Goal: Information Seeking & Learning: Learn about a topic

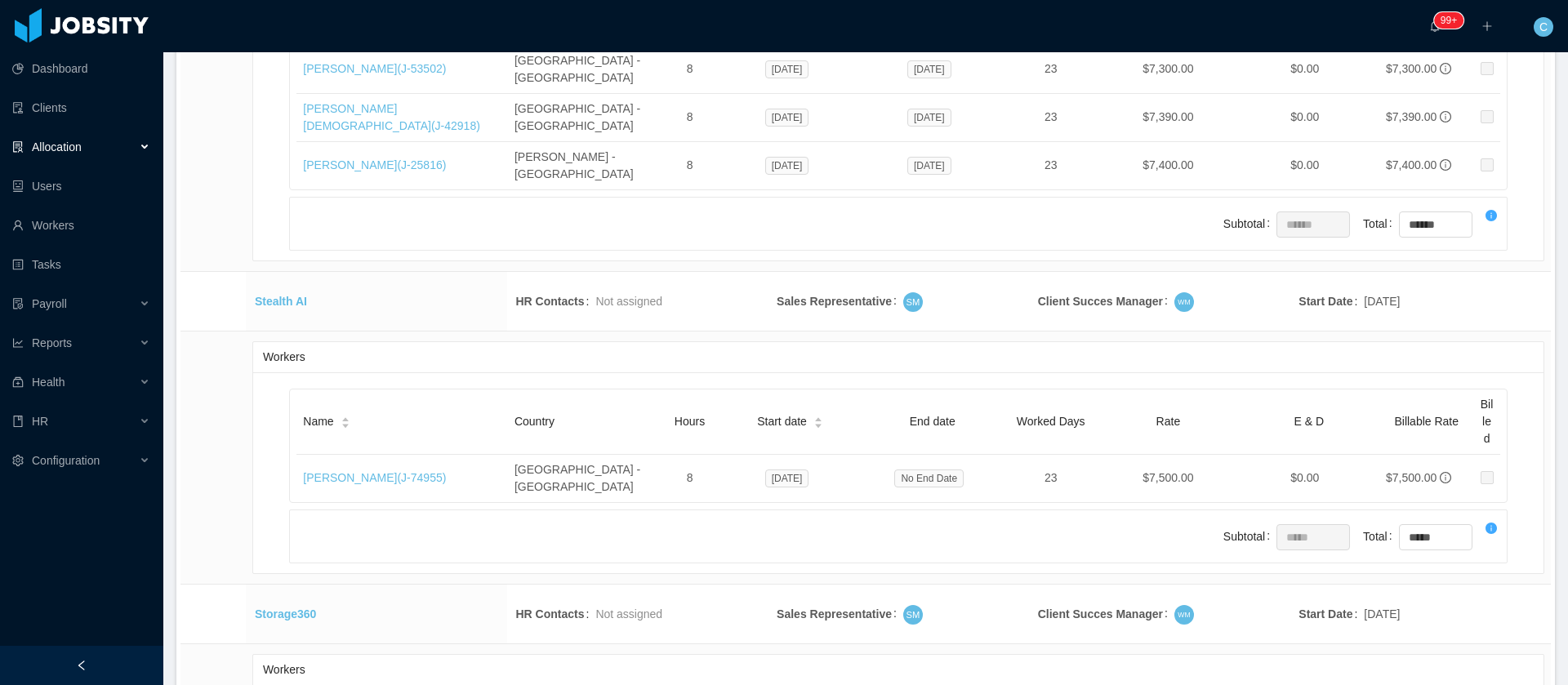
scroll to position [39477, 0]
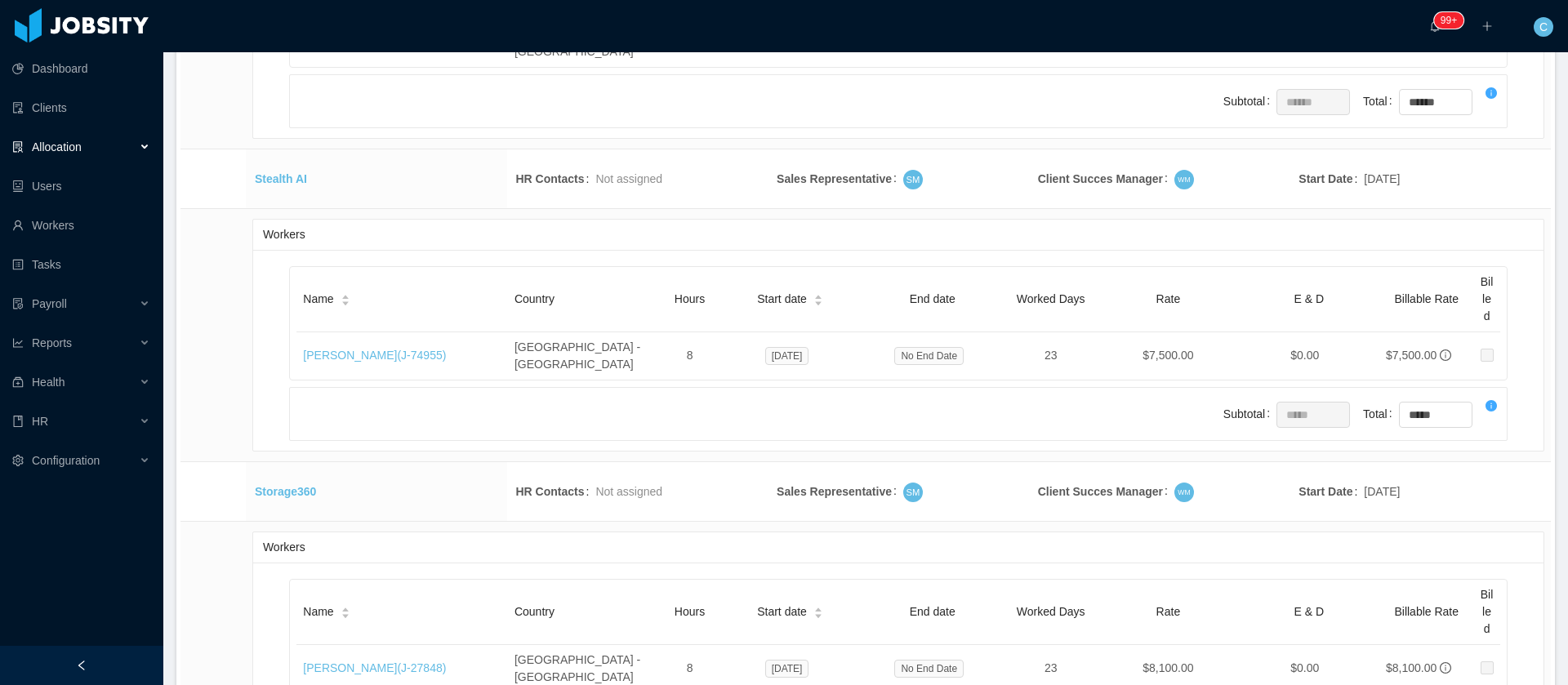
drag, startPoint x: 312, startPoint y: 223, endPoint x: 186, endPoint y: 228, distance: 126.1
copy tr "Zocdoc"
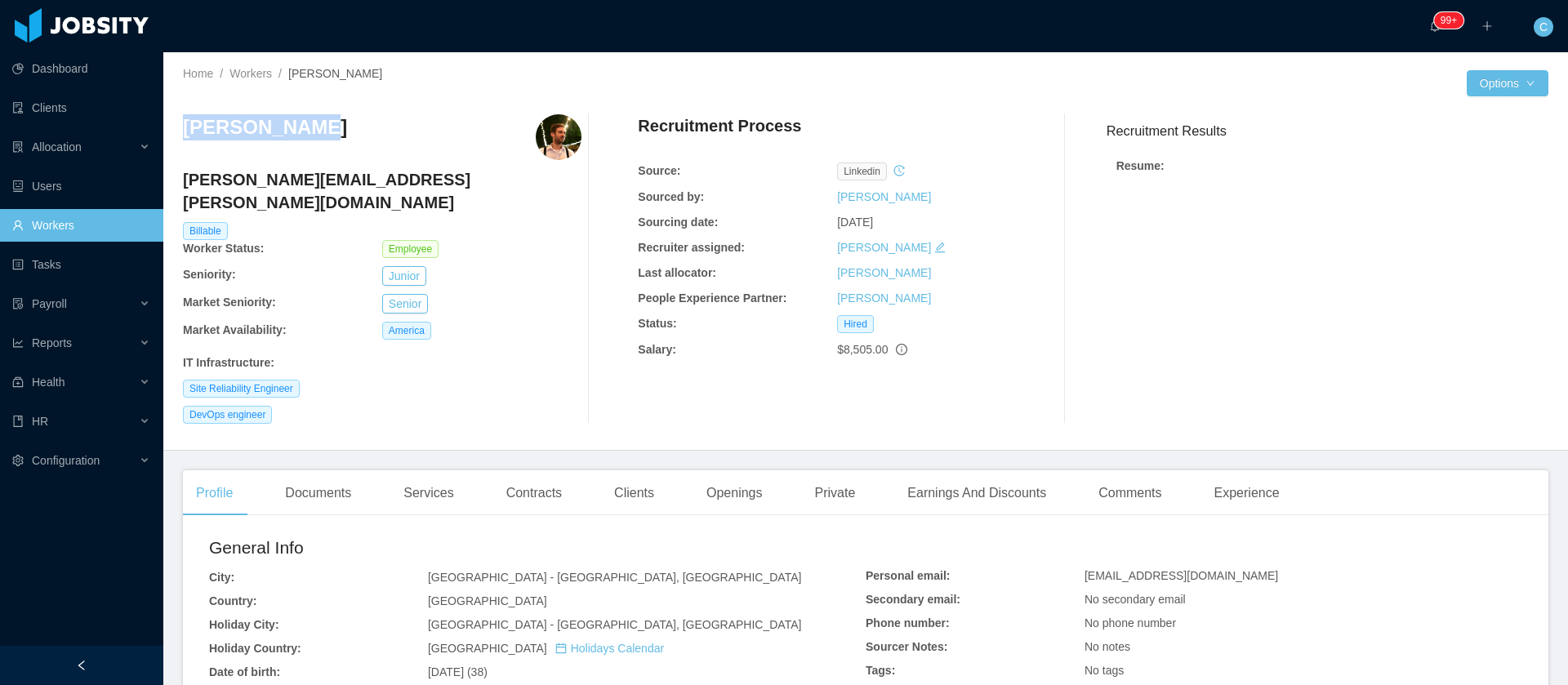
drag, startPoint x: 298, startPoint y: 133, endPoint x: 182, endPoint y: 134, distance: 116.0
click at [182, 134] on div "Home / Workers / Nicolas Rojo / Options Nicolas Rojo nicolas.rojo@jobsity.com B…" at bounding box center [866, 251] width 1405 height 399
copy h3 "Nicolas Rojo"
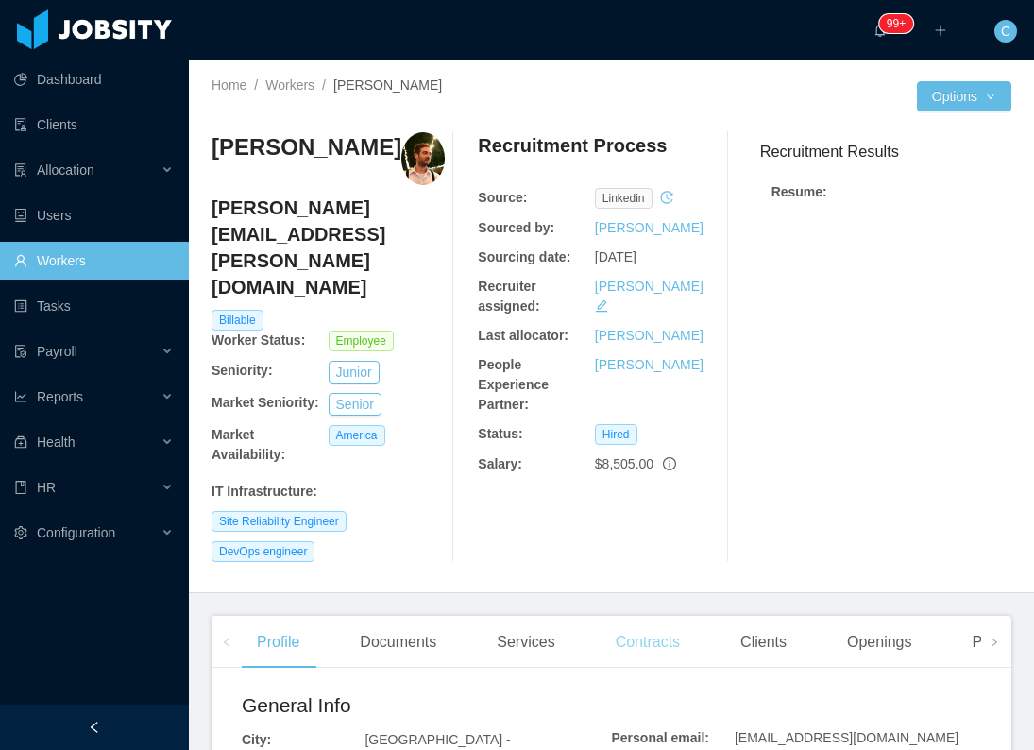
click at [625, 616] on div "Contracts" at bounding box center [647, 642] width 94 height 53
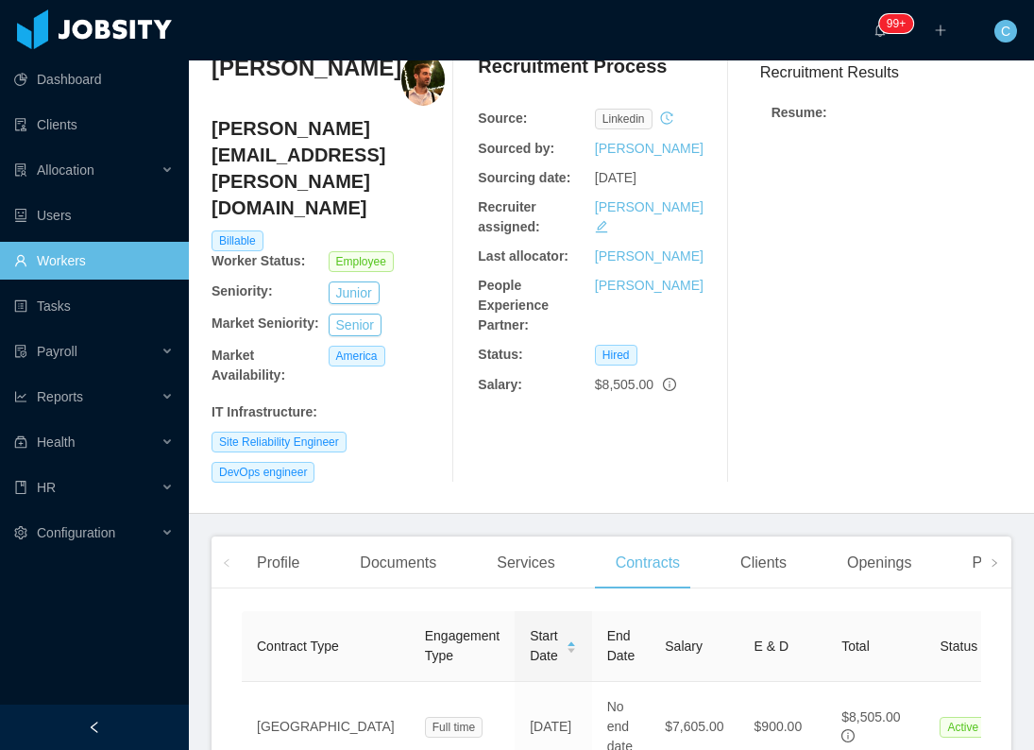
scroll to position [121, 0]
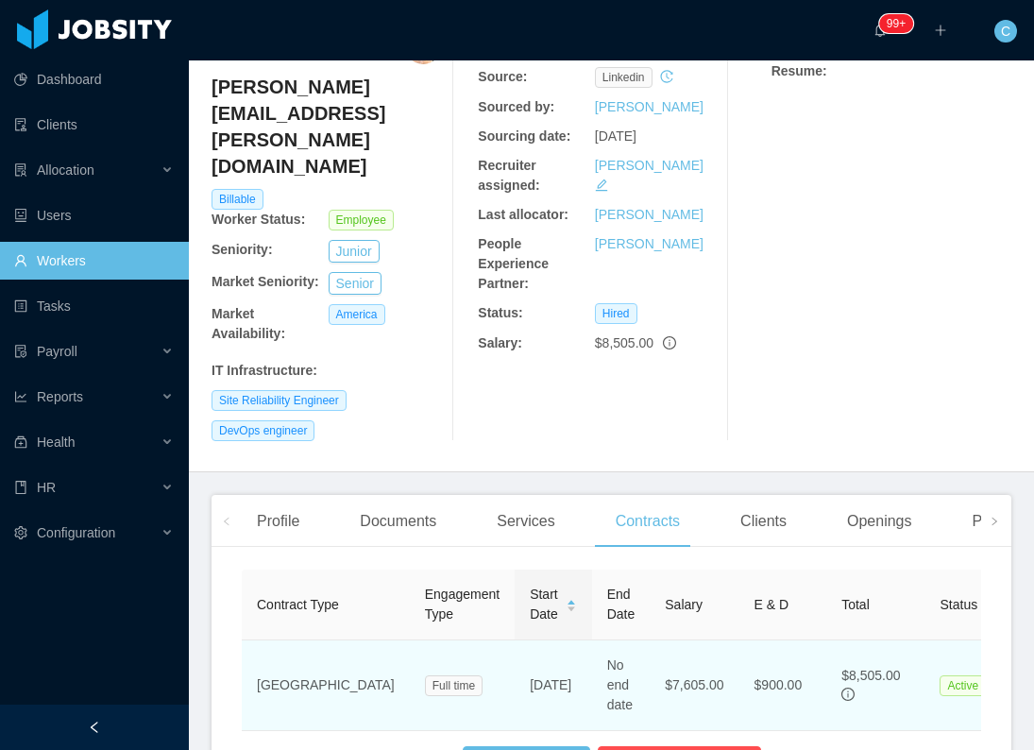
drag, startPoint x: 482, startPoint y: 635, endPoint x: 429, endPoint y: 580, distance: 76.8
click at [515, 640] on td "May 31st, 2022" at bounding box center [553, 685] width 77 height 91
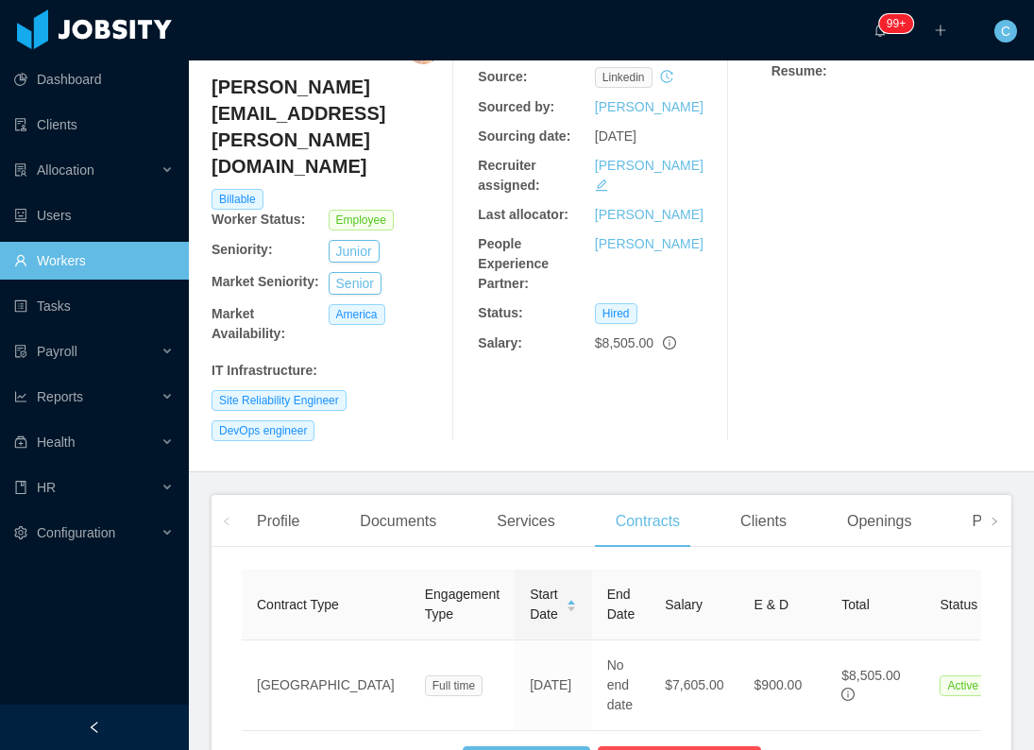
copy td "May 31st, 2022"
click at [409, 495] on div "Profile Documents Services Contracts Clients Openings Private Earnings And Disc…" at bounding box center [611, 651] width 800 height 312
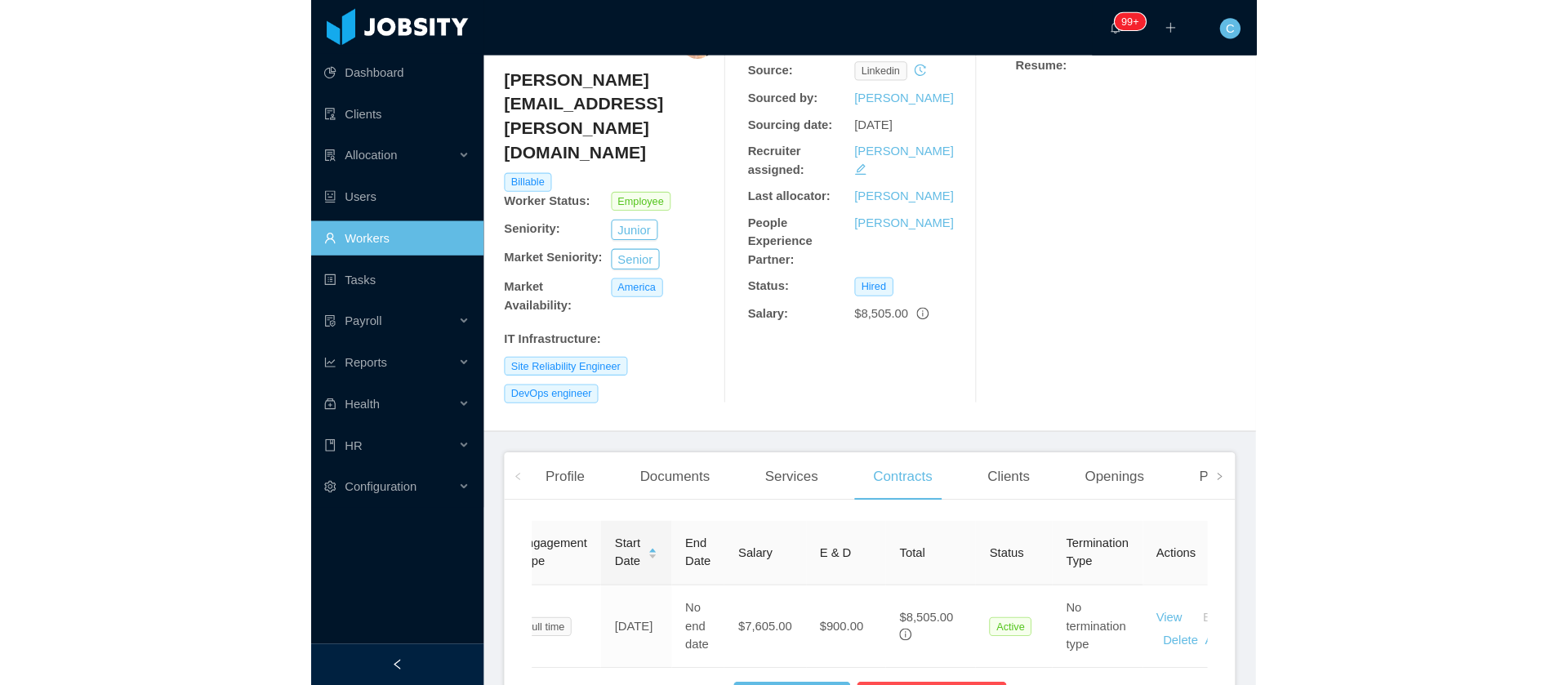
scroll to position [0, 189]
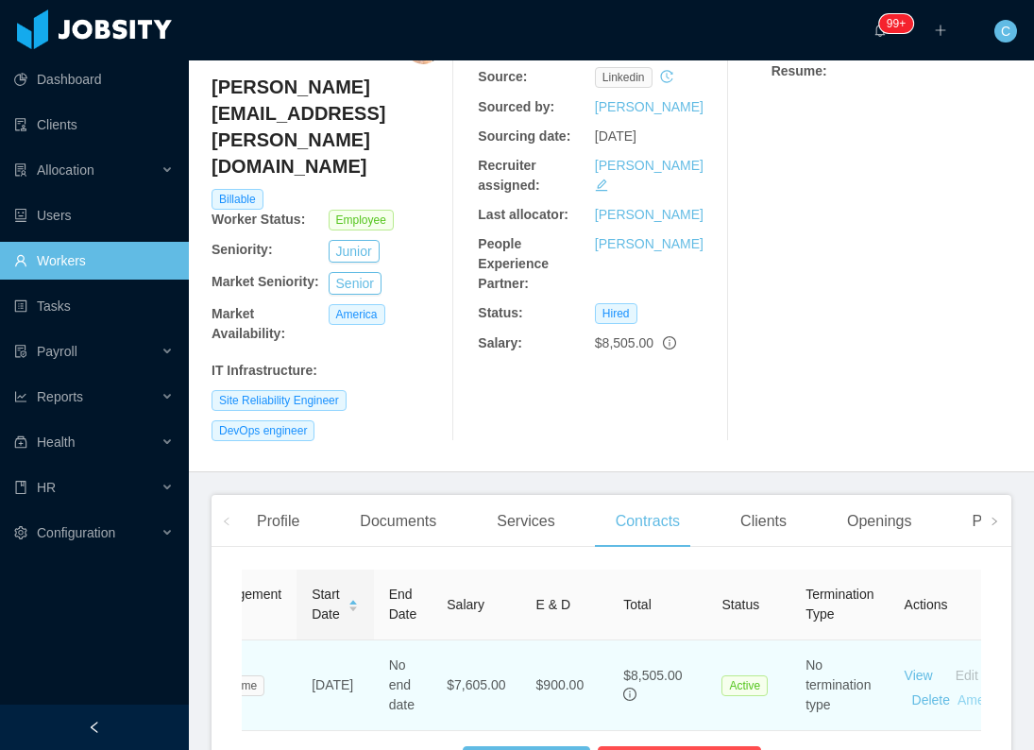
click at [957, 692] on link "Amendments" at bounding box center [995, 699] width 77 height 15
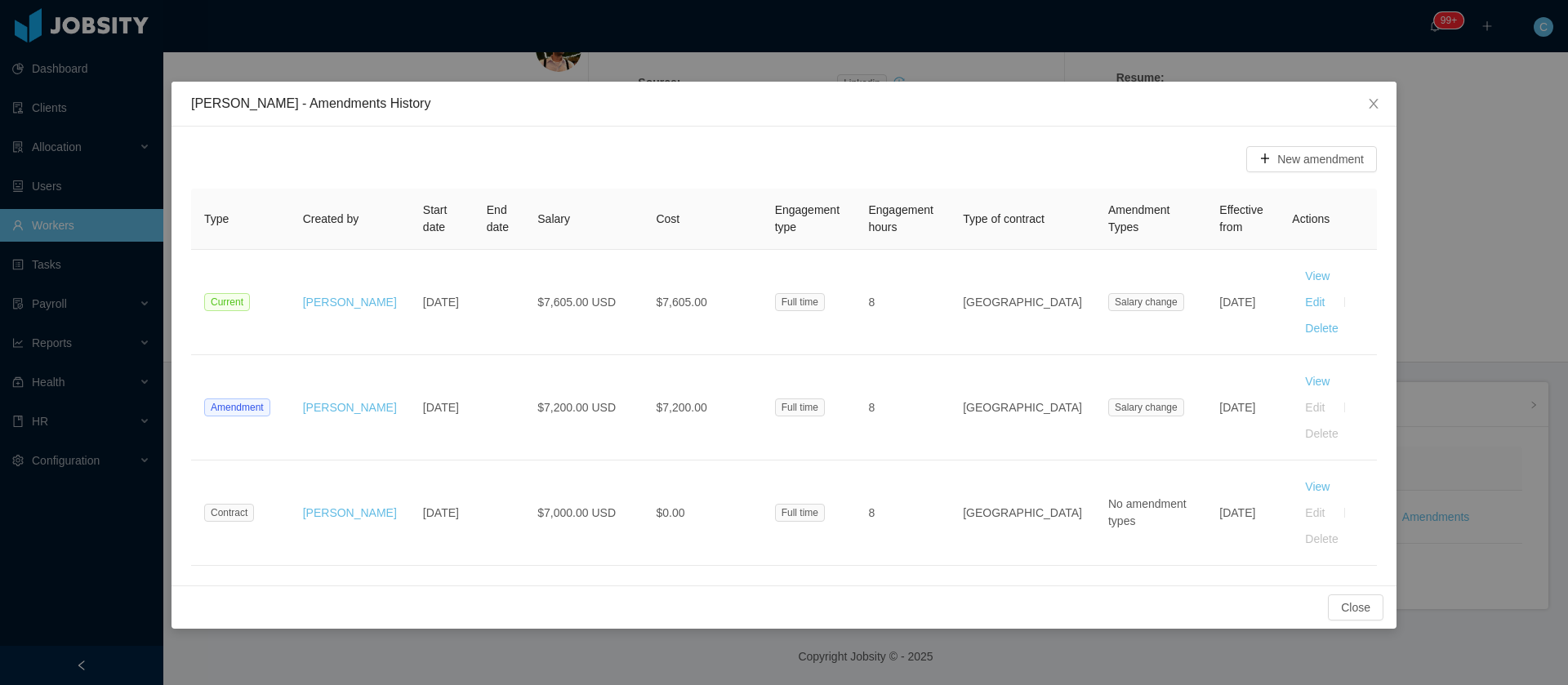
scroll to position [84, 0]
click at [642, 182] on div "New amendment Type Created by Start date End date Salary Cost Engagement type E…" at bounding box center [784, 355] width 1225 height 459
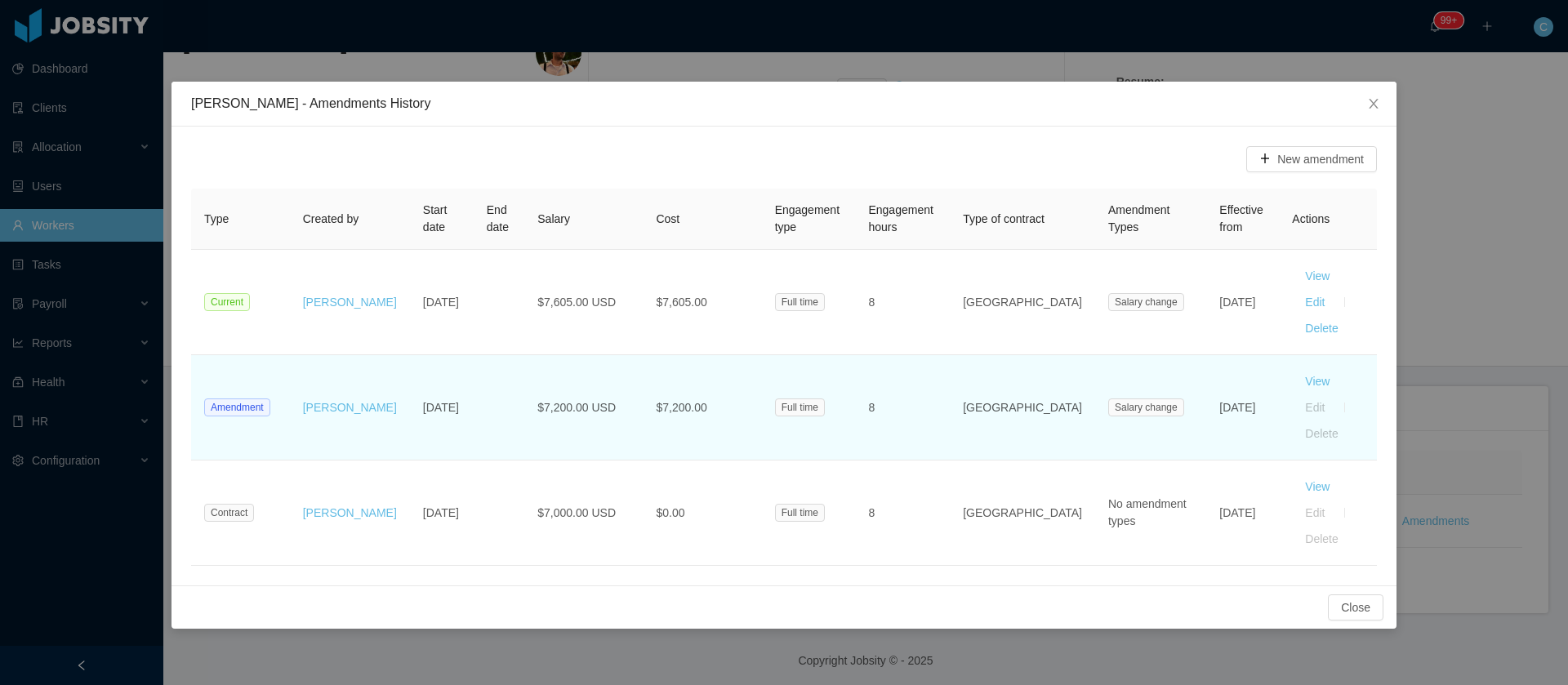
drag, startPoint x: 1213, startPoint y: 385, endPoint x: 1174, endPoint y: 365, distance: 43.8
click at [1206, 365] on td "Jun 1st, 2023" at bounding box center [1243, 408] width 73 height 106
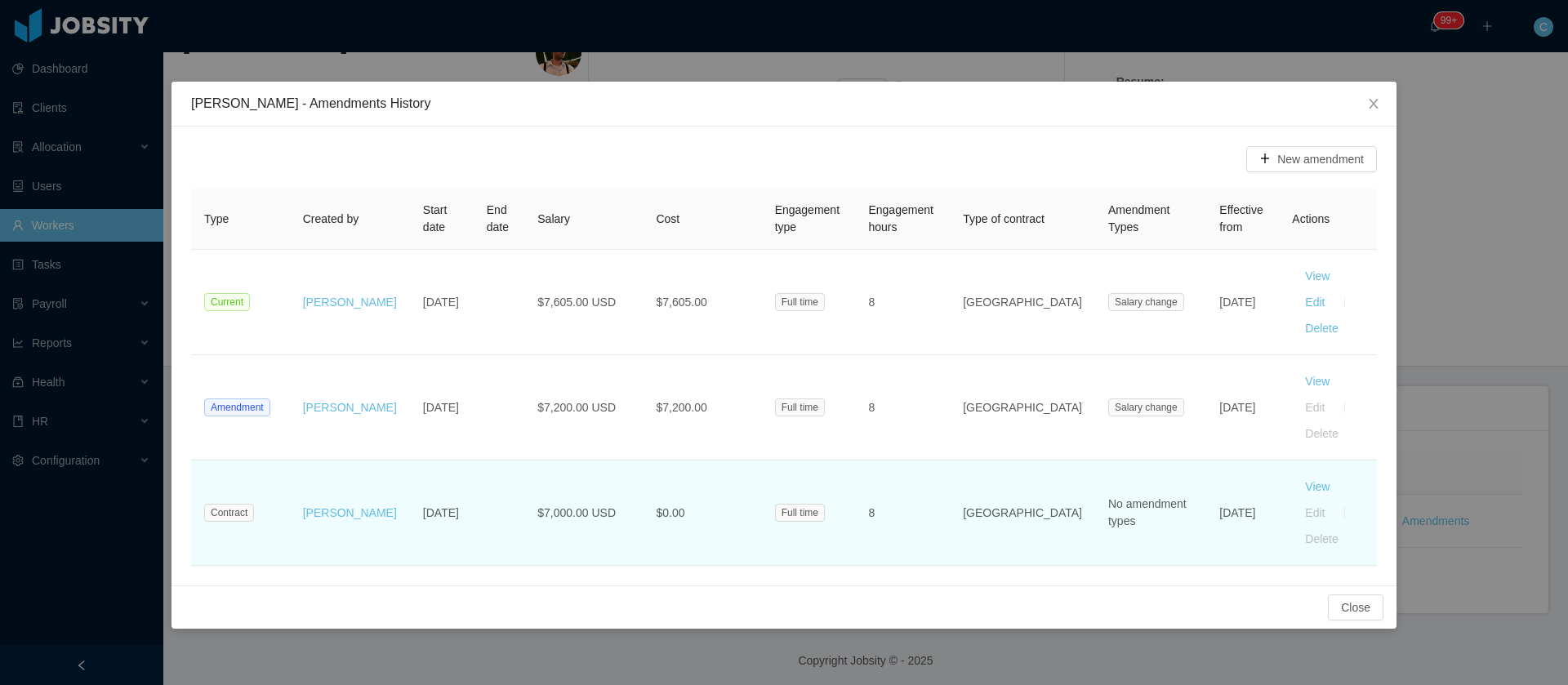
copy td "Jun 1st, 2023"
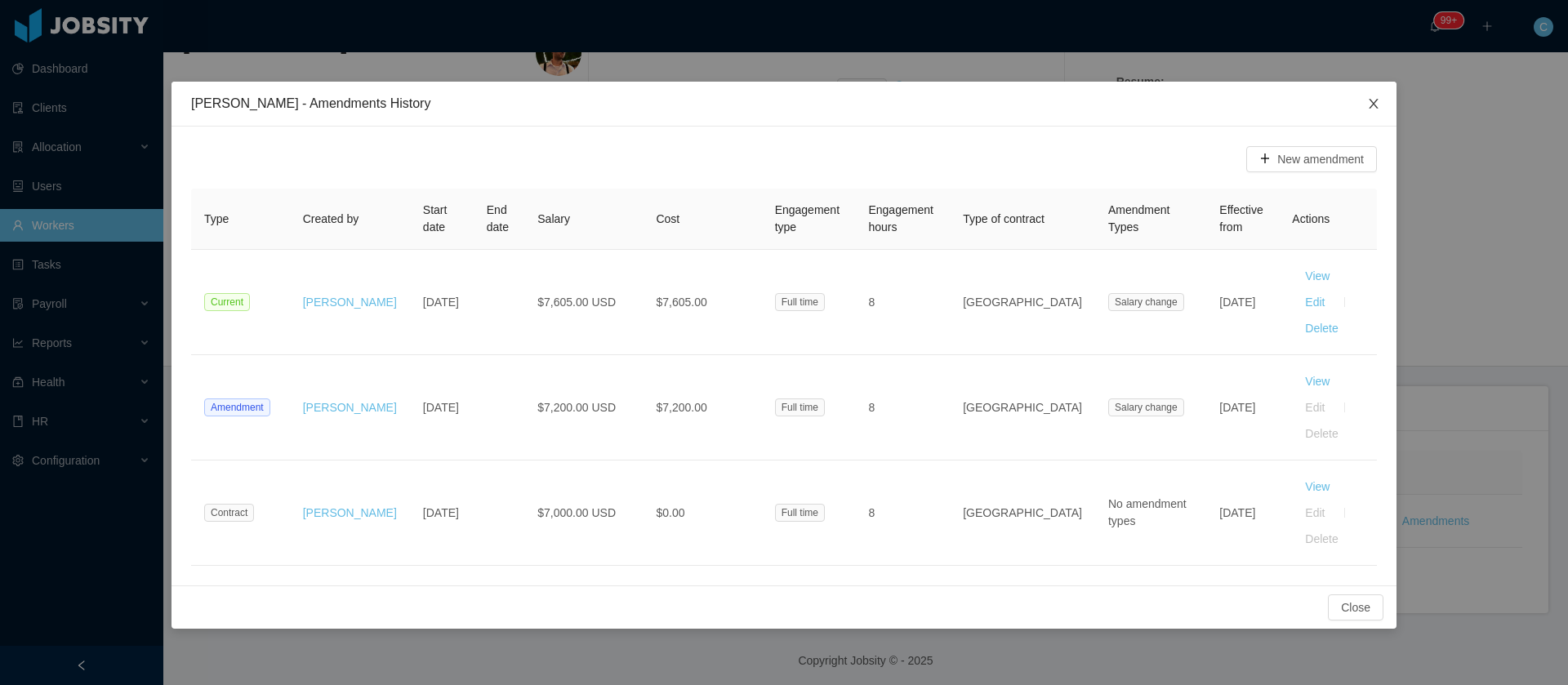
click at [1367, 110] on span "Close" at bounding box center [1373, 104] width 46 height 46
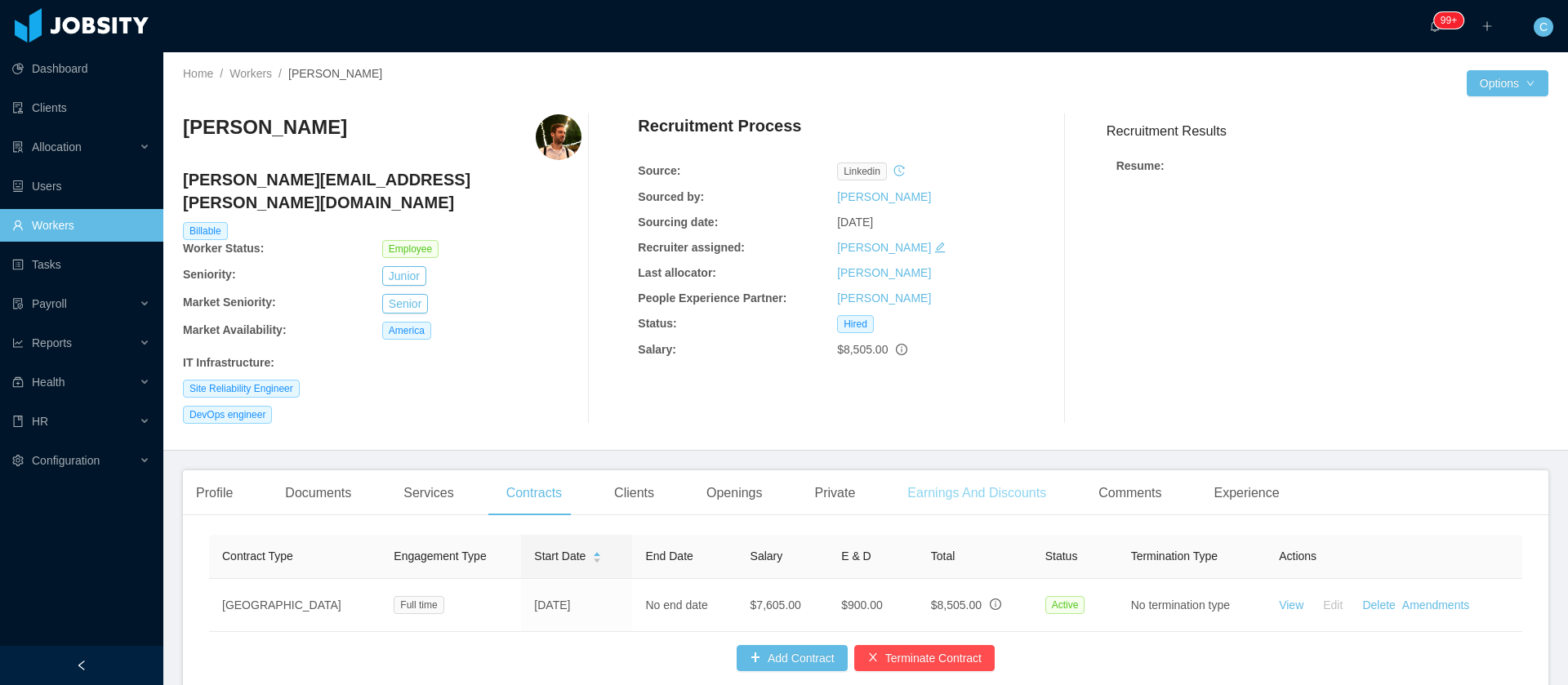
click at [960, 473] on div "Earnings And Discounts" at bounding box center [976, 493] width 165 height 46
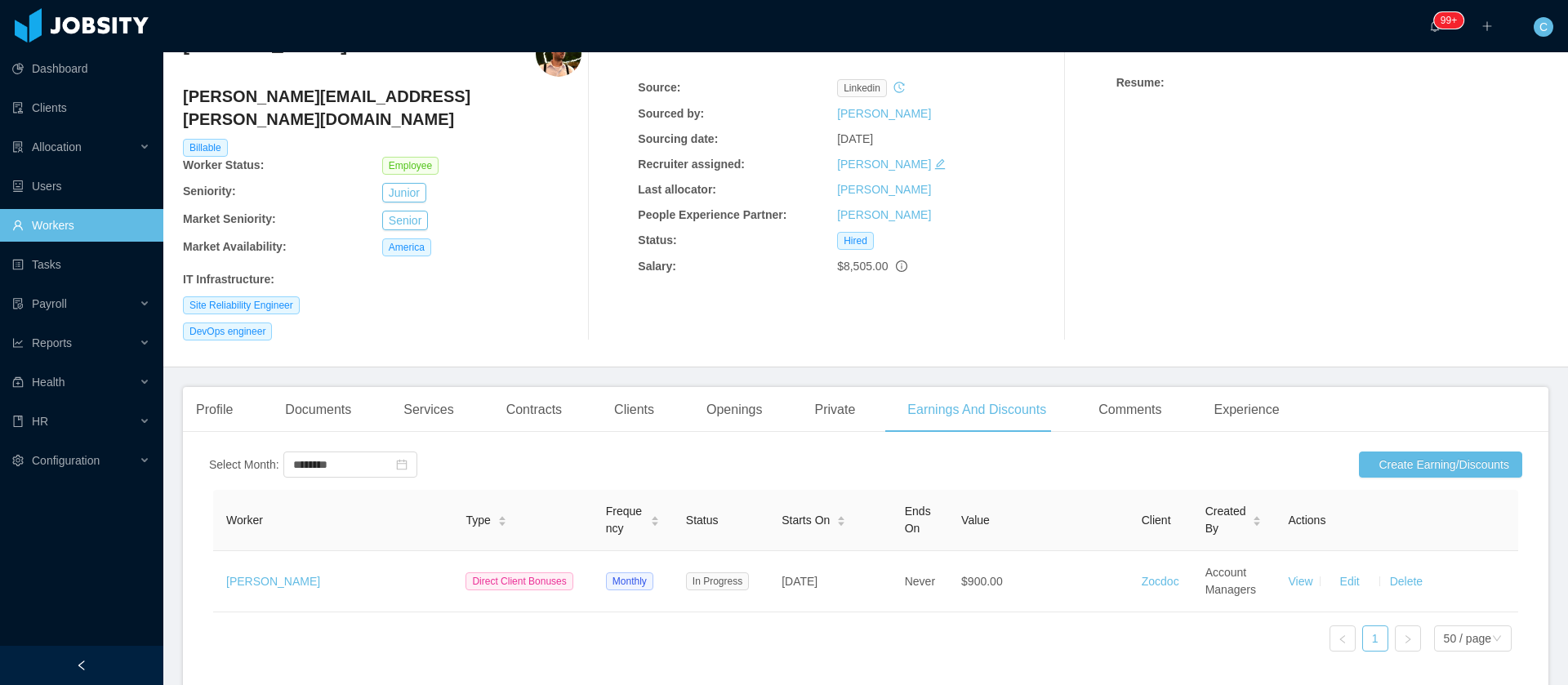
scroll to position [165, 0]
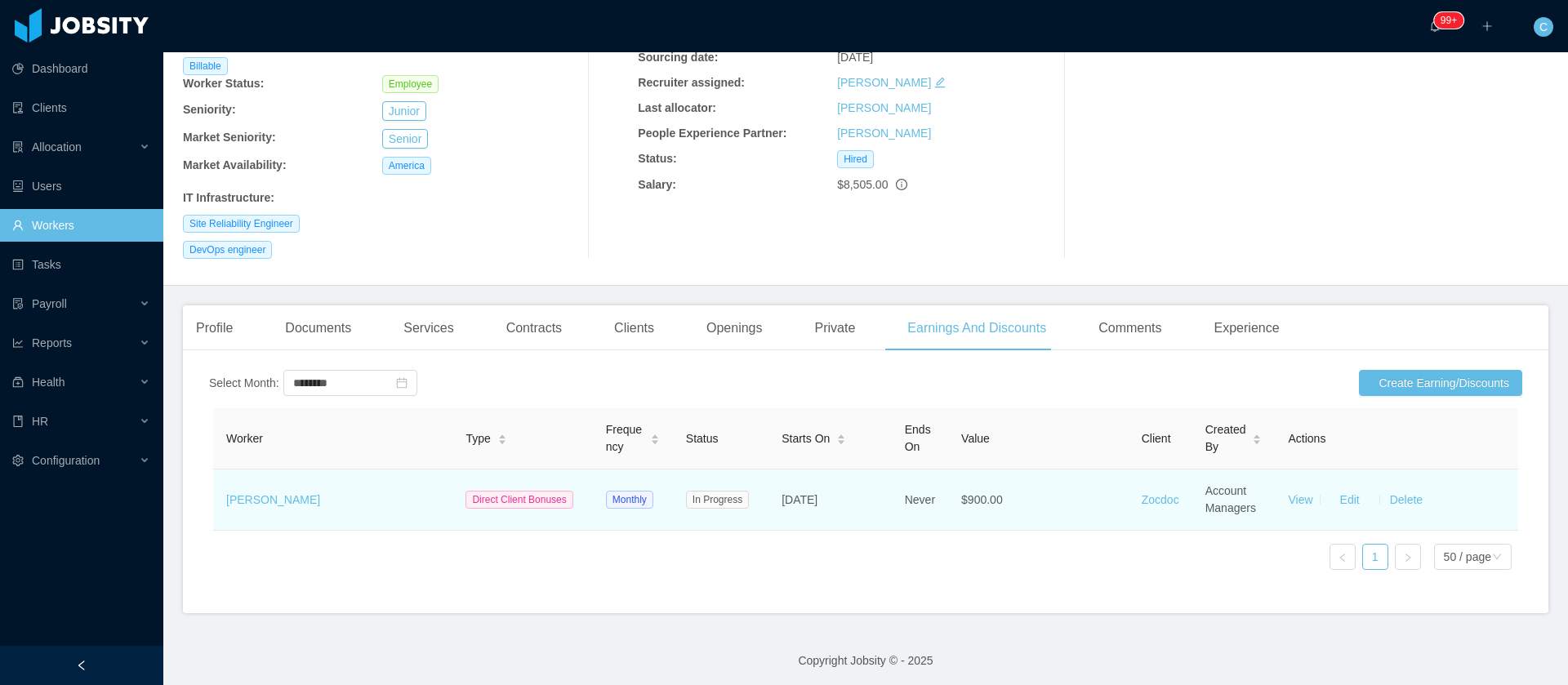
drag, startPoint x: 857, startPoint y: 487, endPoint x: 834, endPoint y: 531, distance: 49.6
click at [854, 488] on td "Jun 30th, 2024" at bounding box center [829, 500] width 124 height 61
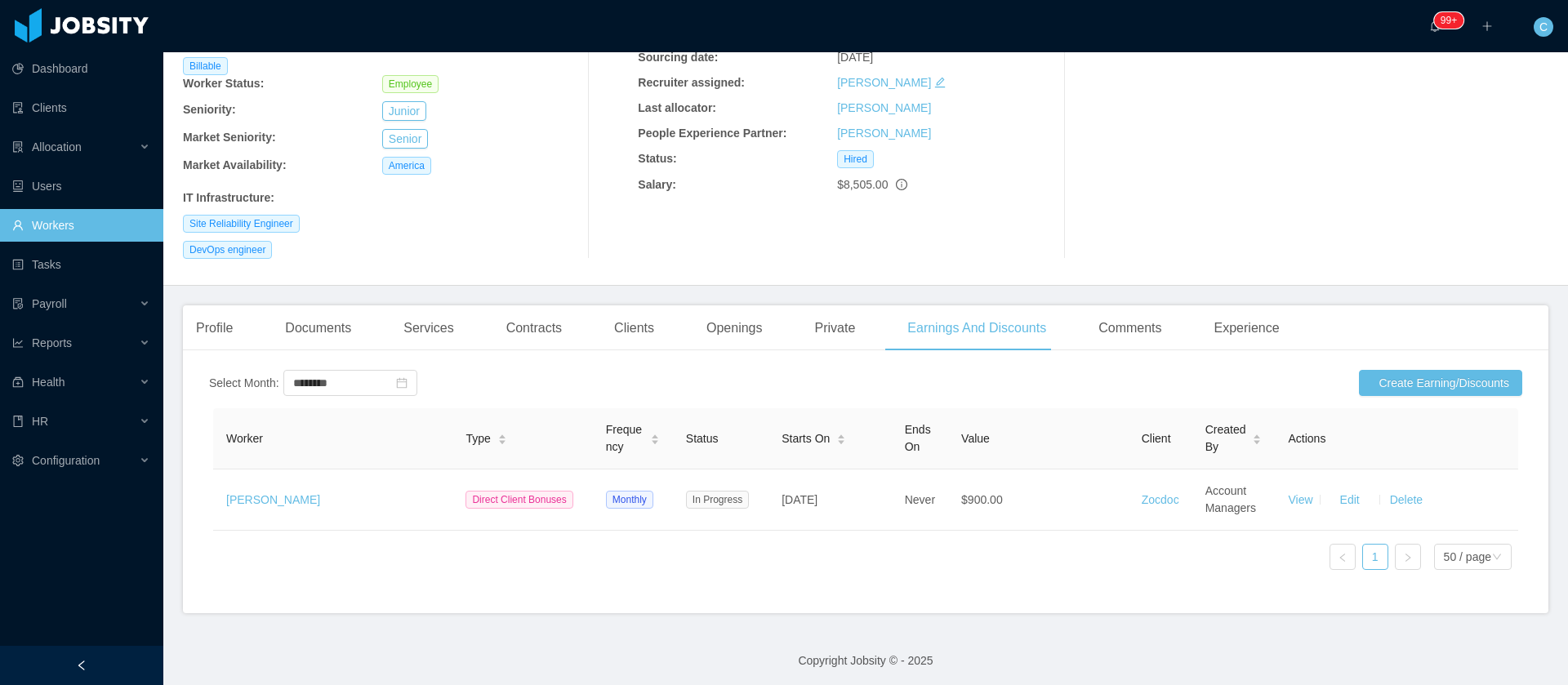
click at [515, 305] on div "Contracts" at bounding box center [534, 328] width 81 height 46
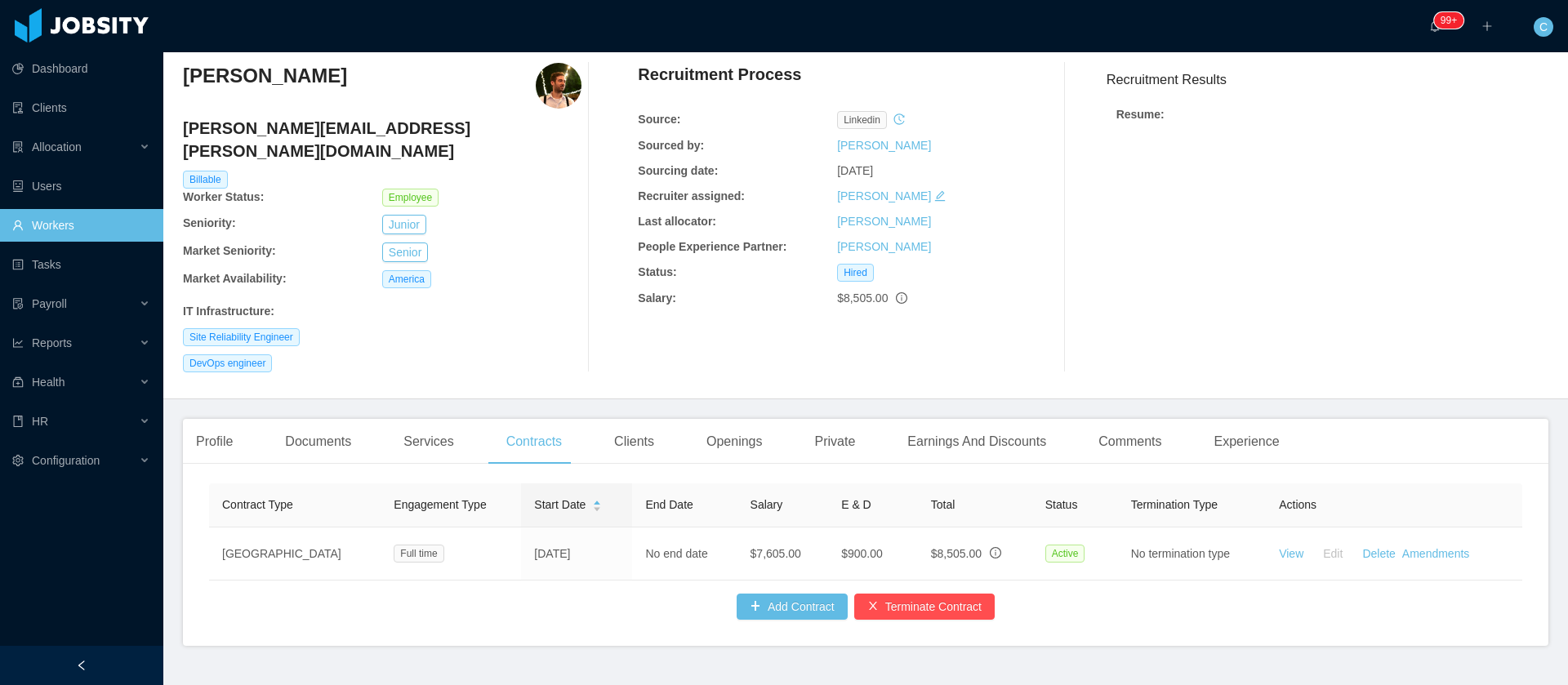
scroll to position [84, 0]
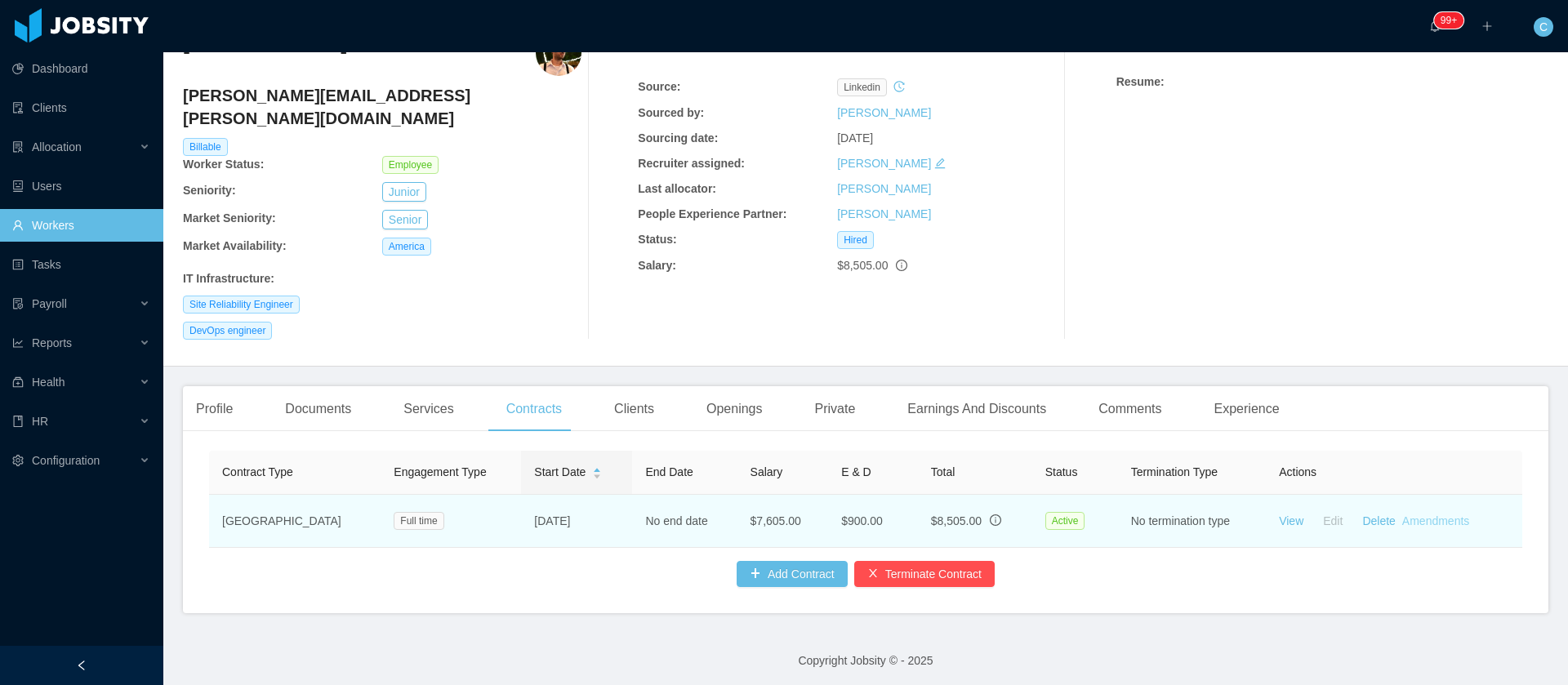
click at [1424, 515] on link "Amendments" at bounding box center [1435, 521] width 67 height 13
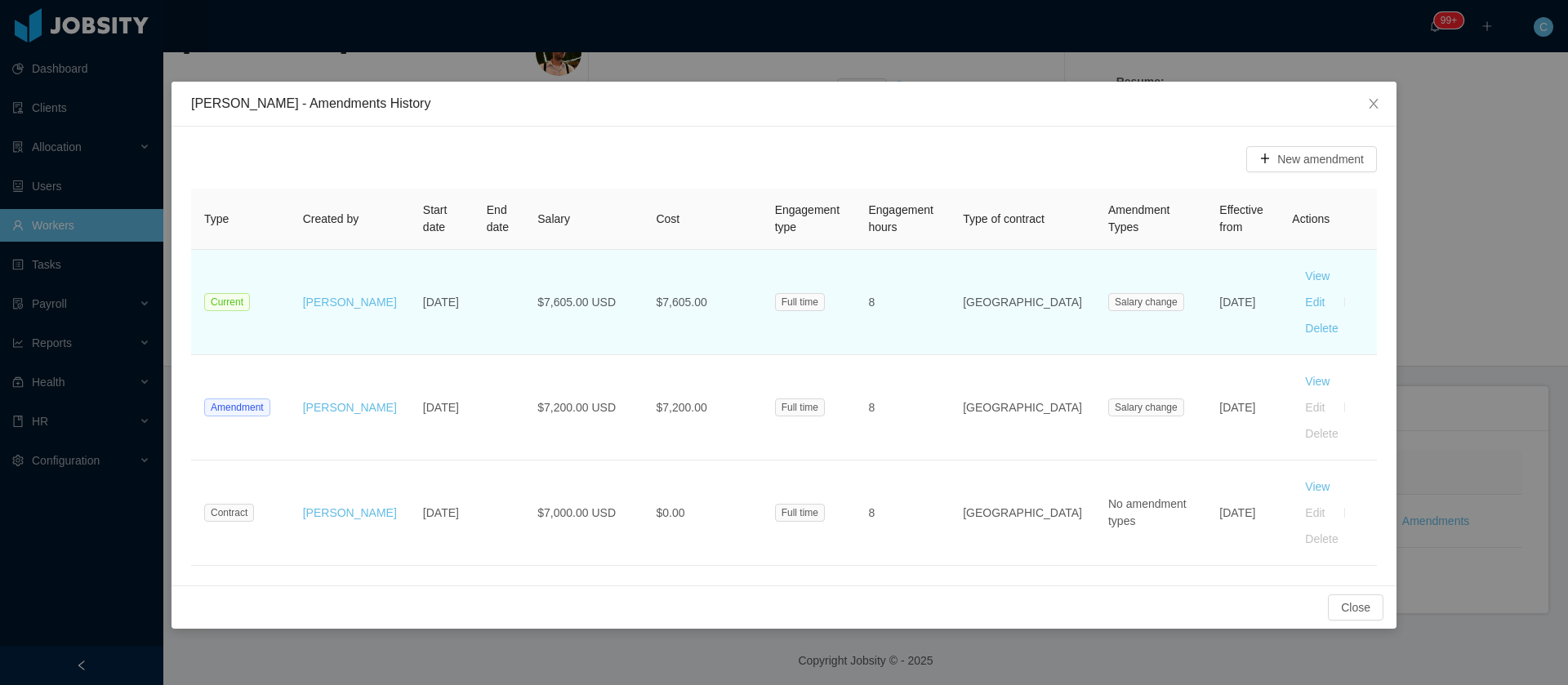
click at [576, 355] on td "$7,200.00 USD" at bounding box center [583, 408] width 118 height 106
drag, startPoint x: 1206, startPoint y: 304, endPoint x: 1172, endPoint y: 290, distance: 36.8
click at [1206, 289] on td "Aug 1st, 2025" at bounding box center [1243, 303] width 73 height 106
copy td "2025"
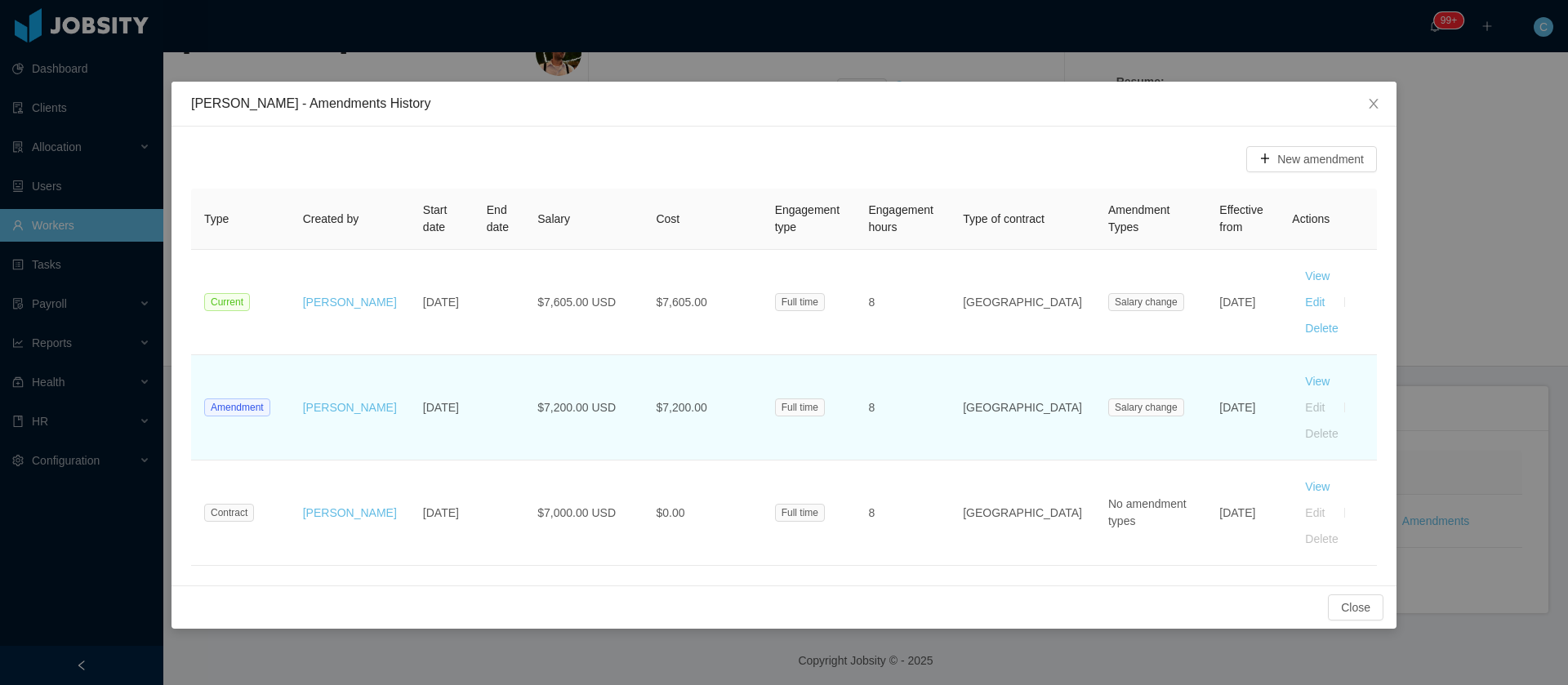
drag, startPoint x: 596, startPoint y: 250, endPoint x: 862, endPoint y: 363, distance: 289.0
click at [596, 250] on td "$7,605.00 USD" at bounding box center [583, 303] width 118 height 106
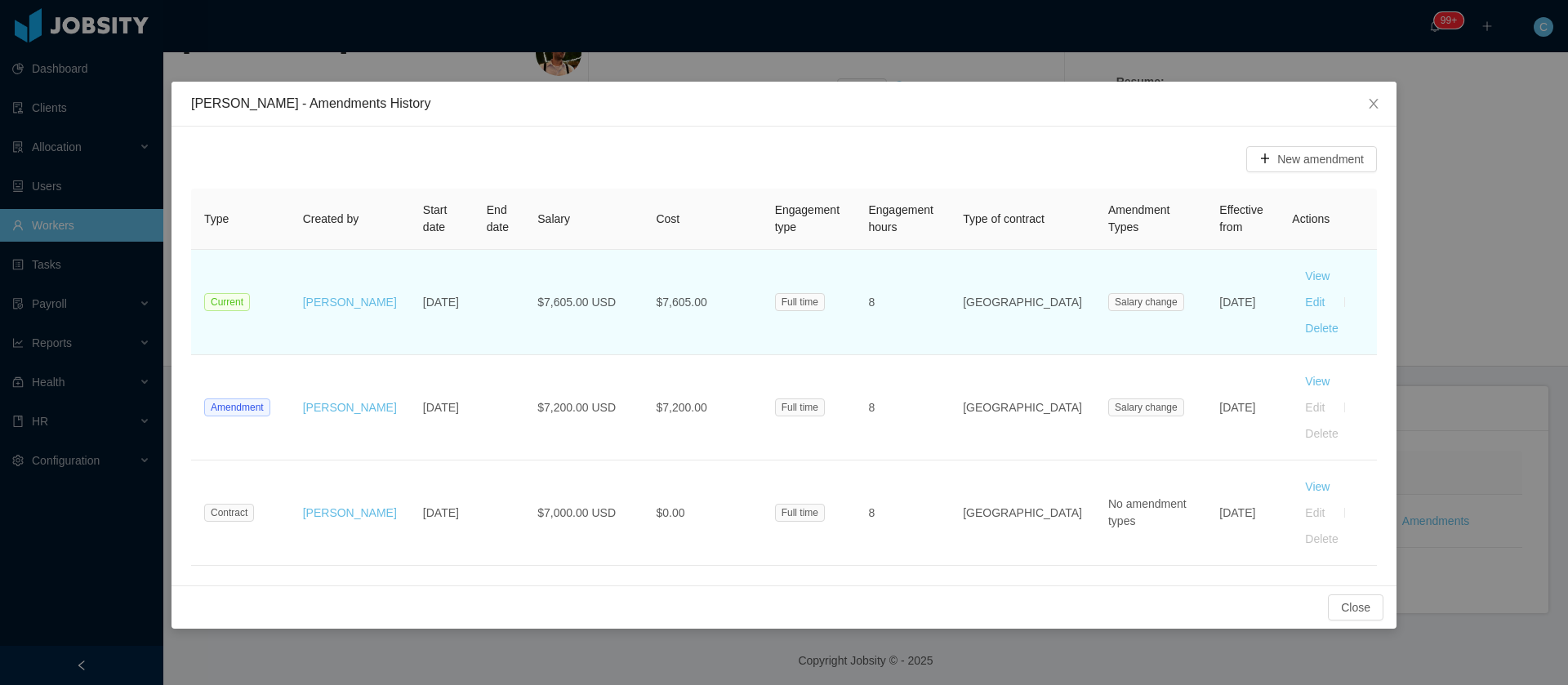
drag, startPoint x: 1225, startPoint y: 306, endPoint x: 1172, endPoint y: 289, distance: 55.7
click at [1206, 286] on td "Aug 1st, 2025" at bounding box center [1243, 303] width 73 height 106
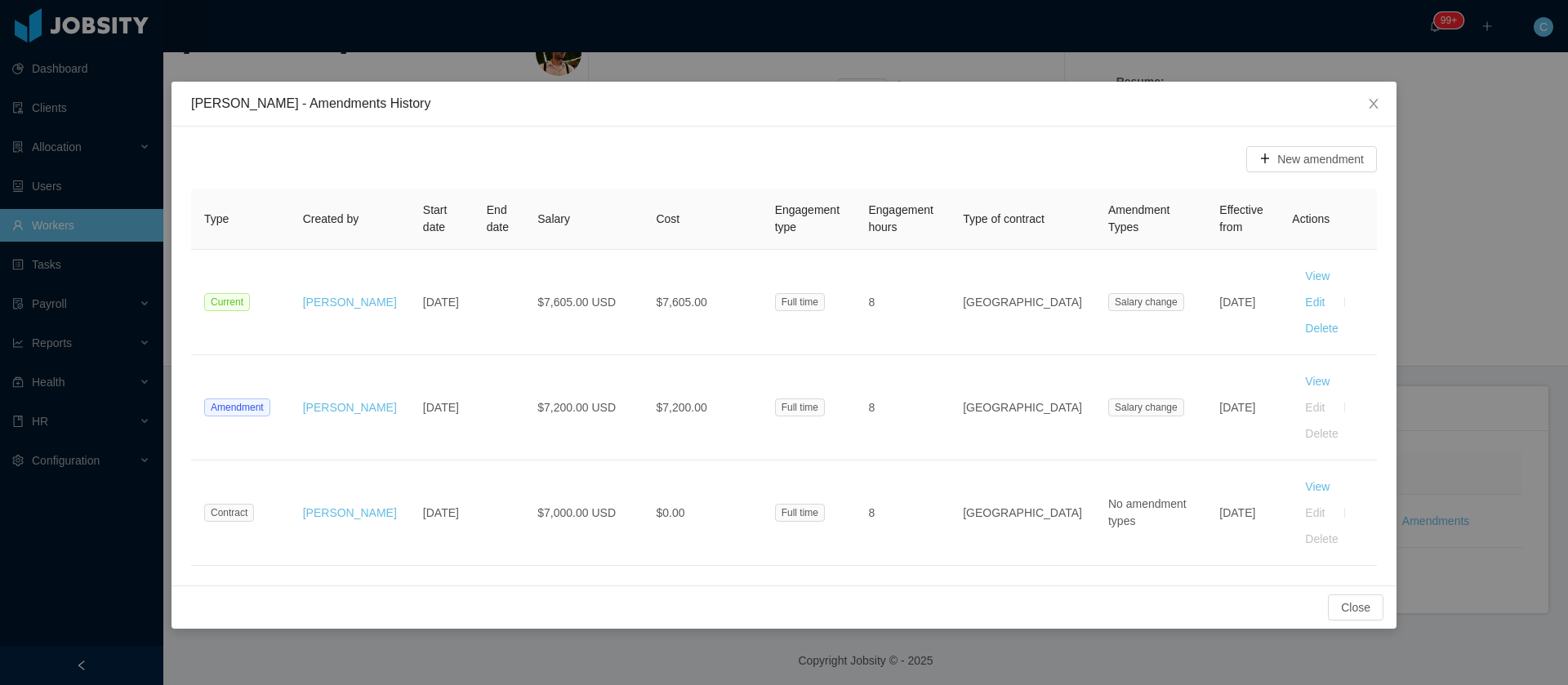
copy td "Aug 1st, 2025"
click at [573, 626] on div "Nicolas Rojo - Amendments History New amendment Type Created by Start date End …" at bounding box center [784, 342] width 1568 height 685
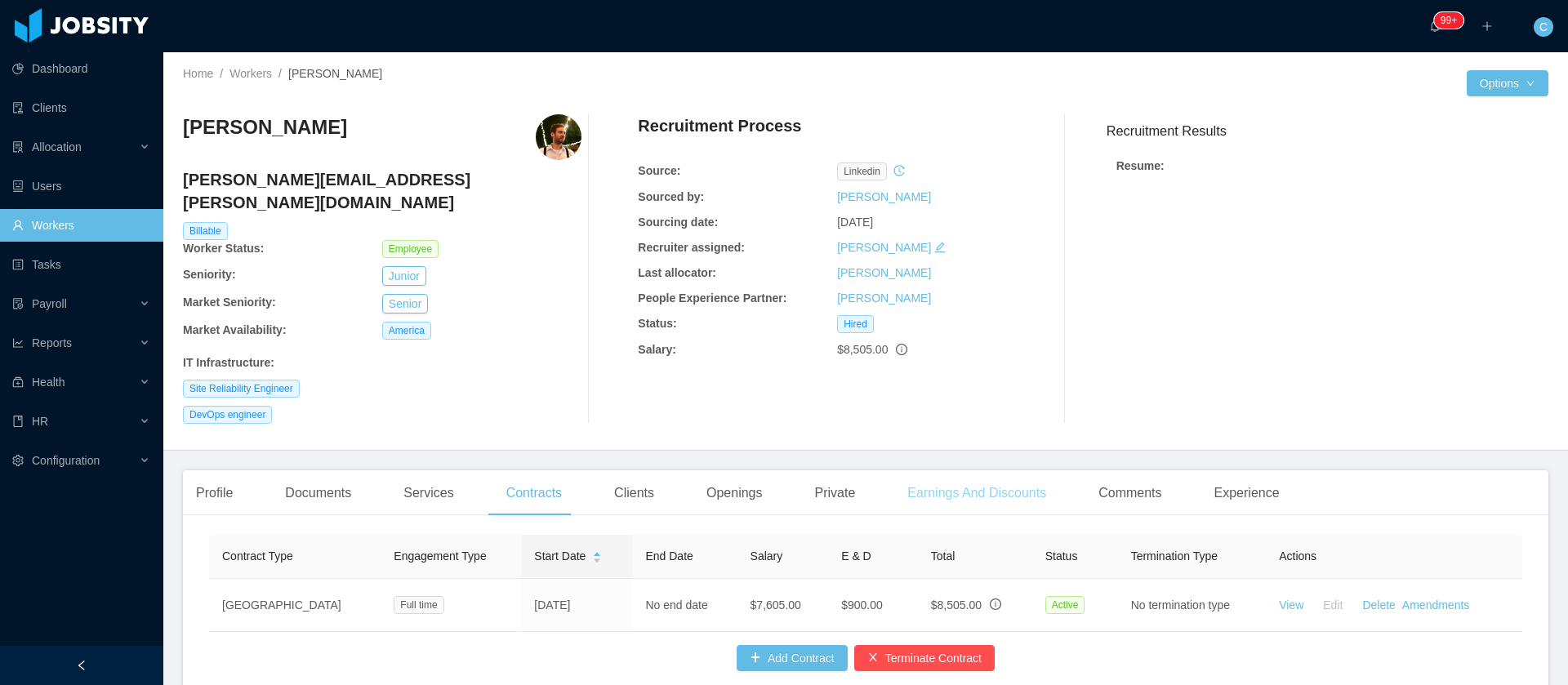
click at [962, 471] on div "Earnings And Discounts" at bounding box center [976, 493] width 165 height 46
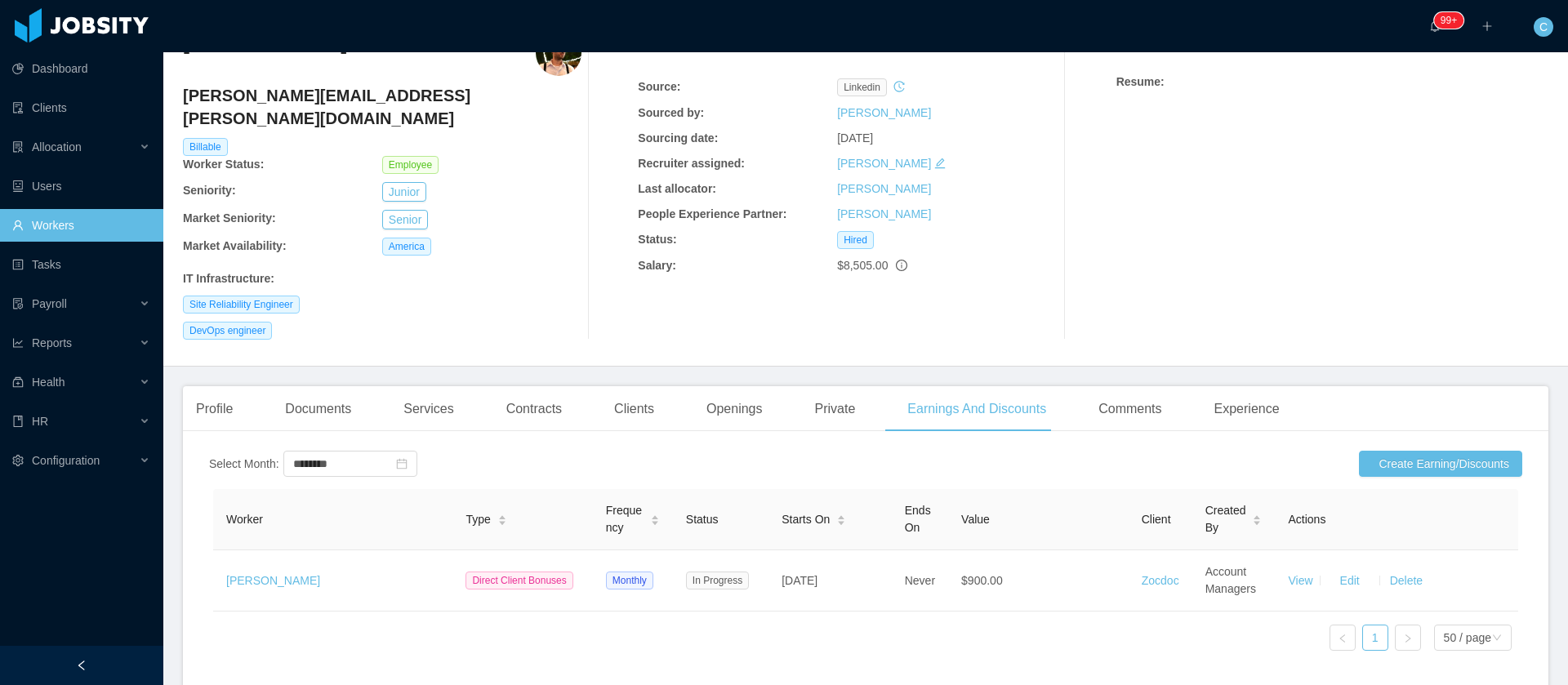
scroll to position [123, 0]
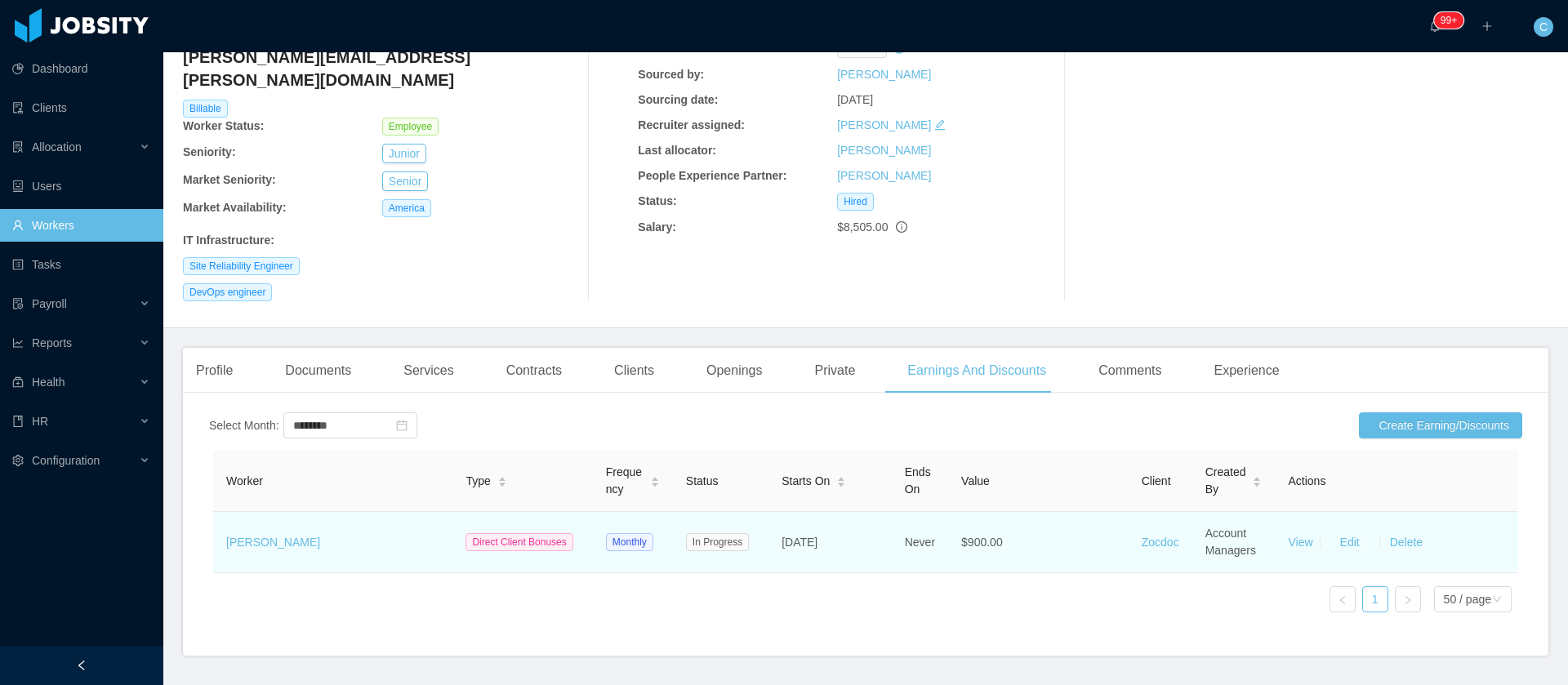
drag, startPoint x: 780, startPoint y: 526, endPoint x: 767, endPoint y: 526, distance: 13.0
click at [768, 526] on td "Jun 30th, 2024" at bounding box center [829, 542] width 124 height 61
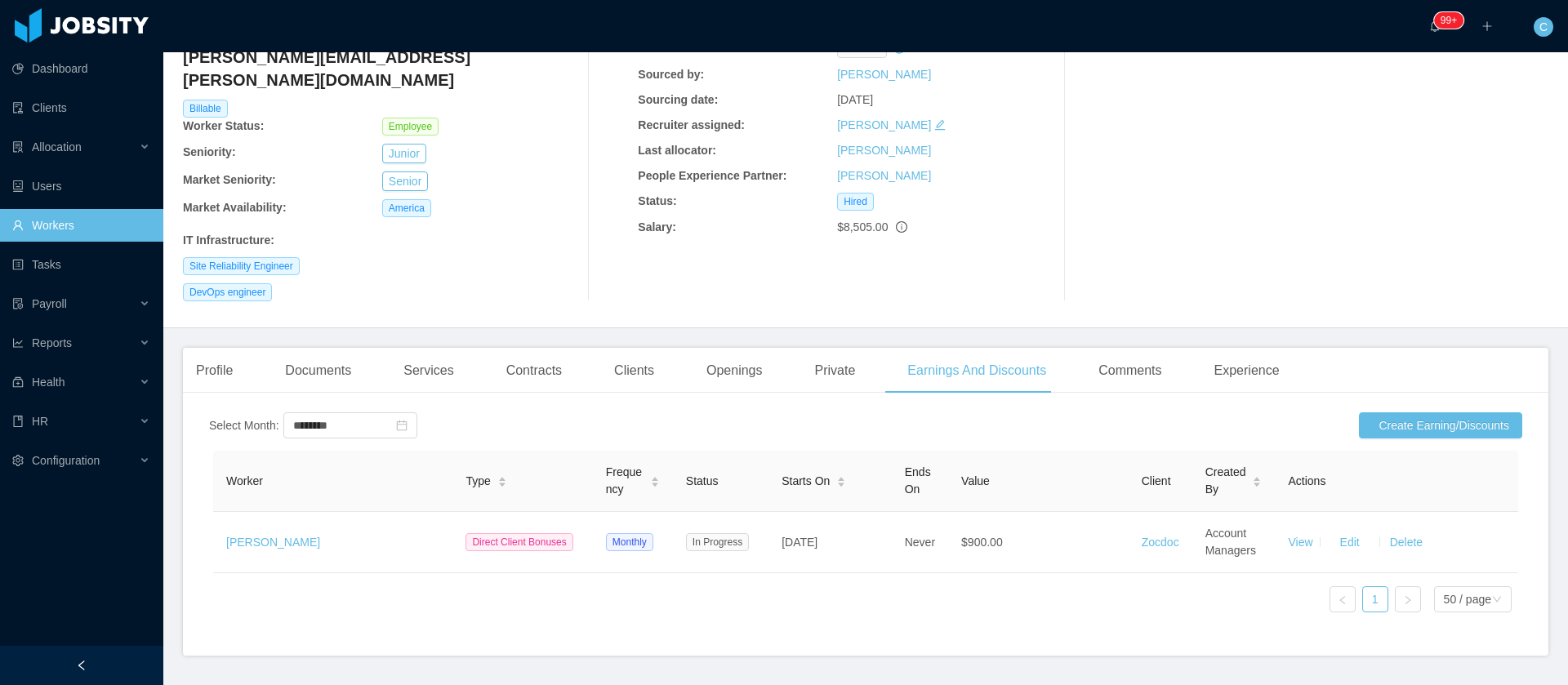
copy span "Jun 30th, 2024"
click at [541, 348] on div "Contracts" at bounding box center [534, 370] width 81 height 46
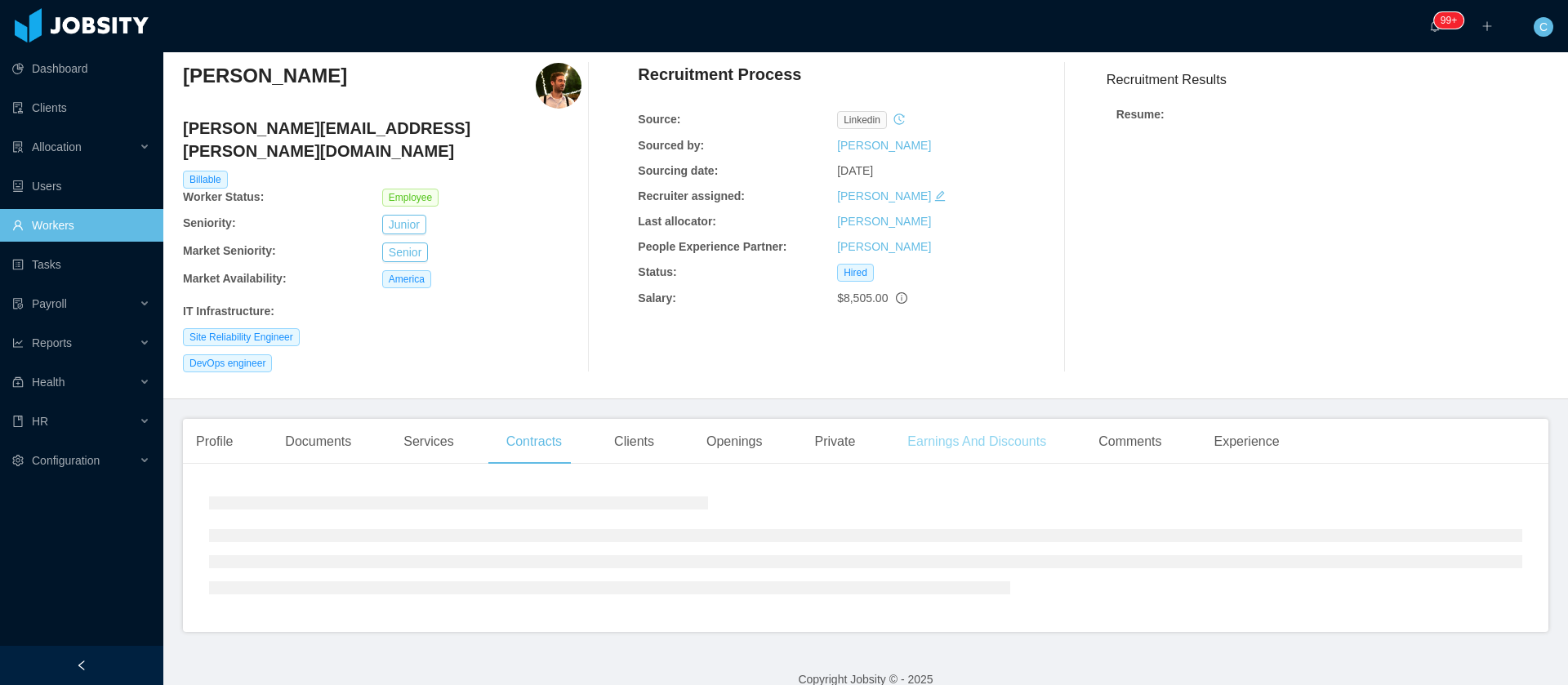
scroll to position [84, 0]
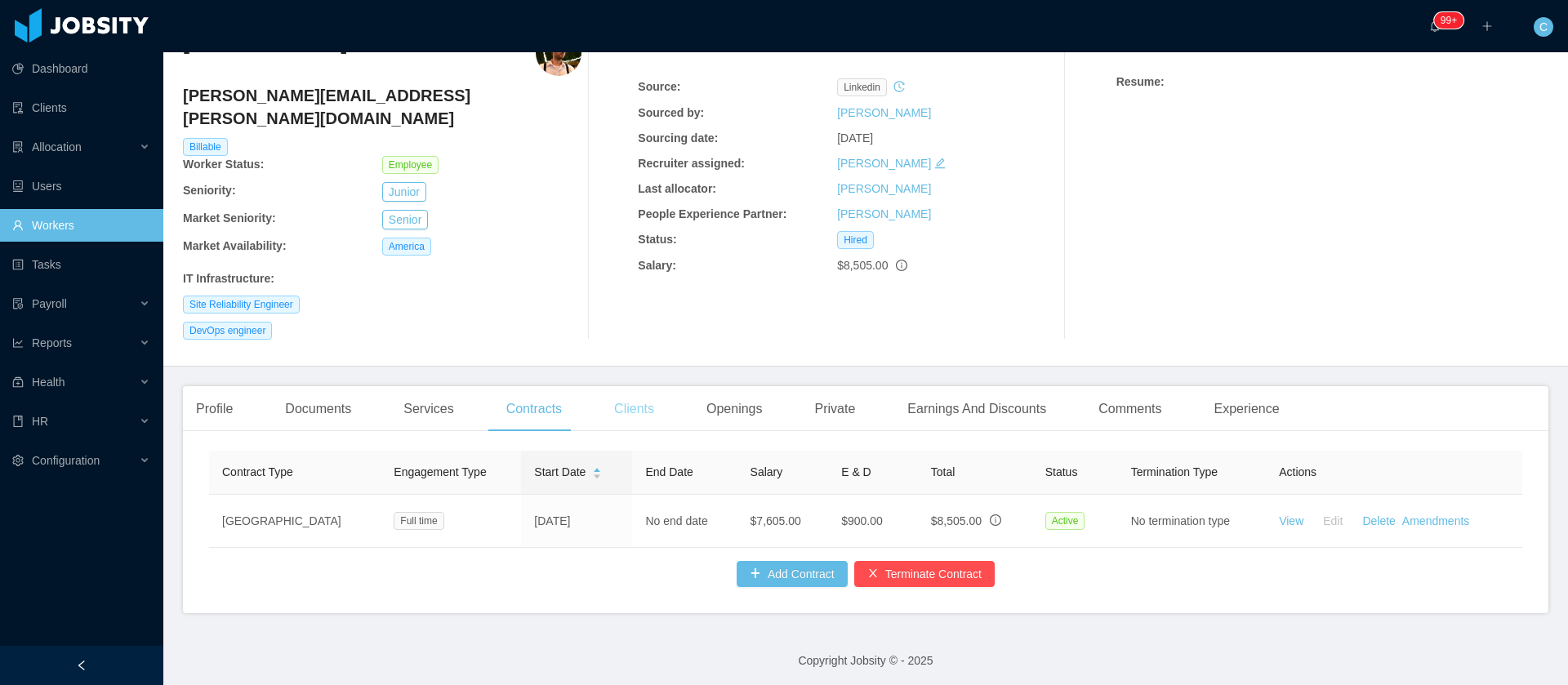
click at [632, 387] on div "Clients" at bounding box center [634, 409] width 66 height 46
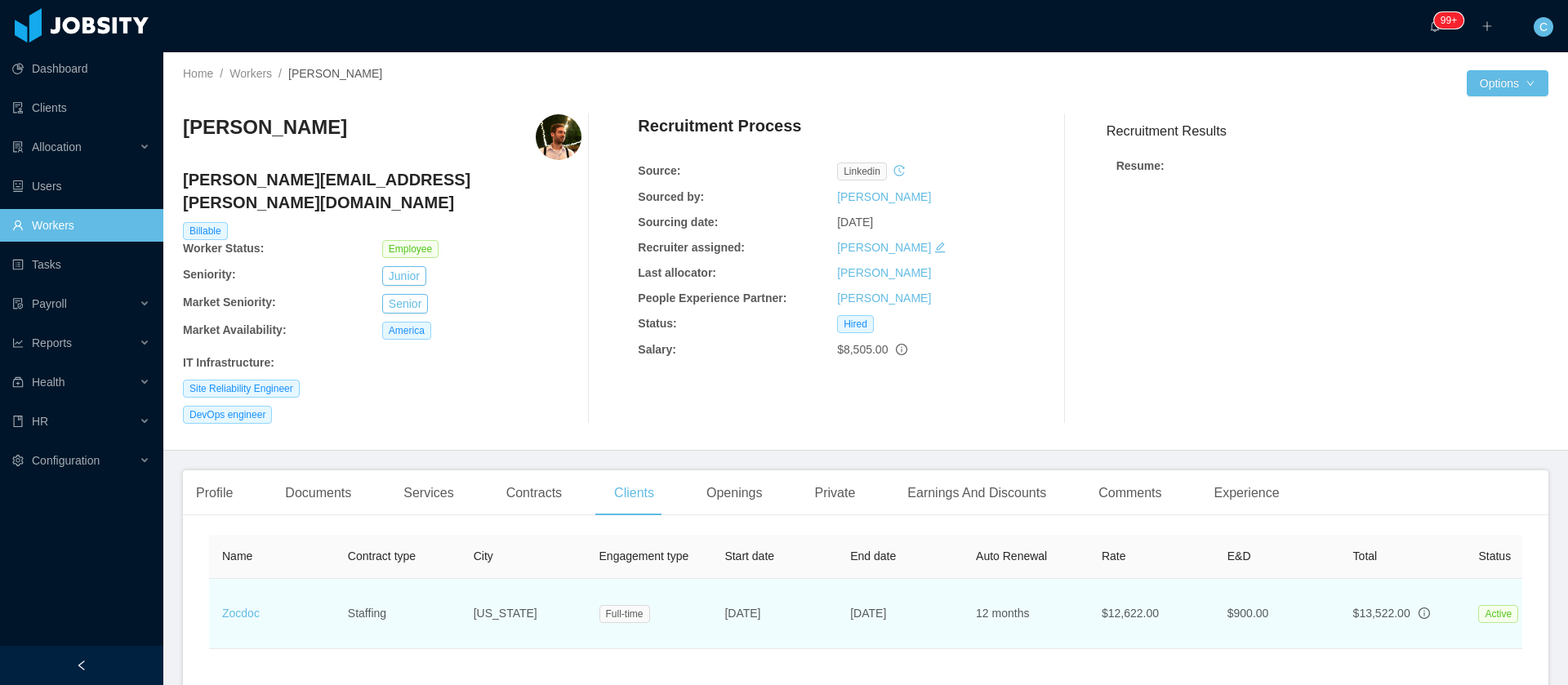
drag, startPoint x: 810, startPoint y: 592, endPoint x: 721, endPoint y: 621, distance: 93.6
click at [719, 594] on td "Jun 6th, 2022" at bounding box center [773, 613] width 125 height 70
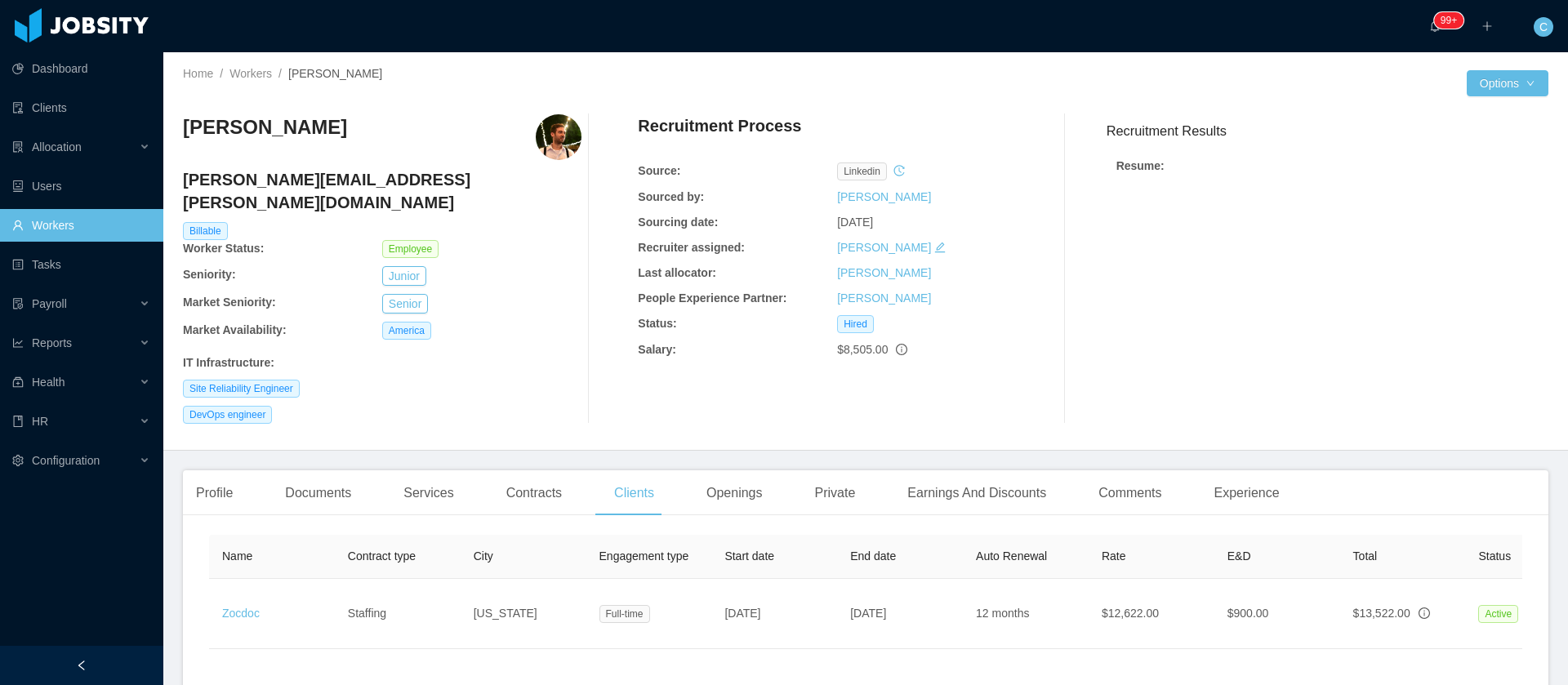
click at [581, 374] on div at bounding box center [610, 269] width 57 height 310
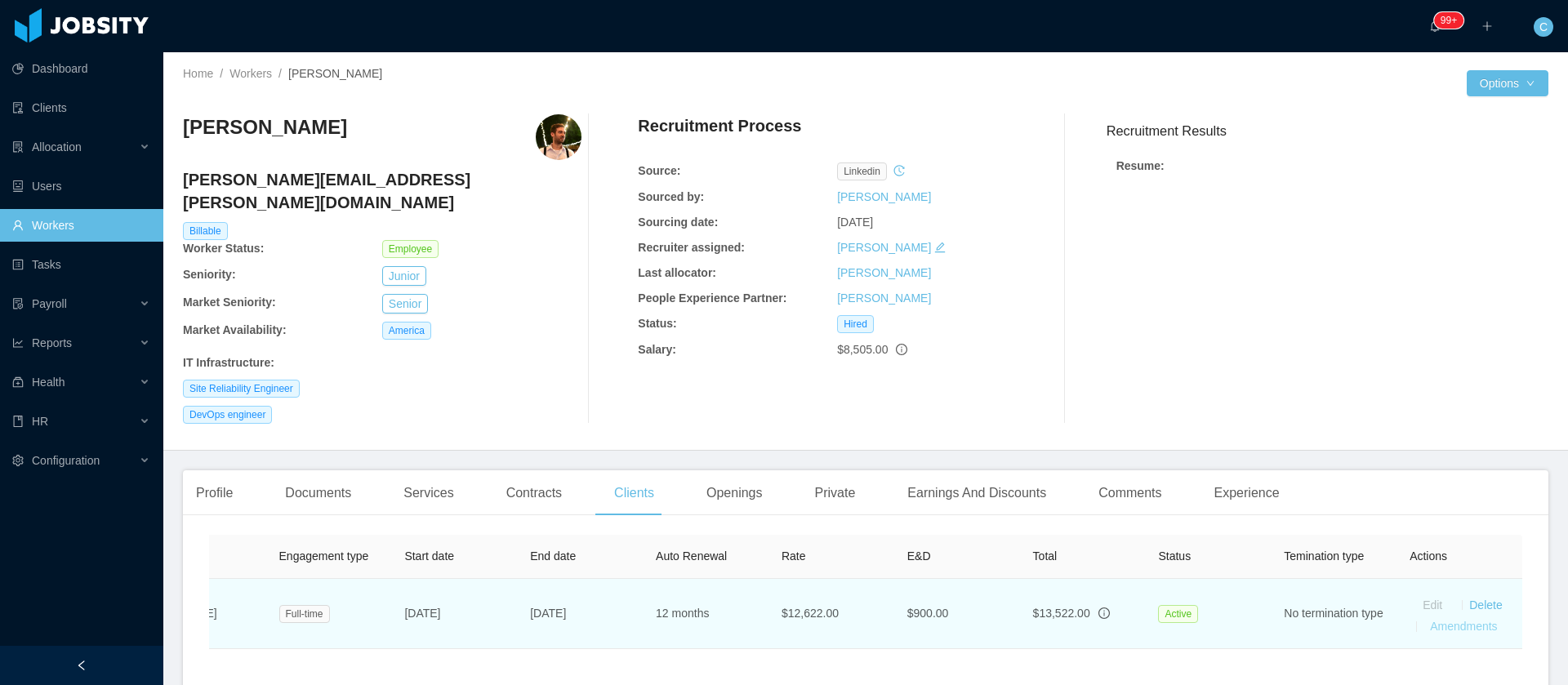
click at [1469, 620] on link "Amendments" at bounding box center [1462, 626] width 67 height 13
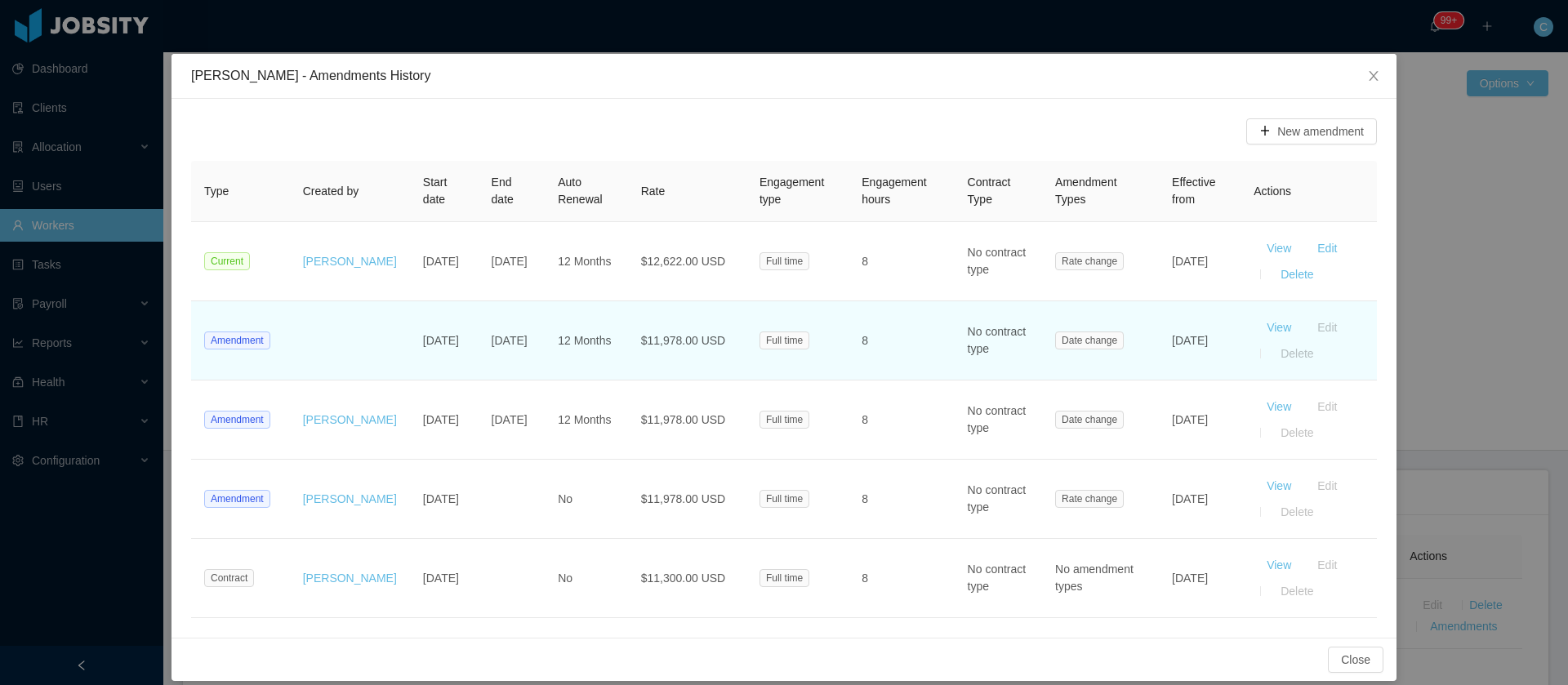
scroll to position [43, 0]
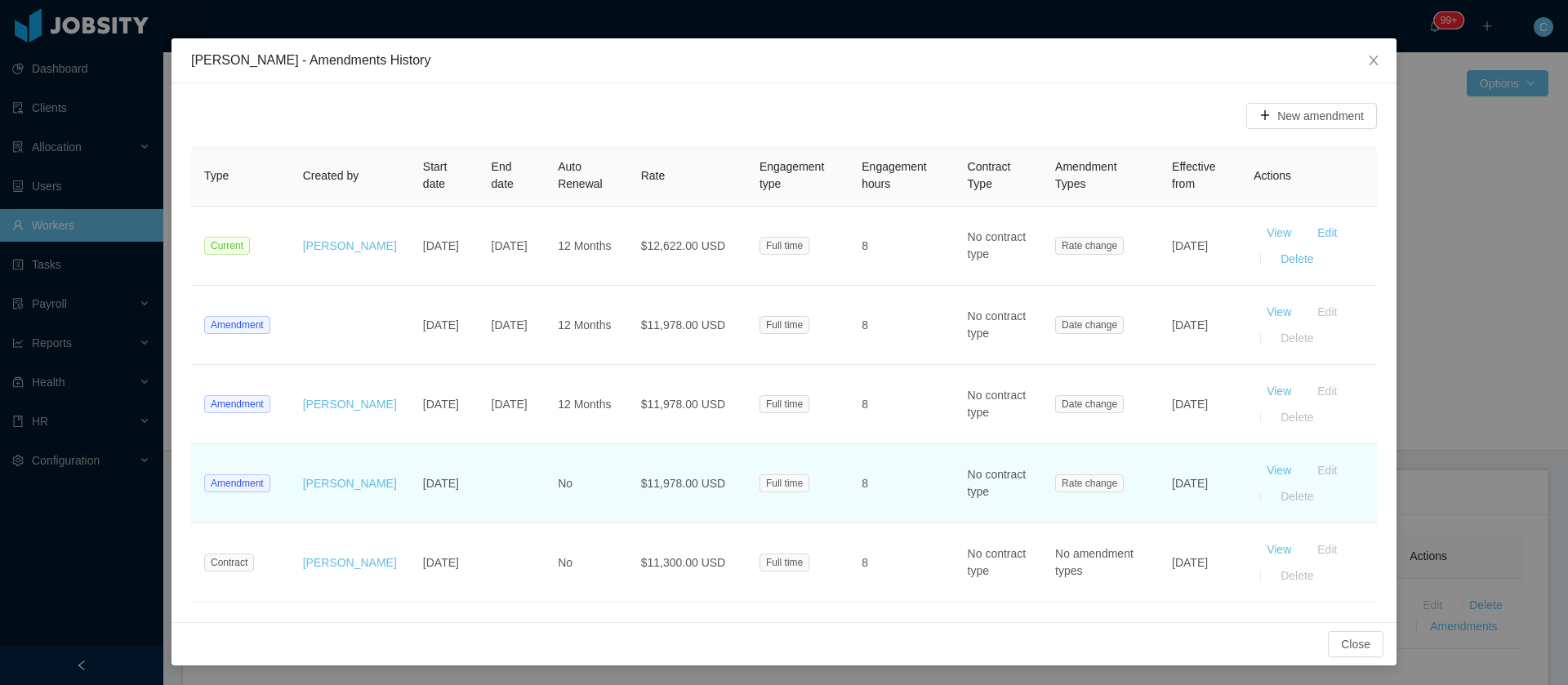
drag, startPoint x: 1169, startPoint y: 500, endPoint x: 1148, endPoint y: 486, distance: 25.2
click at [1159, 485] on td "Jun 1st, 2023" at bounding box center [1200, 484] width 81 height 80
click at [1188, 503] on td "Jun 1st, 2023" at bounding box center [1200, 484] width 81 height 80
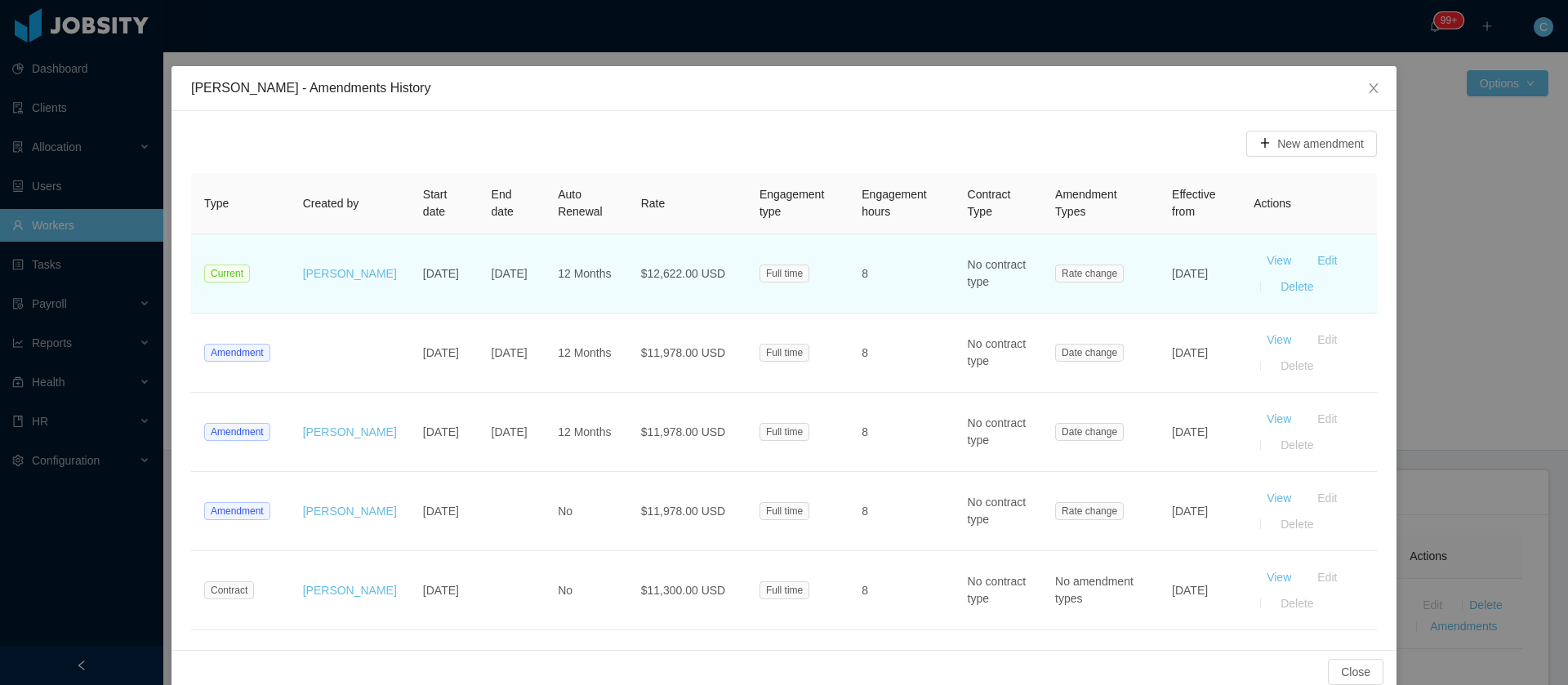
scroll to position [0, 0]
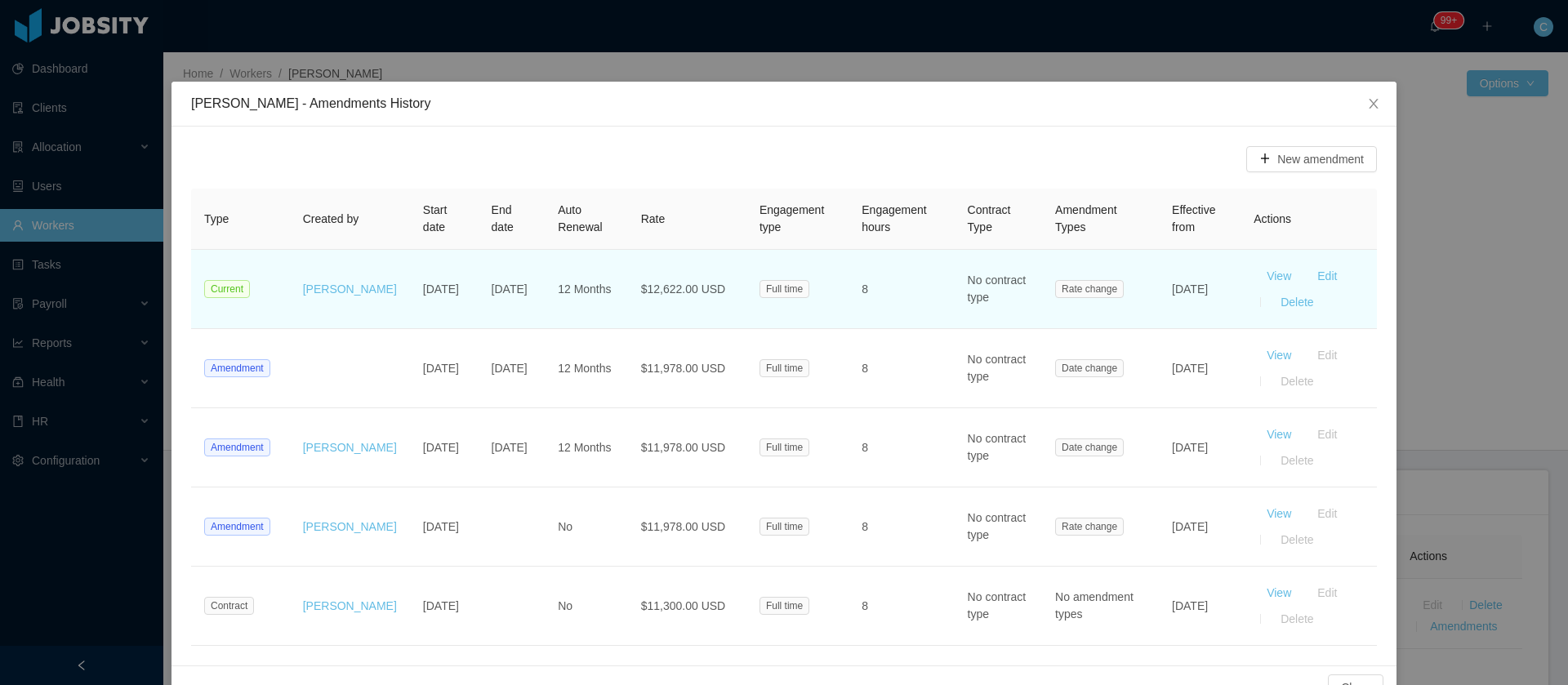
drag, startPoint x: 1177, startPoint y: 300, endPoint x: 1144, endPoint y: 287, distance: 35.5
click at [1159, 287] on td "Jul 1st, 2025" at bounding box center [1200, 290] width 81 height 80
copy td "Jul 1st, 2025"
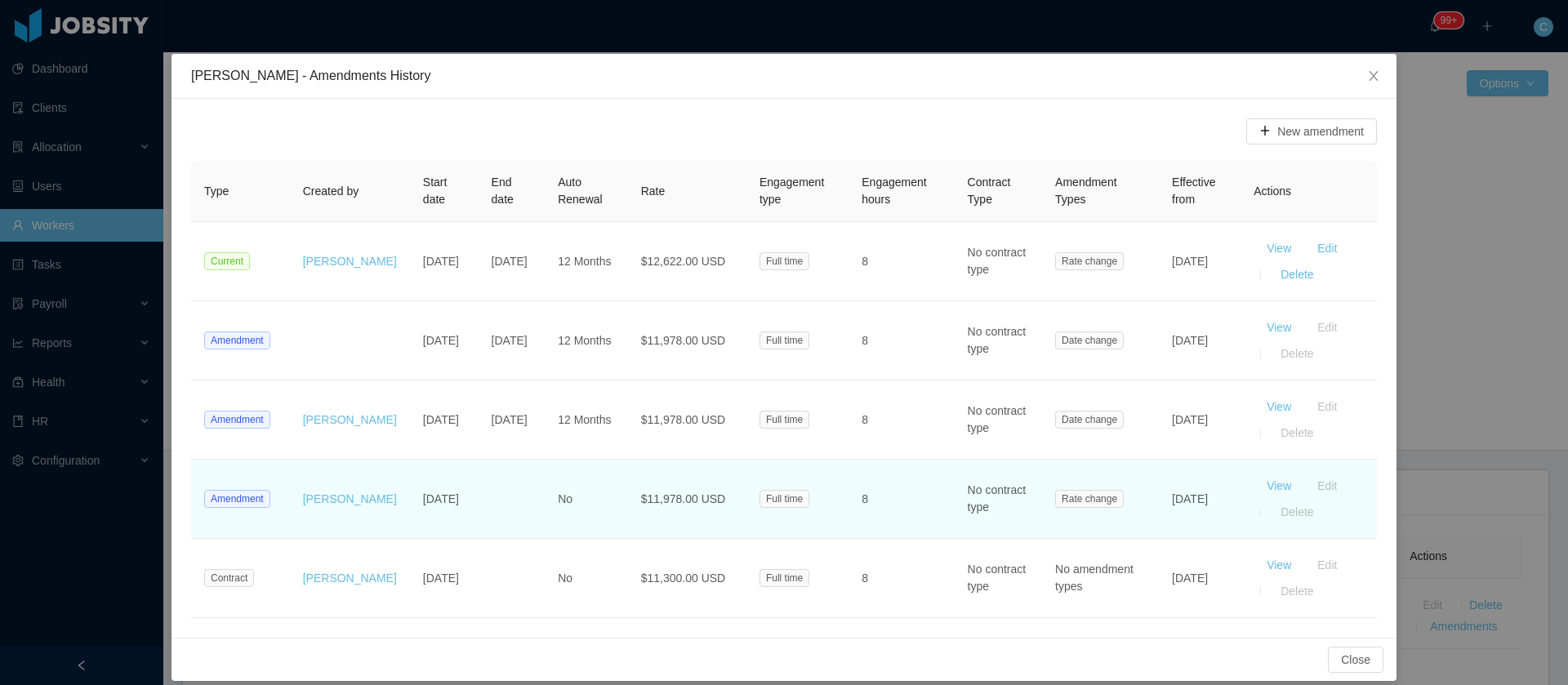
scroll to position [43, 0]
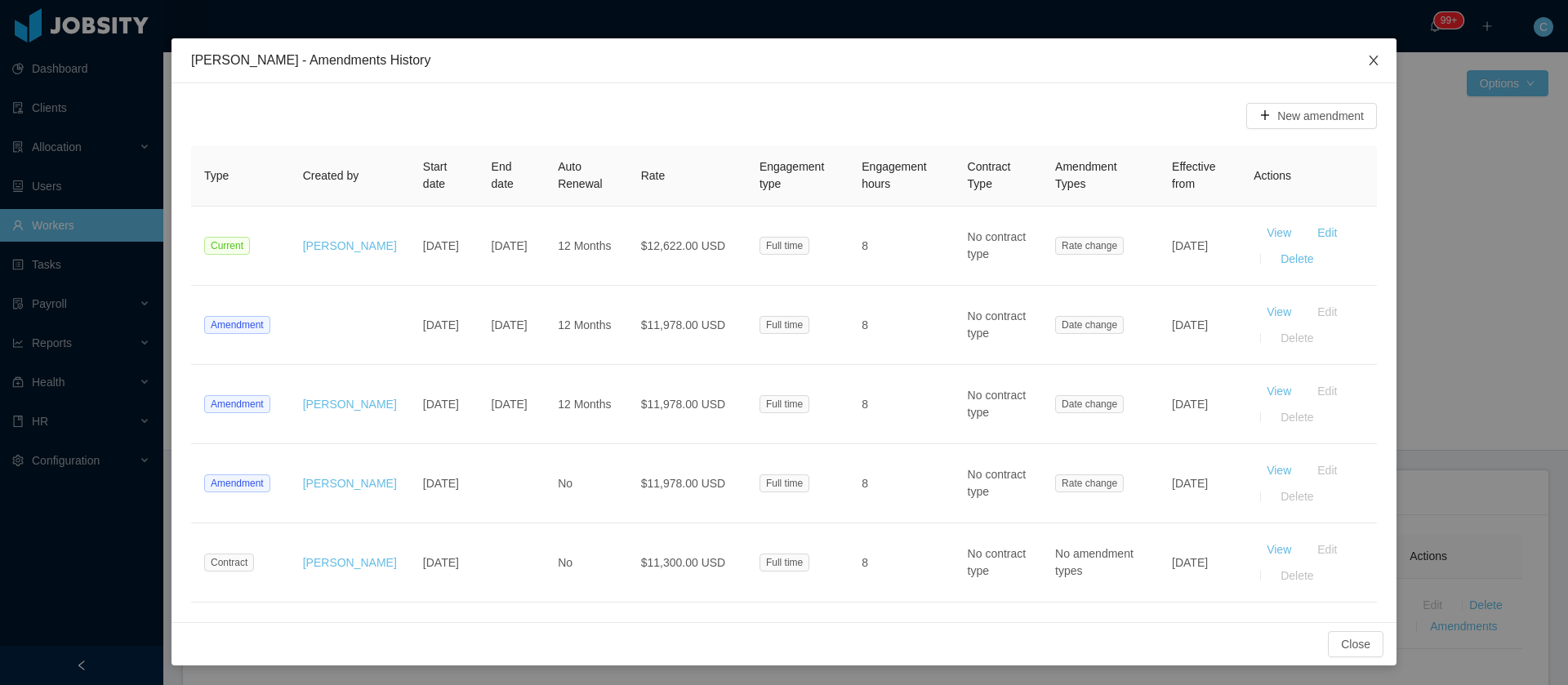
click at [1356, 63] on span "Close" at bounding box center [1373, 61] width 46 height 46
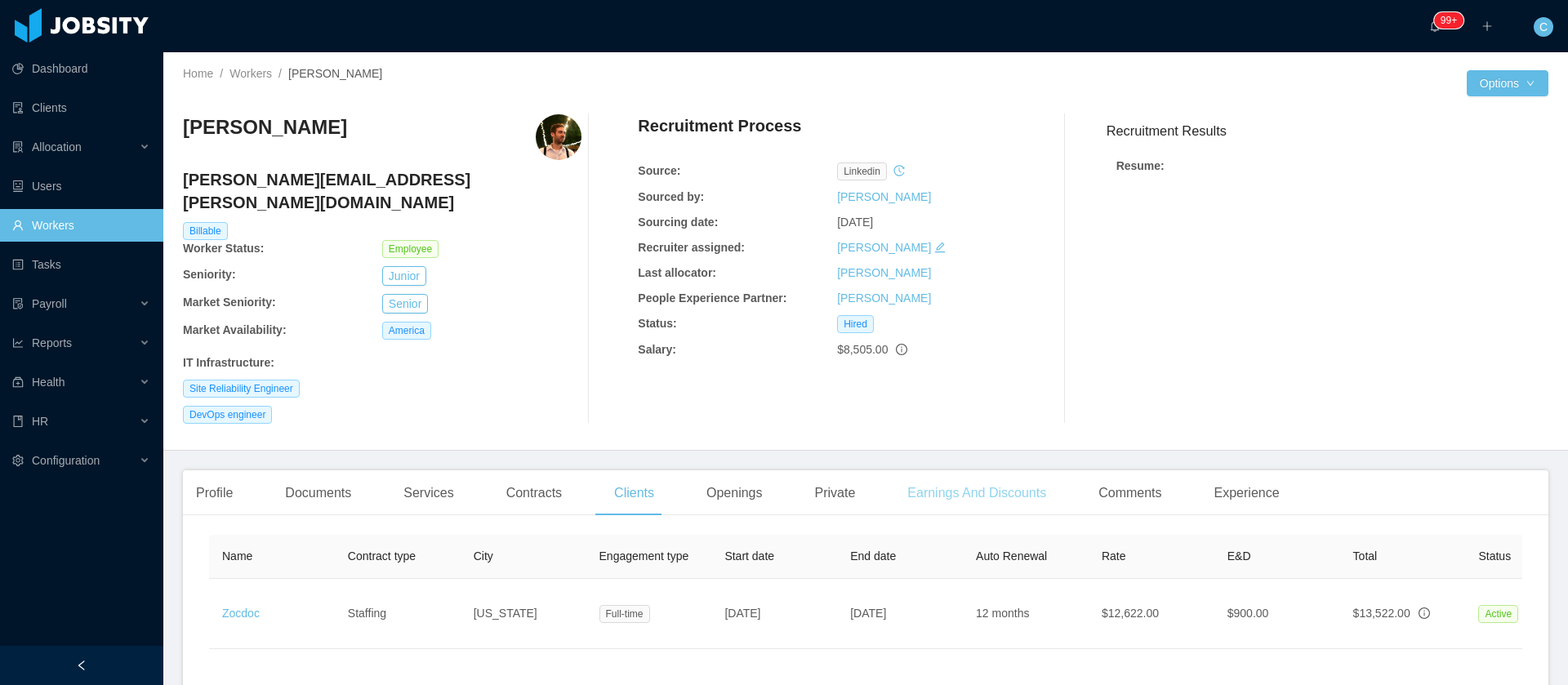
click at [970, 481] on div "Earnings And Discounts" at bounding box center [976, 493] width 165 height 46
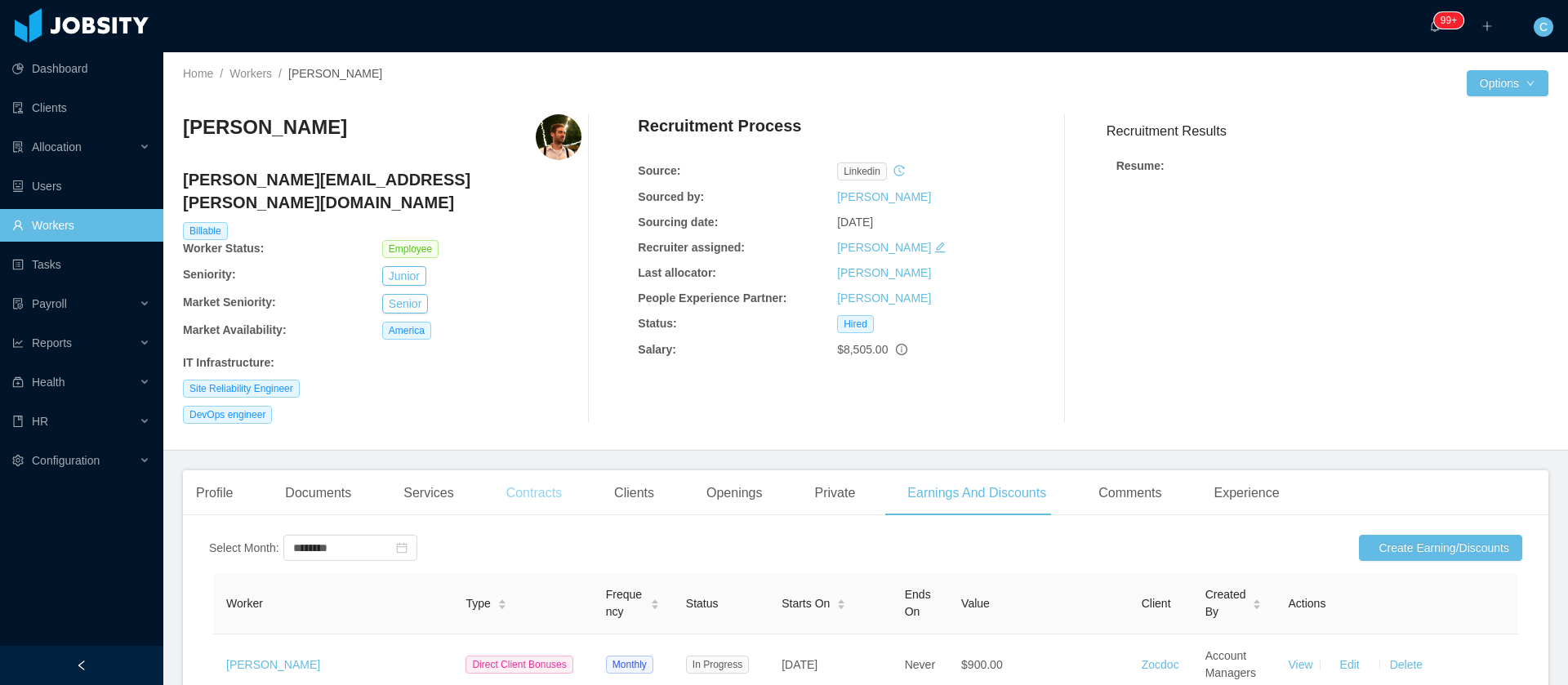
click at [530, 486] on div "Contracts" at bounding box center [534, 493] width 81 height 46
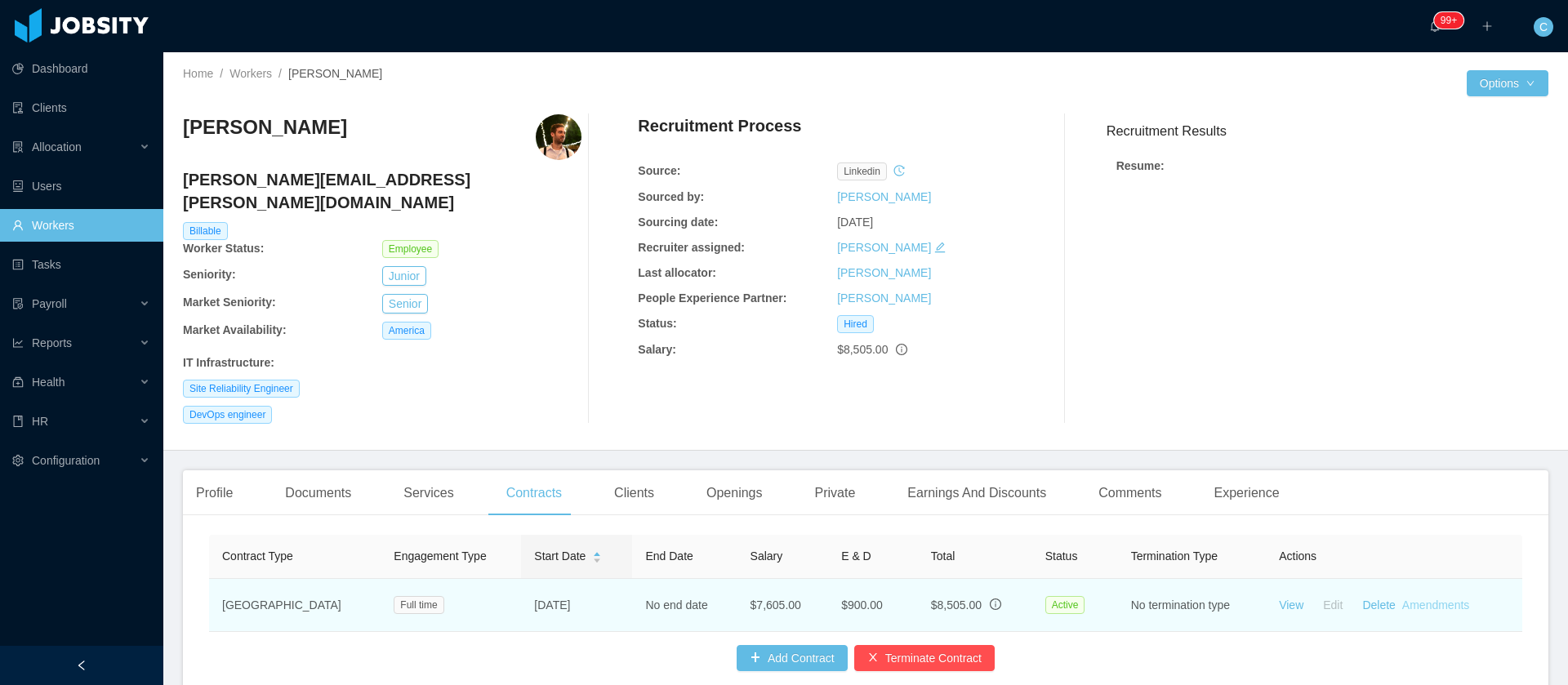
click at [1430, 599] on link "Amendments" at bounding box center [1435, 605] width 67 height 13
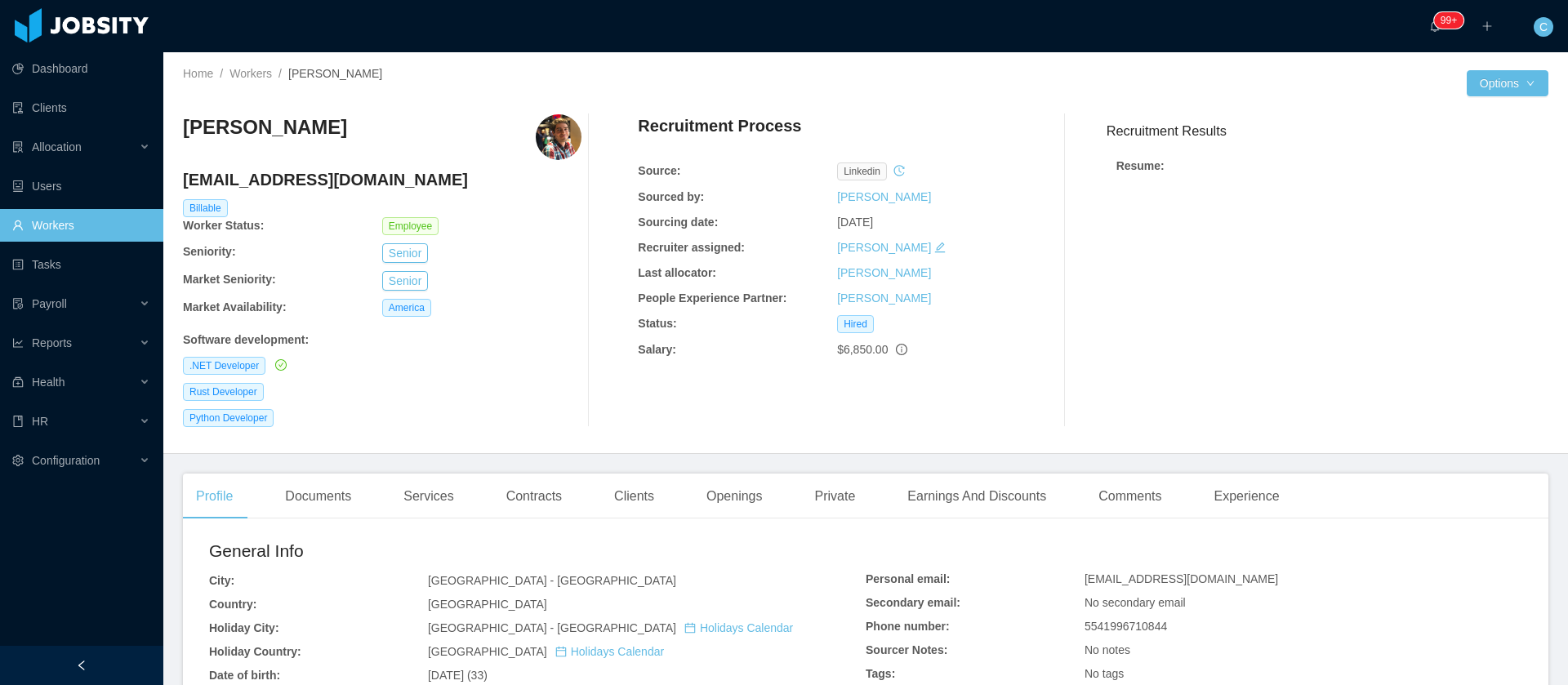
drag, startPoint x: 338, startPoint y: 136, endPoint x: 181, endPoint y: 150, distance: 157.6
click at [181, 148] on div "Home / Workers / Thiago Salvadori / Options Thiago Salvadori thiago.salvadori@j…" at bounding box center [866, 253] width 1405 height 402
copy h3 "[PERSON_NAME]"
click at [512, 323] on div "Thiago Salvadori thiago.salvadori@jobsity.com Billable Worker Status: Employee …" at bounding box center [381, 271] width 399 height 313
click at [910, 501] on div "Earnings And Discounts" at bounding box center [976, 496] width 165 height 46
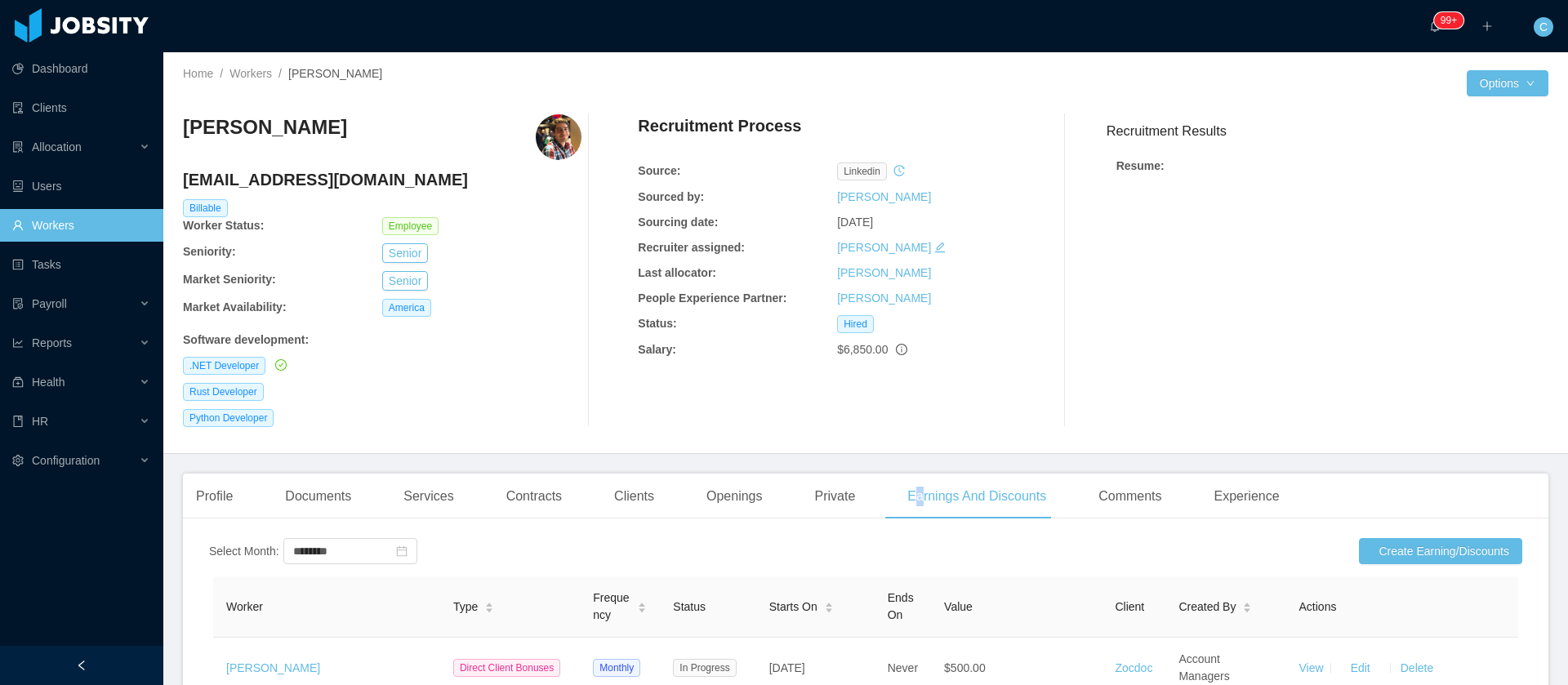
scroll to position [245, 0]
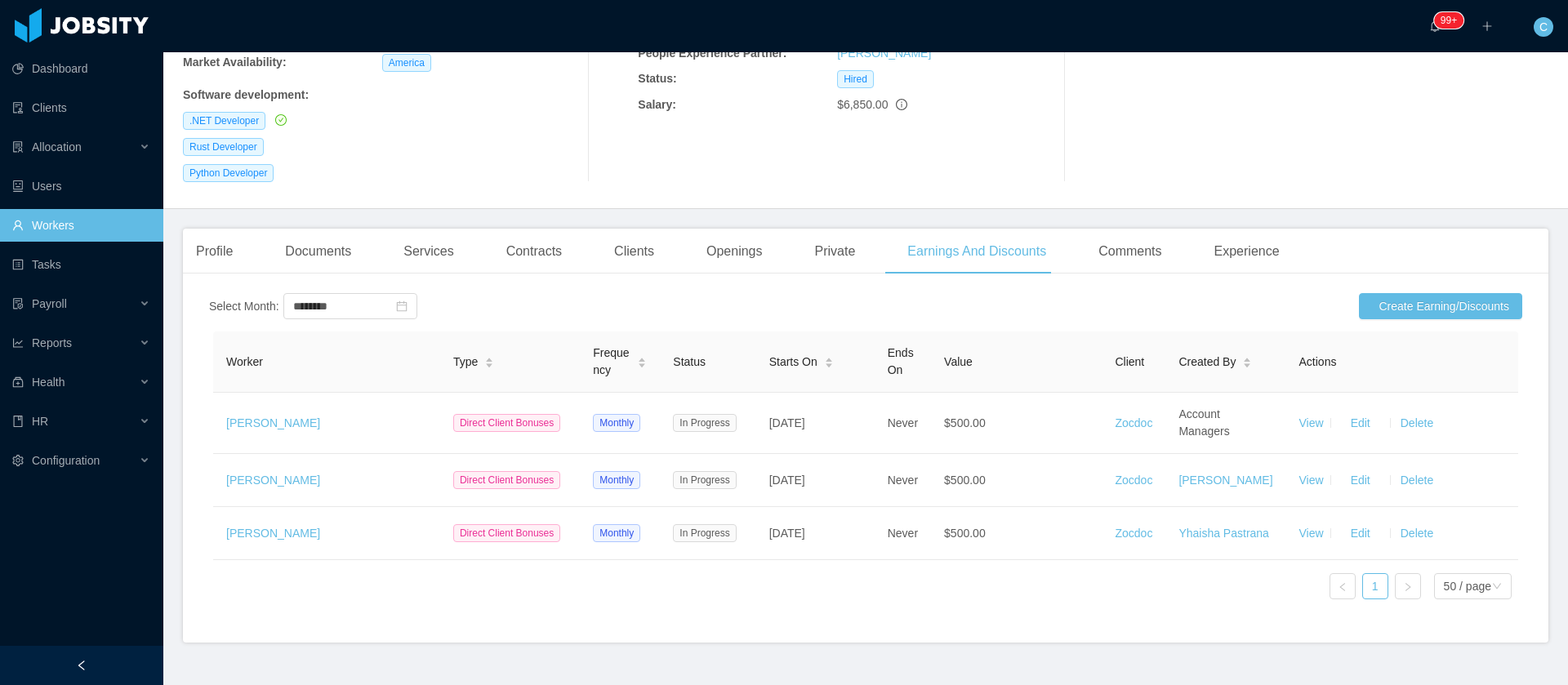
click at [496, 256] on div "Contracts" at bounding box center [534, 251] width 81 height 46
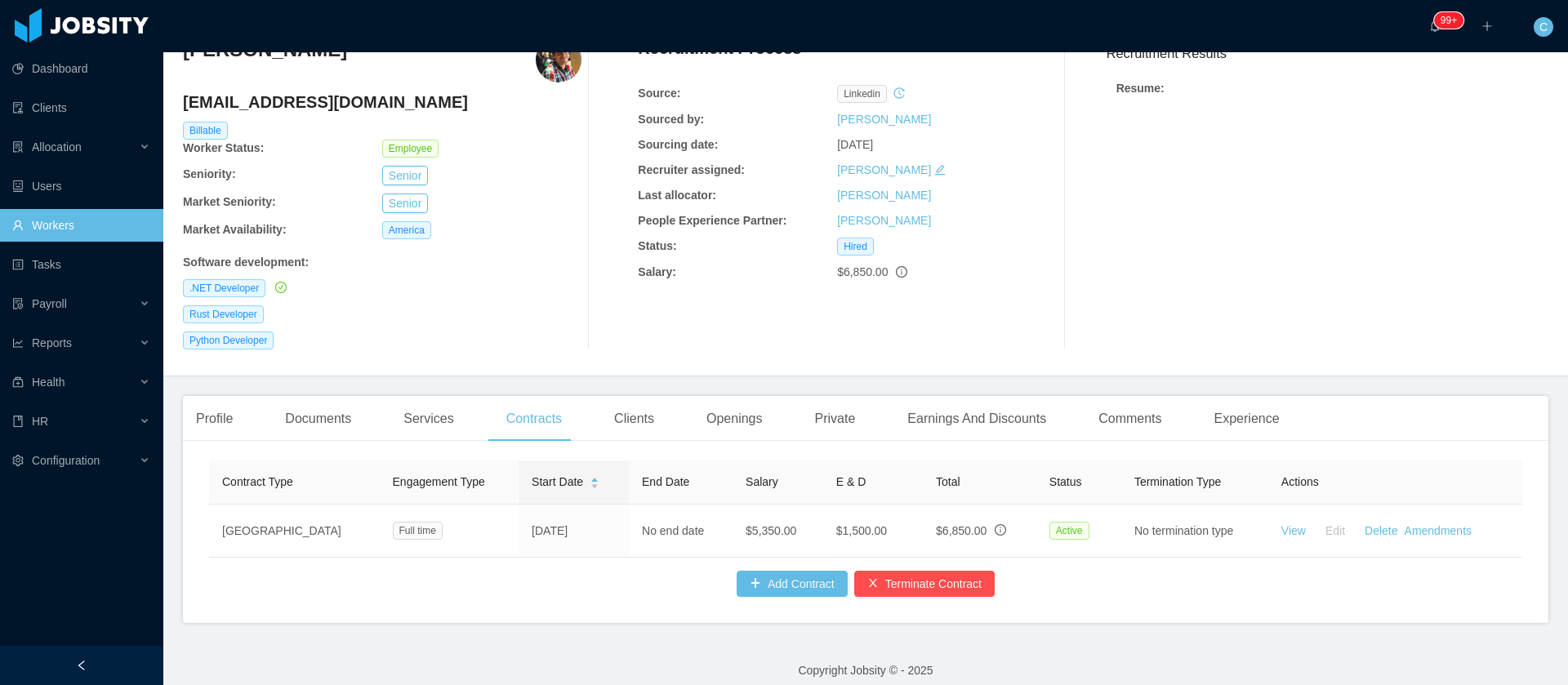
scroll to position [110, 0]
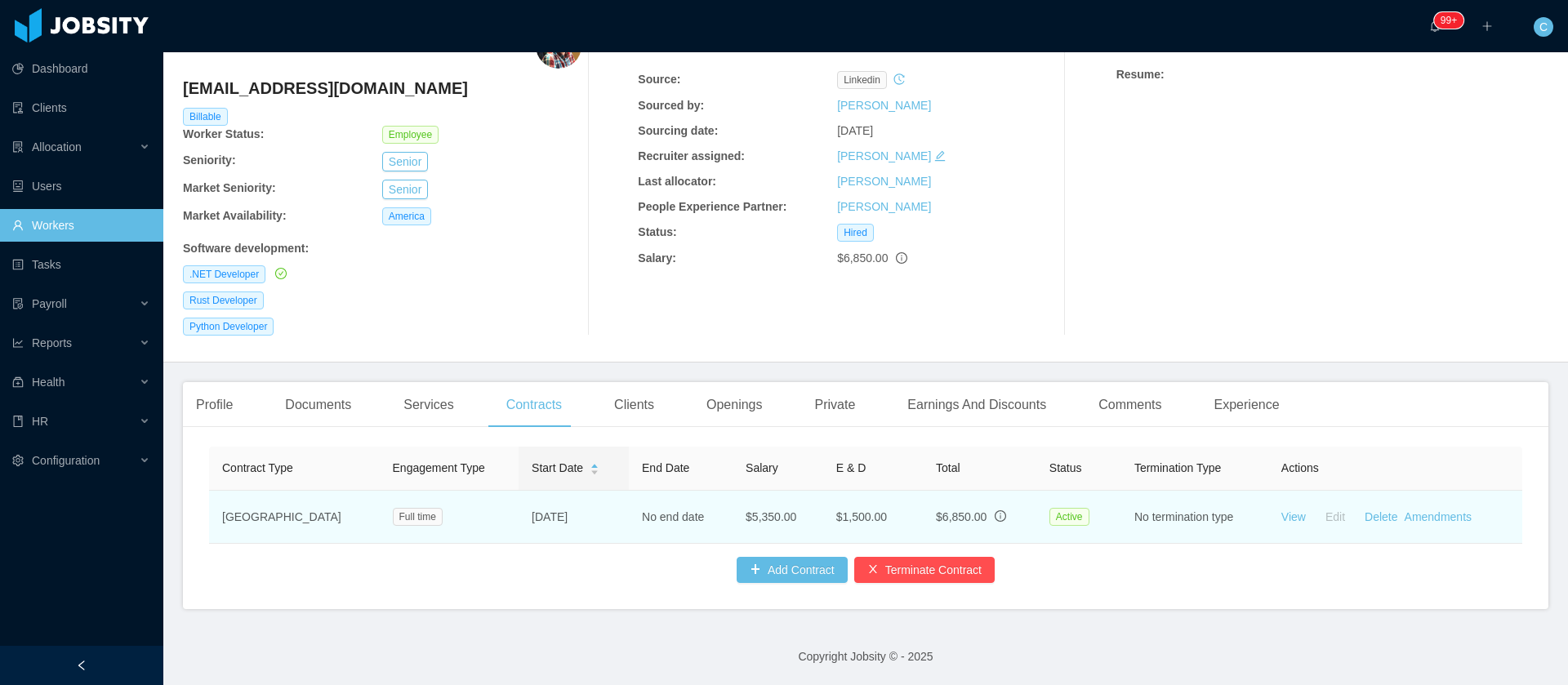
drag, startPoint x: 566, startPoint y: 503, endPoint x: 482, endPoint y: 504, distance: 84.0
click at [519, 504] on td "Nov 26th, 2021" at bounding box center [573, 516] width 110 height 53
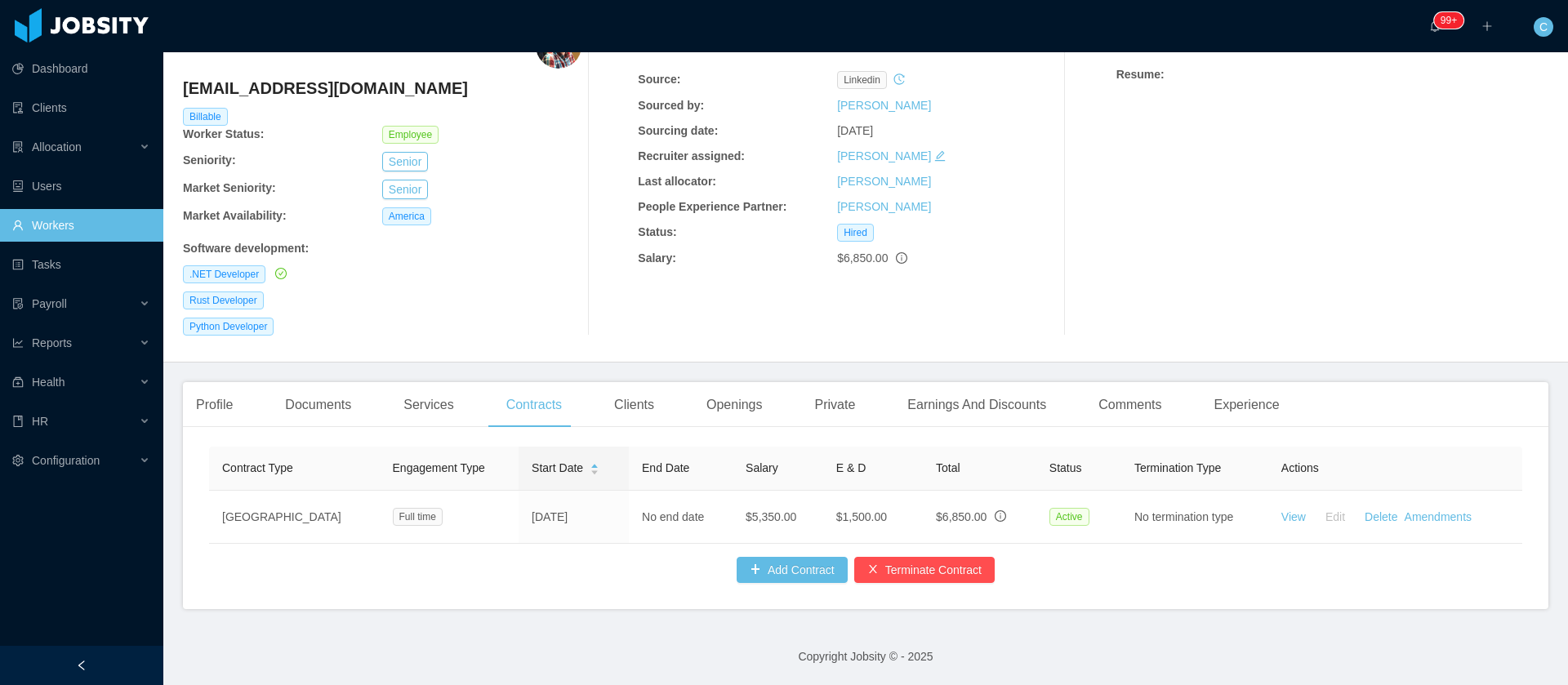
copy td "Nov 26th, 2021"
drag, startPoint x: 620, startPoint y: 544, endPoint x: 650, endPoint y: 546, distance: 30.1
click at [620, 544] on div "Contract Type Engagement Type Start Date End Date Salary E & D Total Status Ter…" at bounding box center [866, 515] width 1313 height 137
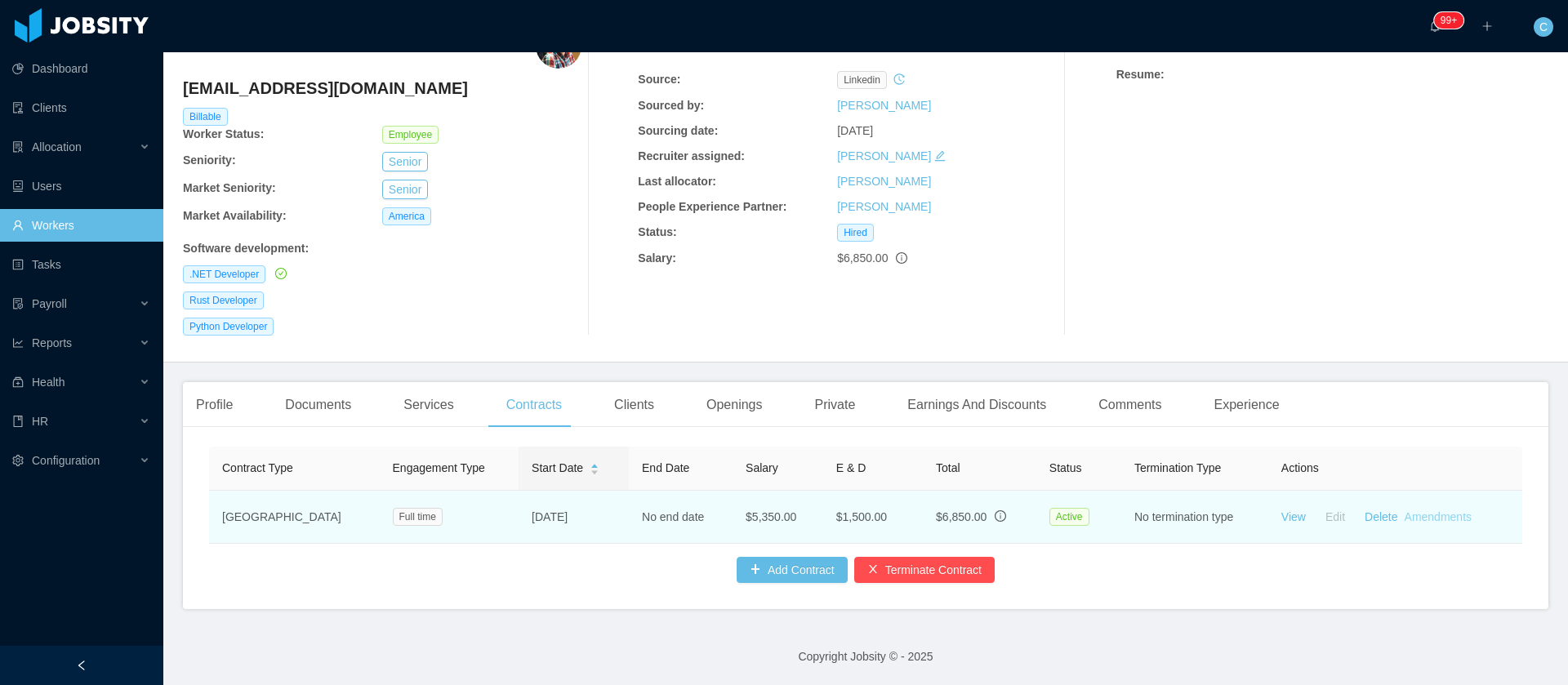
click at [1424, 510] on link "Amendments" at bounding box center [1437, 516] width 67 height 13
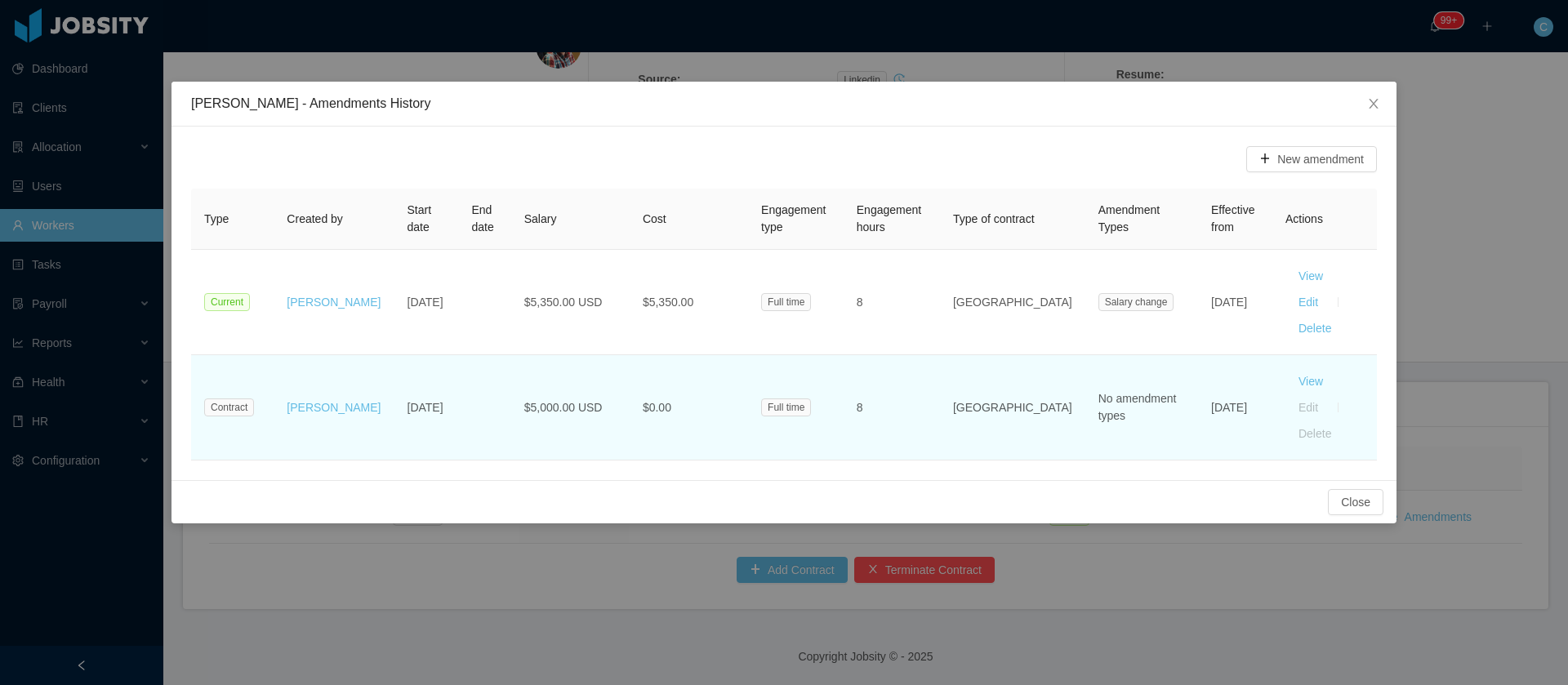
click at [586, 355] on td "$5,000.00 USD" at bounding box center [570, 408] width 118 height 106
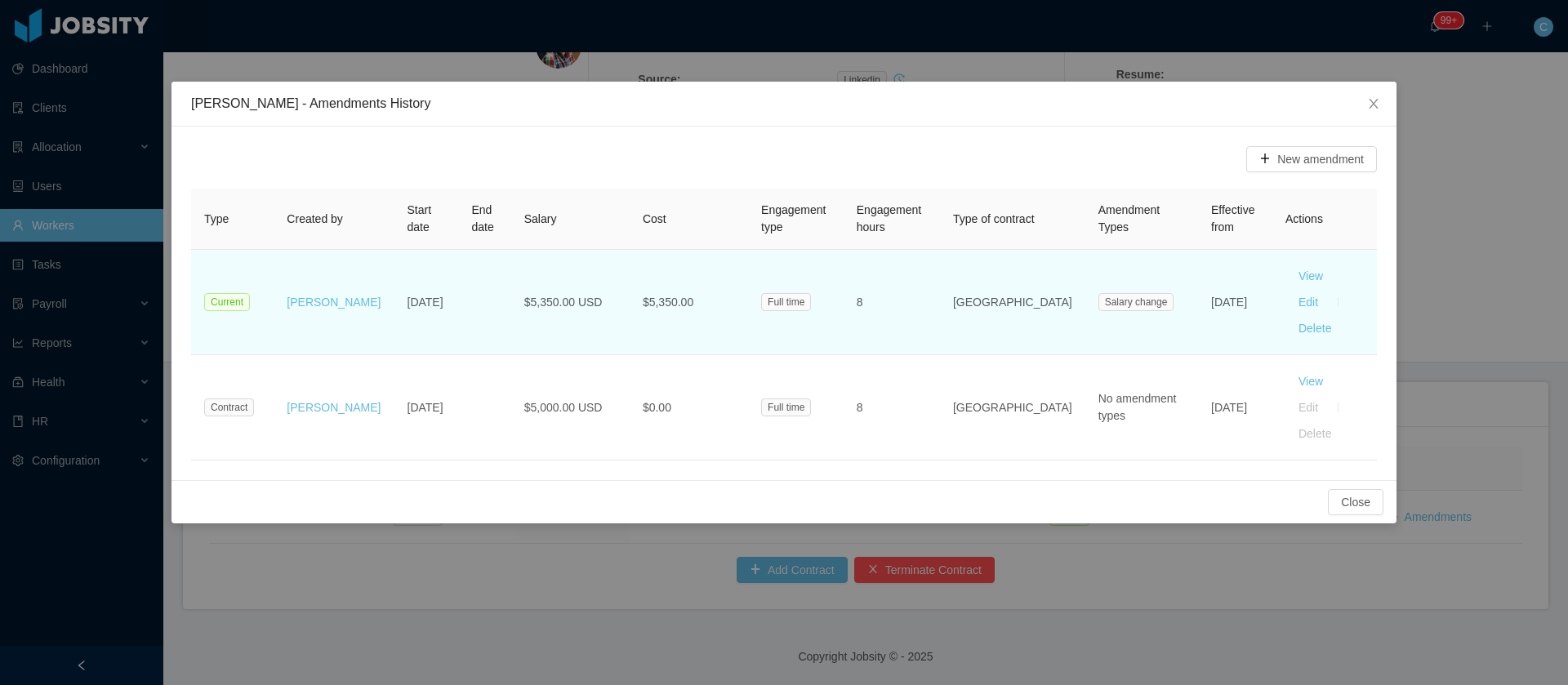
drag, startPoint x: 1192, startPoint y: 298, endPoint x: 1168, endPoint y: 298, distance: 24.0
click at [1198, 283] on td "Mar 1st, 2023" at bounding box center [1235, 303] width 74 height 106
copy td "Mar 1st, 2023"
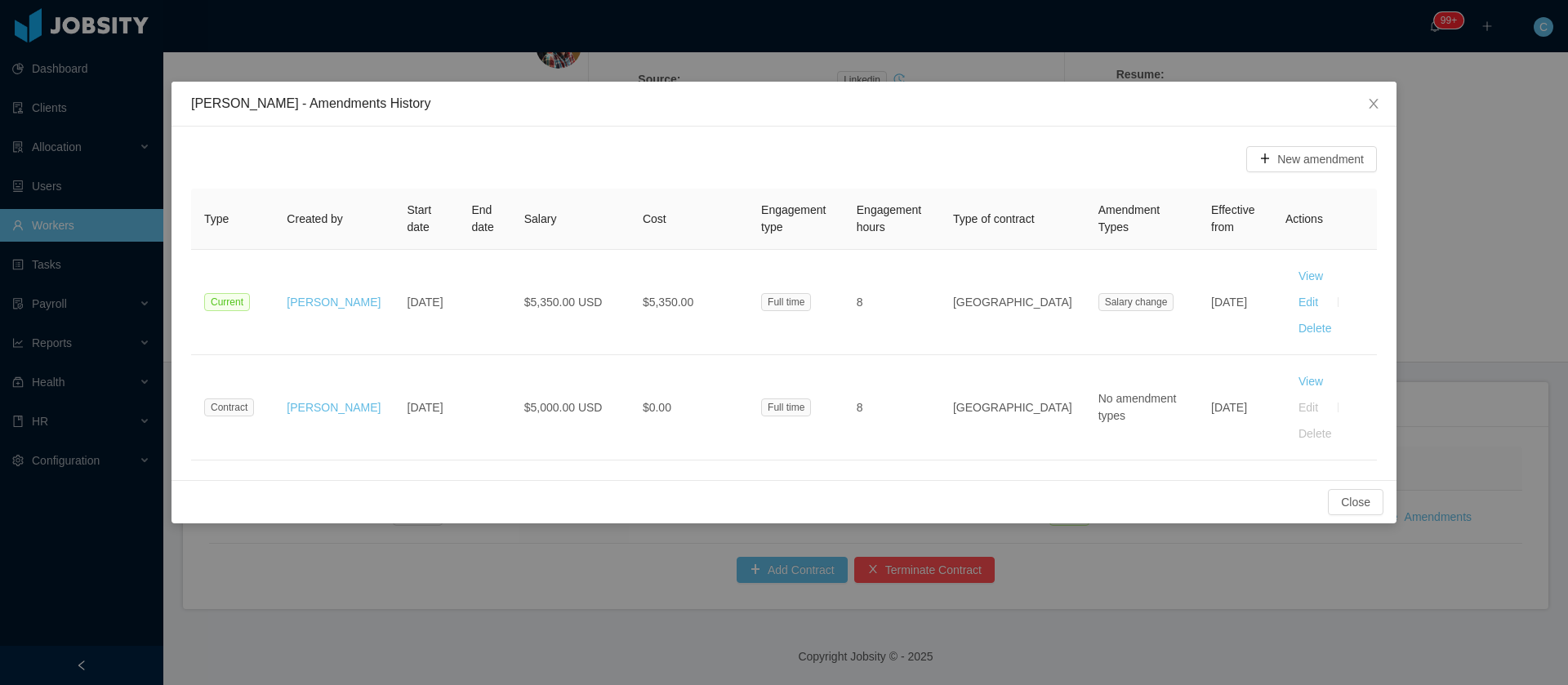
drag, startPoint x: 547, startPoint y: 421, endPoint x: 588, endPoint y: 414, distance: 41.6
click at [547, 421] on div "New amendment Type Created by Start date End date Salary Cost Engagement type E…" at bounding box center [784, 303] width 1225 height 354
click at [1373, 110] on icon "icon: close" at bounding box center [1373, 103] width 13 height 13
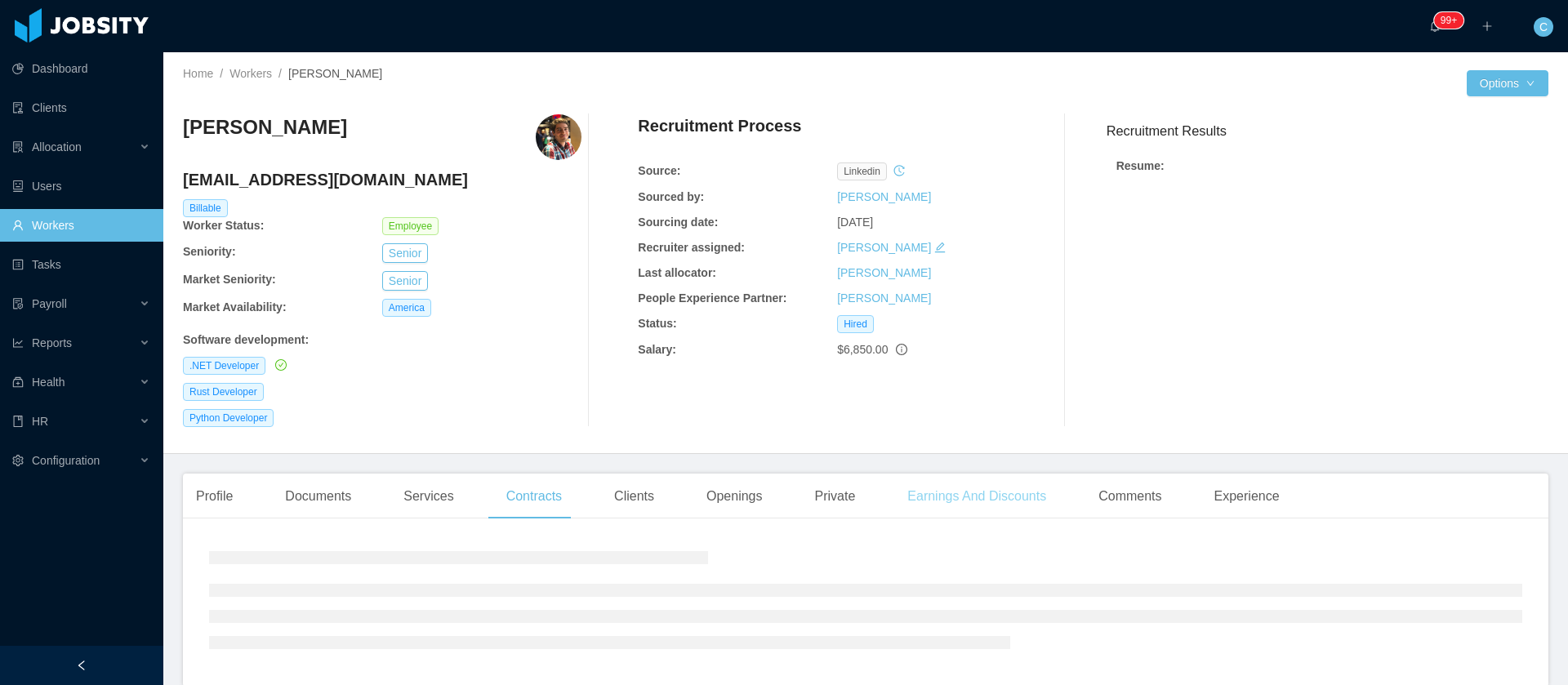
click at [978, 482] on div "Earnings And Discounts" at bounding box center [976, 496] width 165 height 46
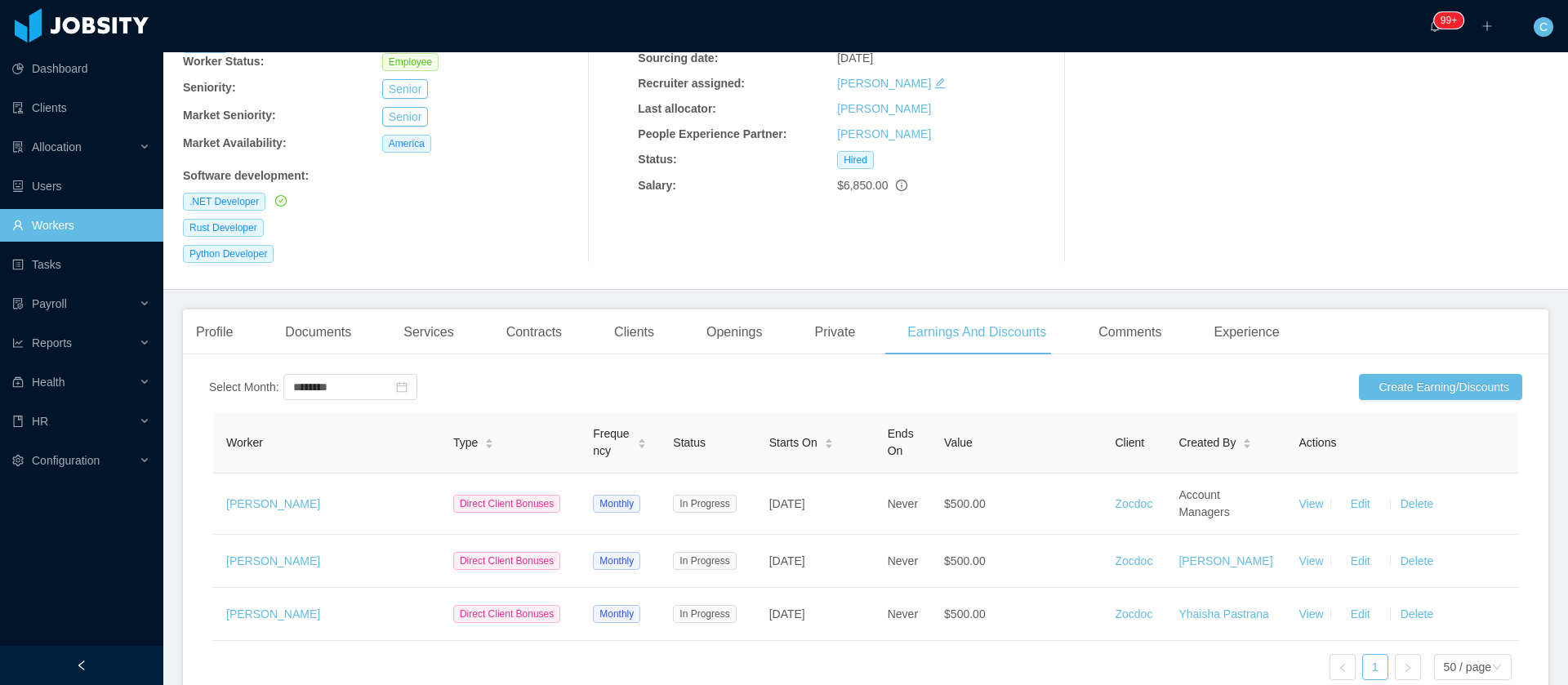
scroll to position [245, 0]
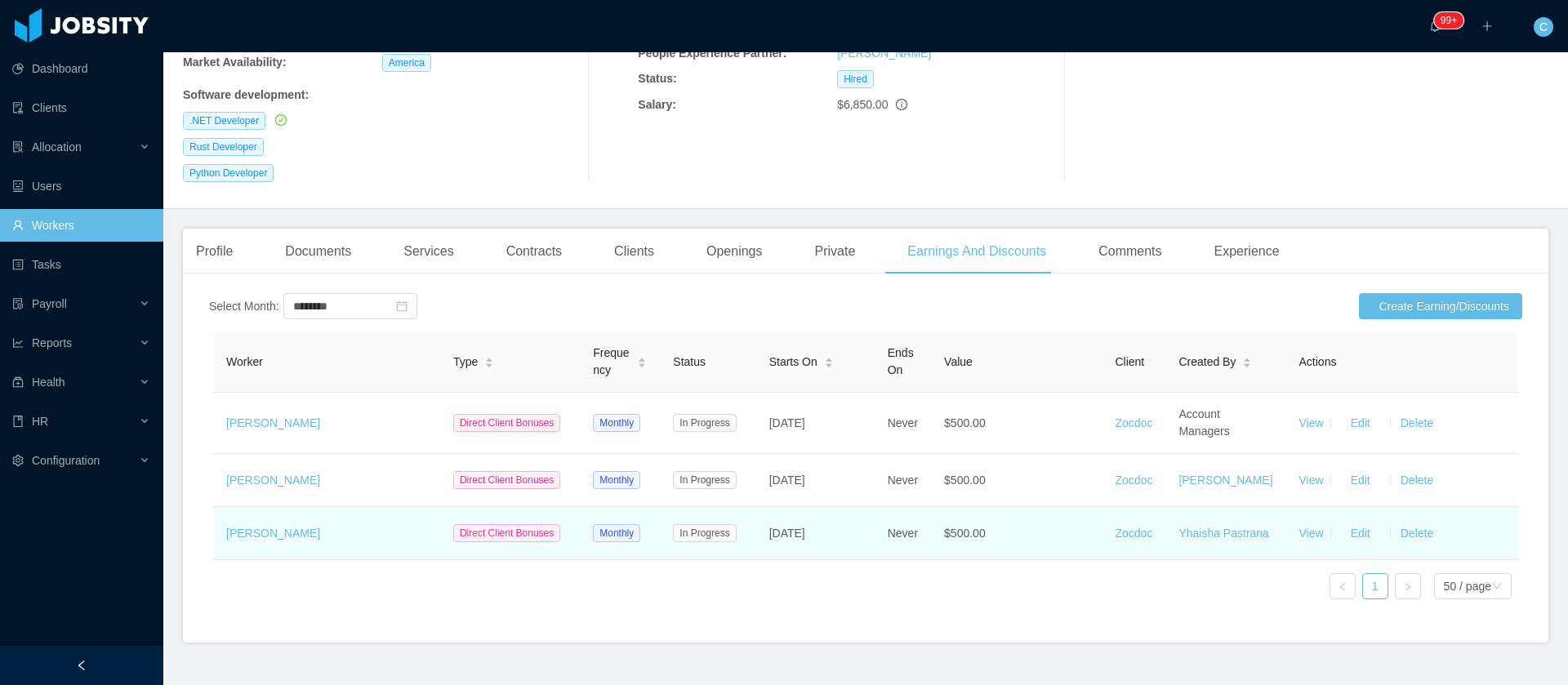
drag, startPoint x: 856, startPoint y: 558, endPoint x: 777, endPoint y: 561, distance: 79.1
click at [777, 560] on td "Aug 1st, 2023" at bounding box center [815, 533] width 118 height 53
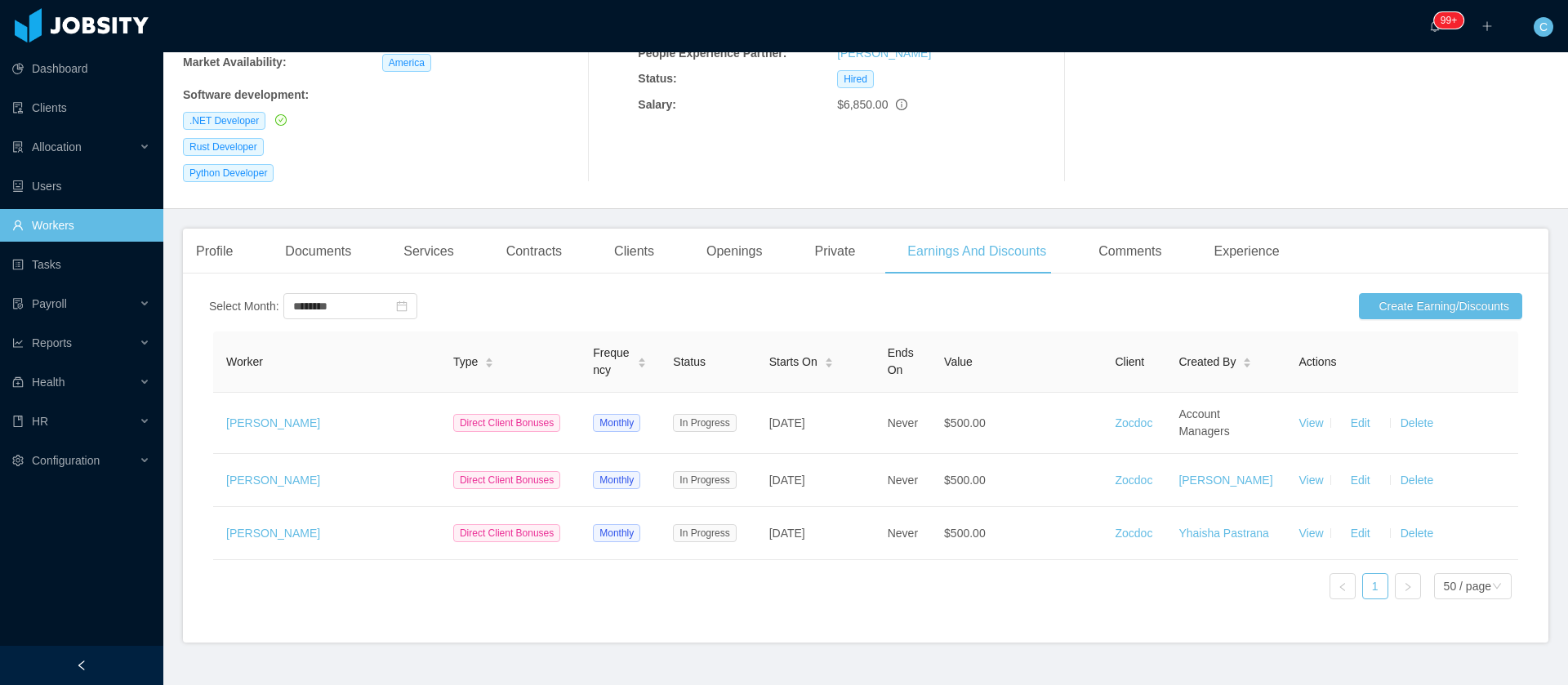
copy span "Aug 1st, 2023"
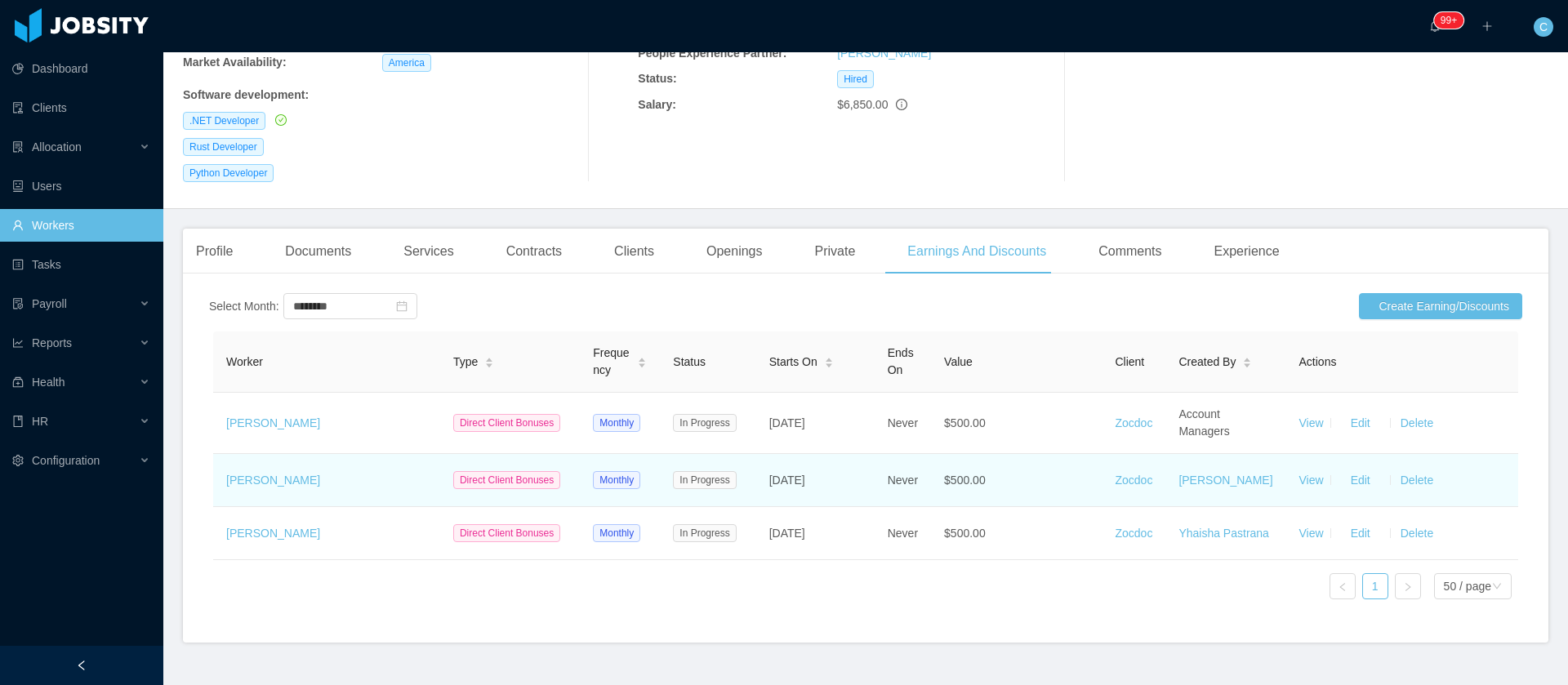
drag, startPoint x: 878, startPoint y: 505, endPoint x: 756, endPoint y: 500, distance: 122.1
click at [756, 500] on tr "Thiago Salvadori Direct Client Bonuses Monthly In Progress Nov 1st, 2023 Never …" at bounding box center [865, 480] width 1305 height 53
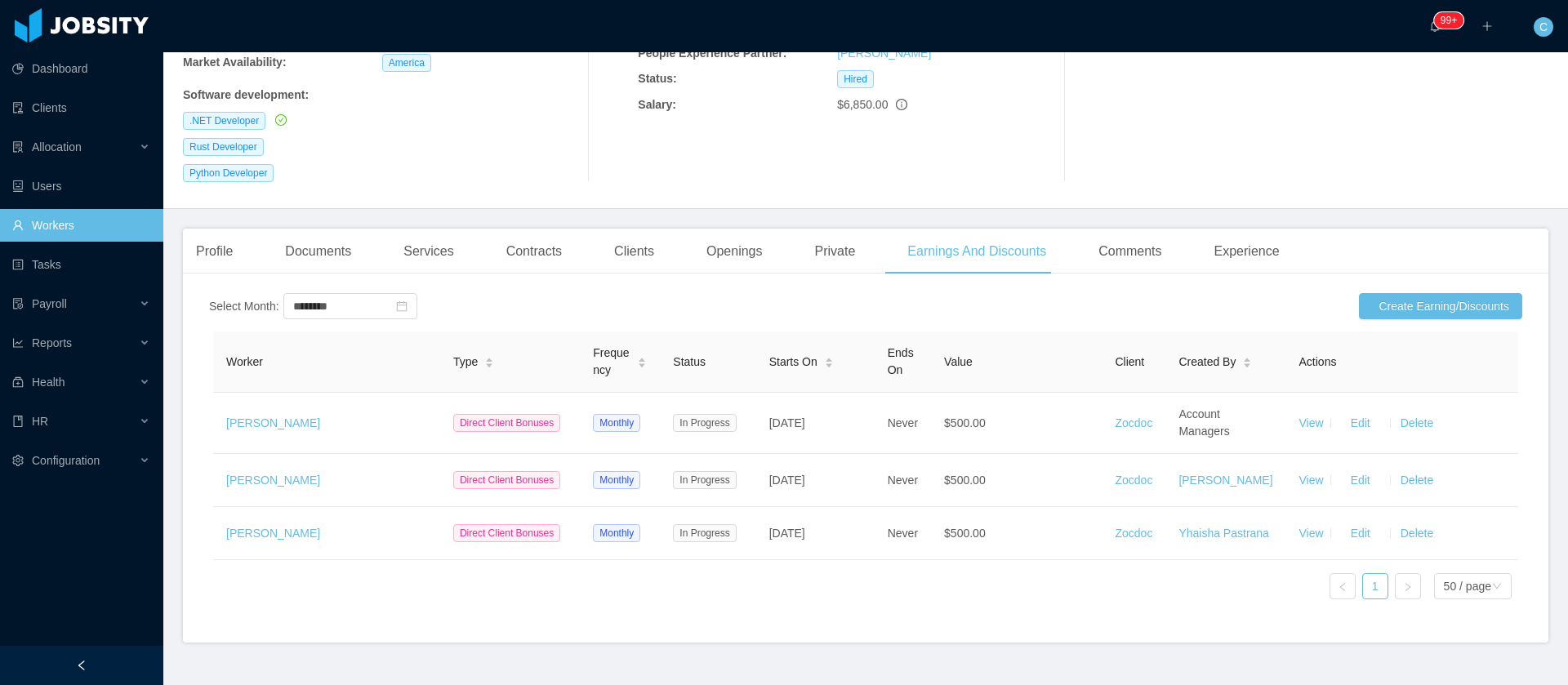
copy tr "Nov 1st, 2023"
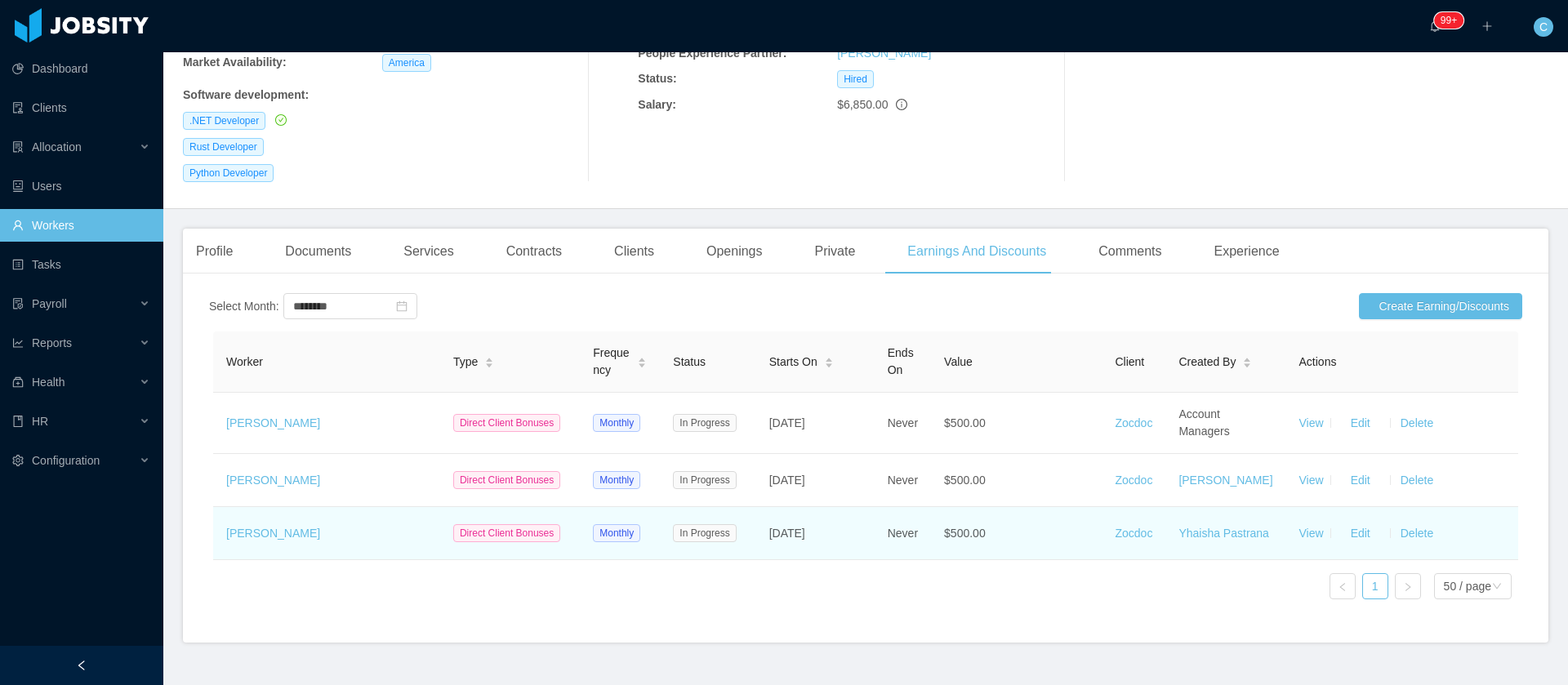
click at [217, 560] on td "[PERSON_NAME]" at bounding box center [326, 533] width 227 height 53
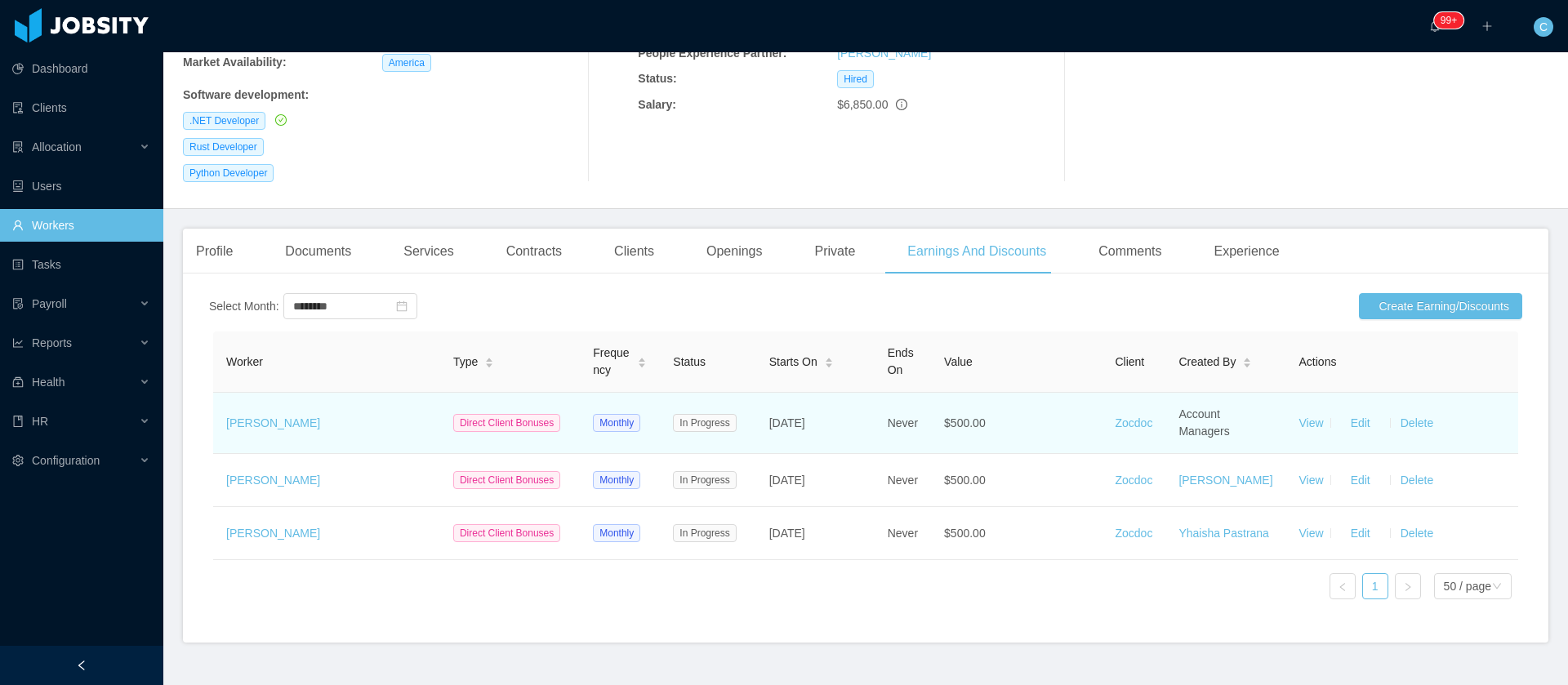
drag, startPoint x: 857, startPoint y: 432, endPoint x: 773, endPoint y: 434, distance: 84.0
click at [773, 432] on td "Jun 30th, 2024" at bounding box center [815, 423] width 118 height 61
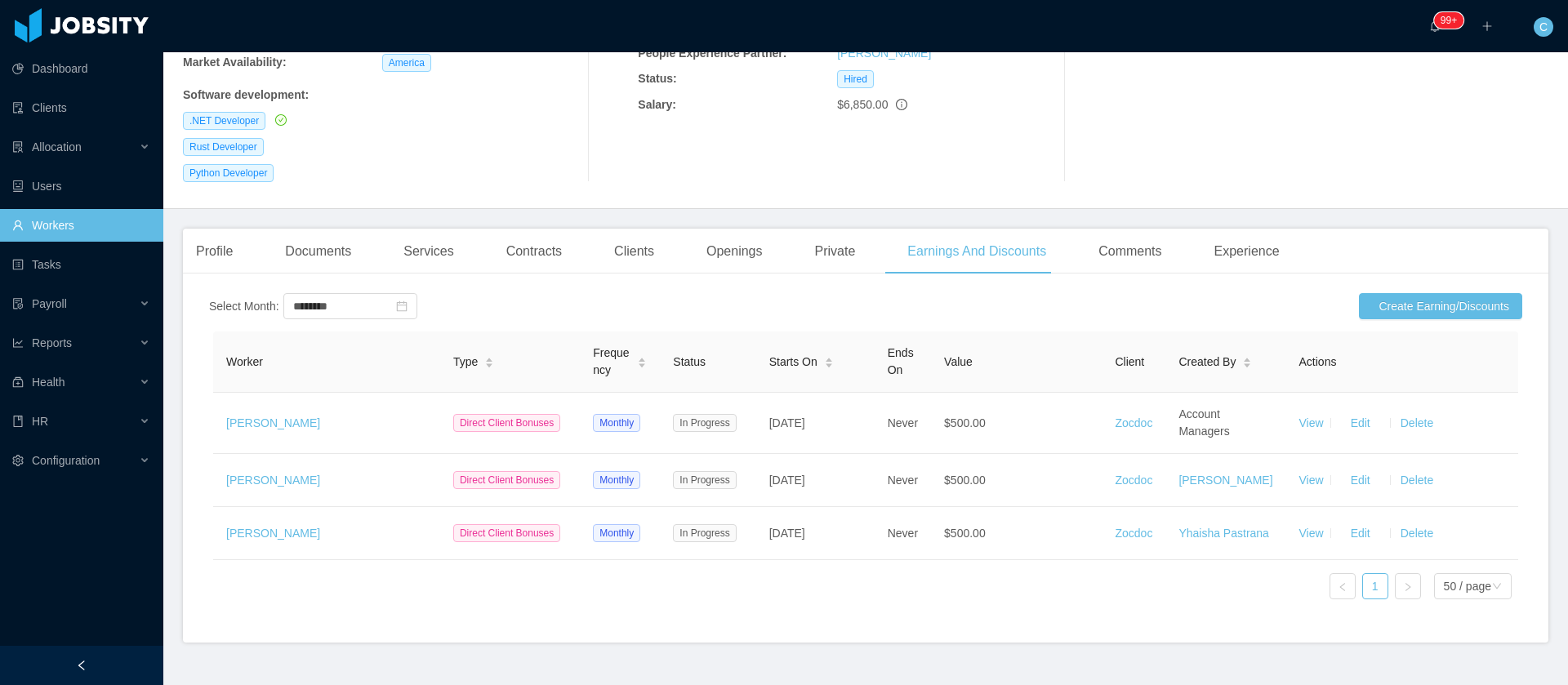
copy span "Jun 30th, 2024"
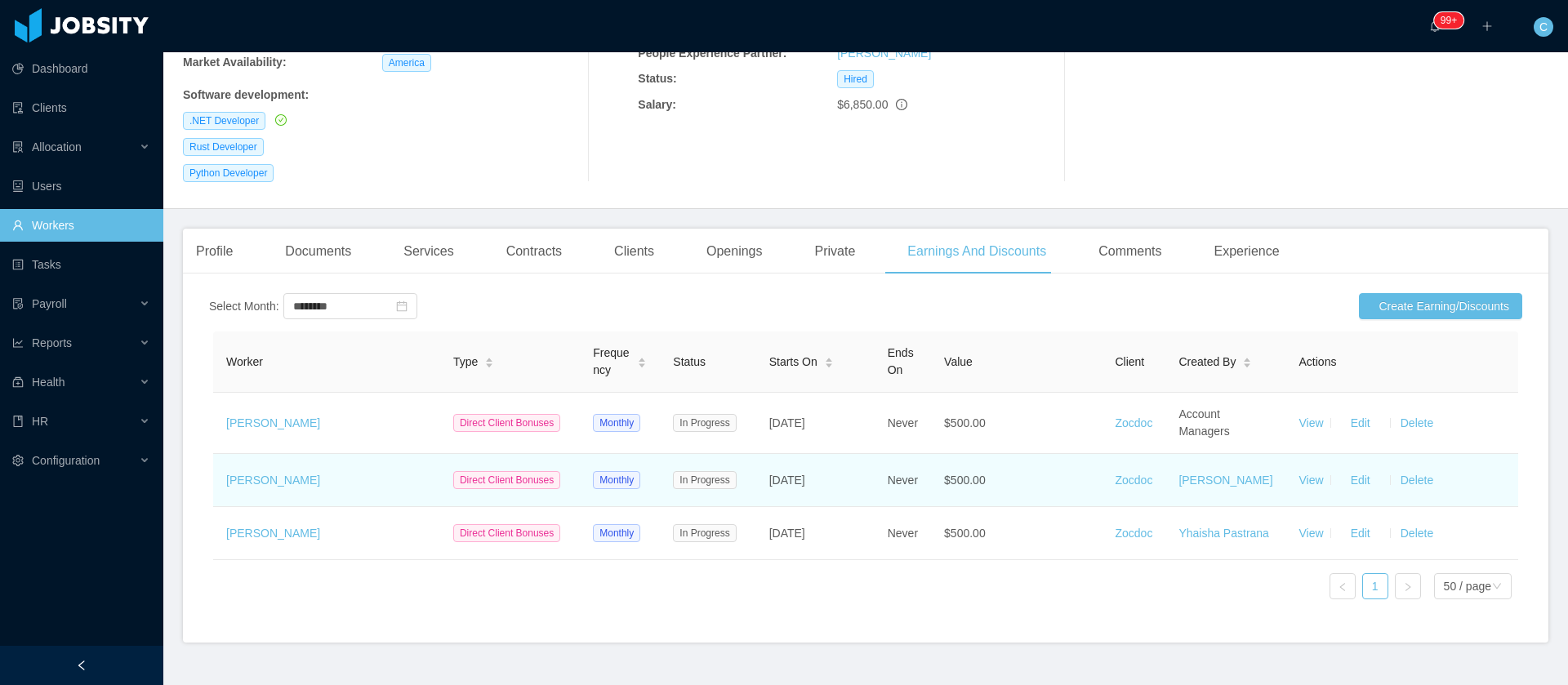
drag, startPoint x: 238, startPoint y: 589, endPoint x: 310, endPoint y: 480, distance: 130.6
click at [238, 589] on div "Worker Type Frequency Status Starts On Ends On Value Client Created By Actions …" at bounding box center [866, 472] width 1313 height 289
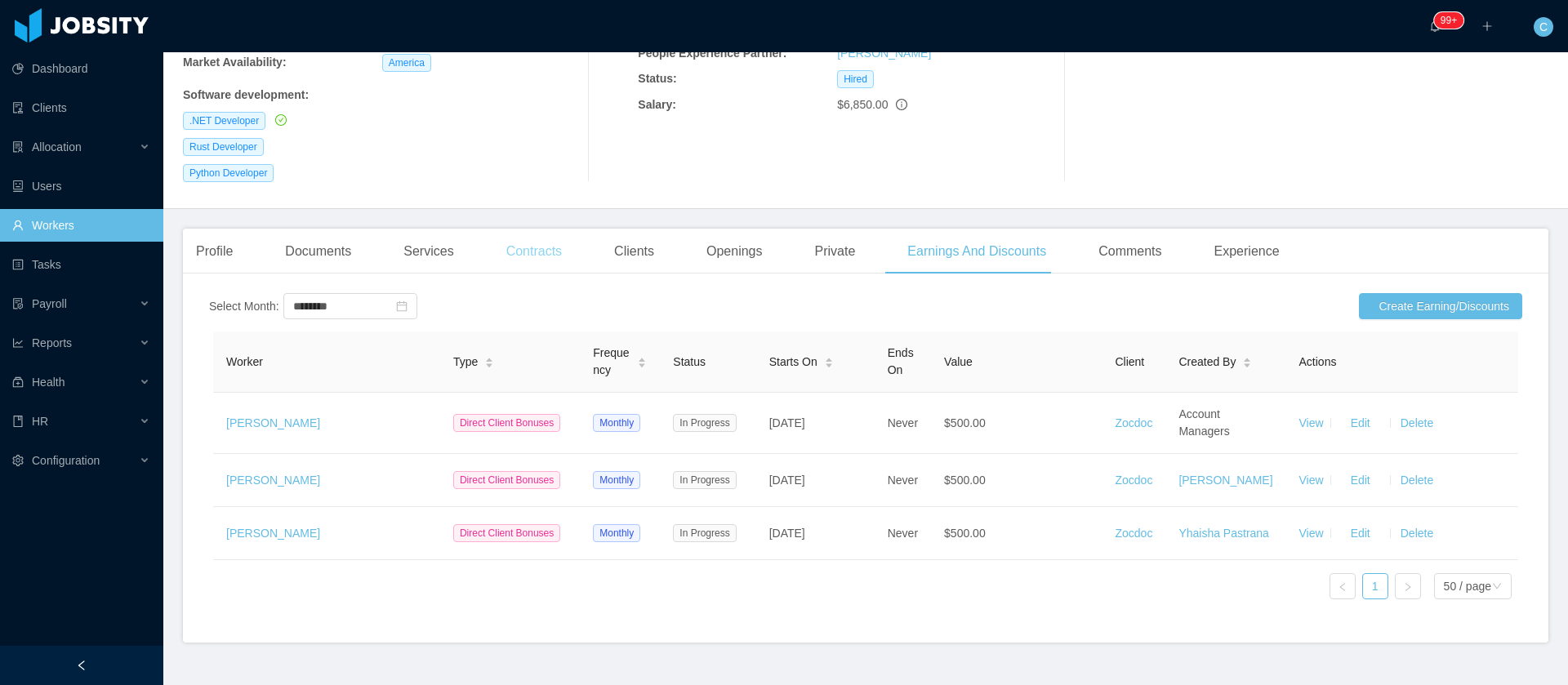
click at [550, 260] on div "Contracts" at bounding box center [534, 251] width 81 height 46
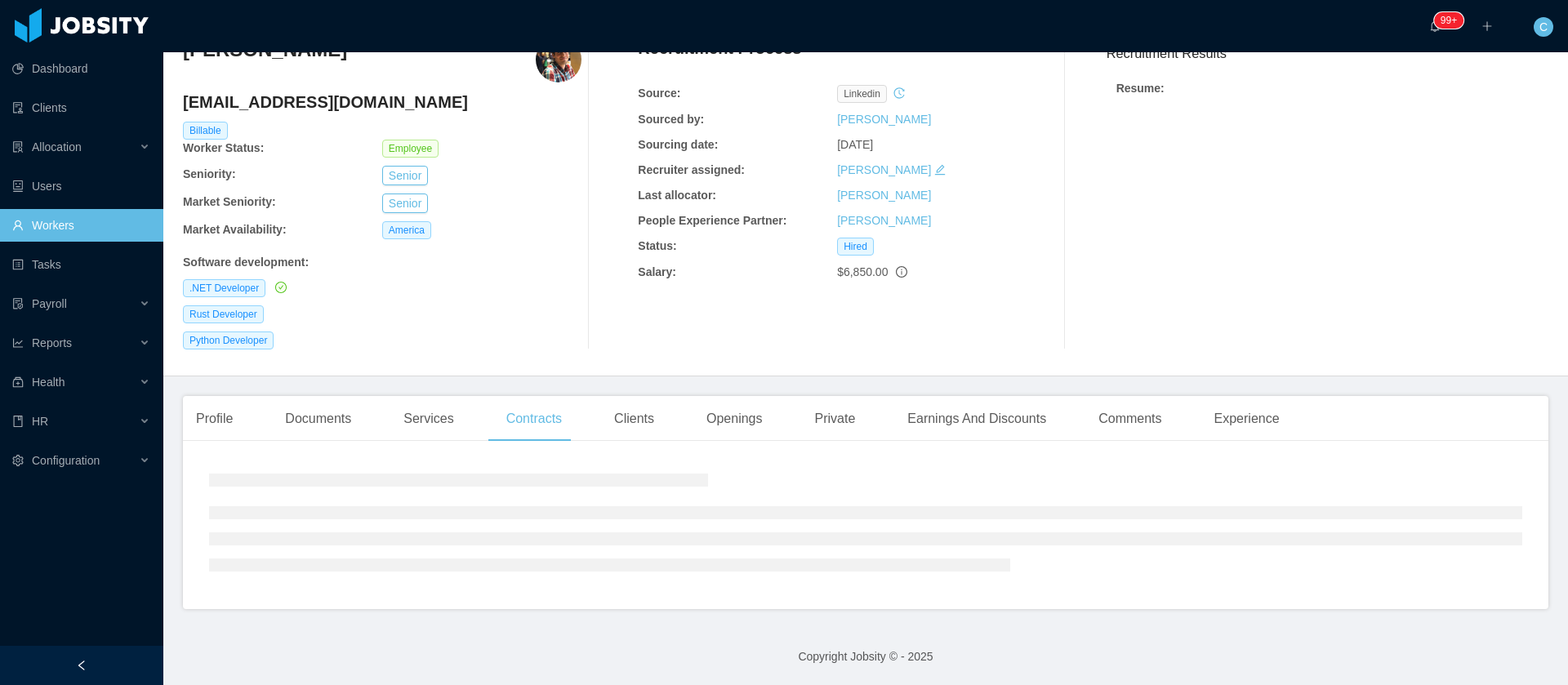
scroll to position [110, 0]
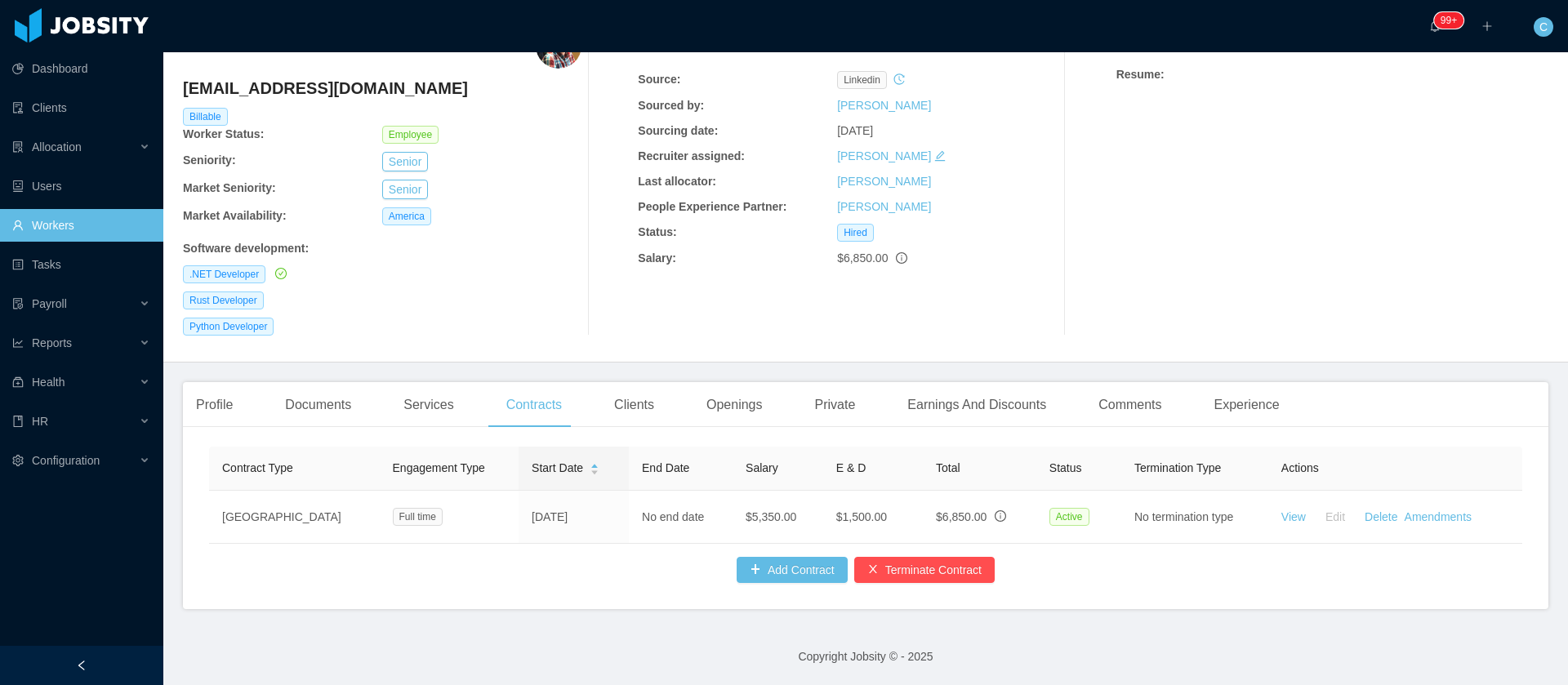
click at [637, 417] on div "Profile Documents Services Contracts Clients Openings Private Earnings And Disc…" at bounding box center [865, 496] width 1366 height 227
click at [641, 382] on div "Clients" at bounding box center [634, 405] width 66 height 46
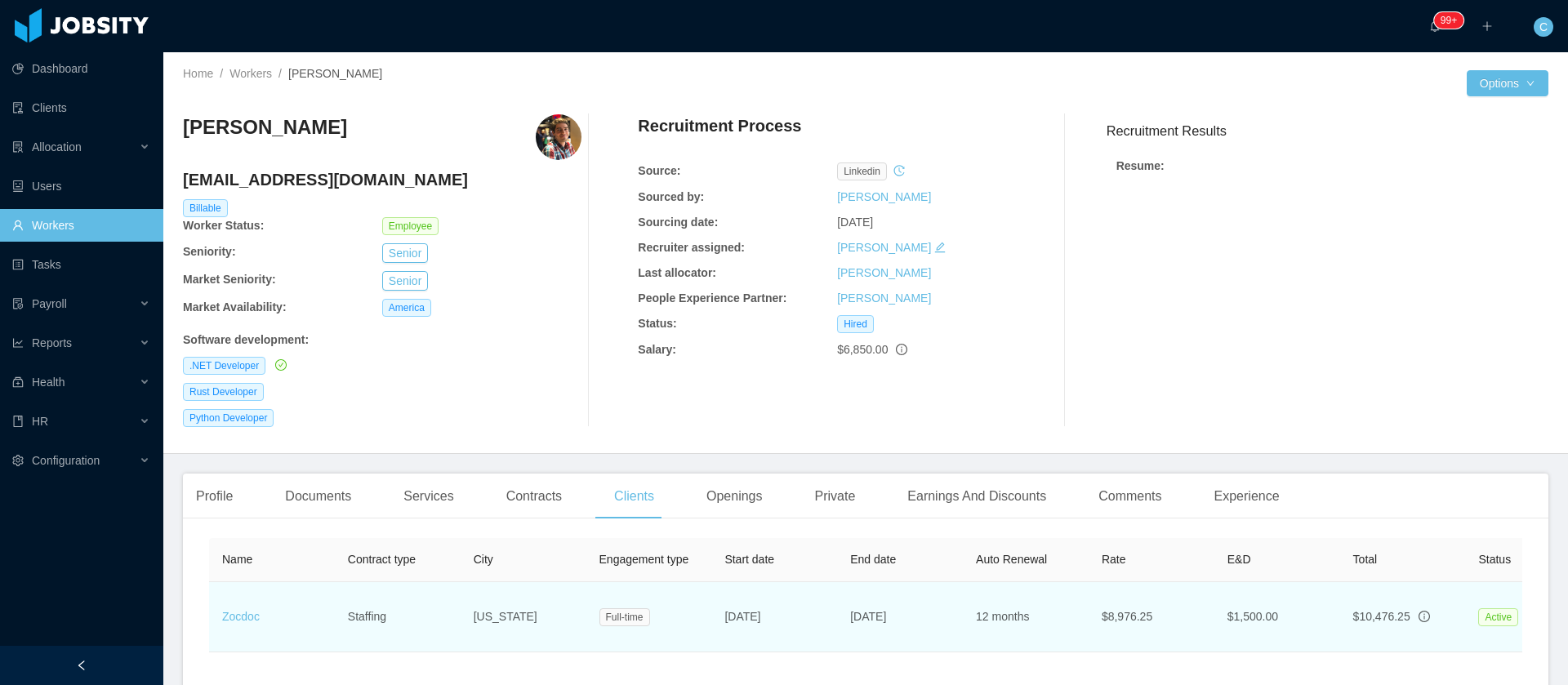
drag, startPoint x: 807, startPoint y: 620, endPoint x: 717, endPoint y: 623, distance: 90.0
click at [717, 623] on td "[DATE]" at bounding box center [773, 617] width 125 height 70
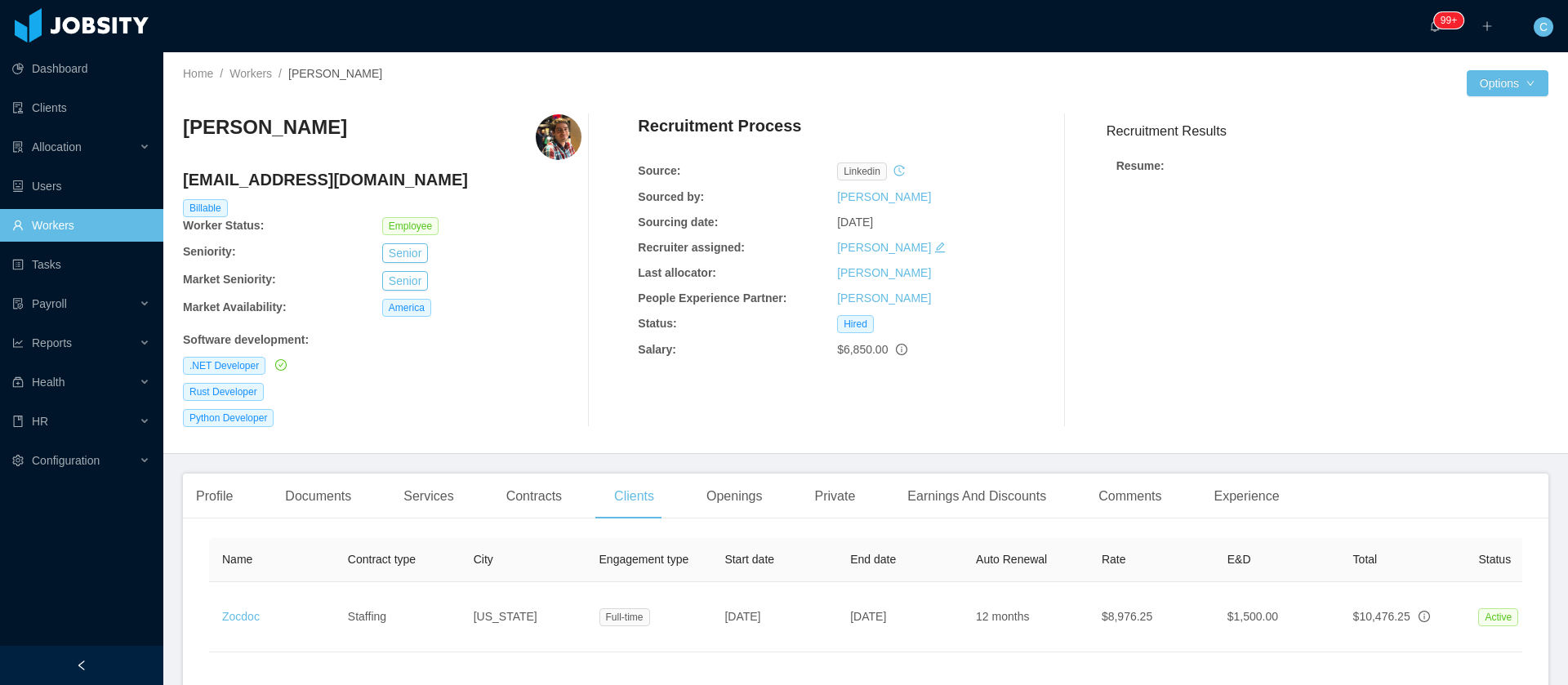
copy span "[DATE]"
drag, startPoint x: 1366, startPoint y: 418, endPoint x: 1450, endPoint y: 478, distance: 103.2
click at [1366, 418] on div "Recruitment Results Resume :" at bounding box center [1321, 271] width 455 height 313
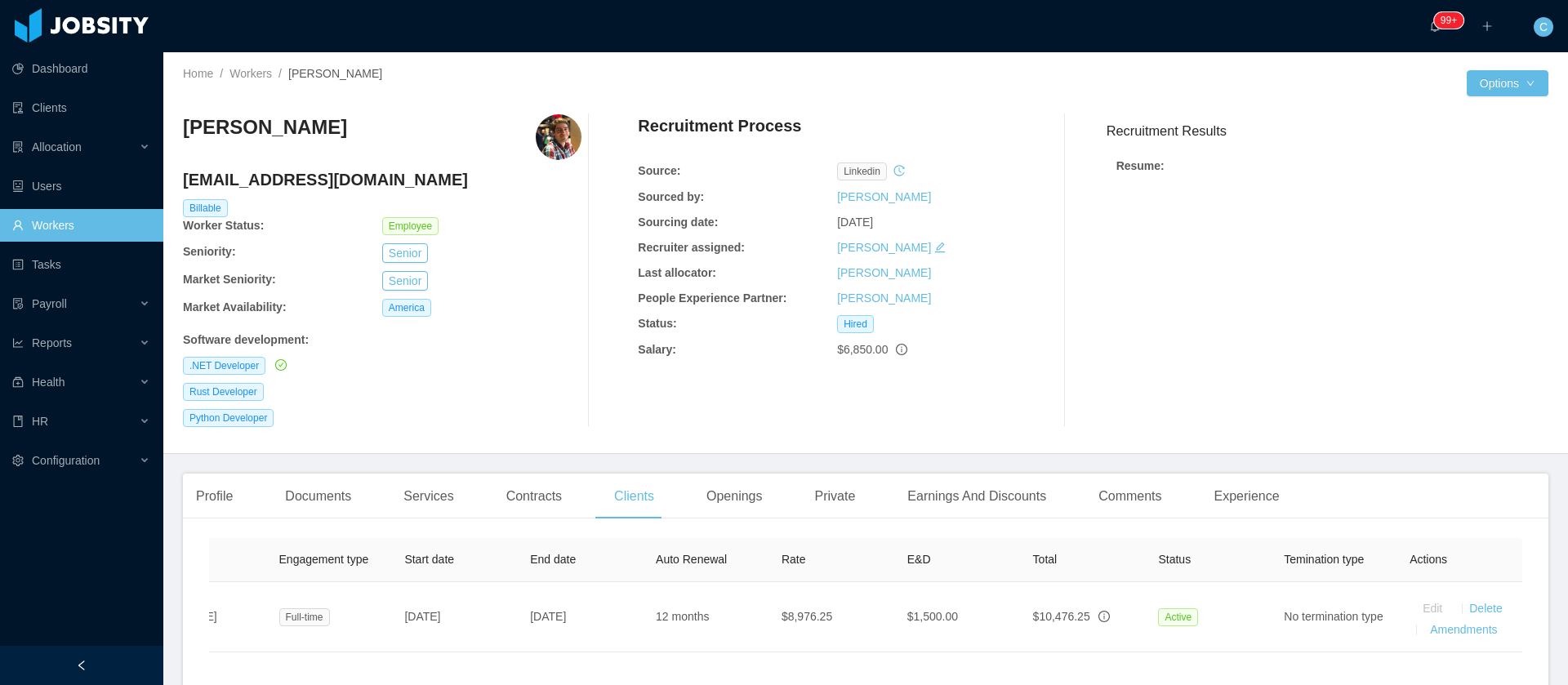
scroll to position [0, 339]
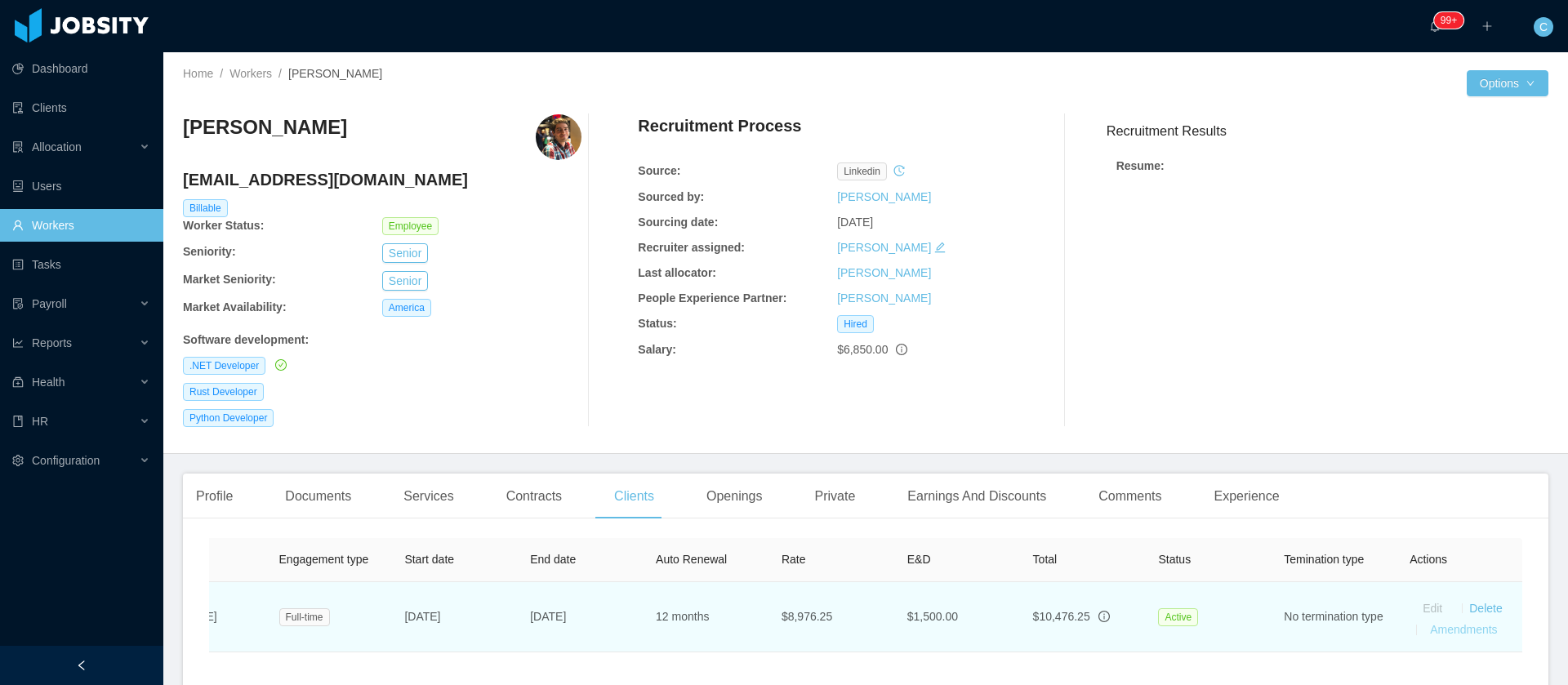
click at [1446, 627] on link "Amendments" at bounding box center [1462, 629] width 67 height 13
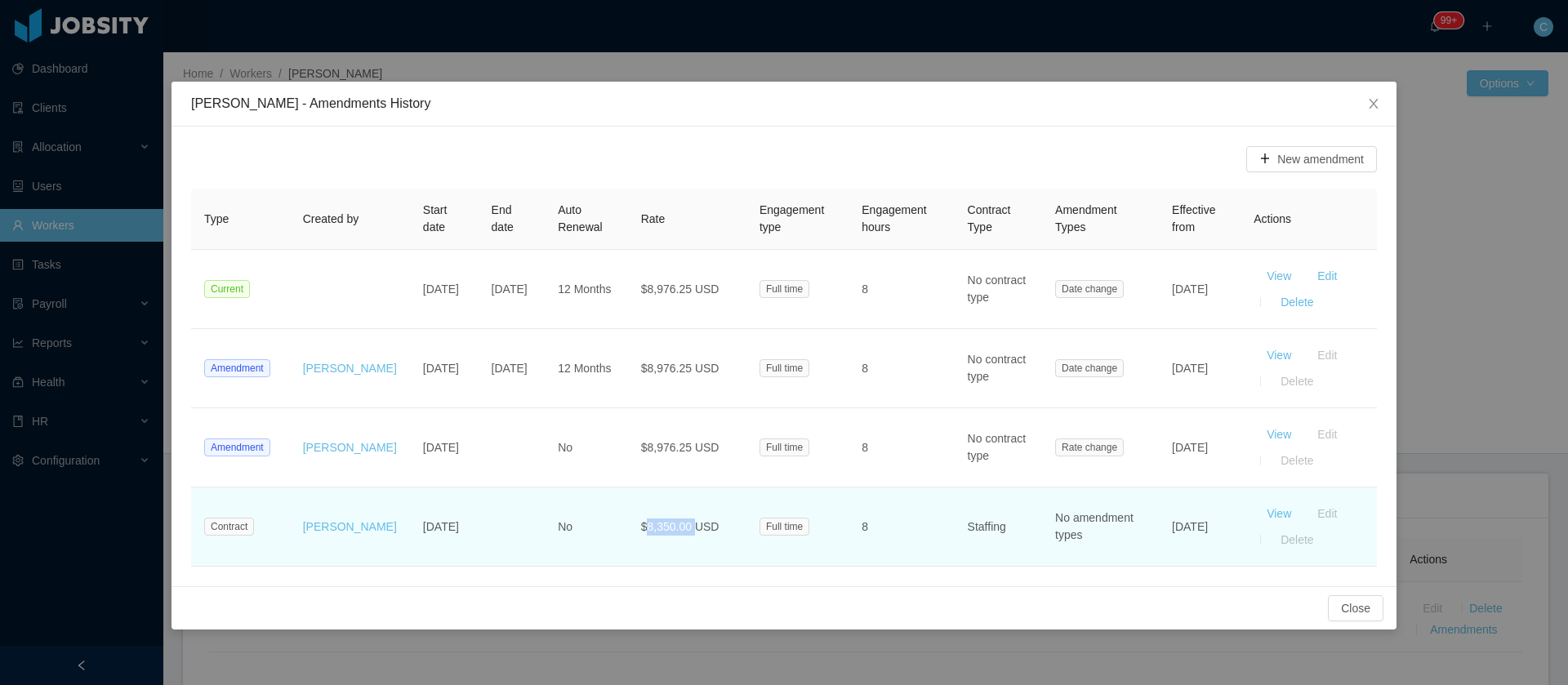
drag, startPoint x: 677, startPoint y: 528, endPoint x: 631, endPoint y: 525, distance: 46.1
click at [641, 525] on span "$8,350.00 USD" at bounding box center [680, 526] width 79 height 13
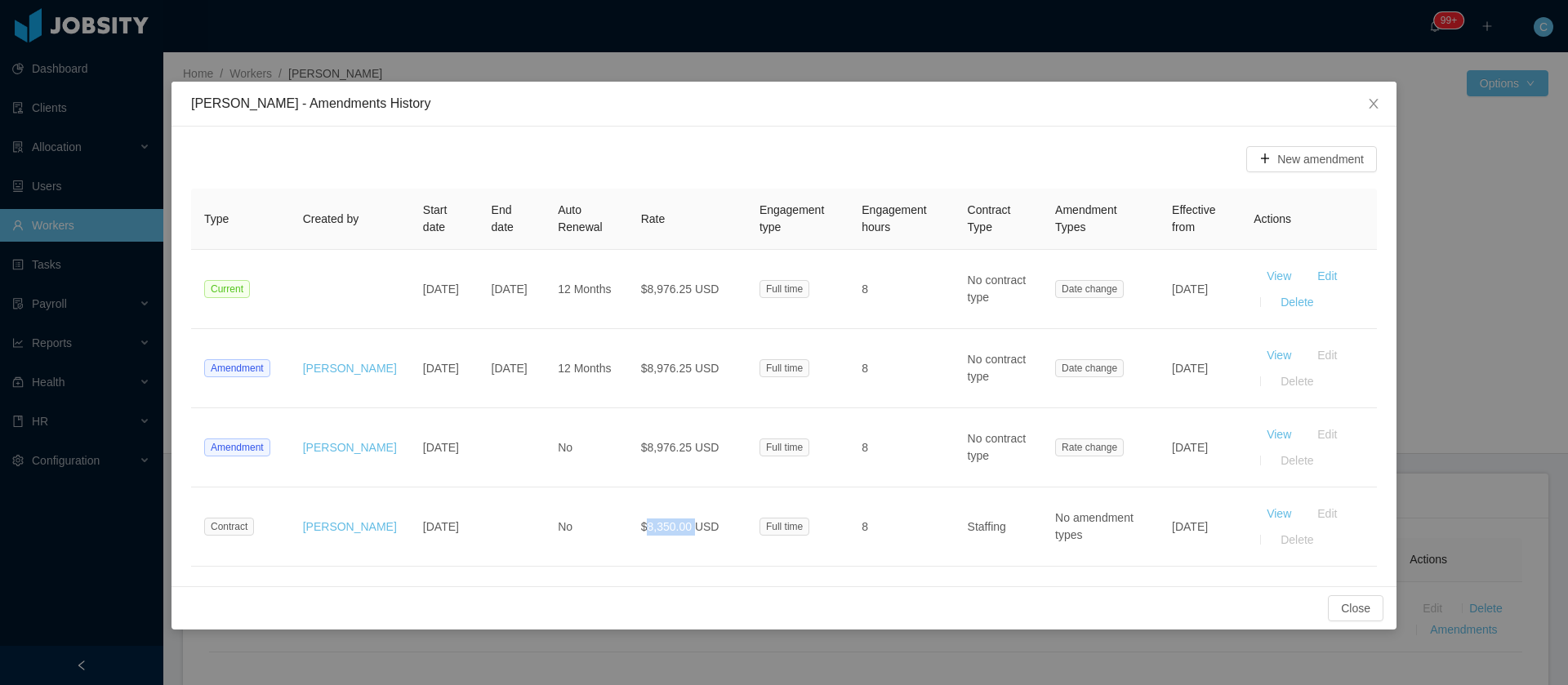
copy span "8,350.00"
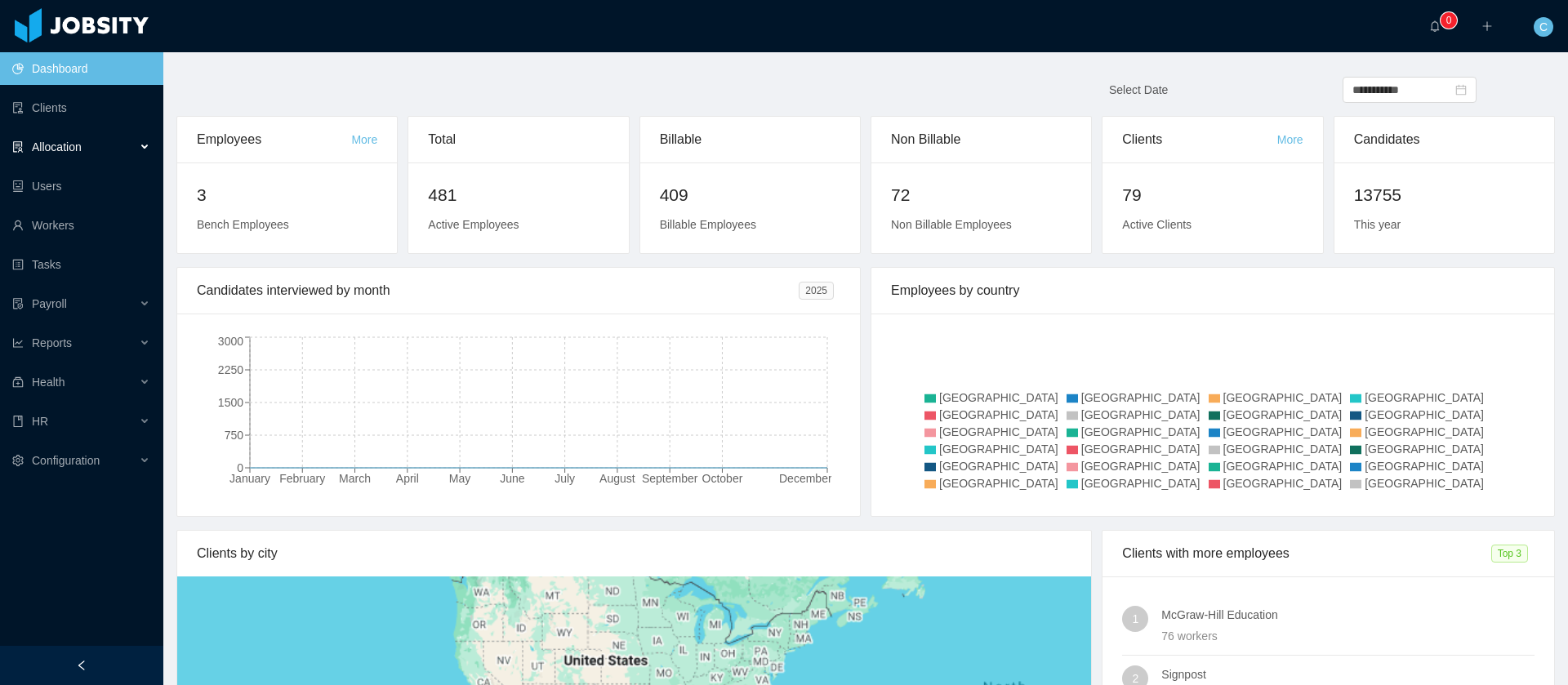
click at [129, 141] on div "Allocation" at bounding box center [81, 147] width 163 height 33
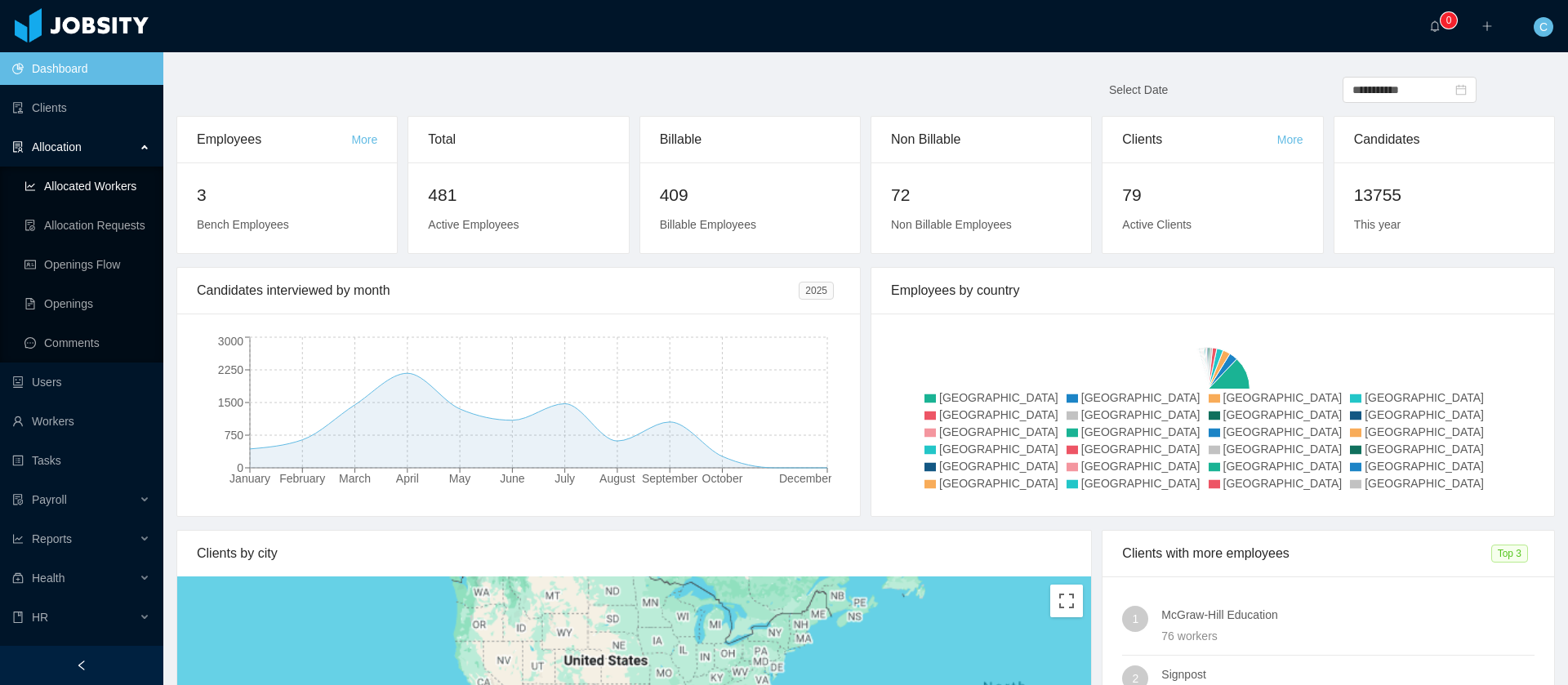
click at [118, 187] on link "Allocated Workers" at bounding box center [86, 186] width 125 height 33
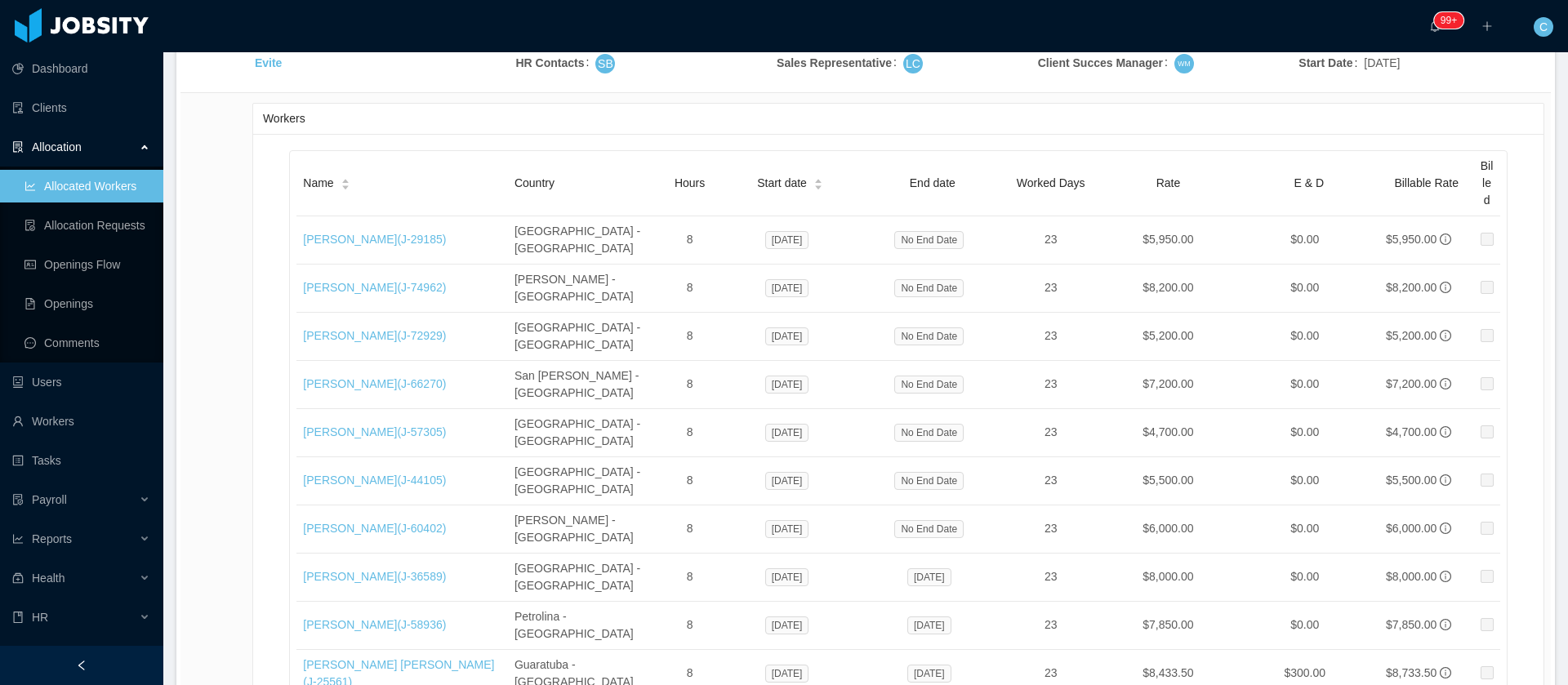
scroll to position [27710, 0]
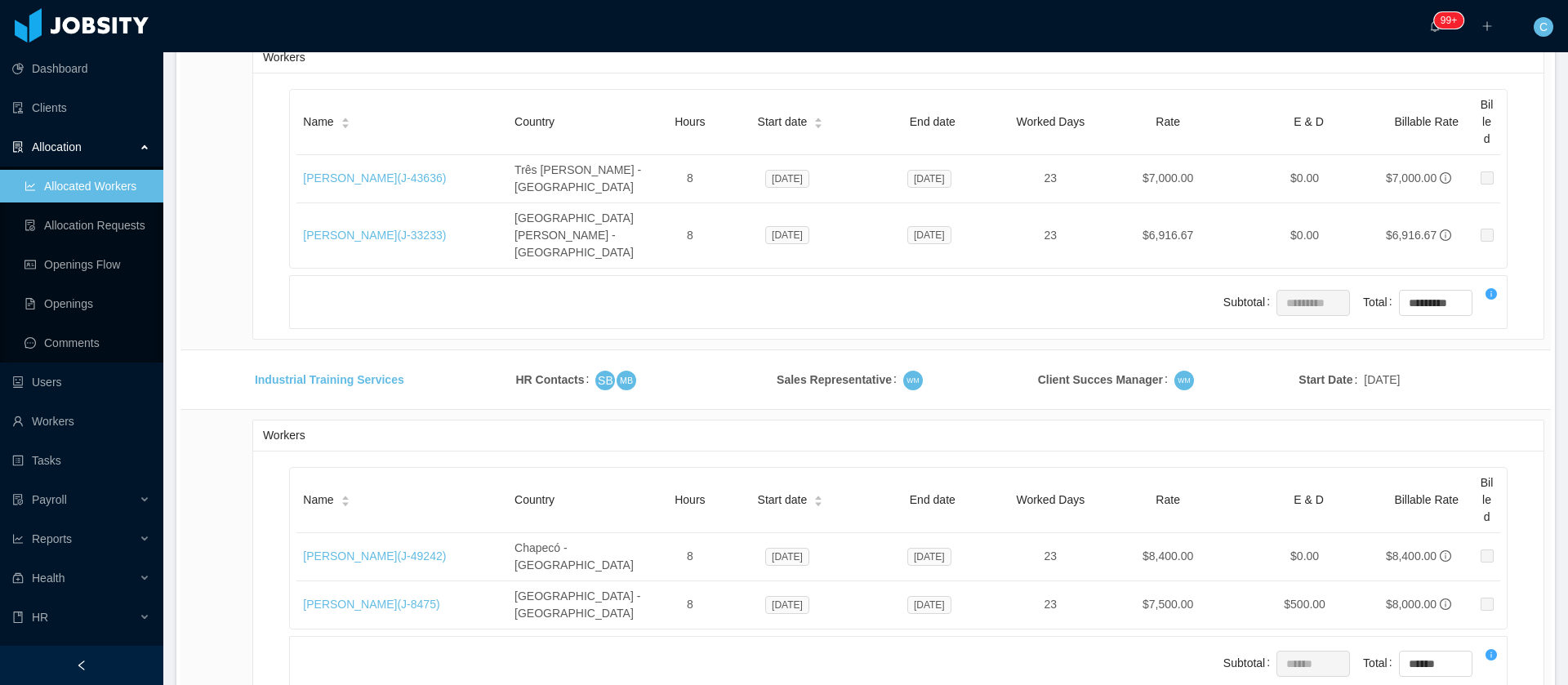
click at [1483, 572] on li "500 / page" at bounding box center [1487, 563] width 75 height 26
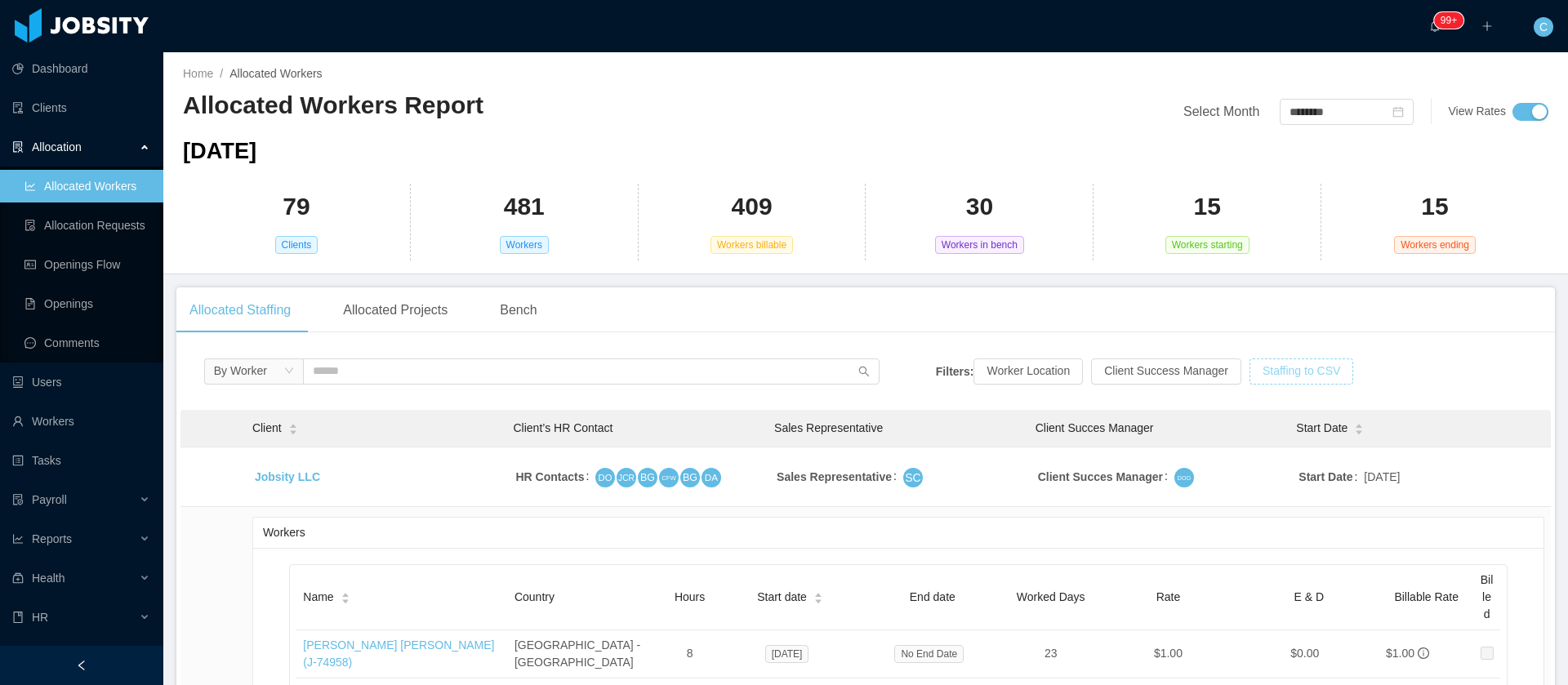
click at [1282, 375] on button "Staffing to CSV" at bounding box center [1302, 371] width 104 height 26
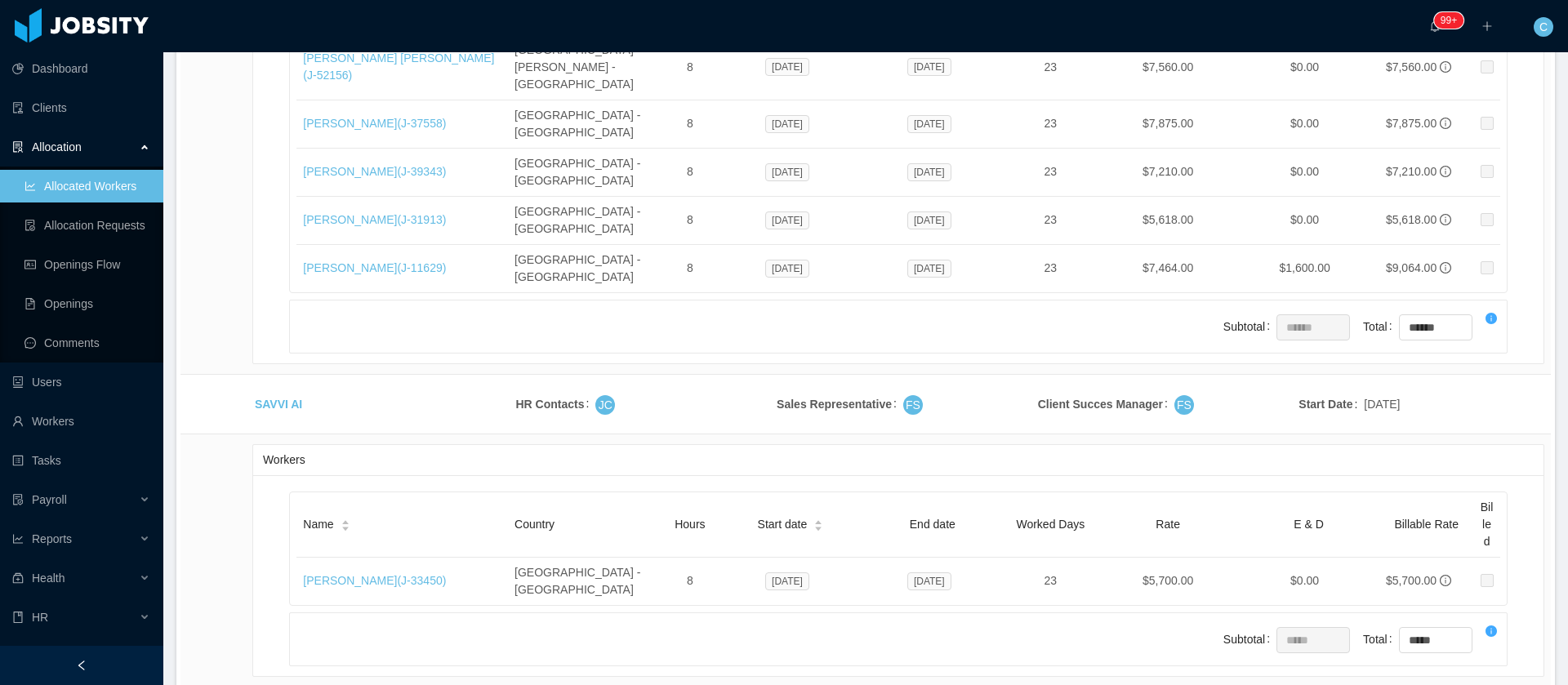
drag, startPoint x: 298, startPoint y: 617, endPoint x: 418, endPoint y: 611, distance: 120.1
copy link "Marco Tulio Braga Pinto"
drag, startPoint x: 377, startPoint y: 531, endPoint x: 296, endPoint y: 511, distance: 83.4
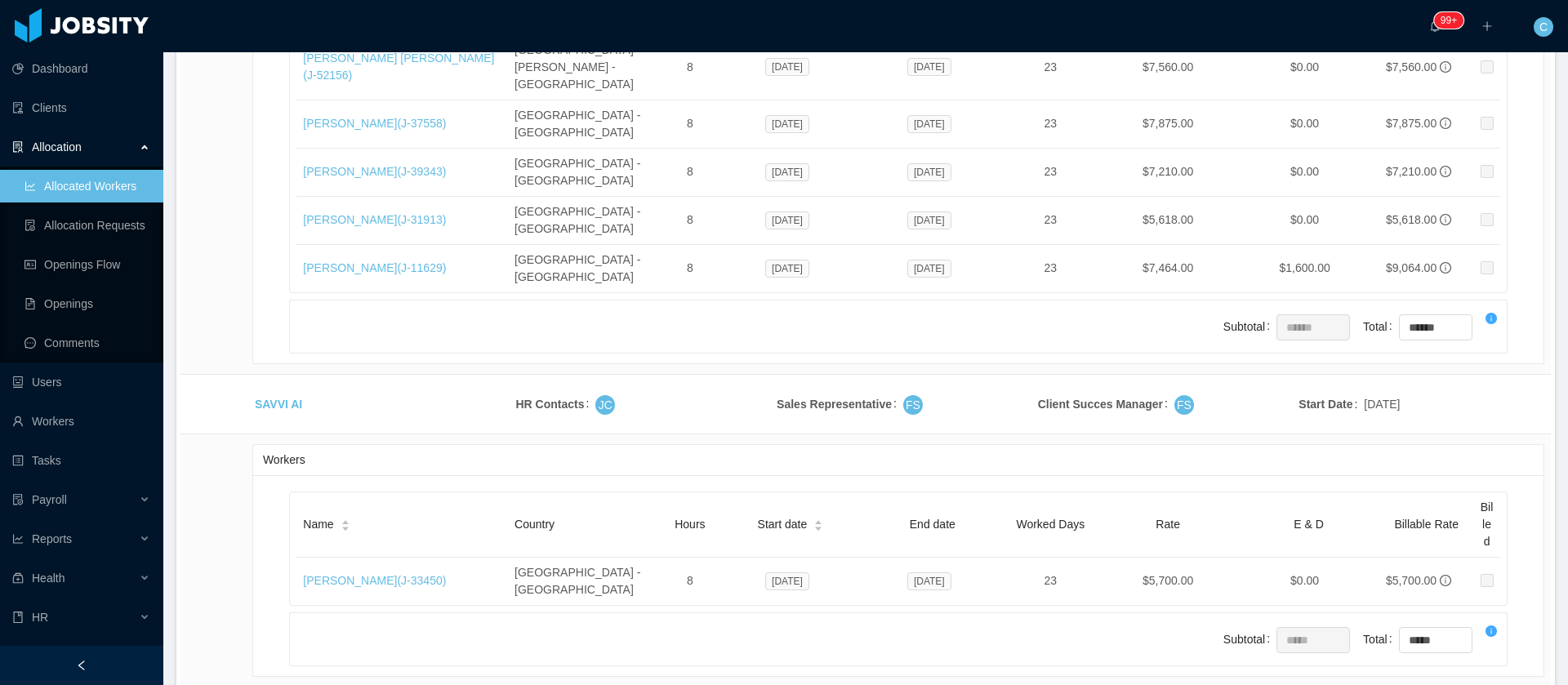
copy link "Matheus Santoro dos Santos Corrêa (J- 75139 )"
drag, startPoint x: 1178, startPoint y: 607, endPoint x: 1136, endPoint y: 611, distance: 42.2
copy td "9,328.00"
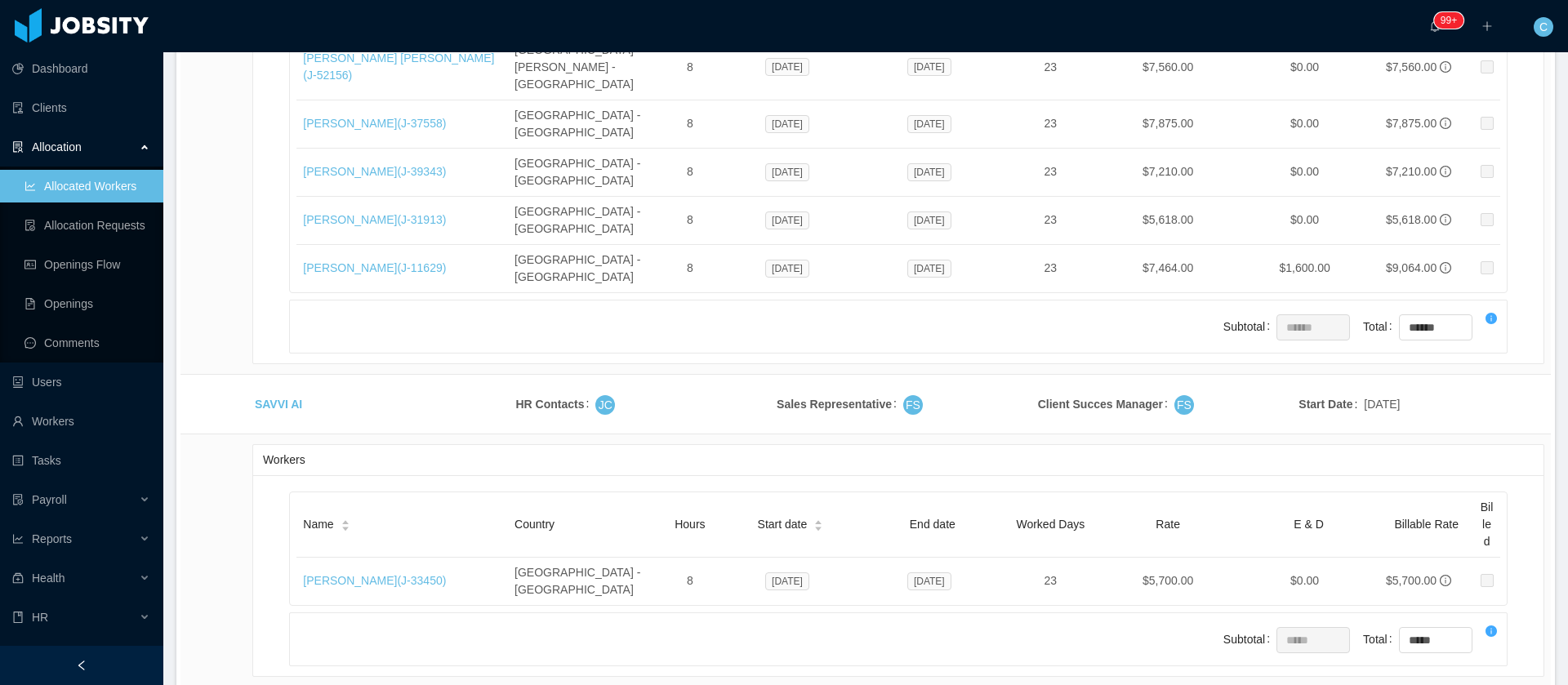
drag, startPoint x: 408, startPoint y: 611, endPoint x: 241, endPoint y: 608, distance: 167.0
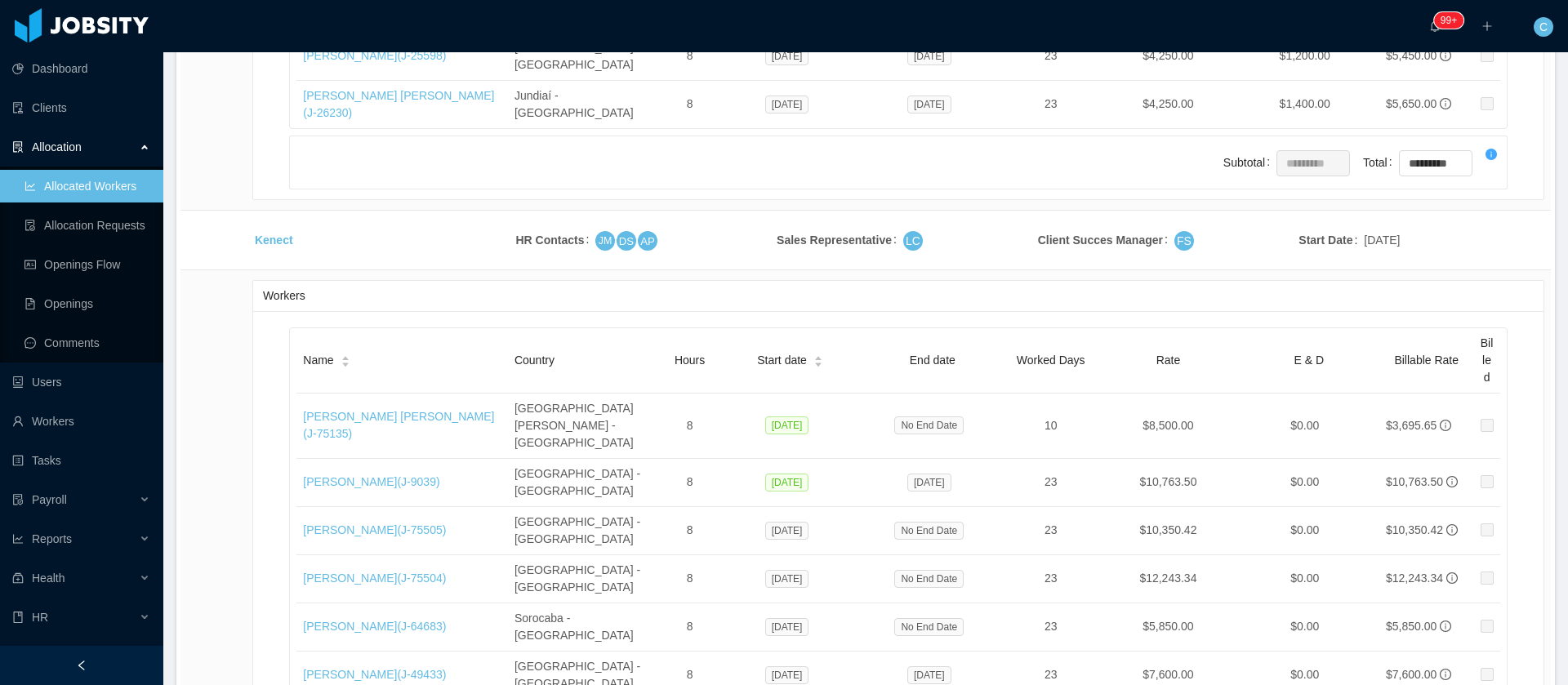
scroll to position [0, 0]
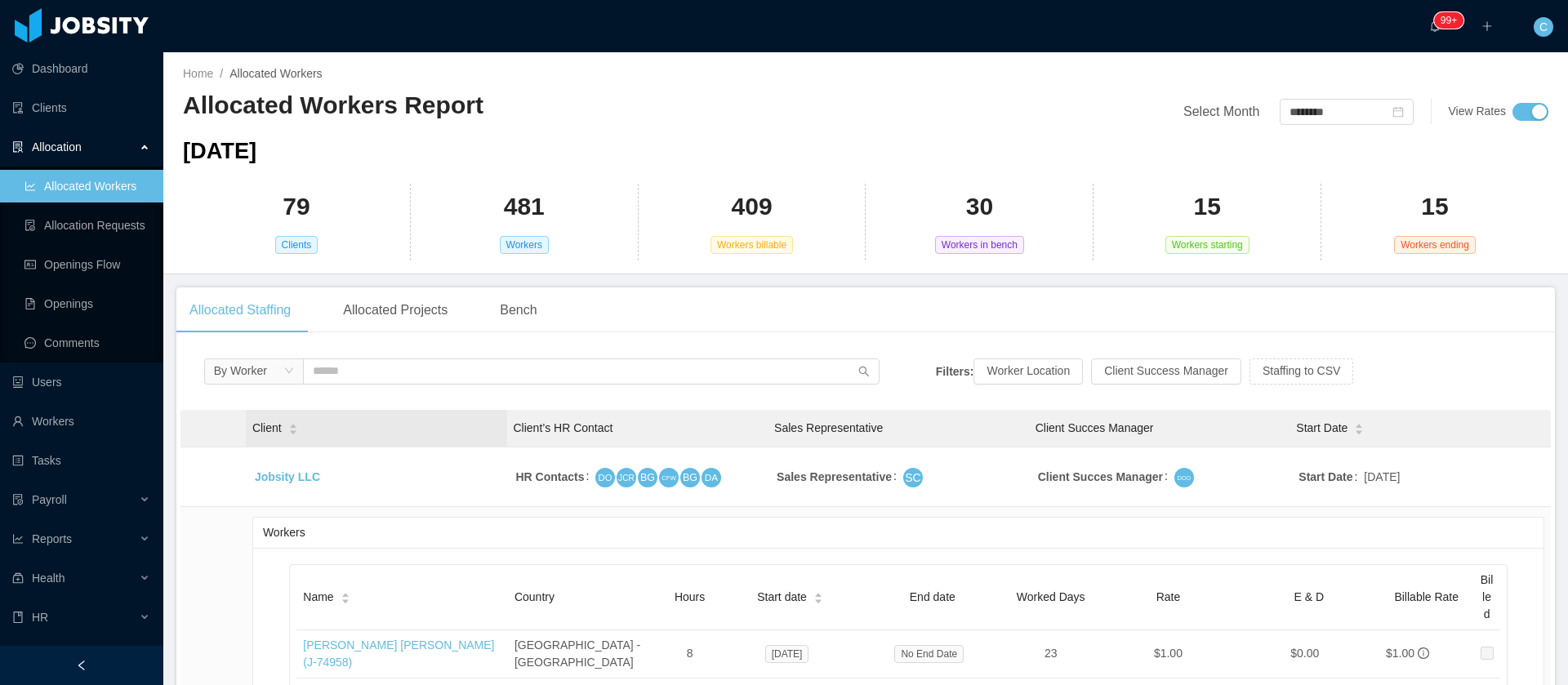
click at [290, 422] on icon "icon: caret-up" at bounding box center [292, 426] width 9 height 9
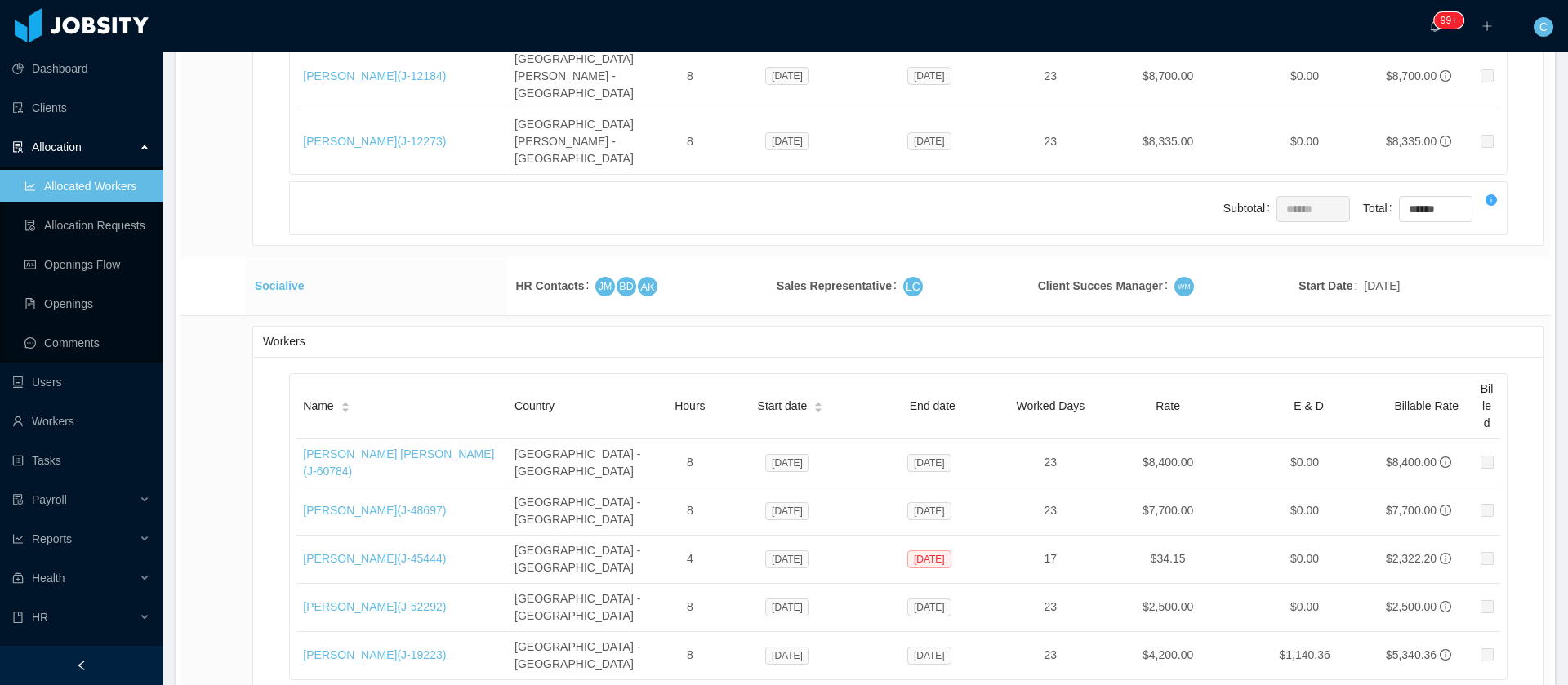
scroll to position [37685, 0]
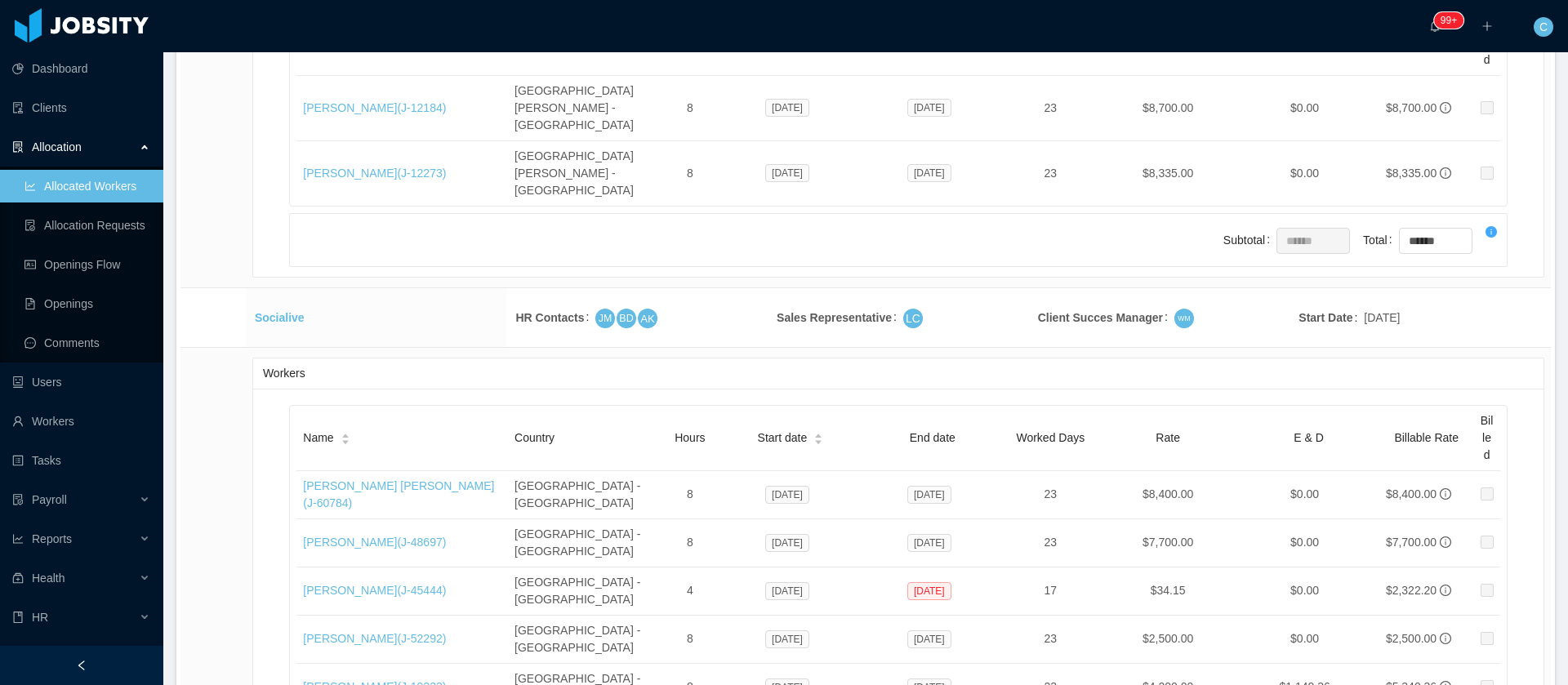
drag, startPoint x: 271, startPoint y: 300, endPoint x: 246, endPoint y: 298, distance: 25.1
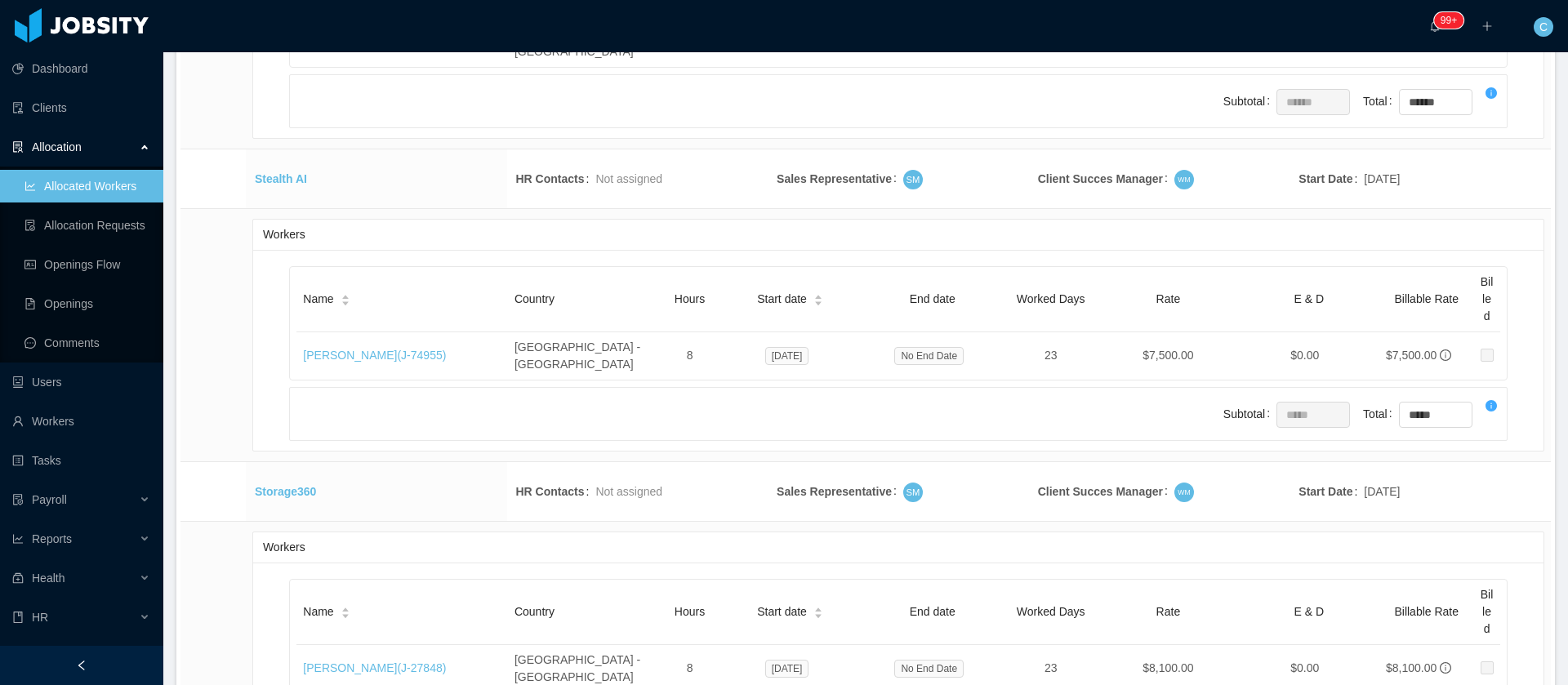
scroll to position [0, 0]
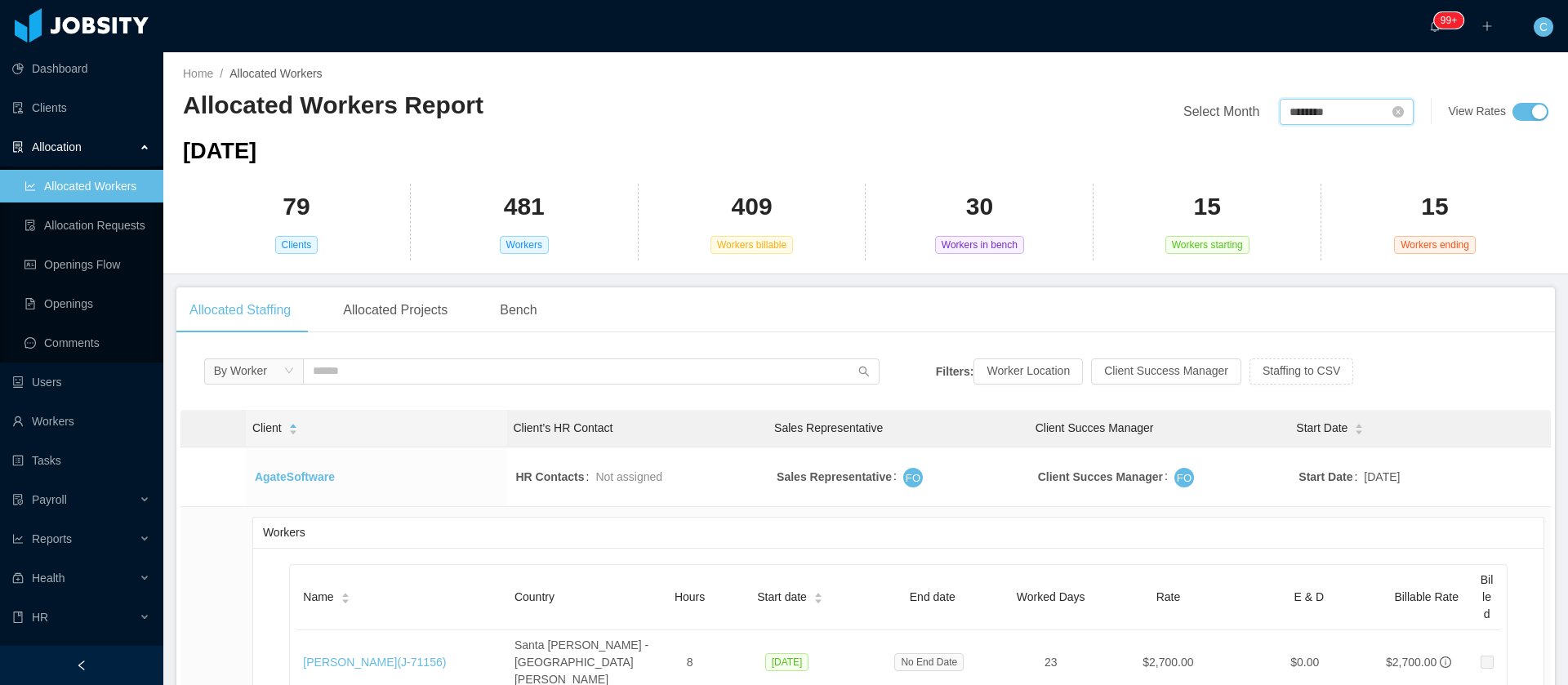
click at [1319, 112] on input "********" at bounding box center [1346, 112] width 134 height 26
drag, startPoint x: 1449, startPoint y: 260, endPoint x: 1232, endPoint y: 118, distance: 259.3
click at [1448, 260] on link "Sep" at bounding box center [1438, 256] width 34 height 20
type input "********"
click at [108, 223] on link "Allocation Requests" at bounding box center [86, 226] width 125 height 33
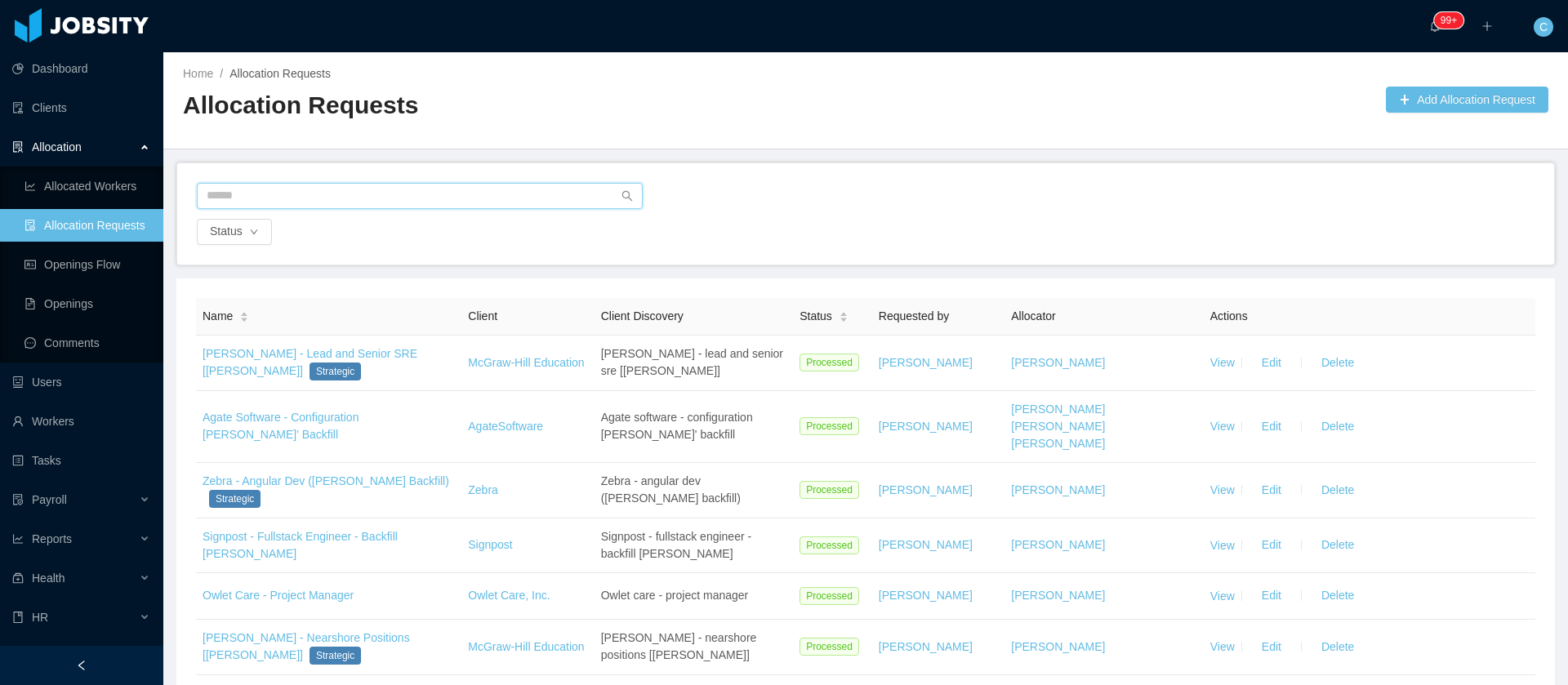
click at [245, 197] on input "text" at bounding box center [420, 195] width 446 height 26
paste input "*******"
type input "**********"
drag, startPoint x: 60, startPoint y: 182, endPoint x: 52, endPoint y: 422, distance: 240.1
click at [58, 181] on link "Allocated Workers" at bounding box center [86, 186] width 125 height 33
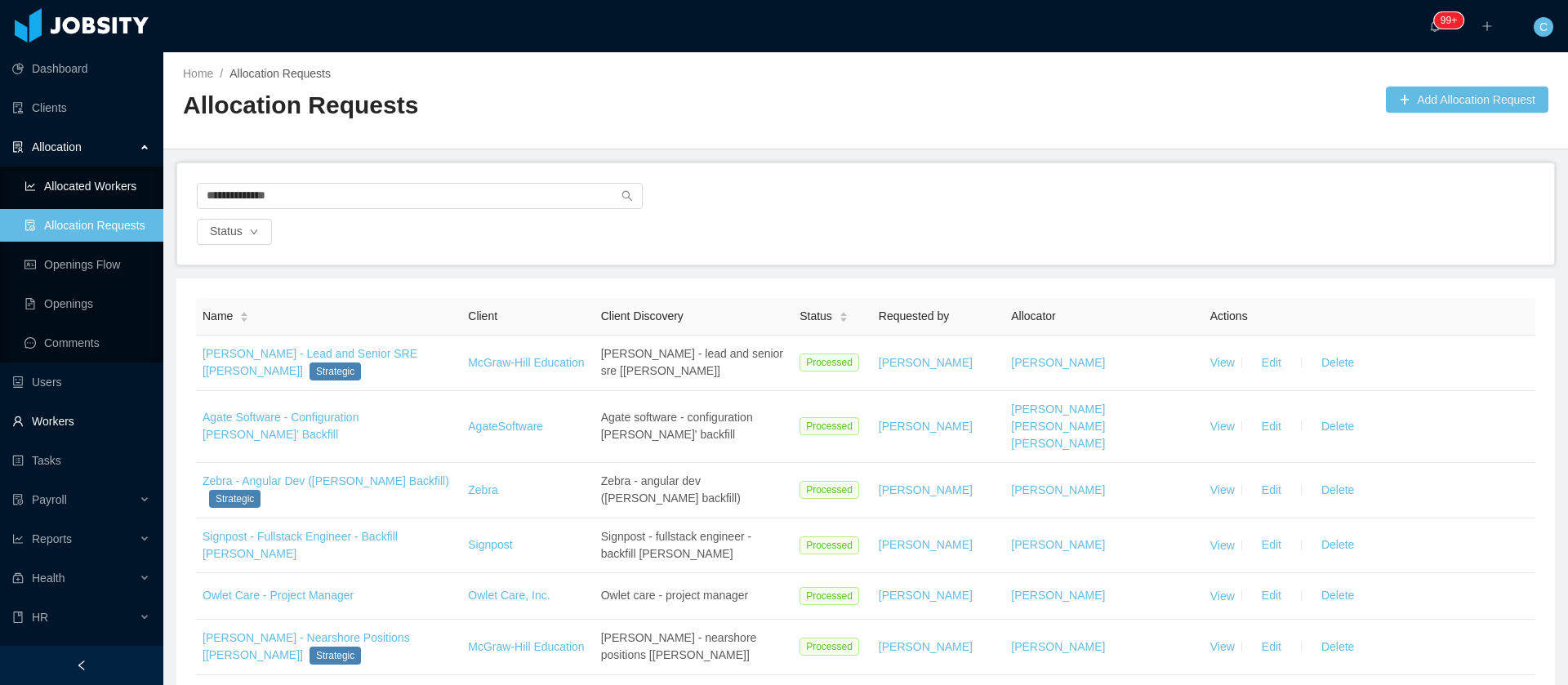
click at [59, 421] on link "Workers" at bounding box center [81, 421] width 138 height 33
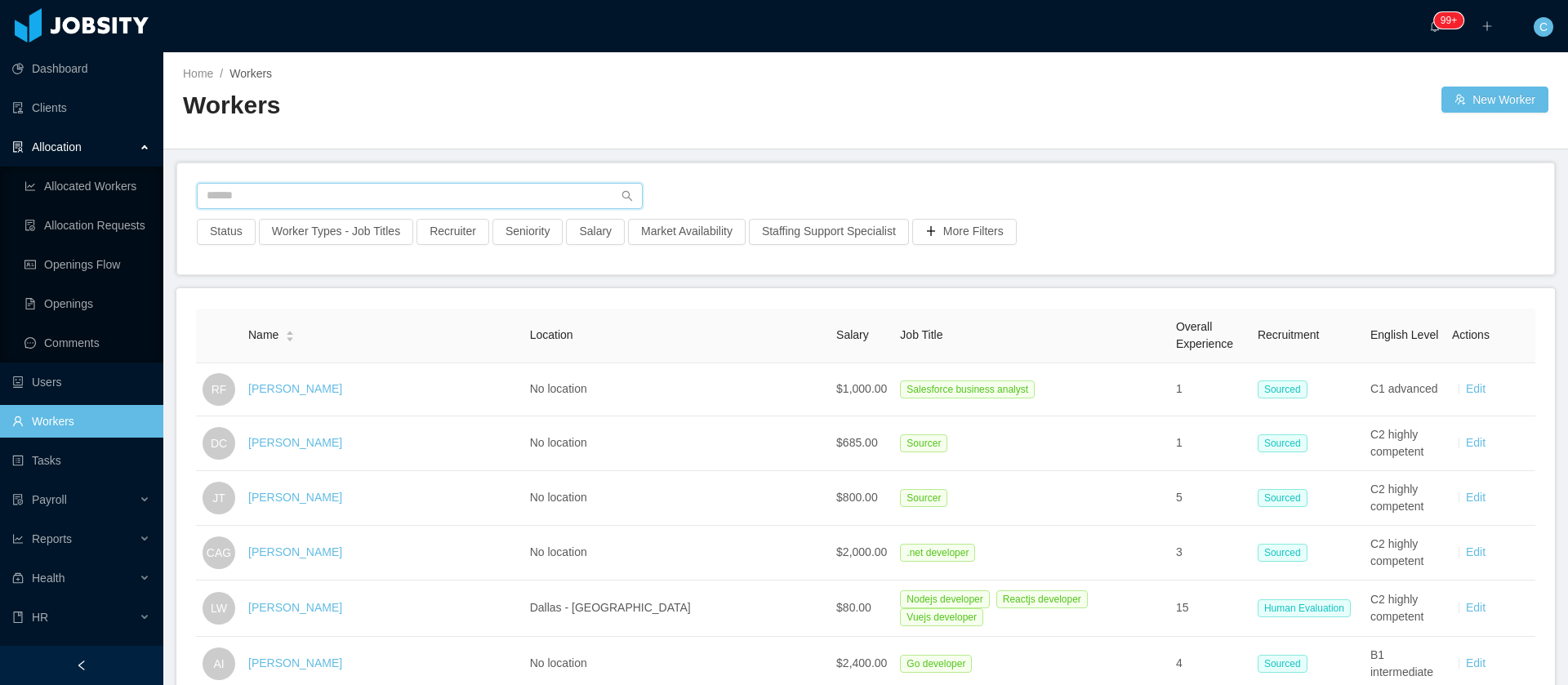
click at [260, 200] on input "text" at bounding box center [420, 195] width 446 height 26
paste input "**********"
click at [258, 197] on input "**********" at bounding box center [420, 195] width 446 height 26
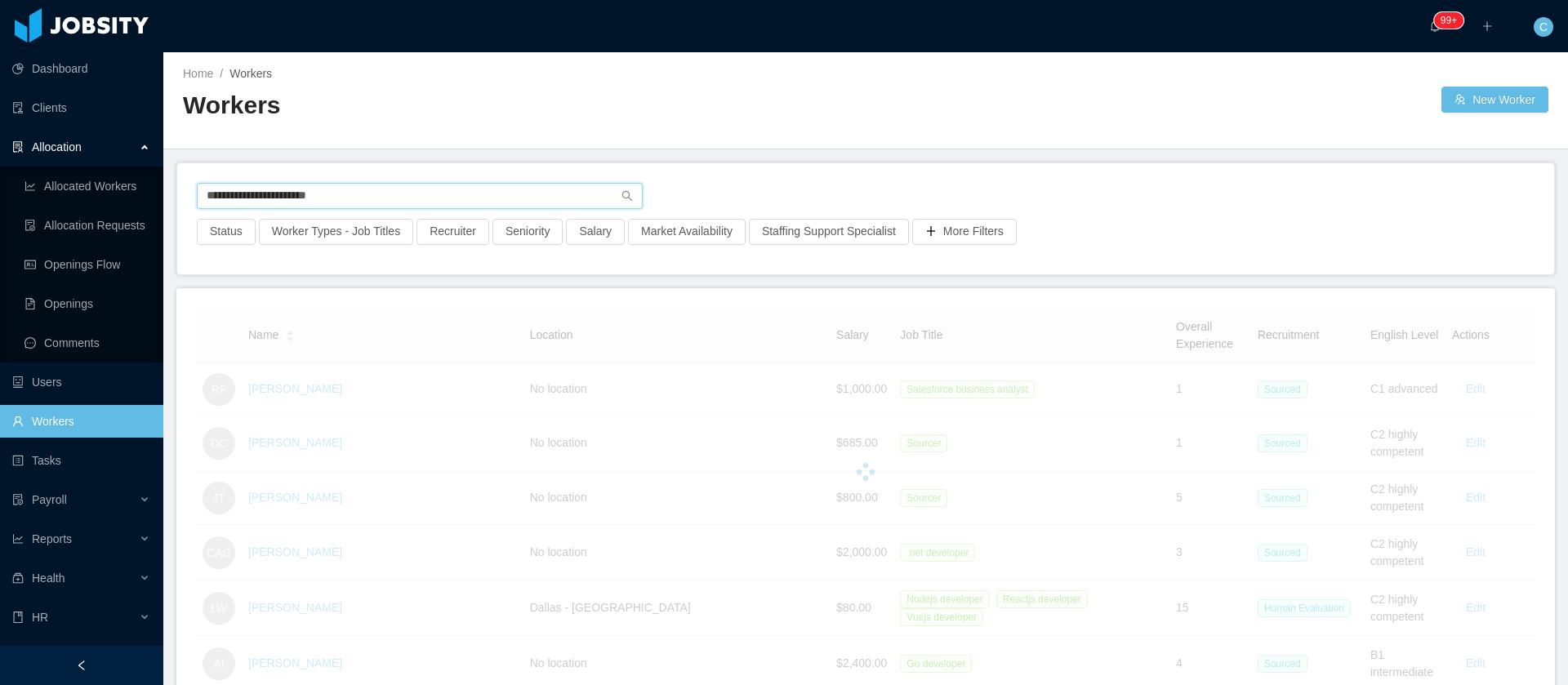
click at [258, 196] on input "**********" at bounding box center [420, 195] width 446 height 26
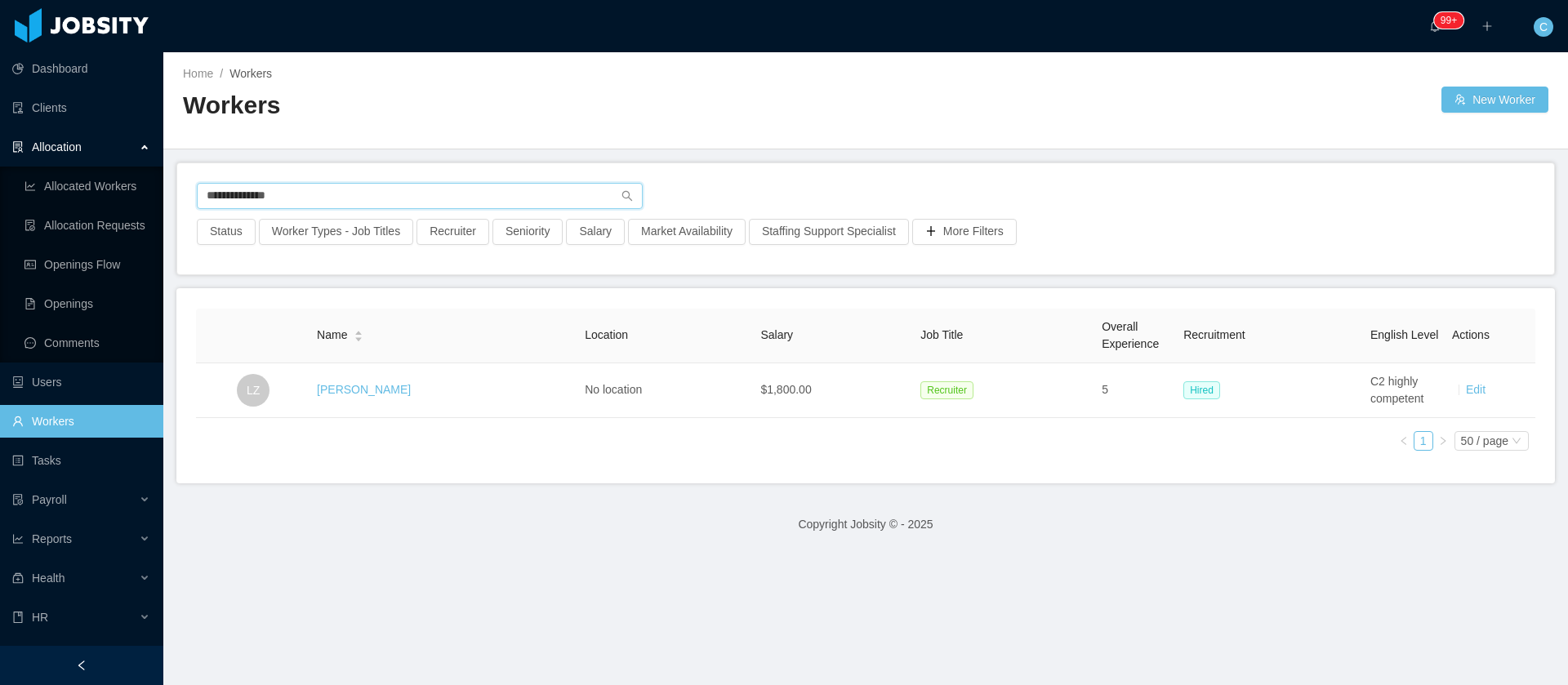
type input "**********"
click at [350, 391] on link "Larissa Zaqueo" at bounding box center [363, 389] width 94 height 13
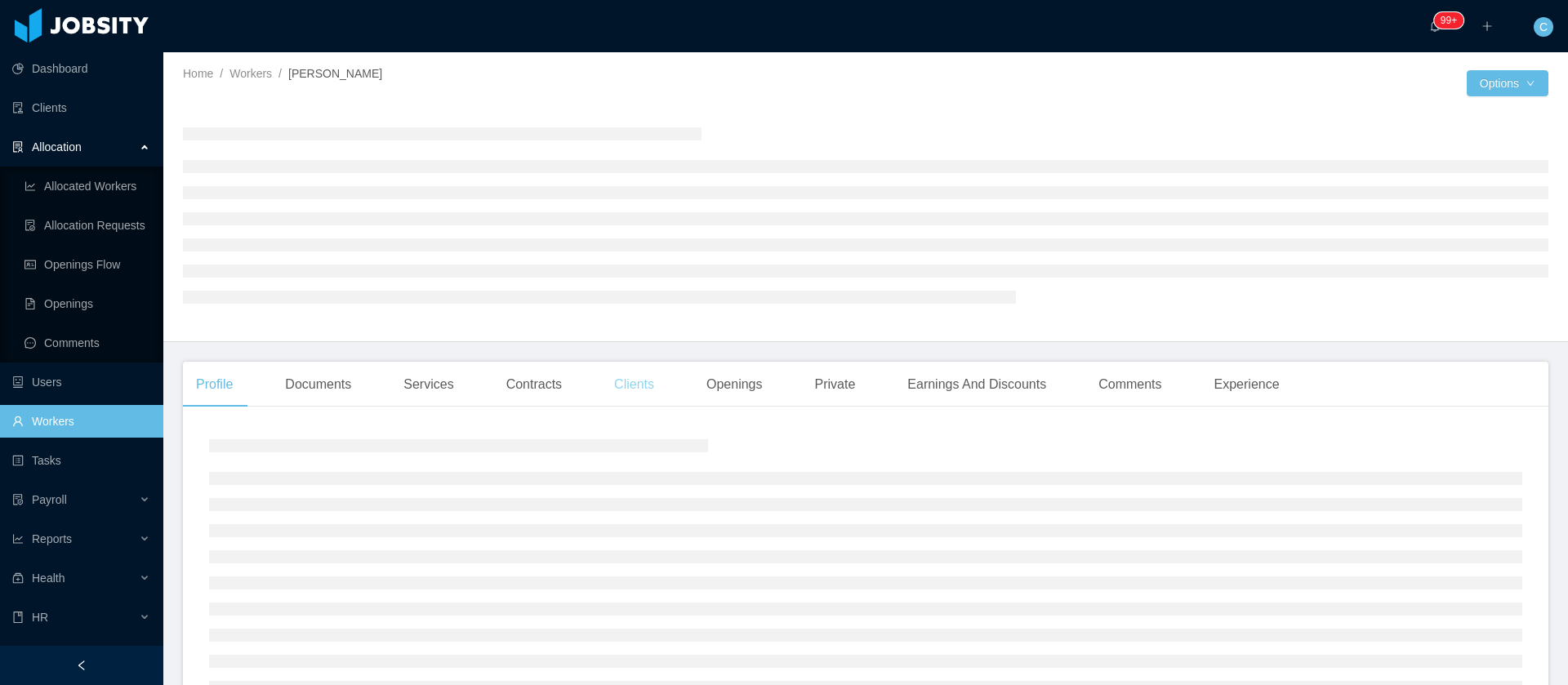
click at [618, 387] on div "Clients" at bounding box center [634, 384] width 66 height 46
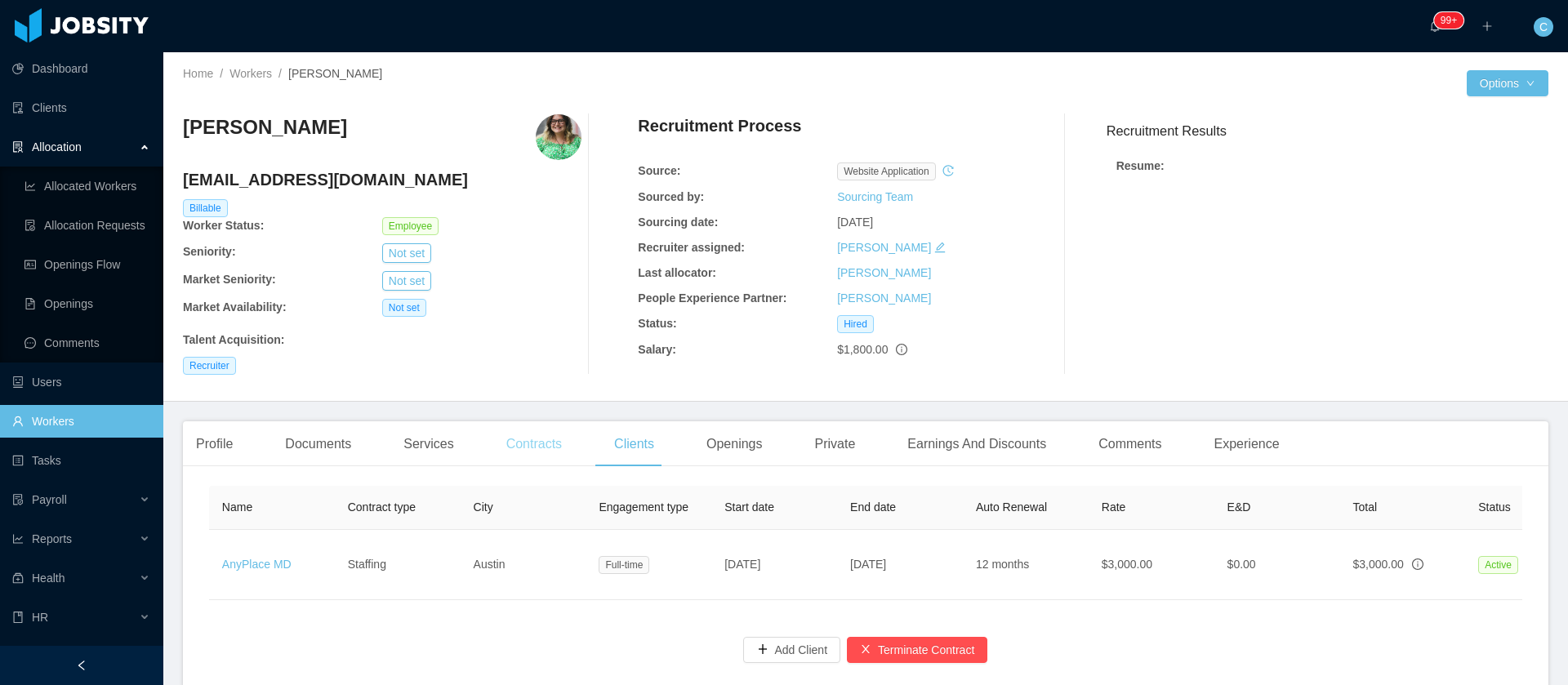
click at [546, 451] on div "Contracts" at bounding box center [534, 444] width 81 height 46
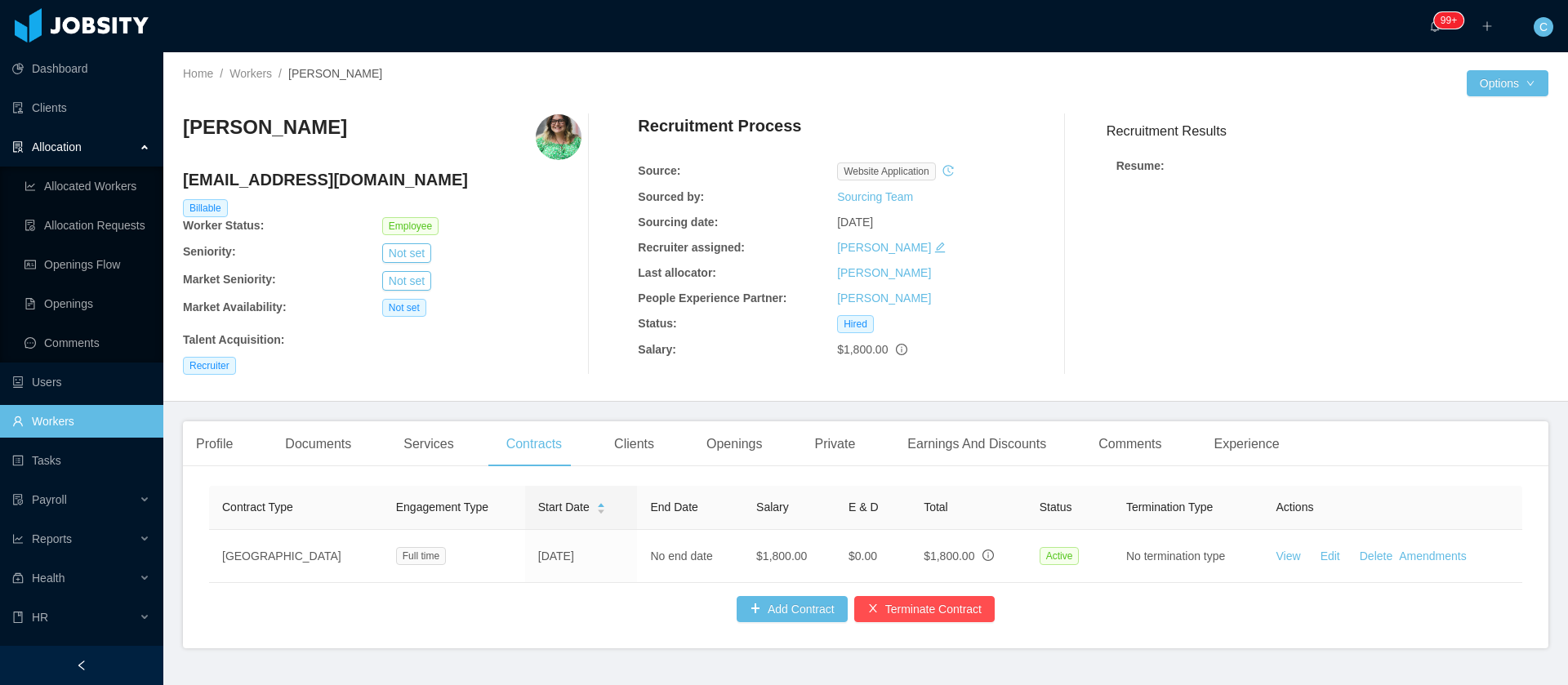
drag, startPoint x: 197, startPoint y: 137, endPoint x: 163, endPoint y: 143, distance: 34.5
click at [163, 141] on section "Dashboard Clients Allocation Allocated Workers Allocation Requests Openings Flo…" at bounding box center [784, 342] width 1568 height 685
click at [312, 142] on div "Larissa Zaqueo" at bounding box center [265, 137] width 164 height 46
click at [286, 131] on h3 "Larissa Zaqueo" at bounding box center [265, 127] width 164 height 26
click at [286, 130] on h3 "Larissa Zaqueo" at bounding box center [265, 127] width 164 height 26
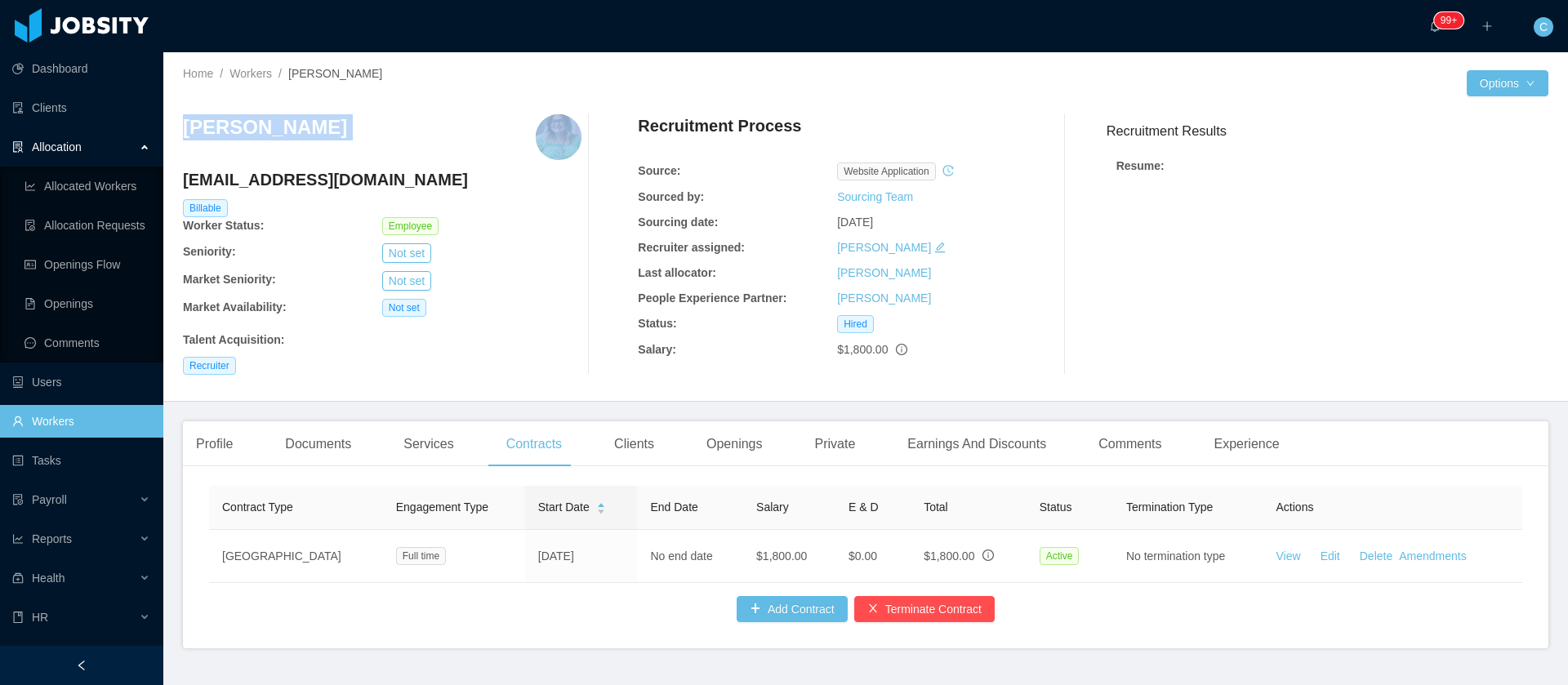
click at [285, 130] on h3 "Larissa Zaqueo" at bounding box center [265, 127] width 164 height 26
click at [122, 182] on link "Allocated Workers" at bounding box center [86, 186] width 125 height 33
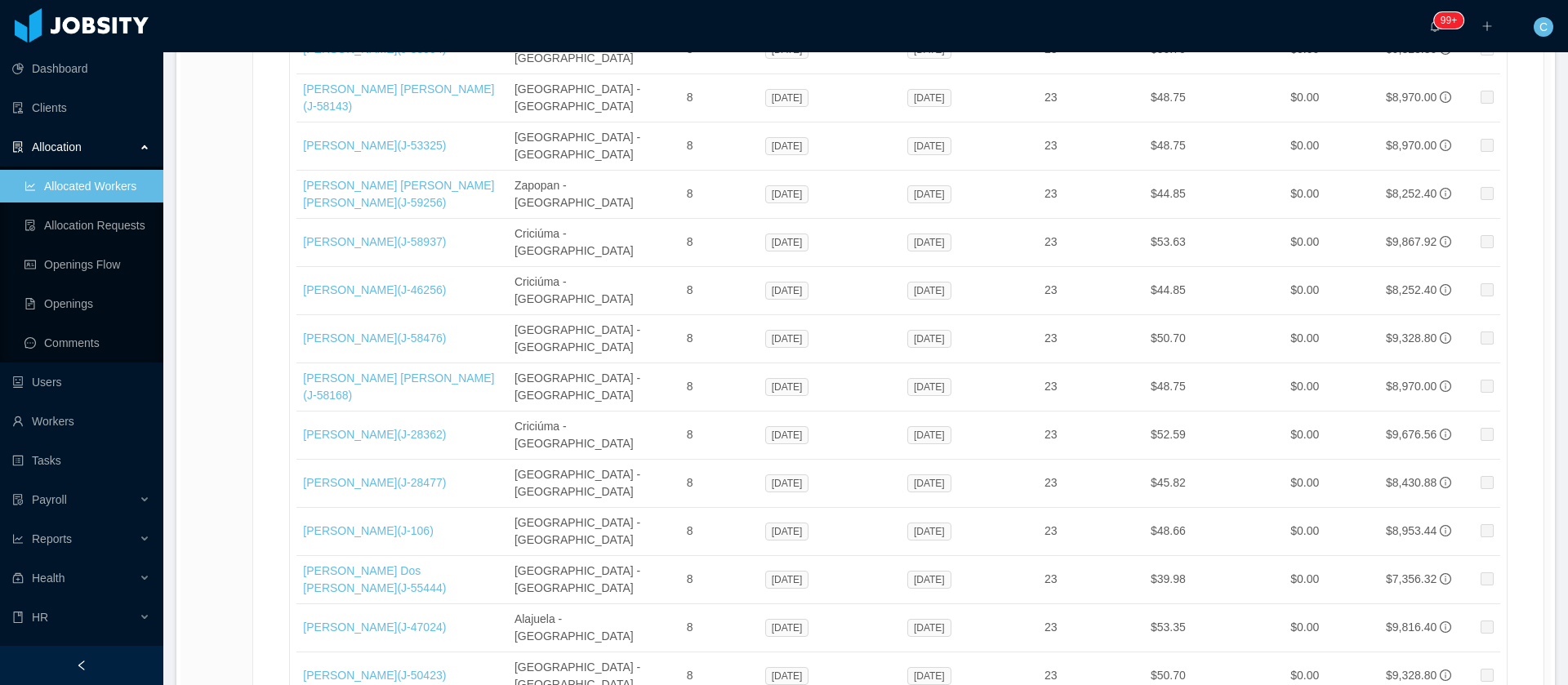
scroll to position [27710, 0]
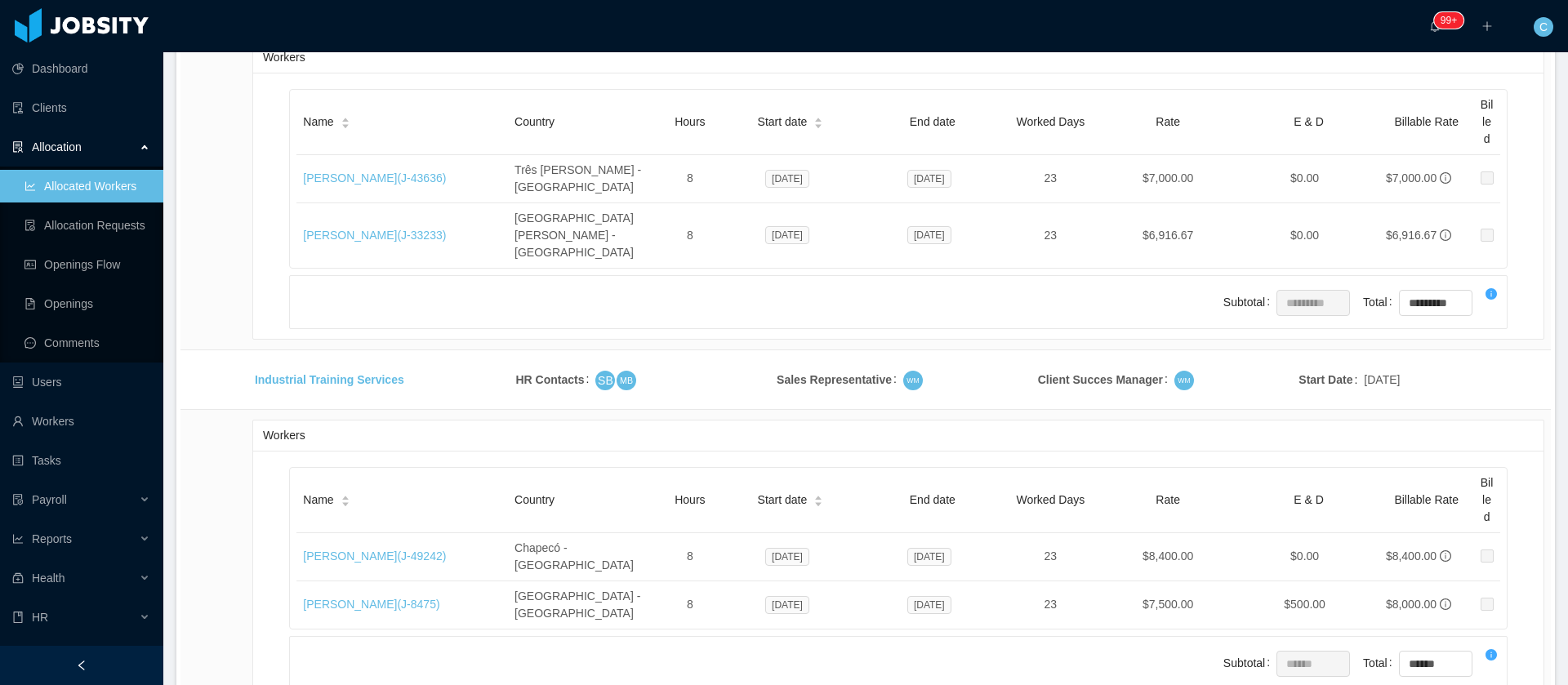
click at [1496, 567] on li "500 / page" at bounding box center [1487, 563] width 75 height 26
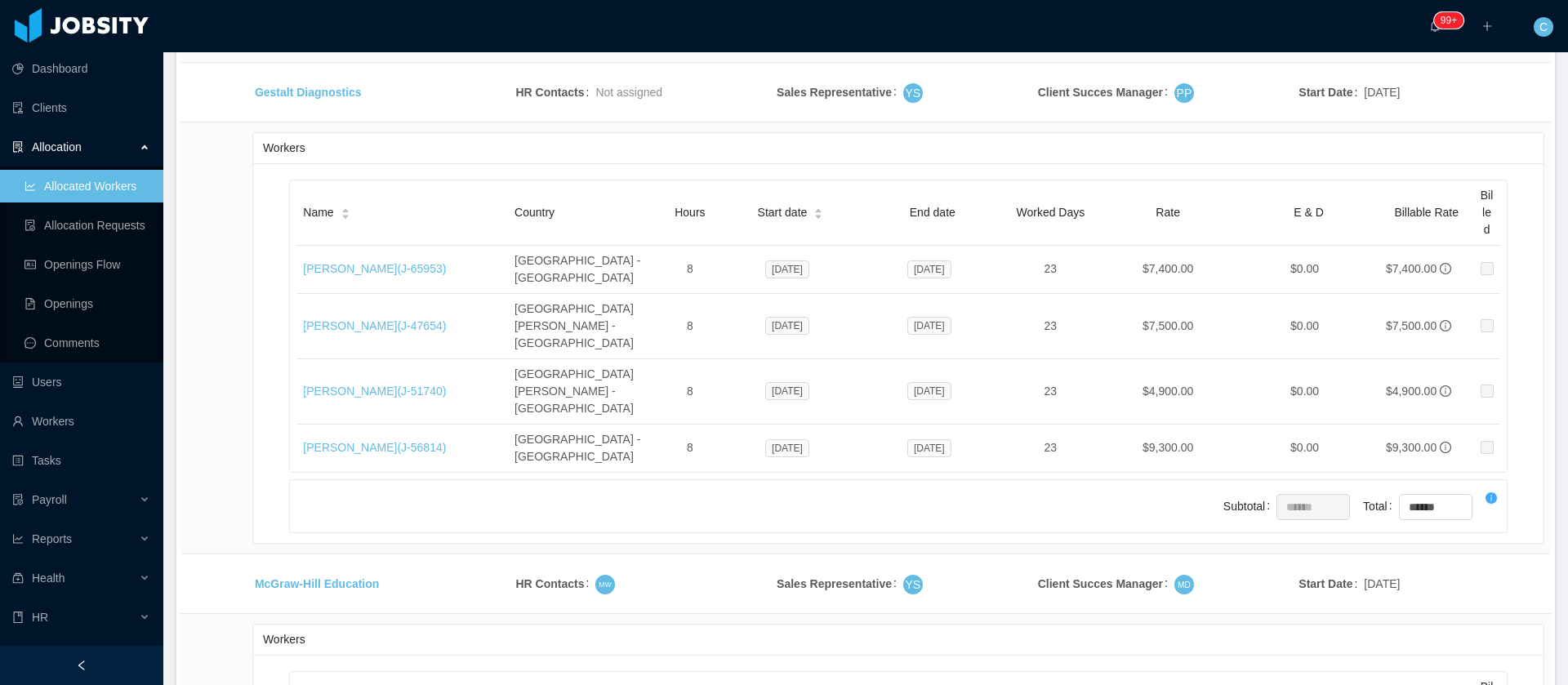
scroll to position [18024, 0]
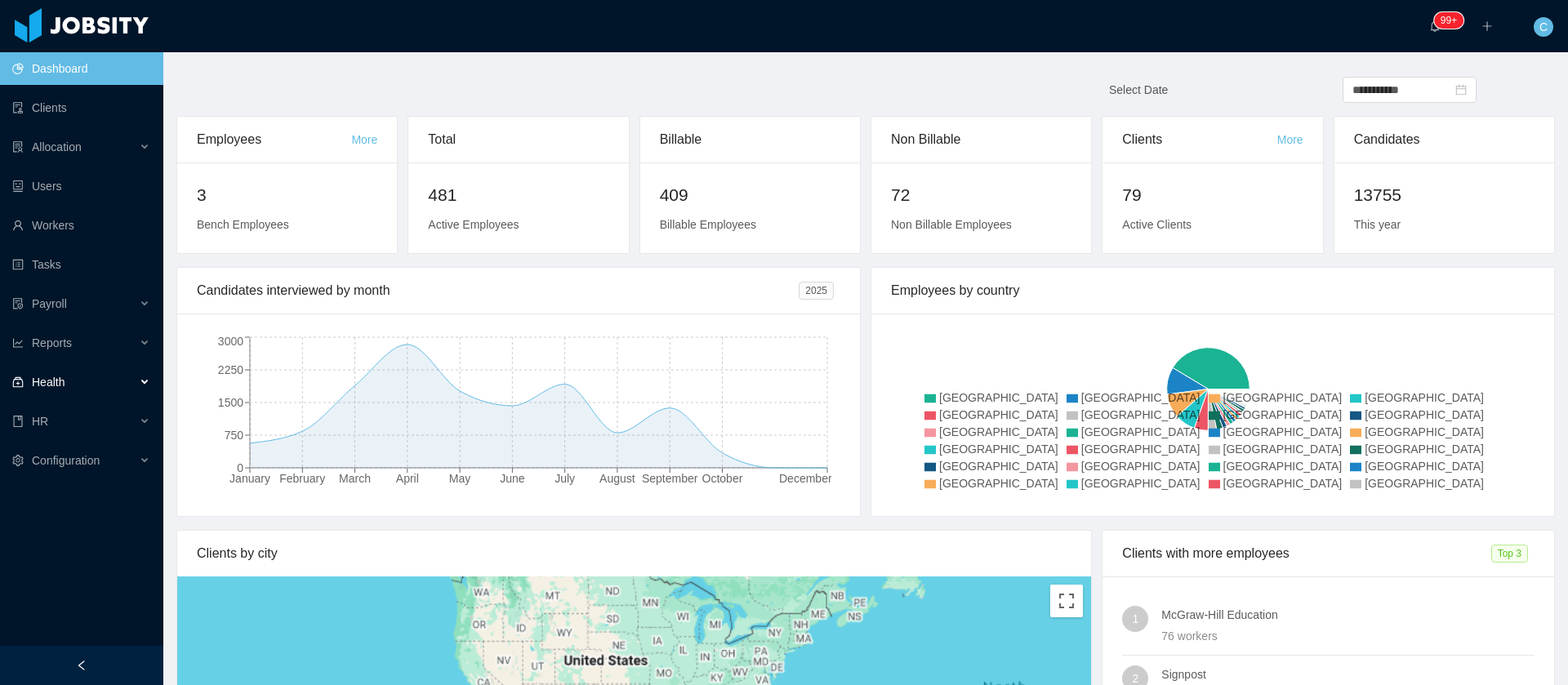
click at [73, 390] on div "Health" at bounding box center [81, 382] width 163 height 33
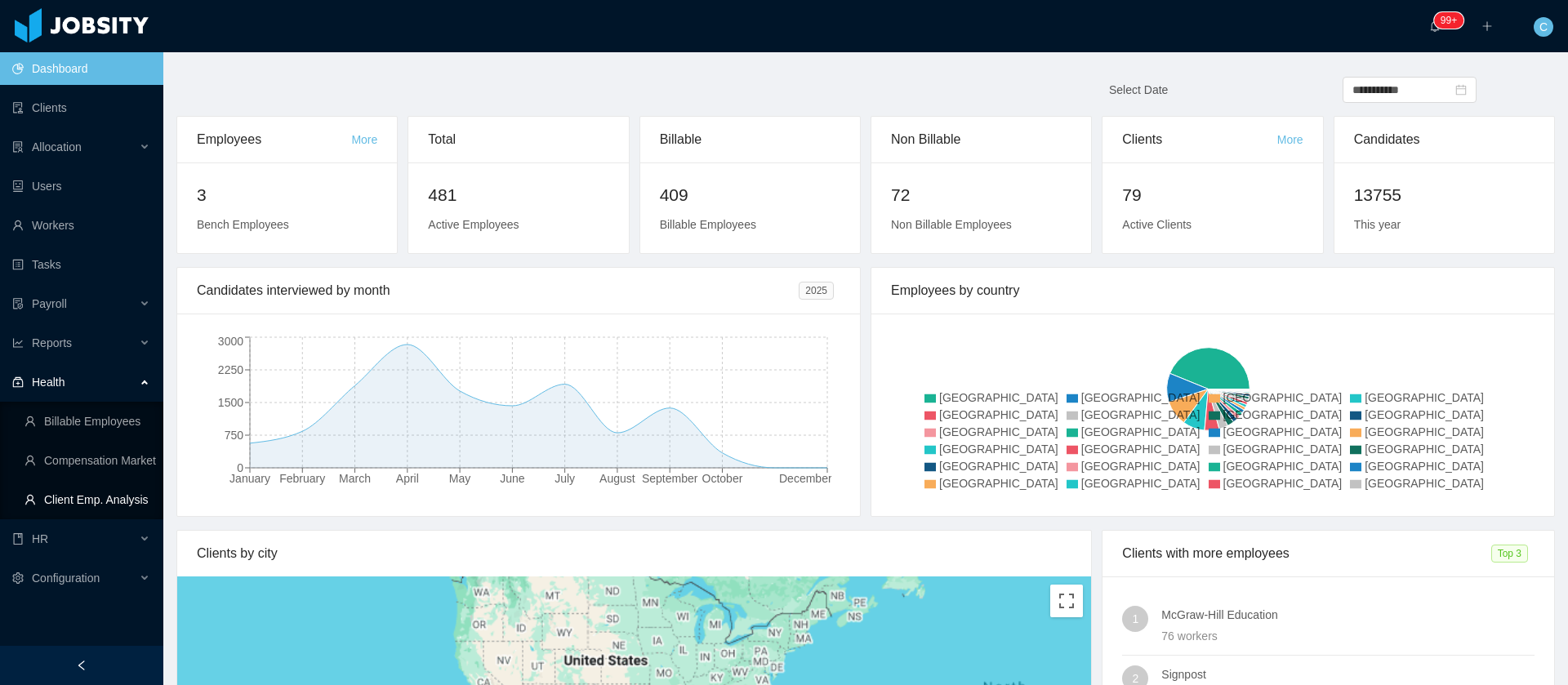
click at [98, 502] on link "Client Emp. Analysis" at bounding box center [86, 500] width 125 height 33
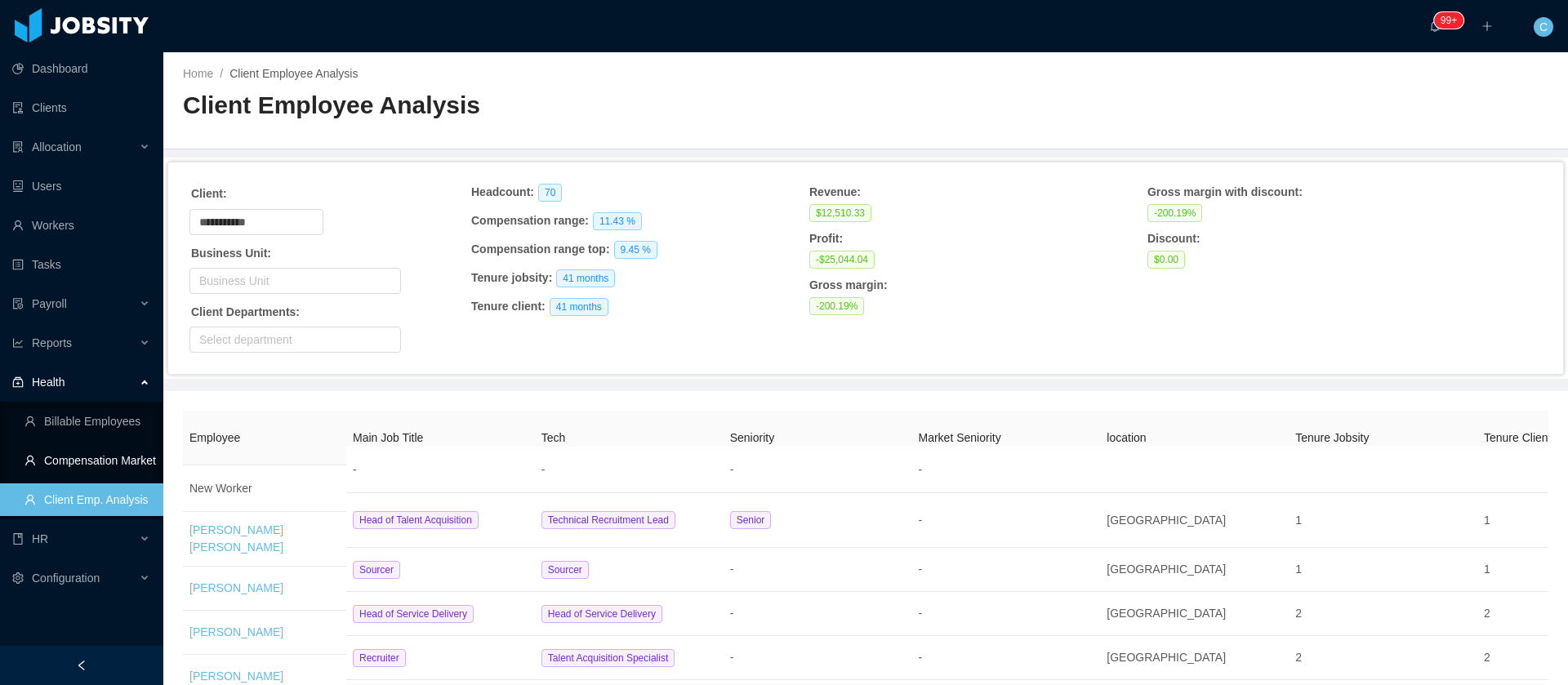
click at [109, 459] on link "Compensation Market" at bounding box center [86, 461] width 125 height 33
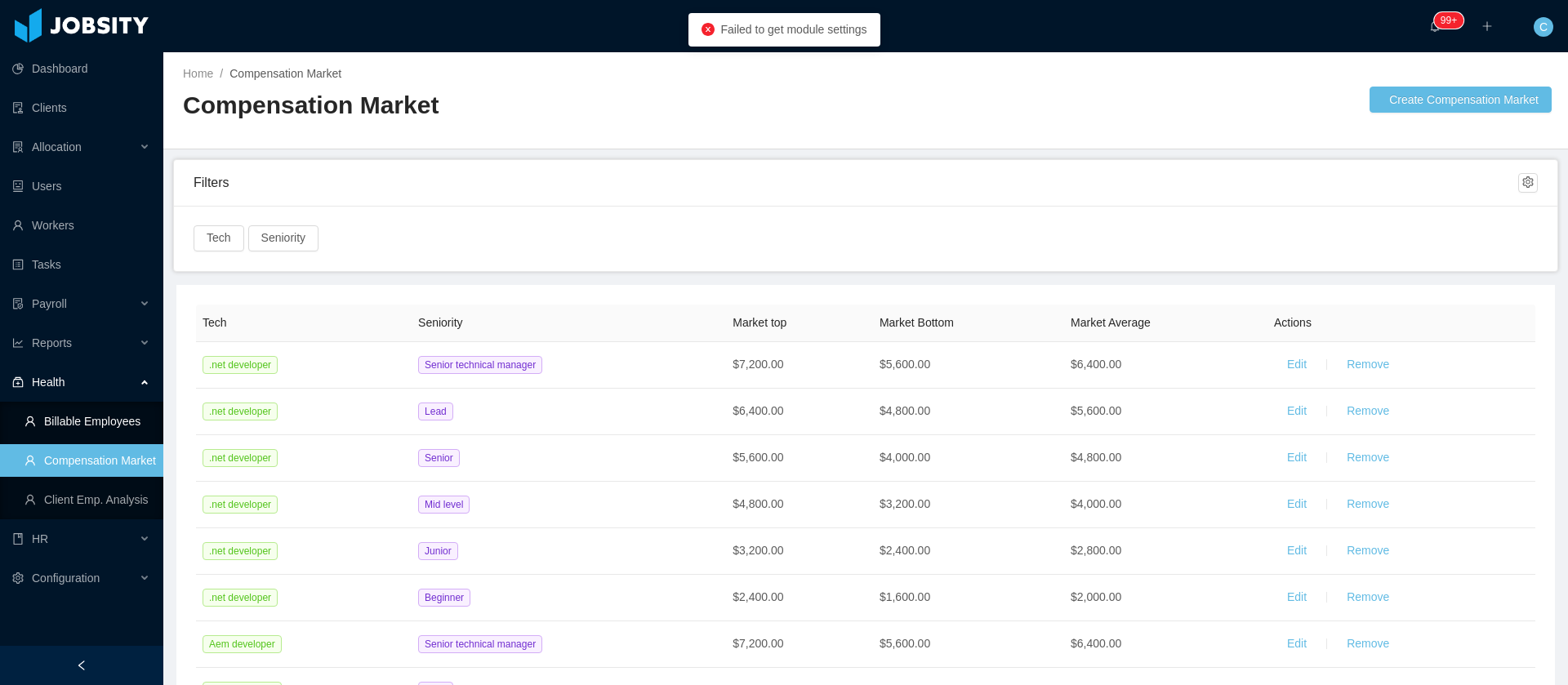
click at [101, 432] on link "Billable Employees" at bounding box center [86, 421] width 125 height 33
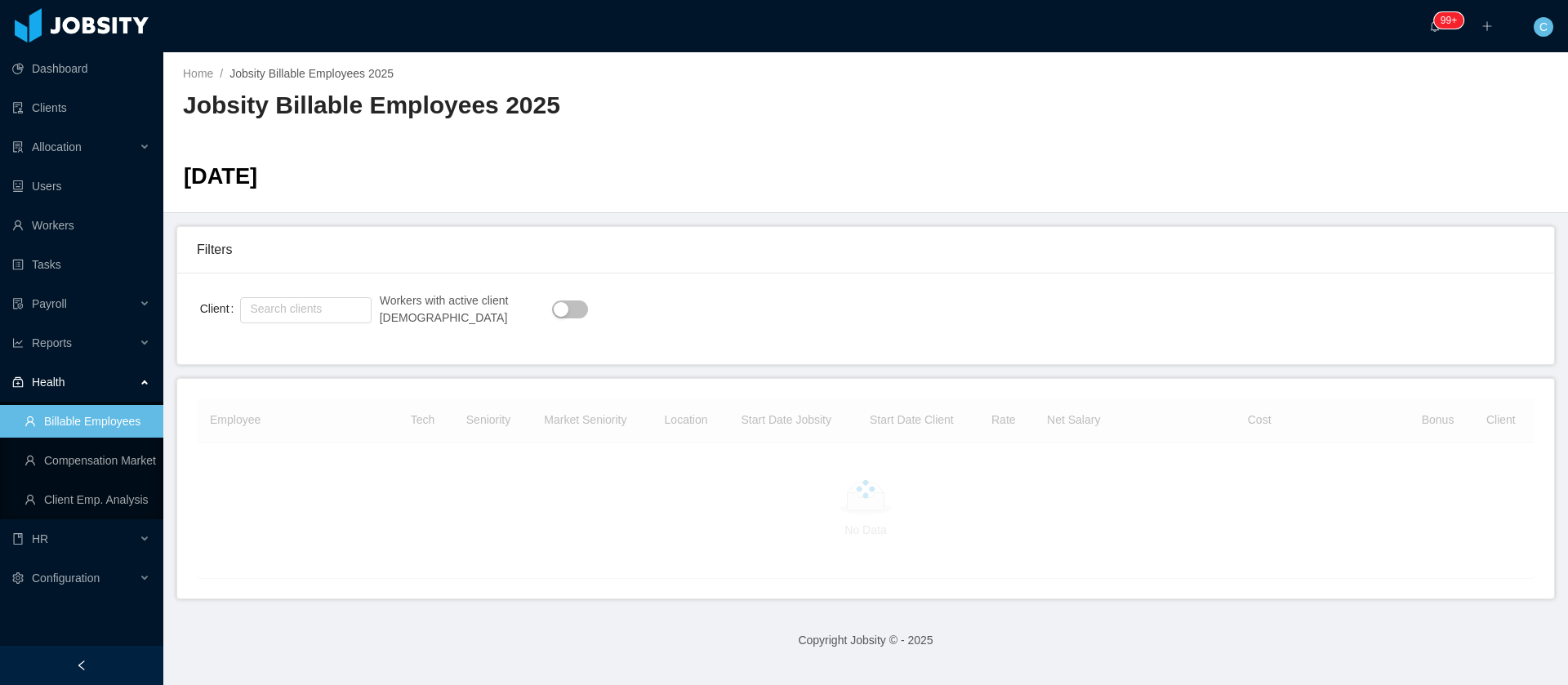
click at [552, 313] on button "button" at bounding box center [570, 309] width 36 height 18
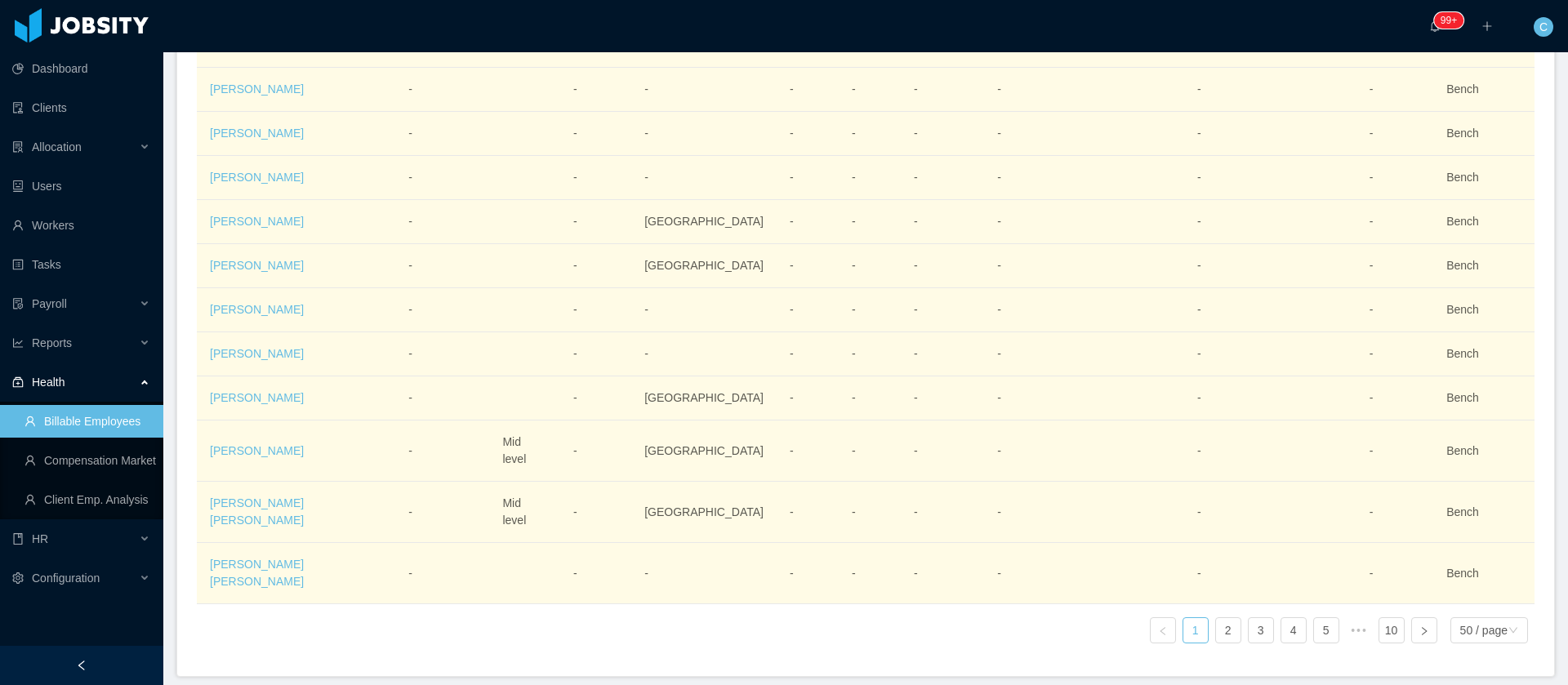
scroll to position [3221, 0]
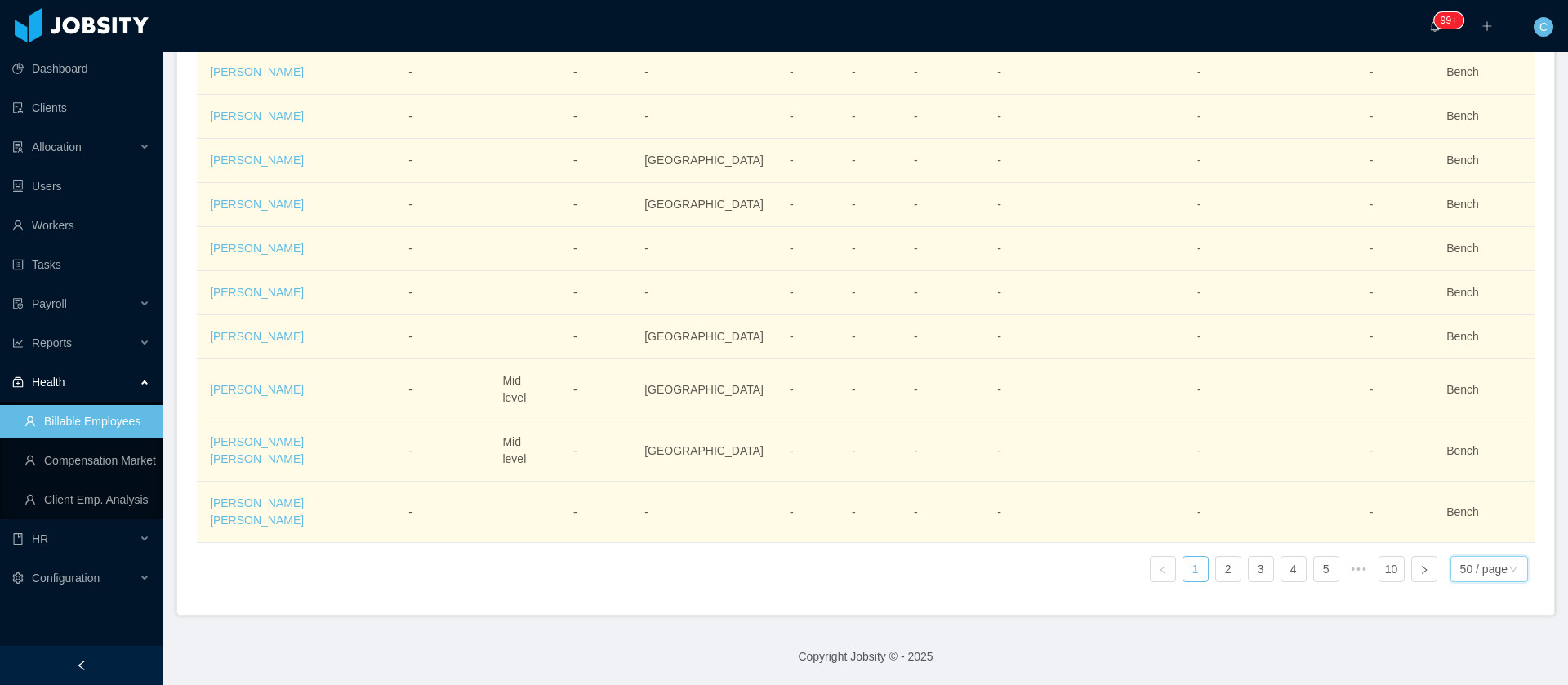
click at [1460, 557] on div "50 / page" at bounding box center [1483, 569] width 48 height 24
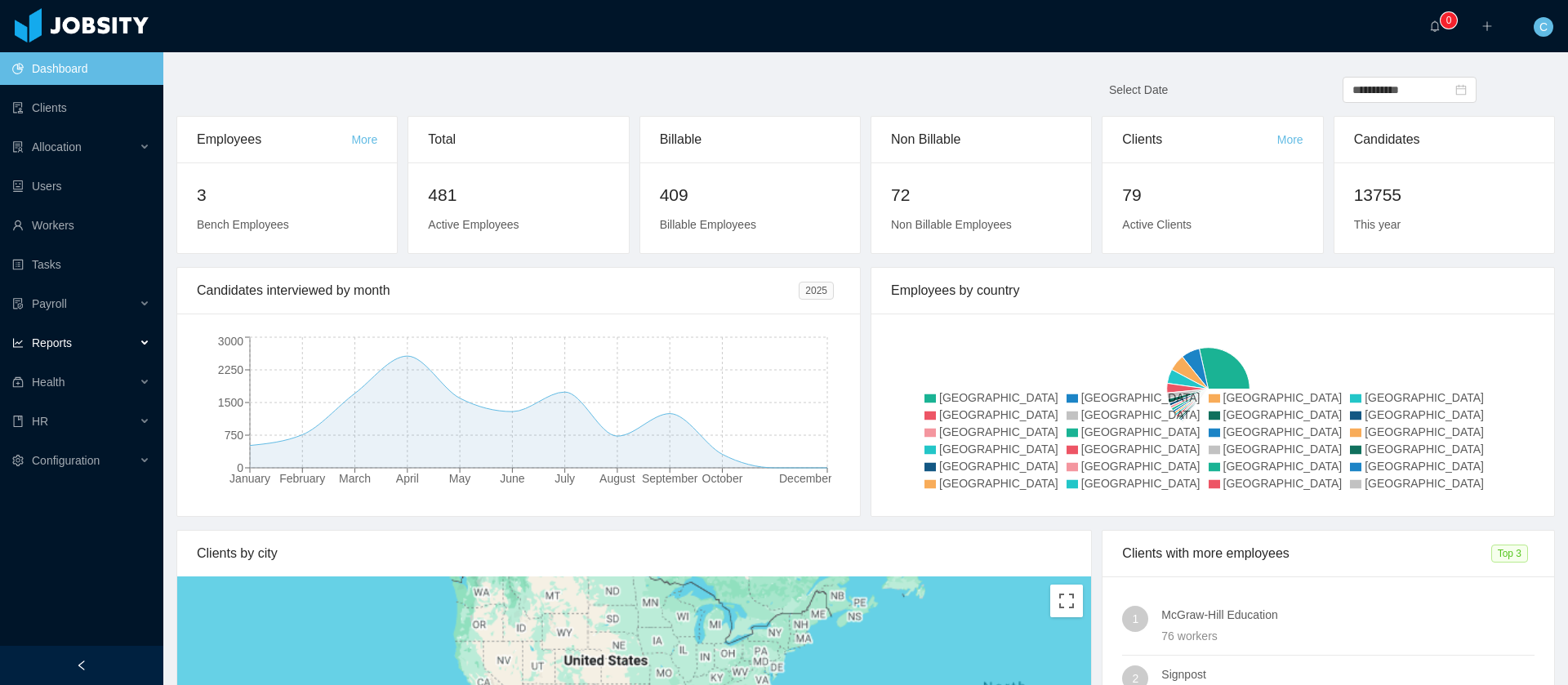
click at [99, 356] on div "Reports" at bounding box center [81, 343] width 163 height 33
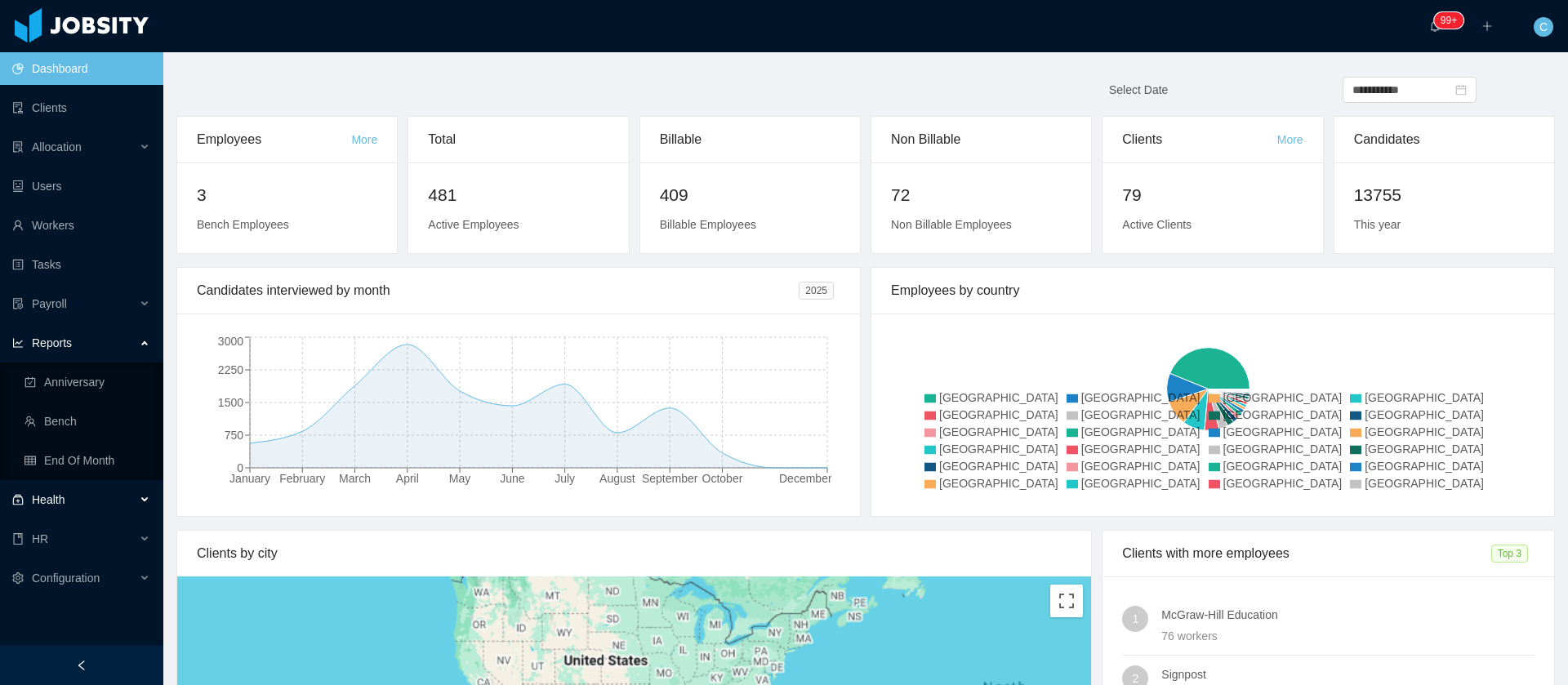
click at [66, 504] on div "Health" at bounding box center [81, 500] width 163 height 33
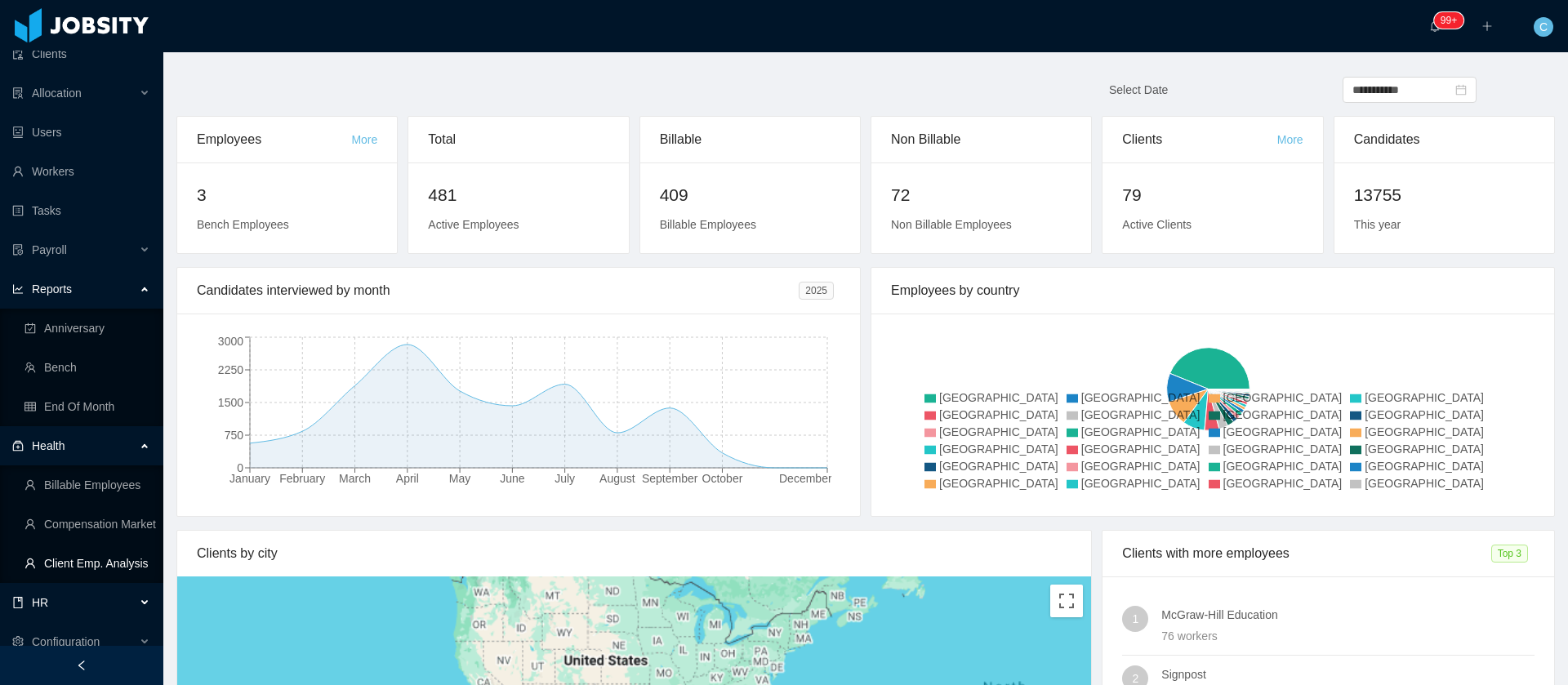
scroll to position [69, 0]
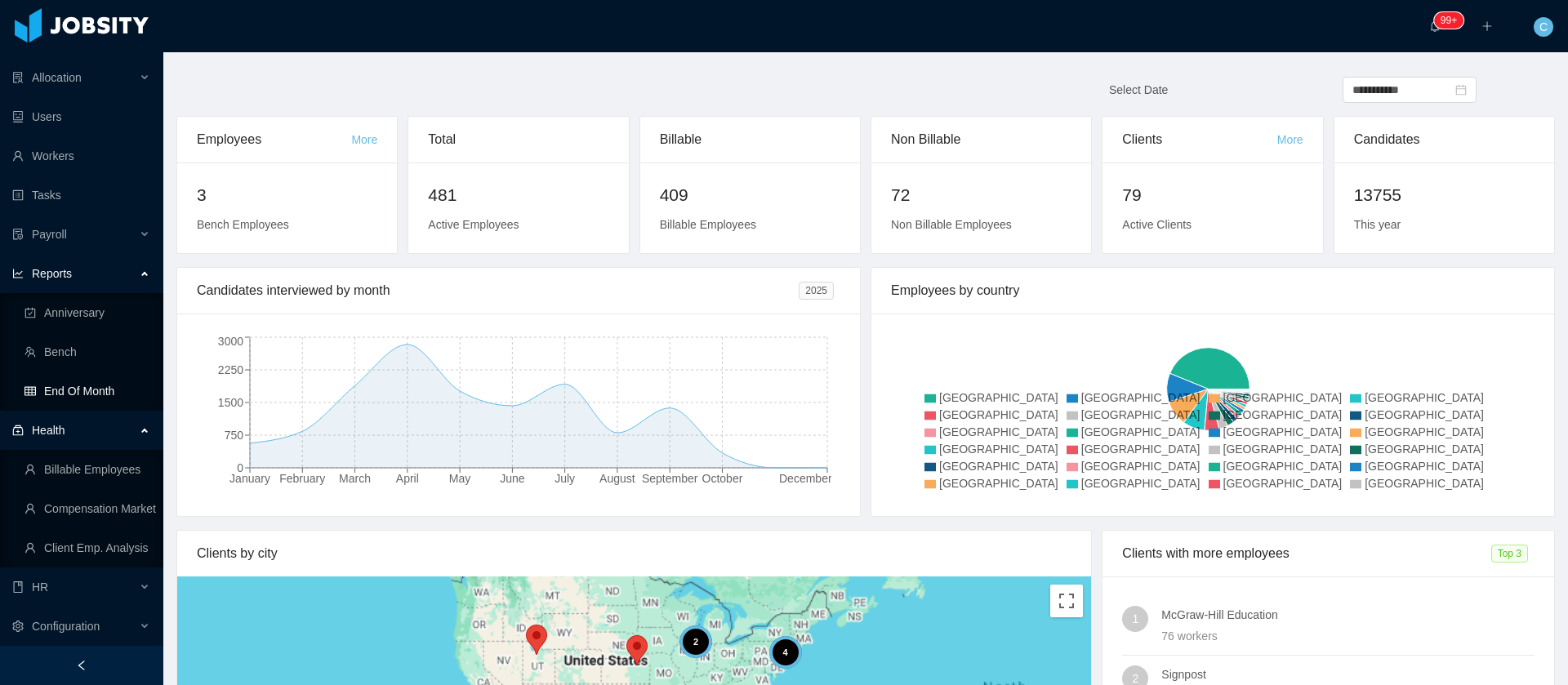
click at [74, 393] on link "End Of Month" at bounding box center [86, 391] width 125 height 33
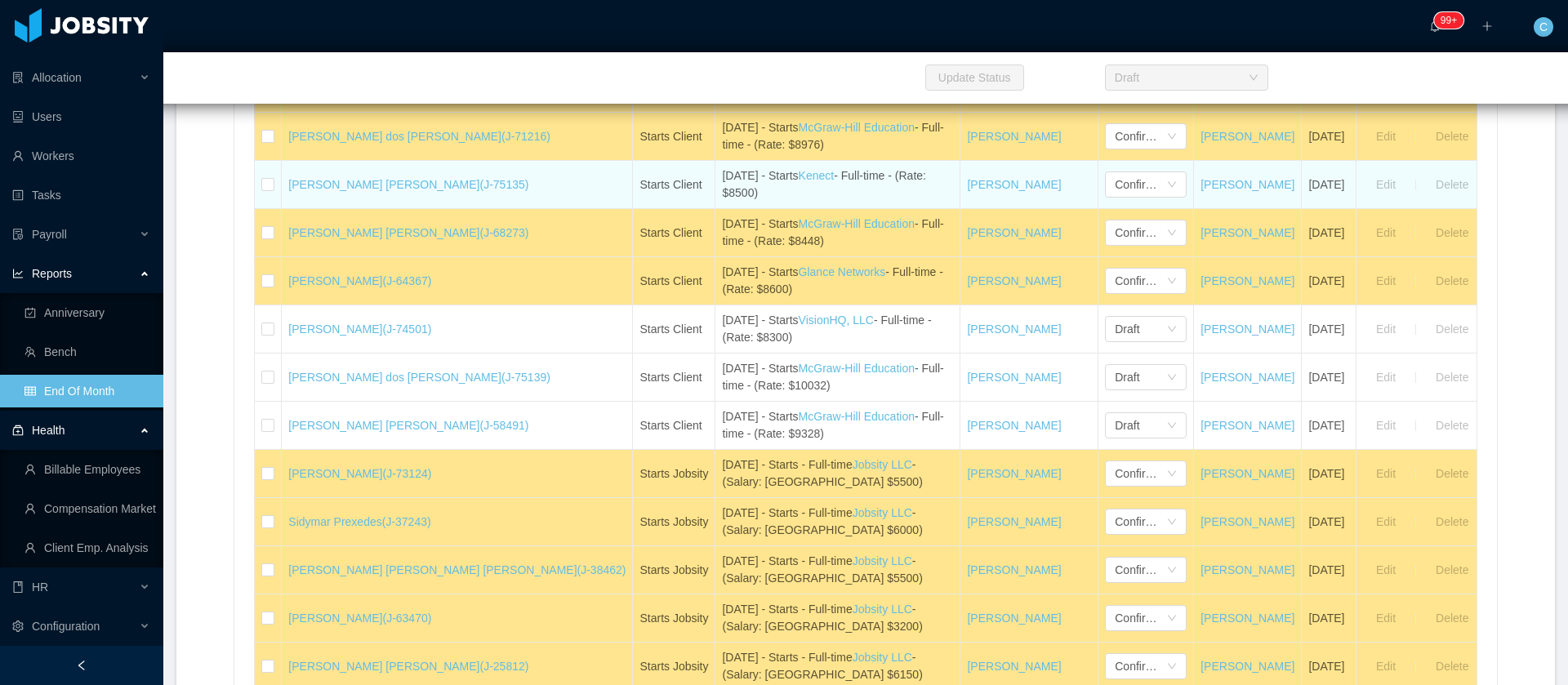
scroll to position [735, 0]
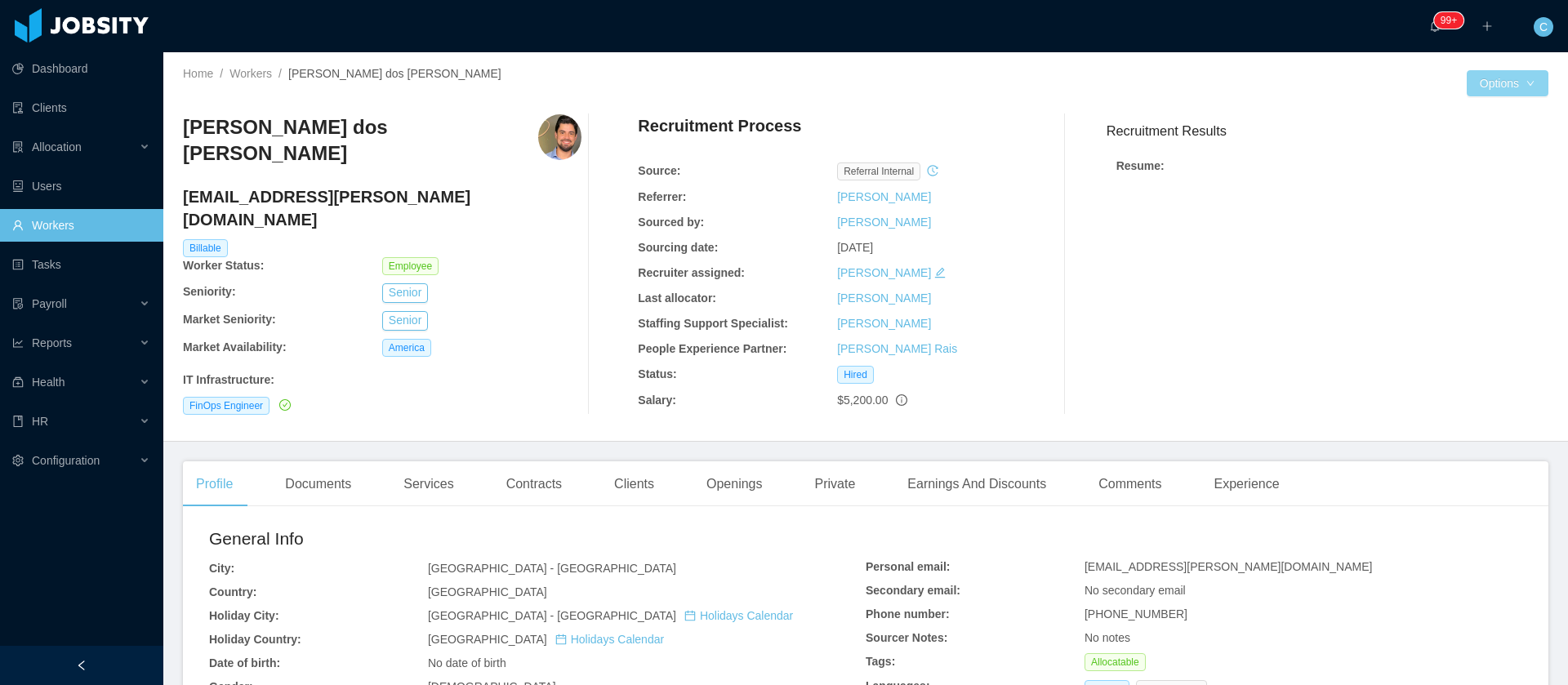
click at [1467, 89] on button "Options" at bounding box center [1507, 83] width 81 height 26
click at [1467, 70] on button "Options" at bounding box center [1507, 83] width 81 height 26
click at [1466, 193] on button "Edit Worker" at bounding box center [1469, 189] width 104 height 26
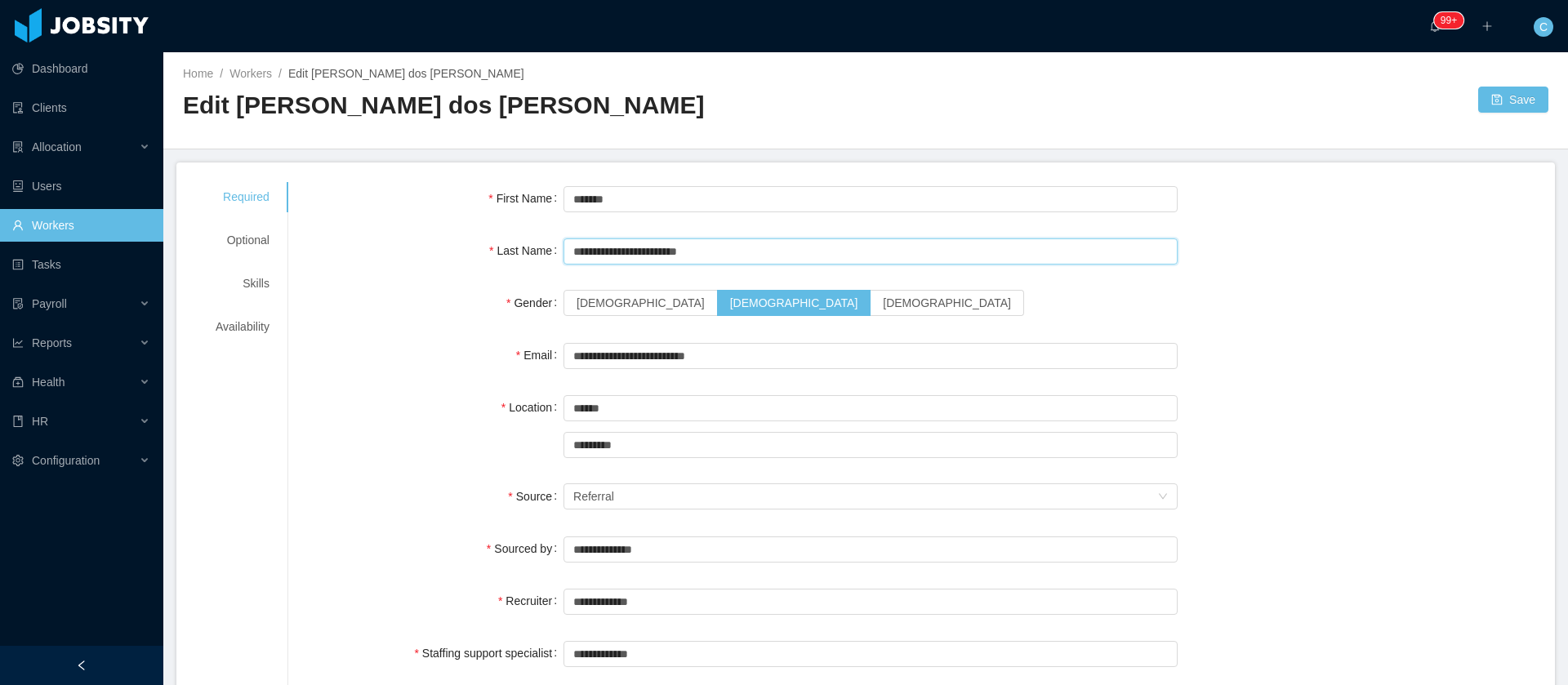
click at [697, 254] on input "**********" at bounding box center [870, 252] width 614 height 26
type input "**********"
click at [1501, 101] on button "Save" at bounding box center [1513, 99] width 70 height 26
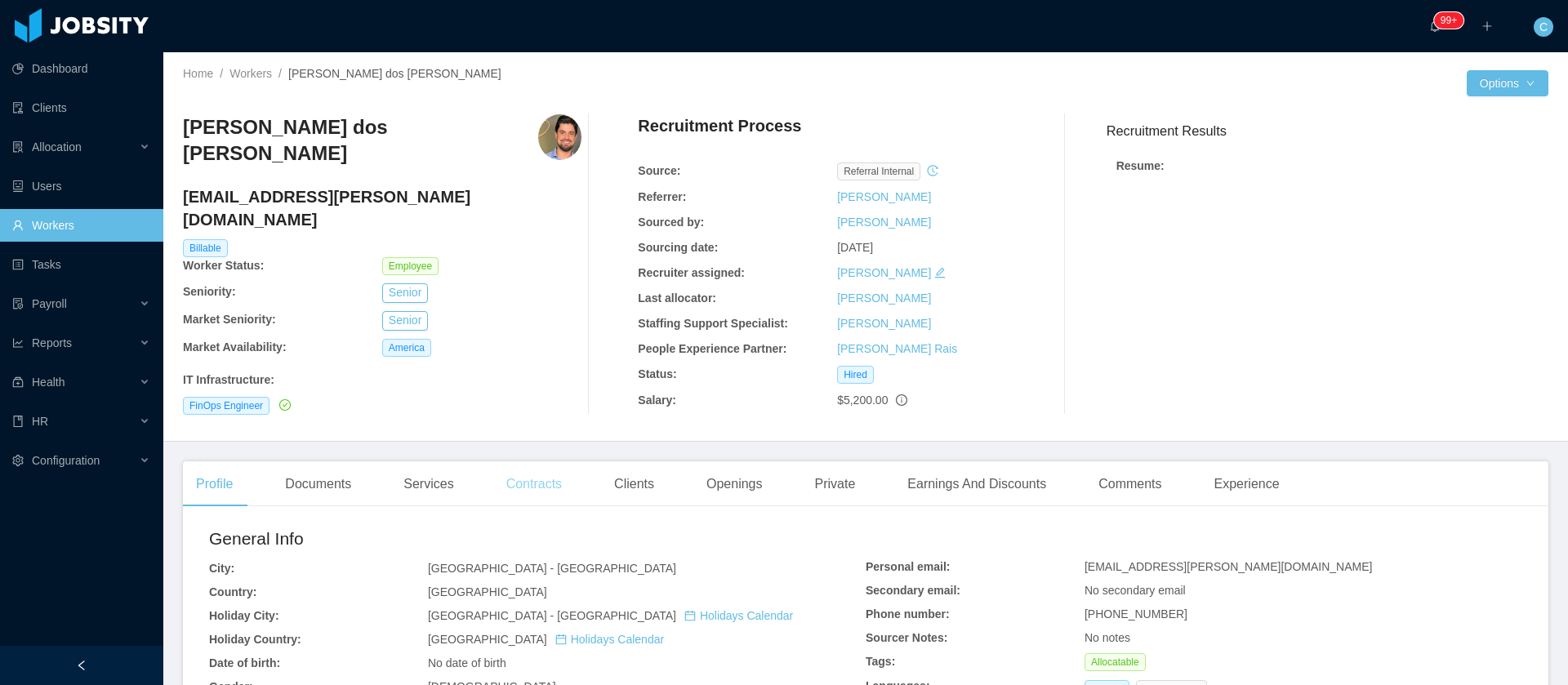
click at [538, 484] on div "Contracts" at bounding box center [534, 483] width 81 height 46
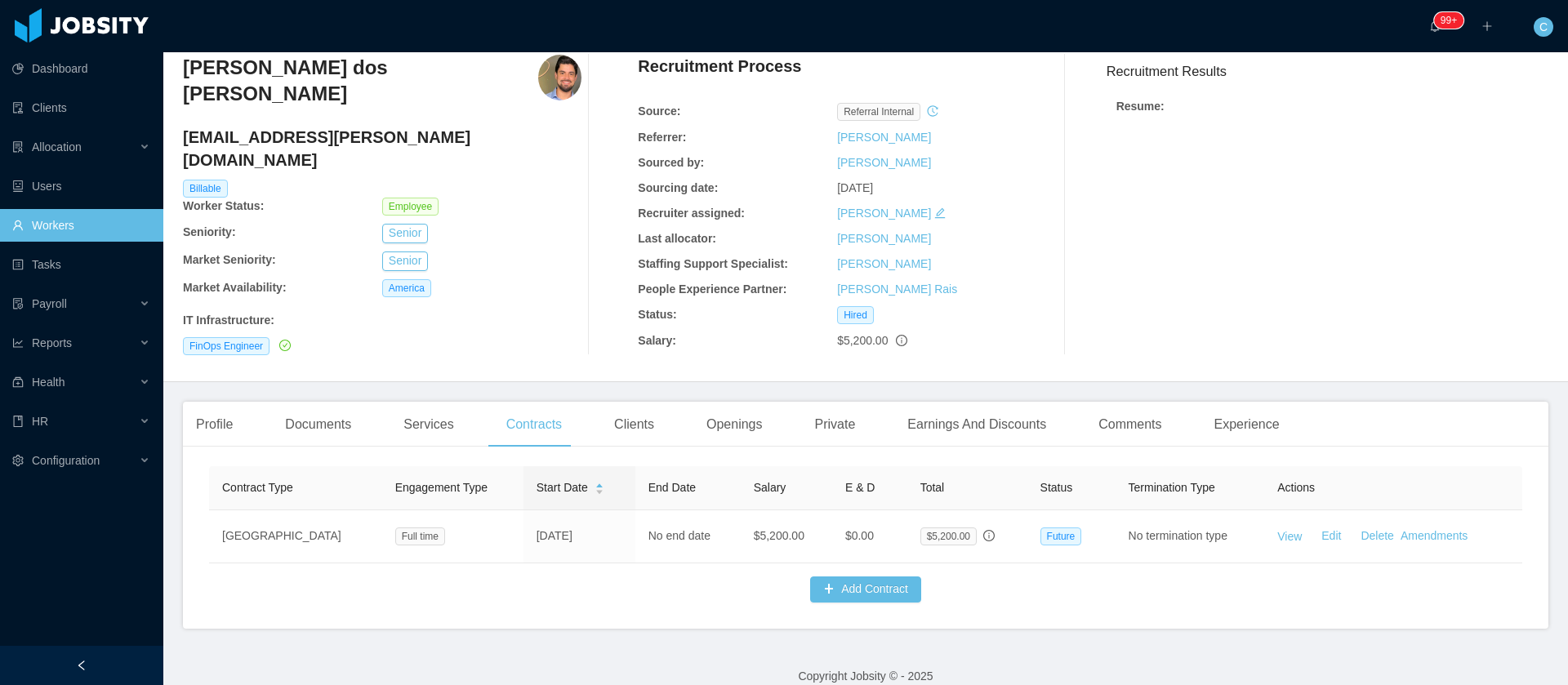
scroll to position [93, 0]
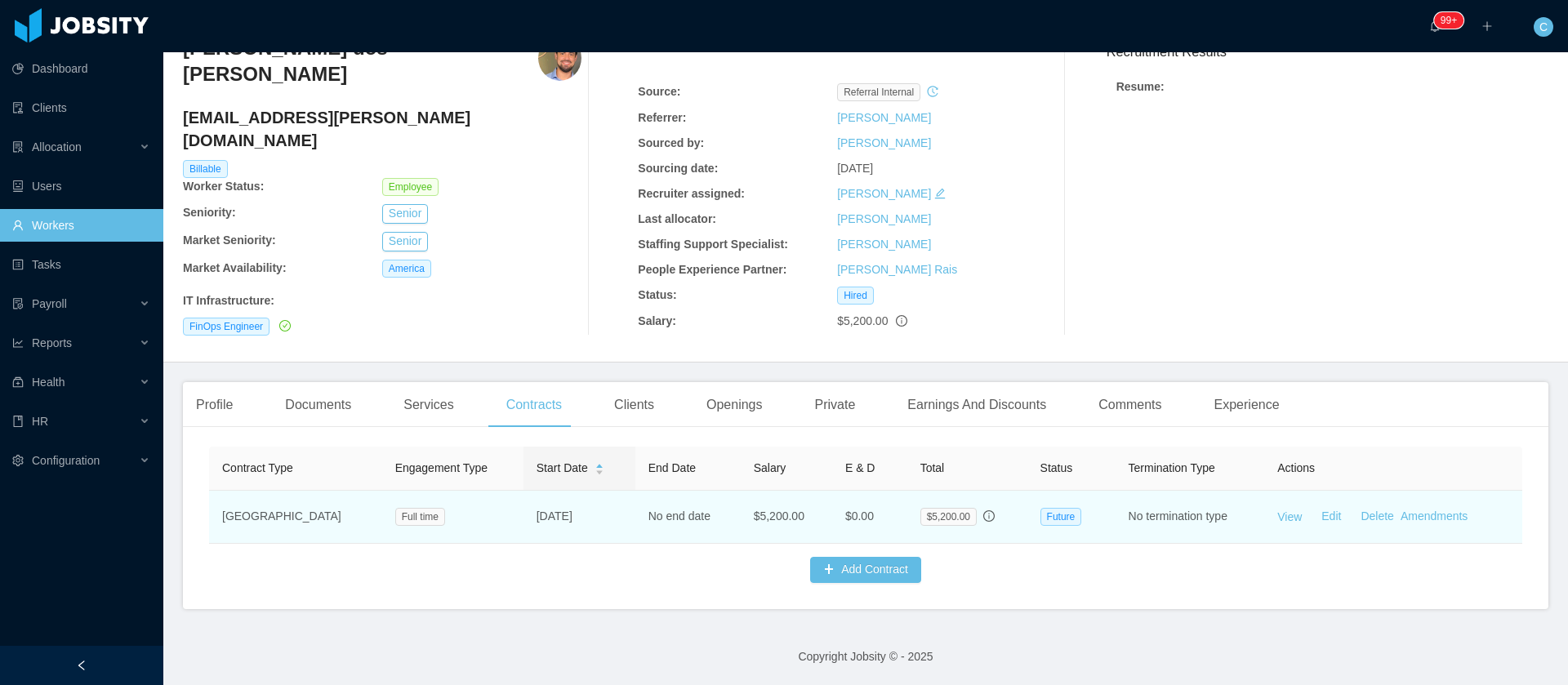
drag, startPoint x: 568, startPoint y: 509, endPoint x: 483, endPoint y: 512, distance: 85.1
click at [523, 512] on td "[DATE]" at bounding box center [579, 516] width 112 height 53
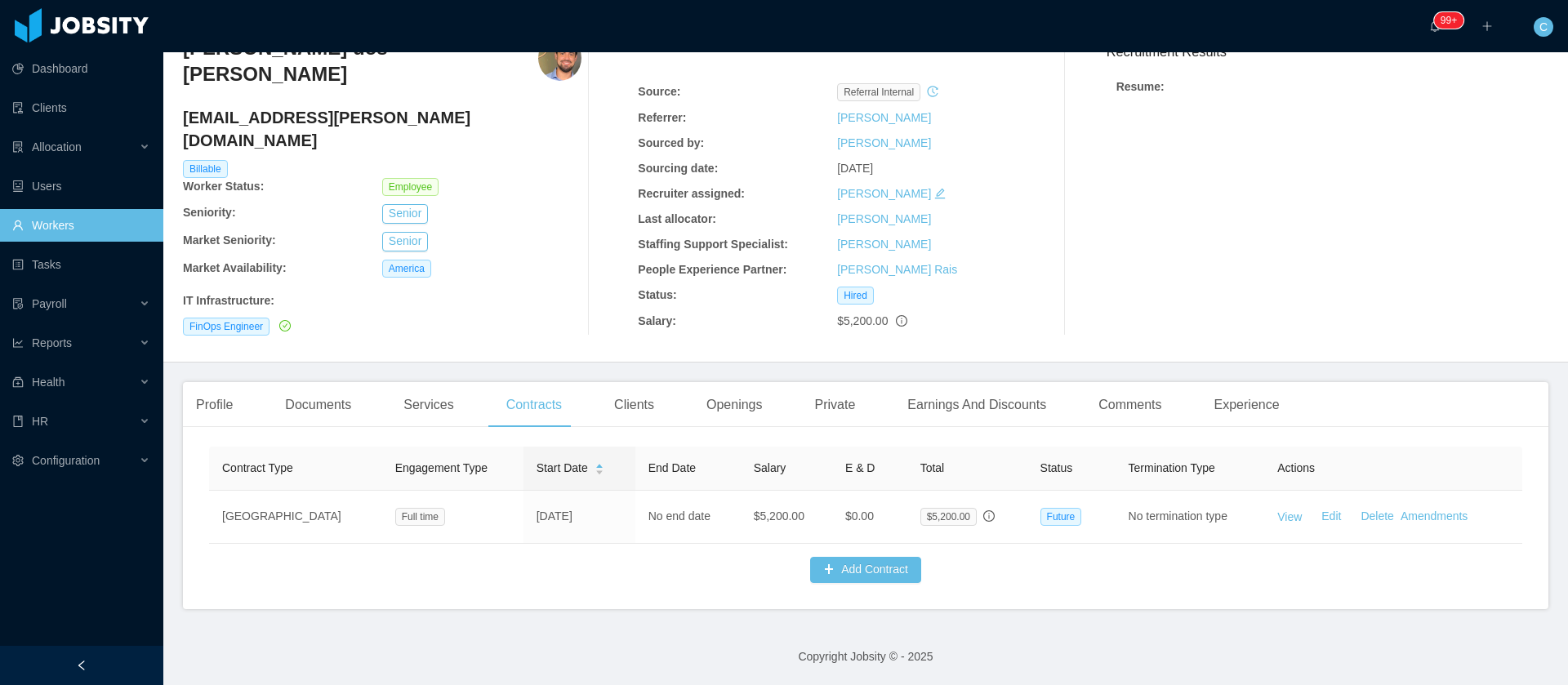
copy td "[DATE]"
click at [360, 106] on h4 "[EMAIL_ADDRESS][PERSON_NAME][DOMAIN_NAME]" at bounding box center [381, 129] width 399 height 46
click at [360, 106] on h4 "matheus.santoro@jobsity.com" at bounding box center [381, 129] width 399 height 46
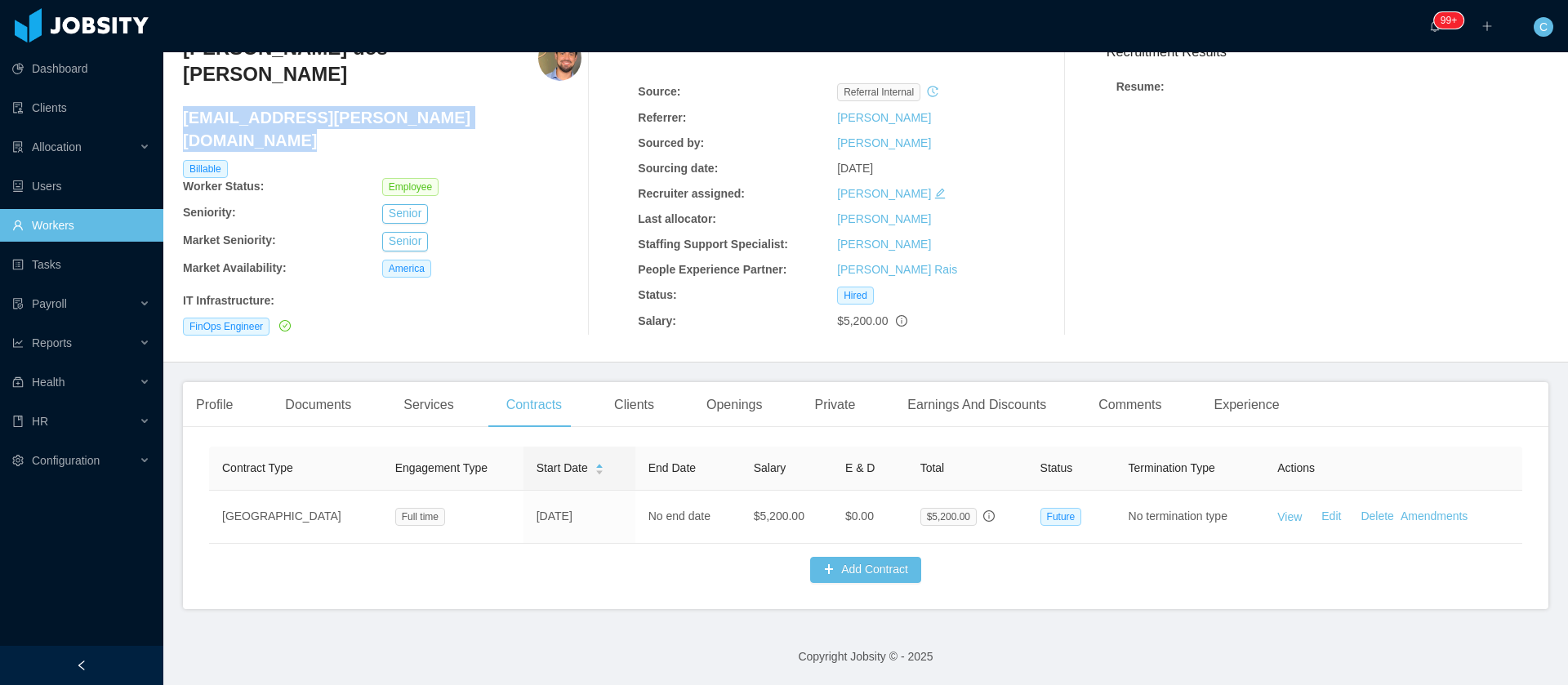
copy h4 "matheus.santoro@jobsity.com"
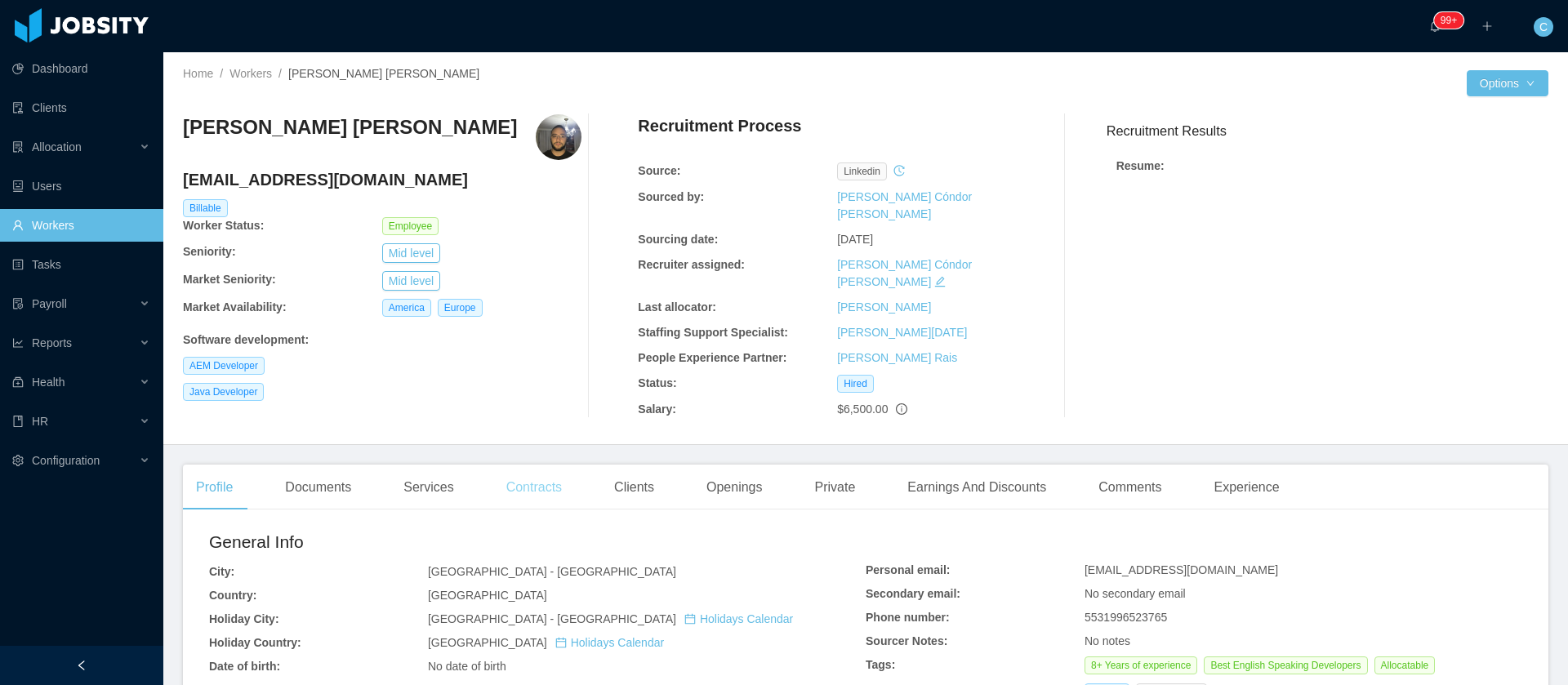
drag, startPoint x: 548, startPoint y: 482, endPoint x: 866, endPoint y: 26, distance: 555.9
click at [548, 483] on div "Contracts" at bounding box center [534, 487] width 81 height 46
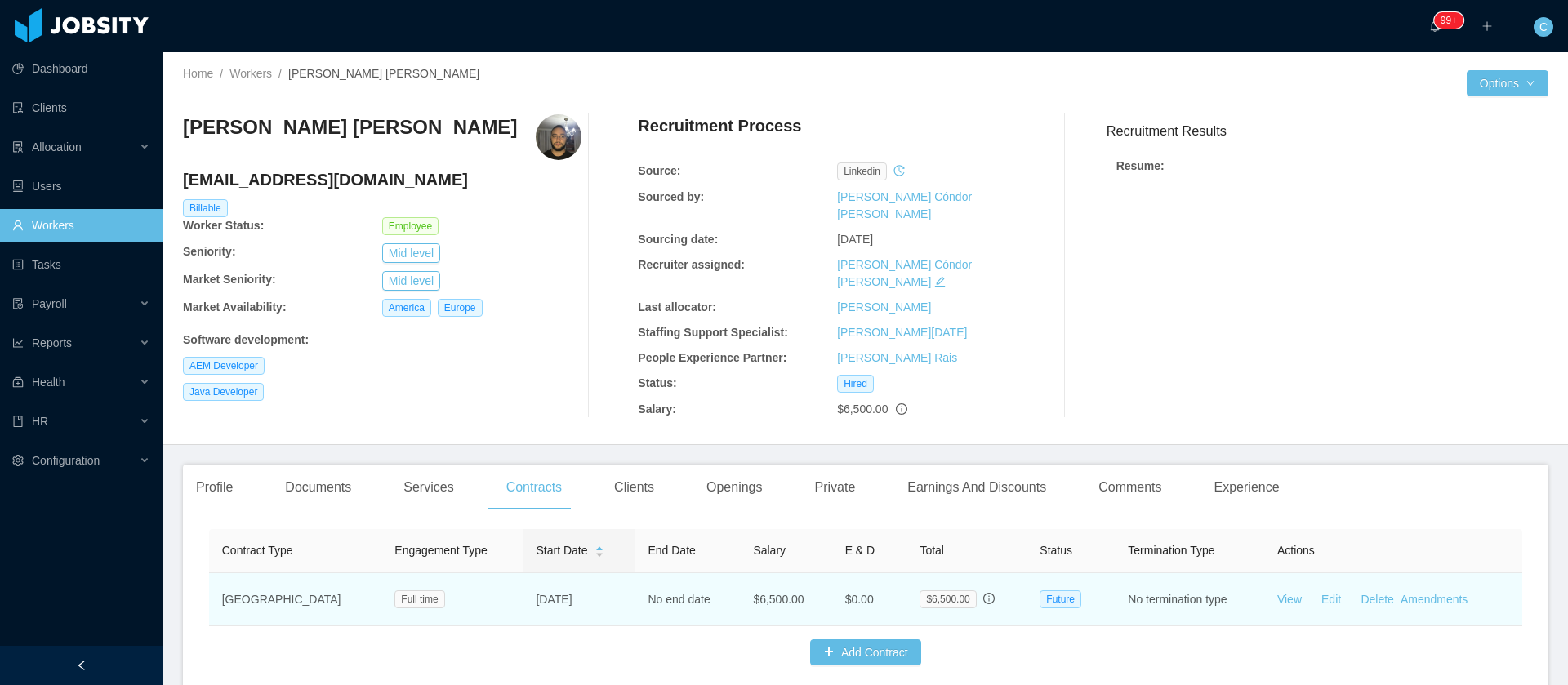
drag, startPoint x: 575, startPoint y: 585, endPoint x: 481, endPoint y: 599, distance: 95.0
click at [523, 599] on td "[DATE]" at bounding box center [579, 599] width 112 height 53
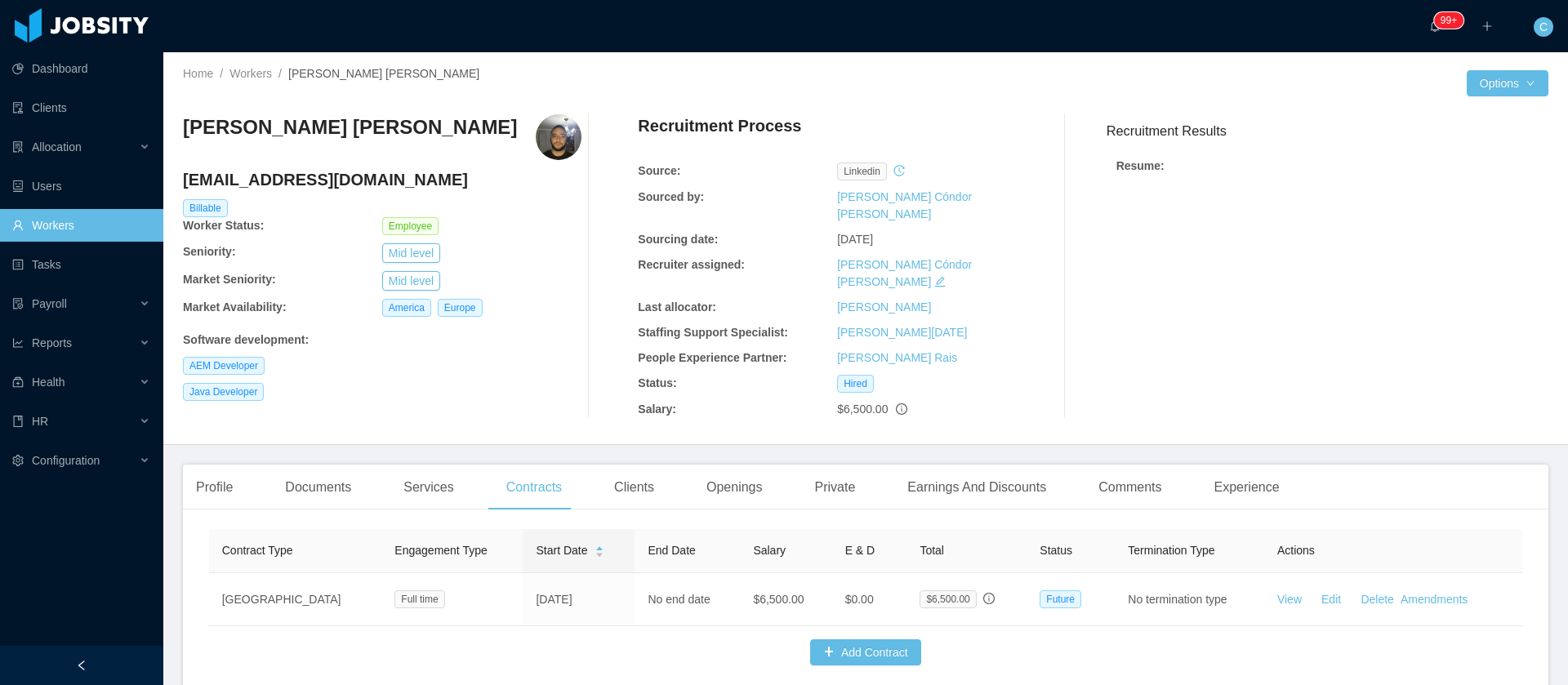
copy td "[DATE]"
click at [336, 185] on h4 "marco.braga@jobsity.com" at bounding box center [381, 179] width 399 height 22
click at [336, 184] on h4 "marco.braga@jobsity.com" at bounding box center [381, 179] width 399 height 22
copy h4 "marco.braga@jobsity.com"
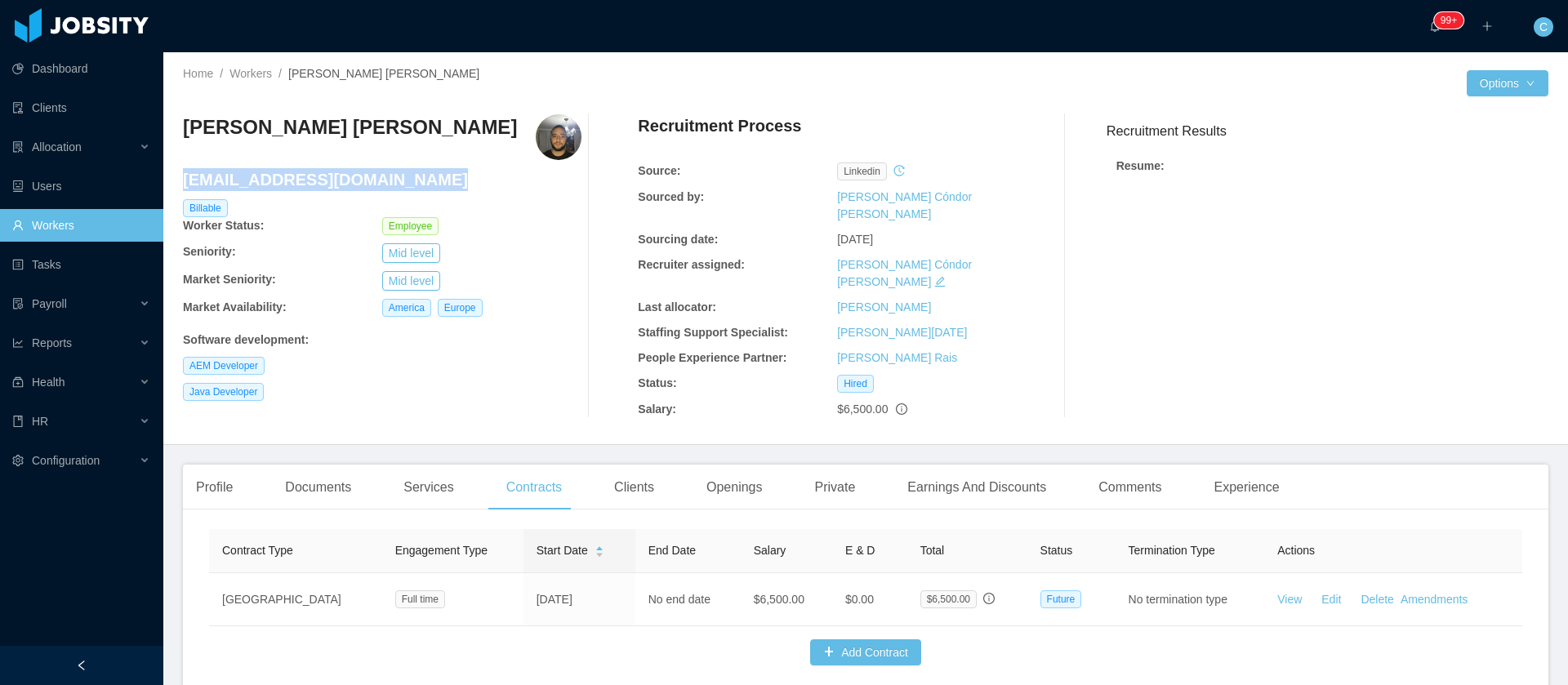
click at [277, 182] on h4 "marco.braga@jobsity.com" at bounding box center [381, 179] width 399 height 22
copy h4 "marco.braga@jobsity.com"
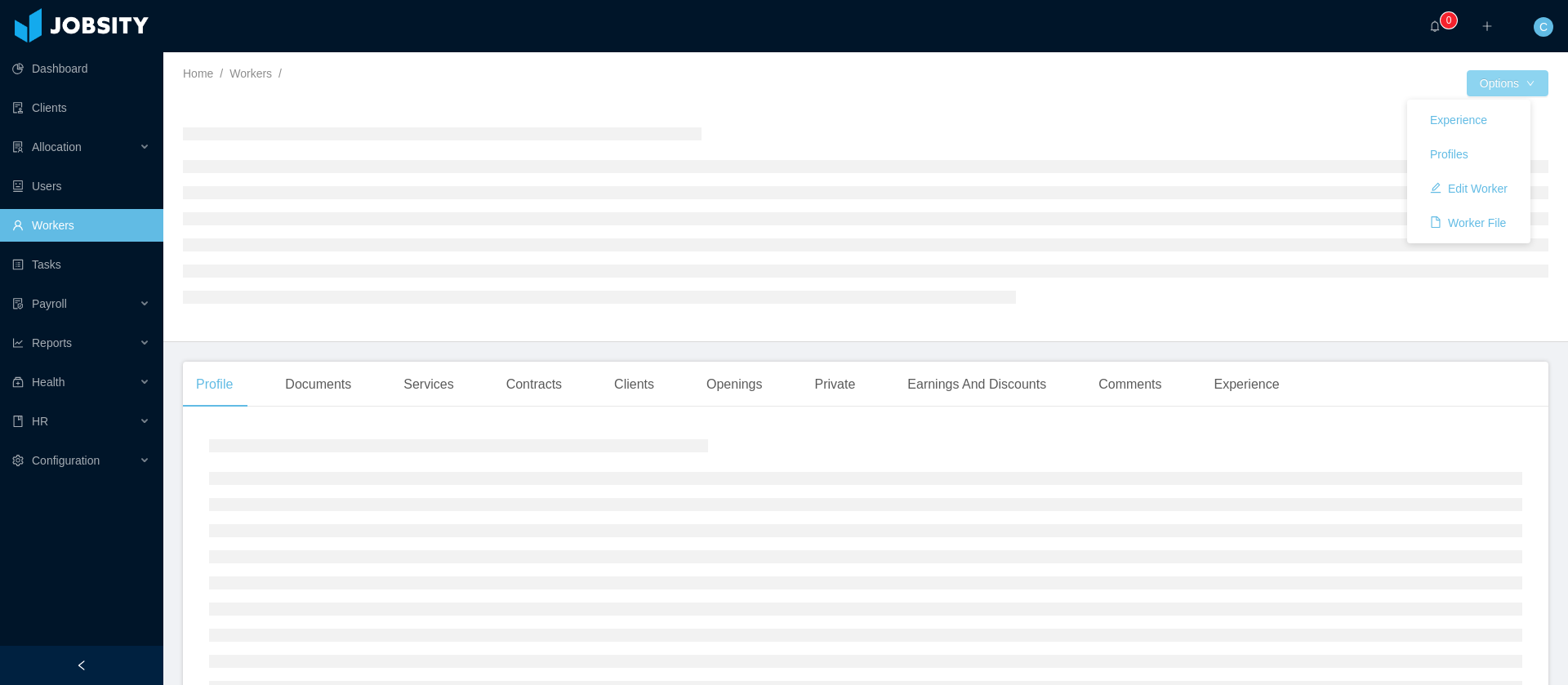
click at [1478, 86] on button "Options" at bounding box center [1507, 83] width 81 height 26
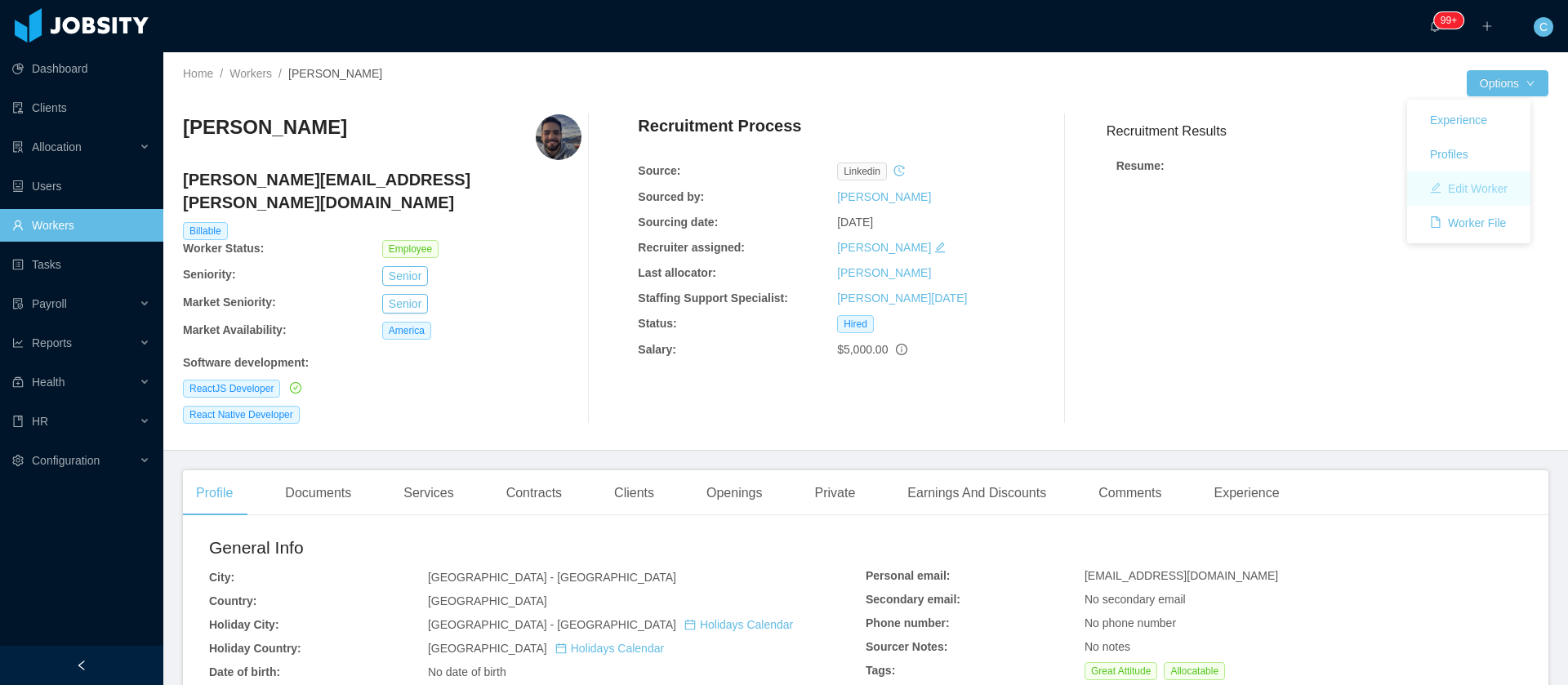
click at [1464, 187] on button "Edit Worker" at bounding box center [1469, 189] width 104 height 26
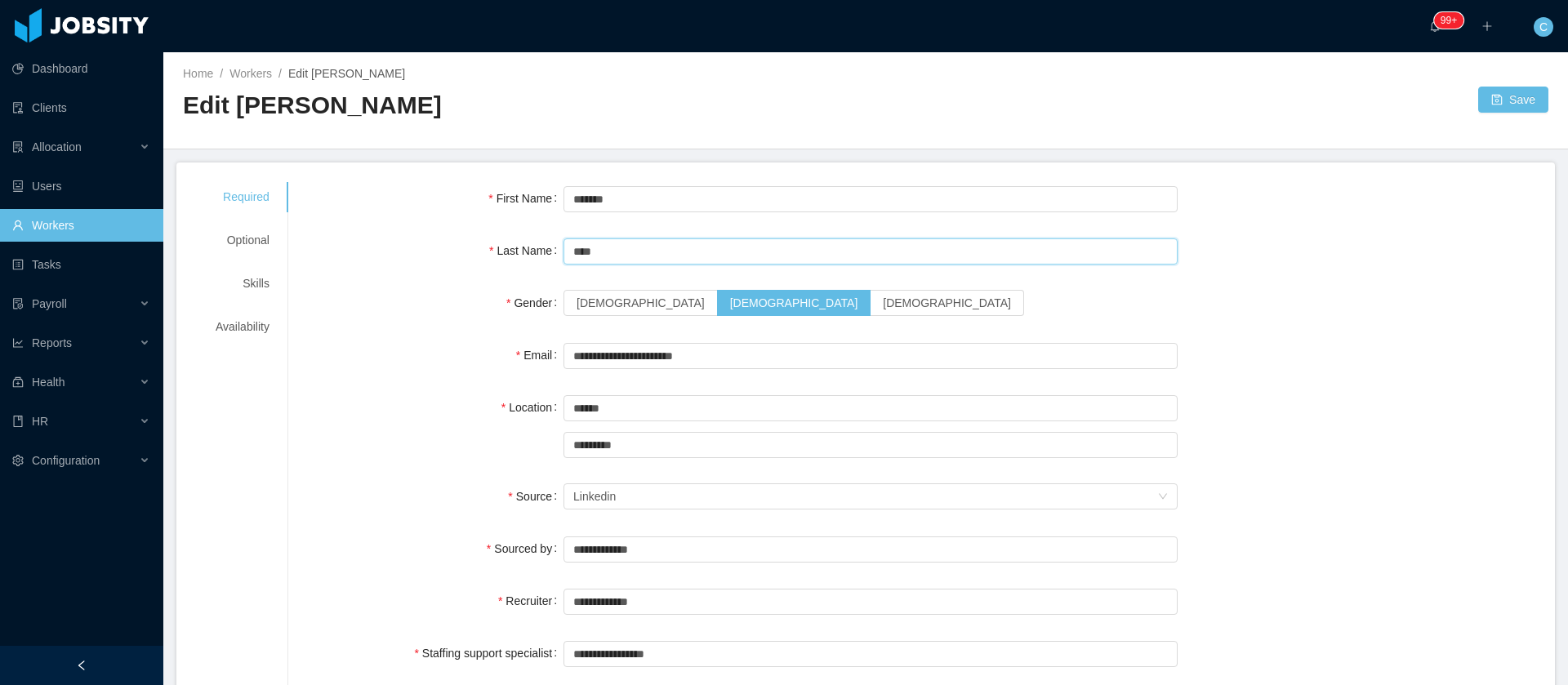
click at [588, 257] on input "****" at bounding box center [870, 252] width 614 height 26
type input "****"
click at [1495, 103] on button "Save" at bounding box center [1513, 99] width 70 height 26
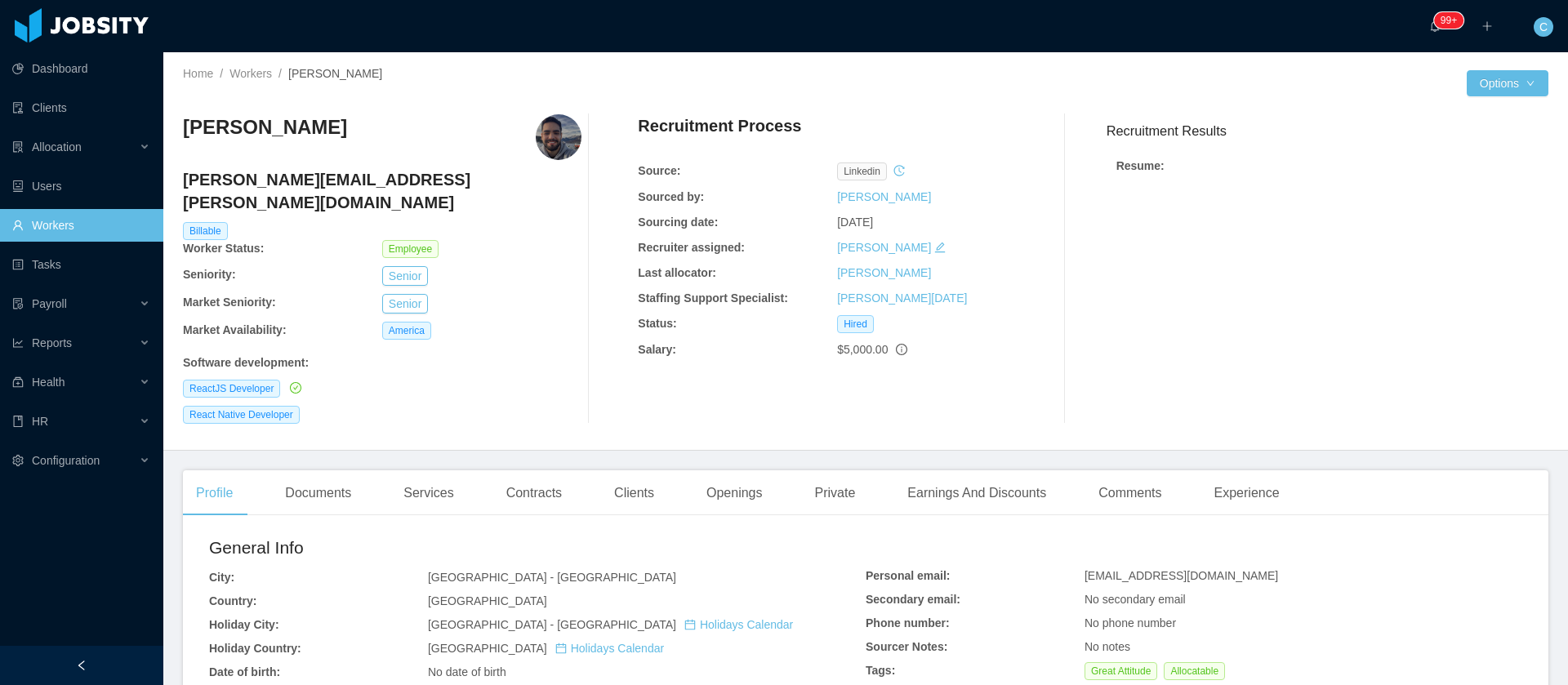
click at [280, 184] on h4 "[PERSON_NAME][EMAIL_ADDRESS][PERSON_NAME][DOMAIN_NAME]" at bounding box center [381, 190] width 399 height 46
click at [280, 183] on h4 "[PERSON_NAME][EMAIL_ADDRESS][PERSON_NAME][DOMAIN_NAME]" at bounding box center [381, 190] width 399 height 46
copy h4 "[PERSON_NAME][EMAIL_ADDRESS][PERSON_NAME][DOMAIN_NAME]"
drag, startPoint x: 296, startPoint y: 129, endPoint x: 249, endPoint y: 137, distance: 47.7
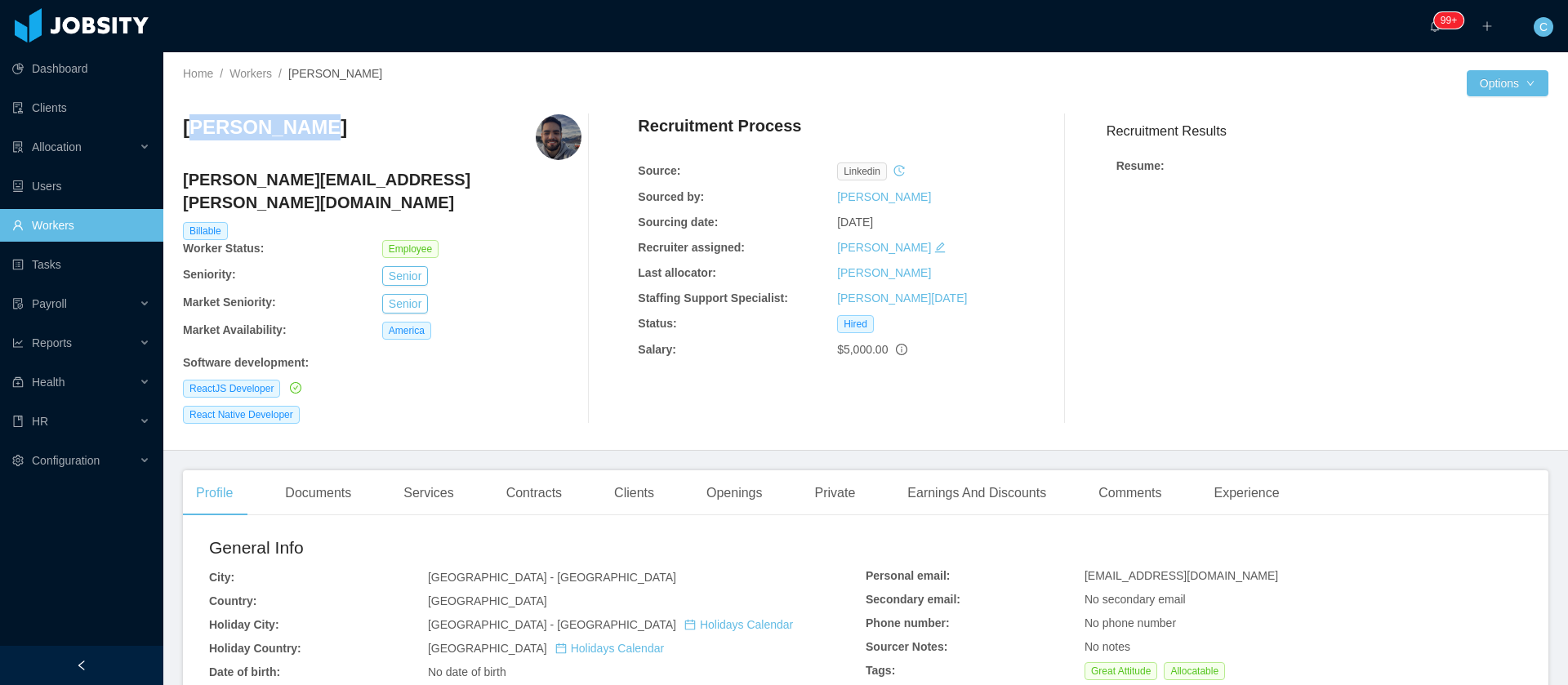
click at [199, 131] on h3 "[PERSON_NAME]" at bounding box center [265, 127] width 164 height 26
click at [214, 129] on h3 "[PERSON_NAME]" at bounding box center [265, 127] width 164 height 26
click at [213, 128] on h3 "[PERSON_NAME]" at bounding box center [265, 127] width 164 height 26
click at [212, 129] on h3 "[PERSON_NAME]" at bounding box center [265, 127] width 164 height 26
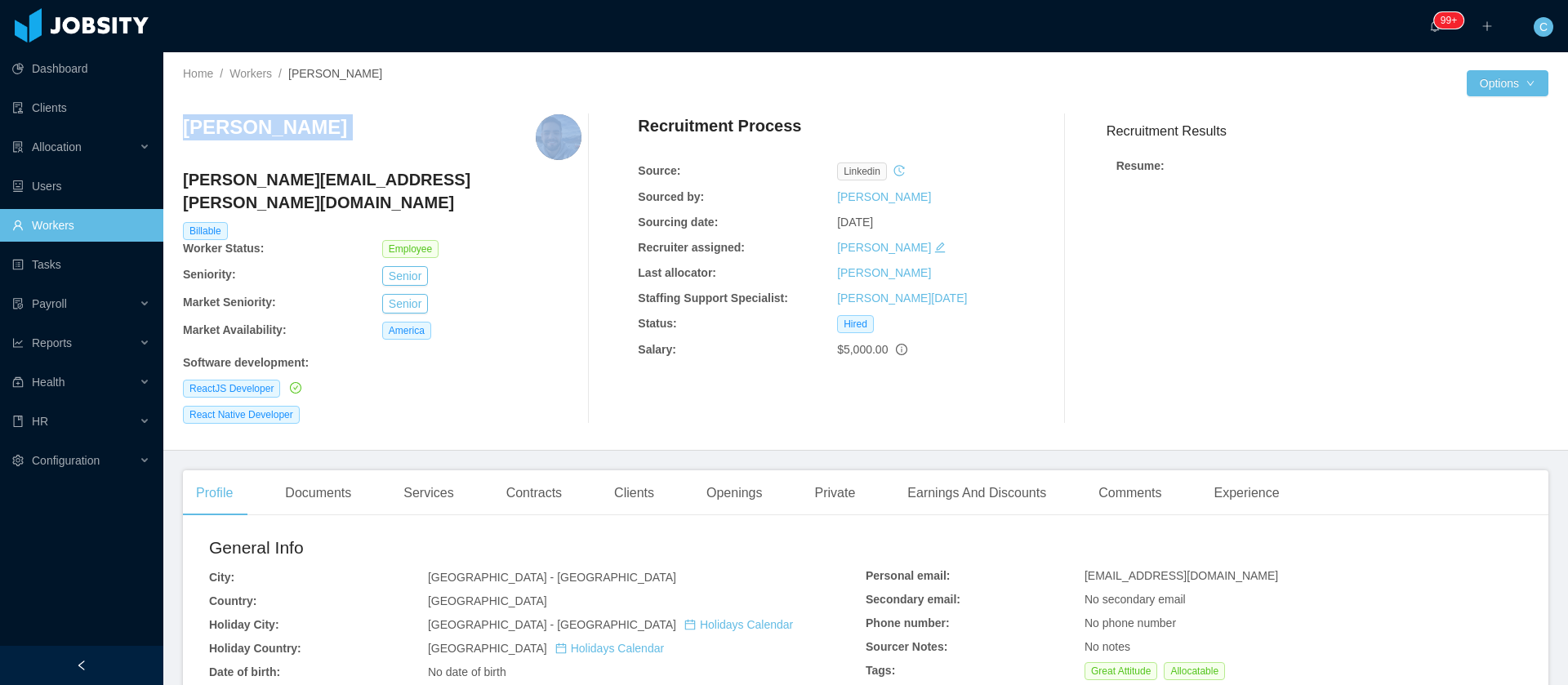
click at [212, 130] on h3 "[PERSON_NAME]" at bounding box center [265, 127] width 164 height 26
click at [534, 472] on div "Contracts" at bounding box center [534, 493] width 81 height 46
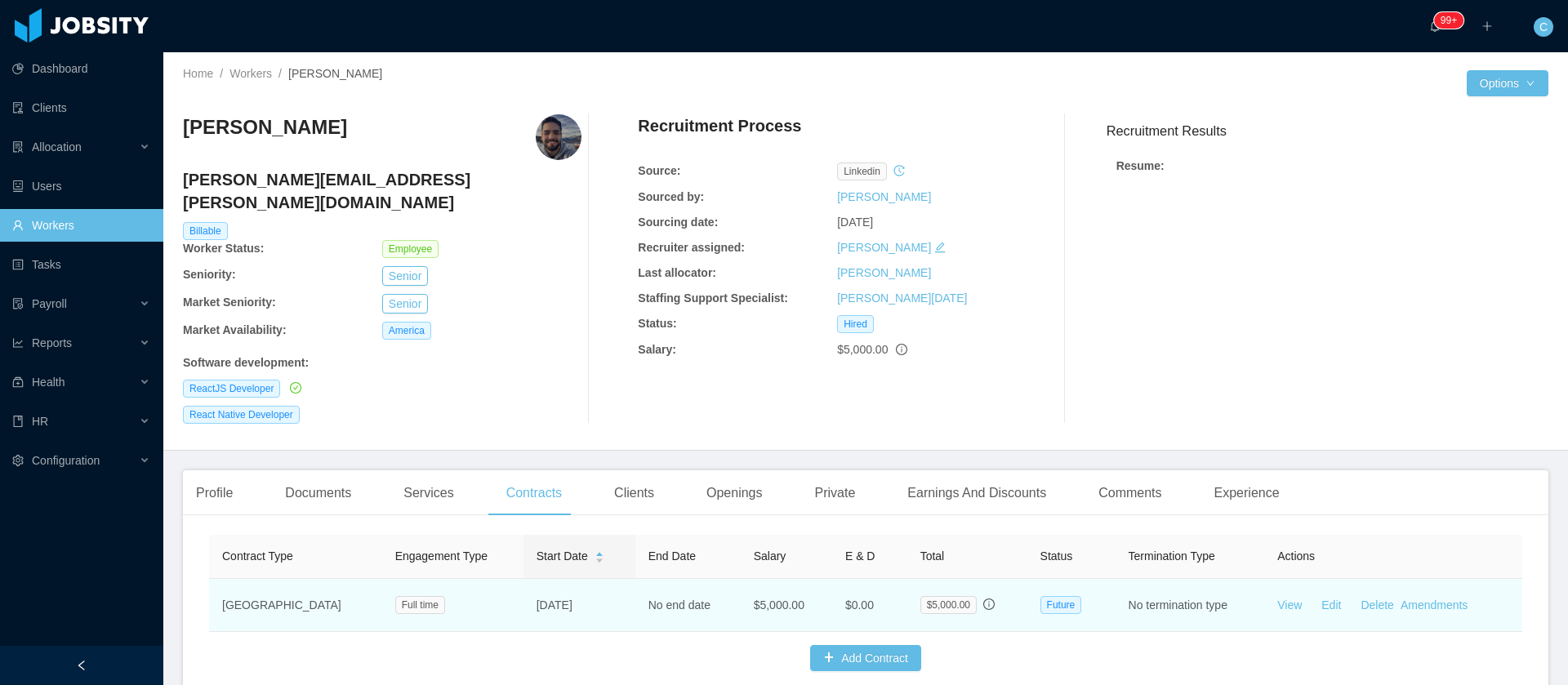
drag, startPoint x: 561, startPoint y: 592, endPoint x: 467, endPoint y: 606, distance: 95.0
click at [468, 605] on tr "[GEOGRAPHIC_DATA] Full time [DATE] No end date $5,000.00 $0.00 $5,000.00 Future…" at bounding box center [866, 605] width 1313 height 53
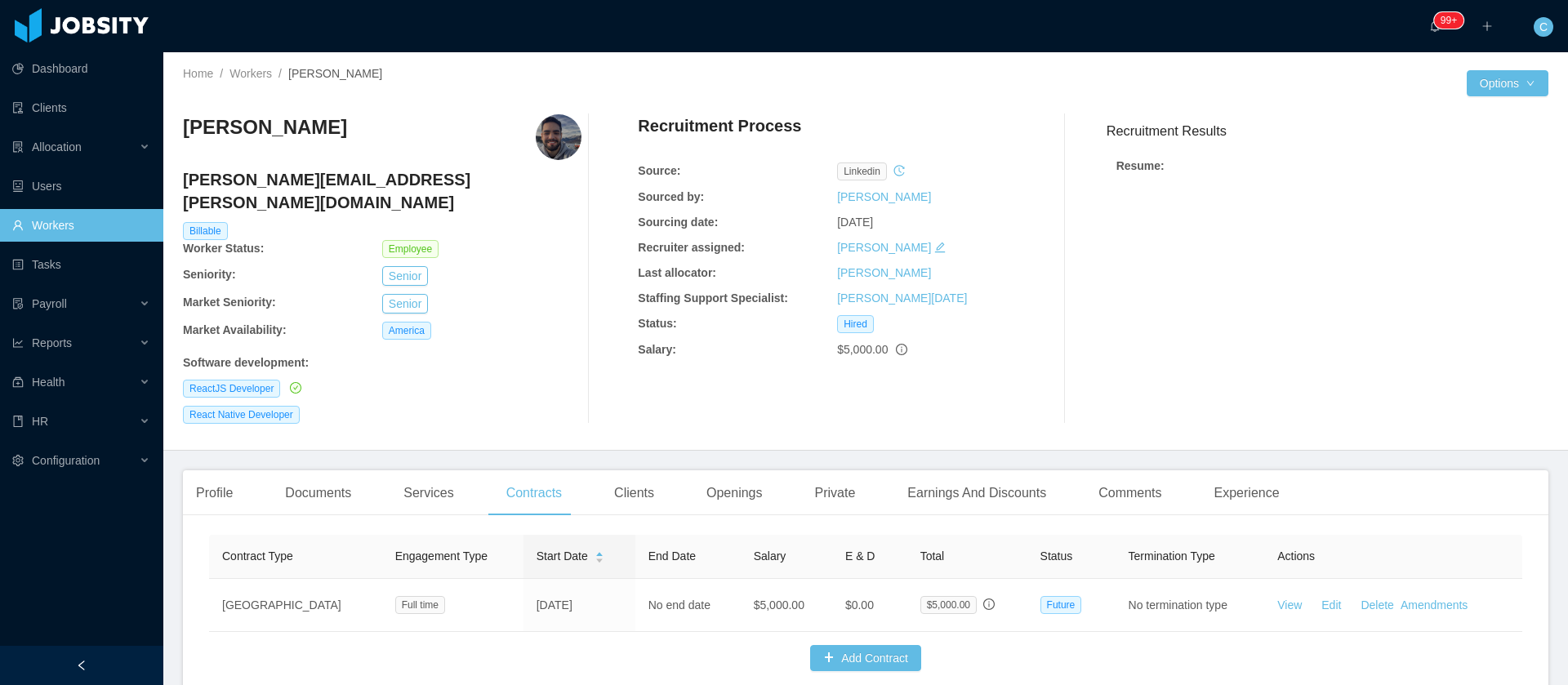
copy tr "[DATE]"
click at [648, 475] on div "Clients" at bounding box center [634, 493] width 66 height 46
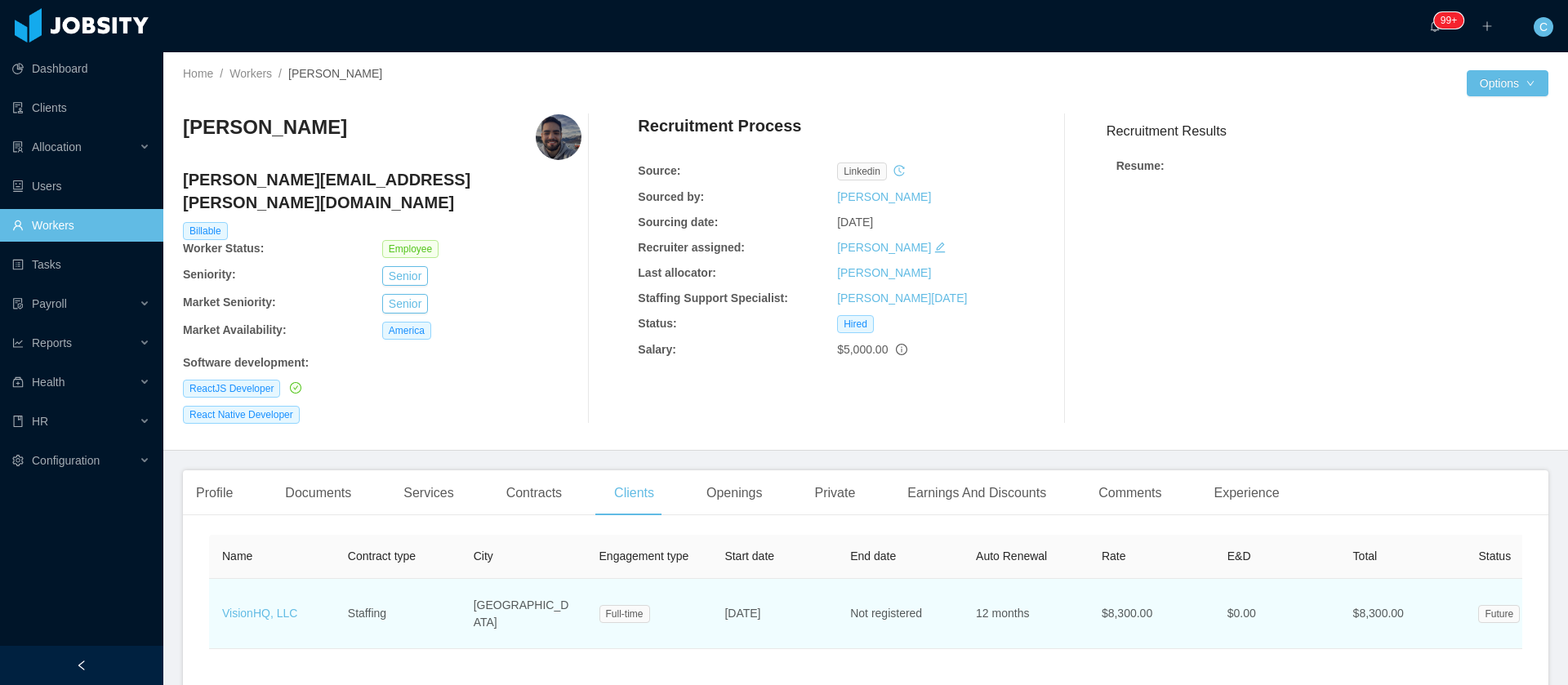
drag, startPoint x: 802, startPoint y: 592, endPoint x: 725, endPoint y: 602, distance: 77.6
click at [722, 599] on td "[DATE]" at bounding box center [773, 613] width 125 height 70
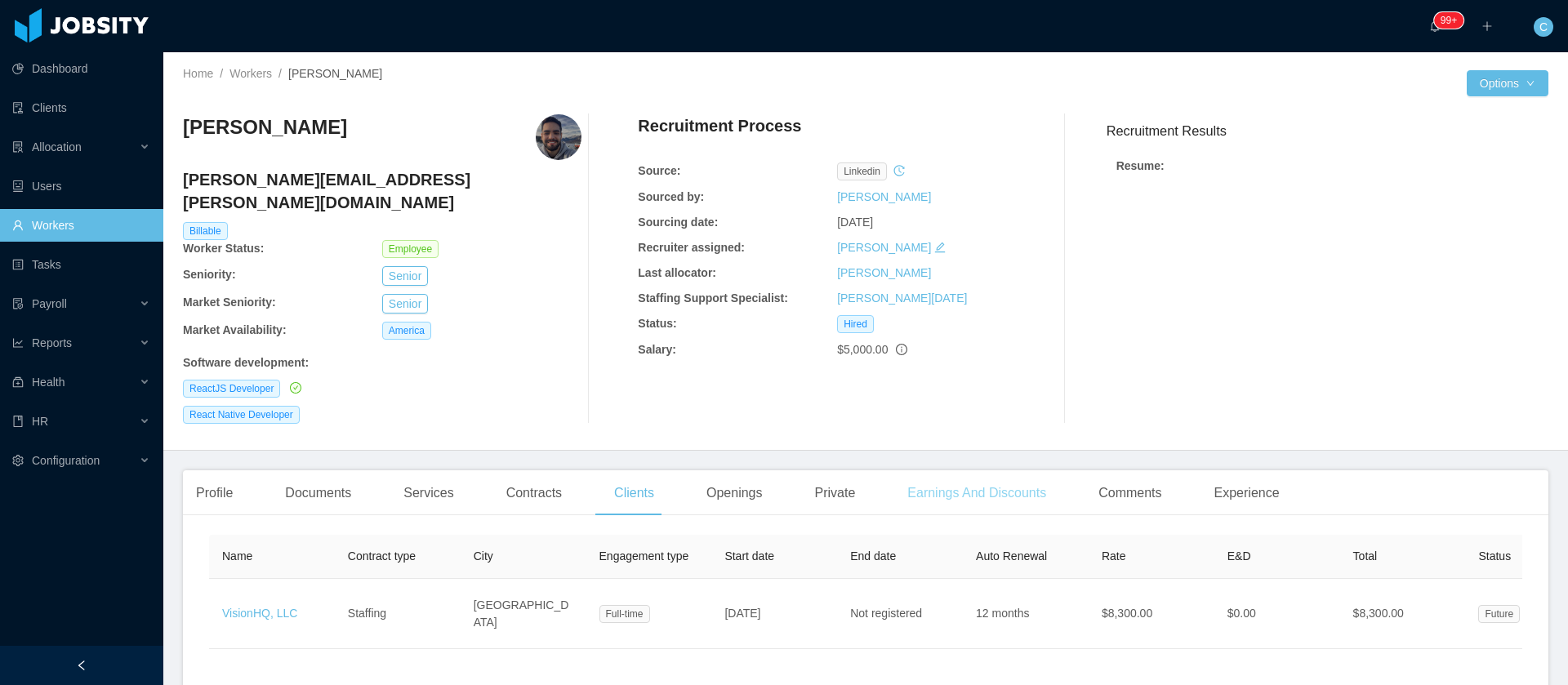
copy span "[DATE]"
click at [234, 472] on div "Profile" at bounding box center [214, 493] width 63 height 46
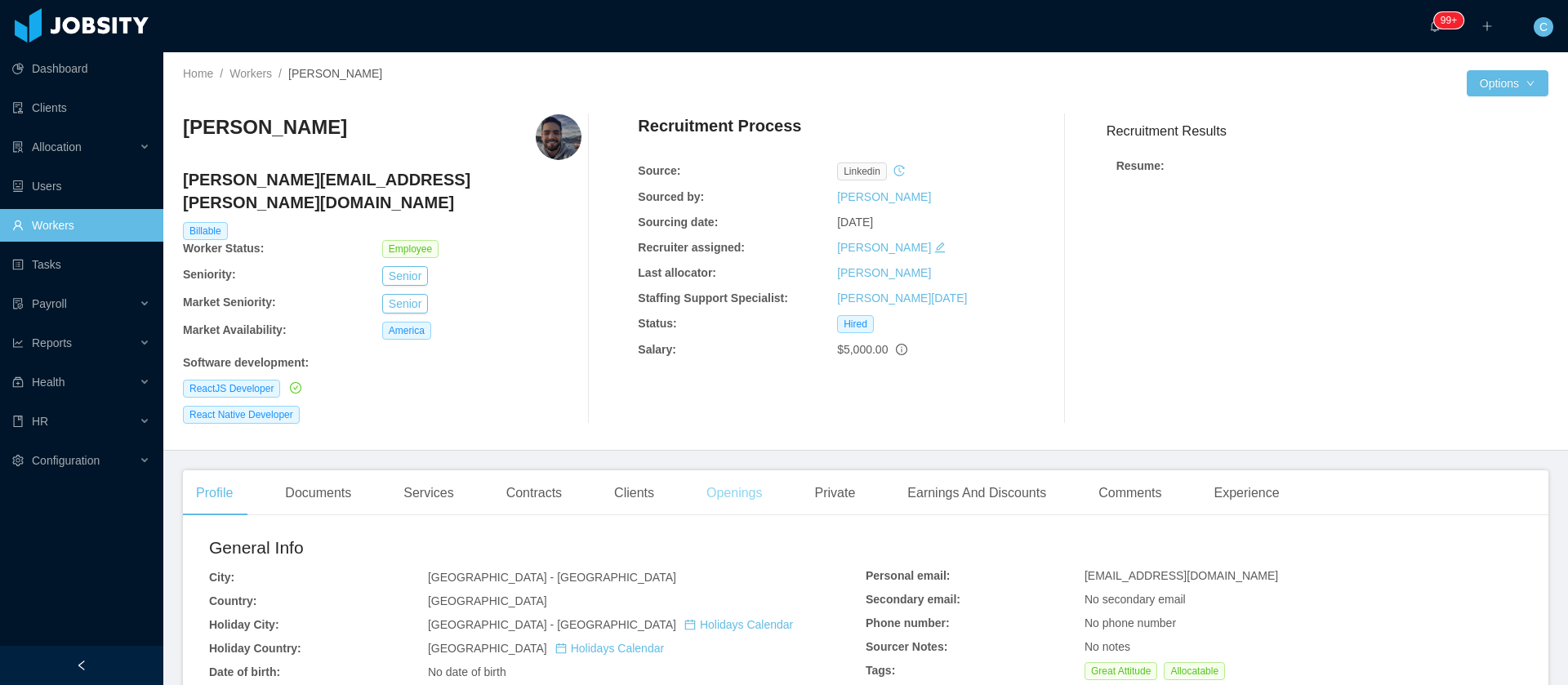
click at [753, 477] on div "Openings" at bounding box center [734, 493] width 82 height 46
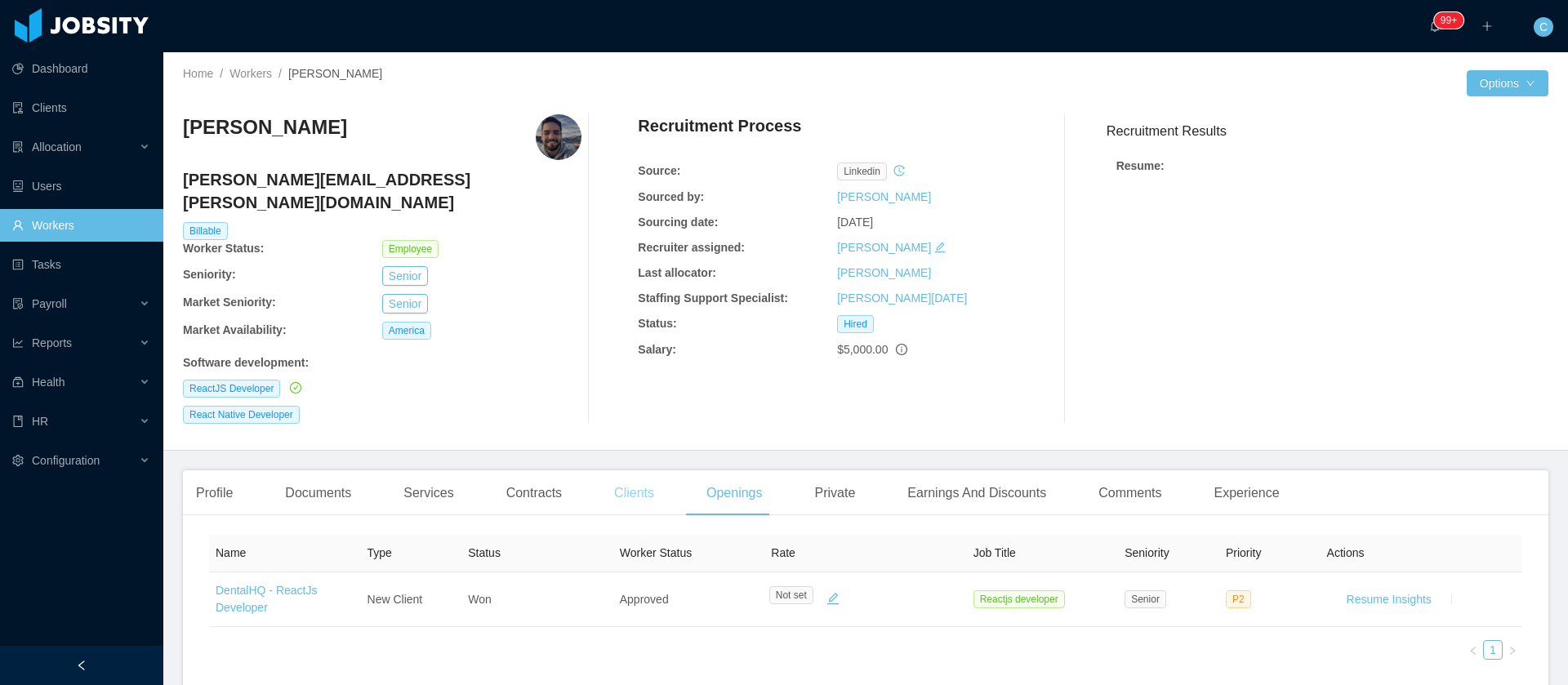
click at [641, 472] on div "Clients" at bounding box center [634, 493] width 66 height 46
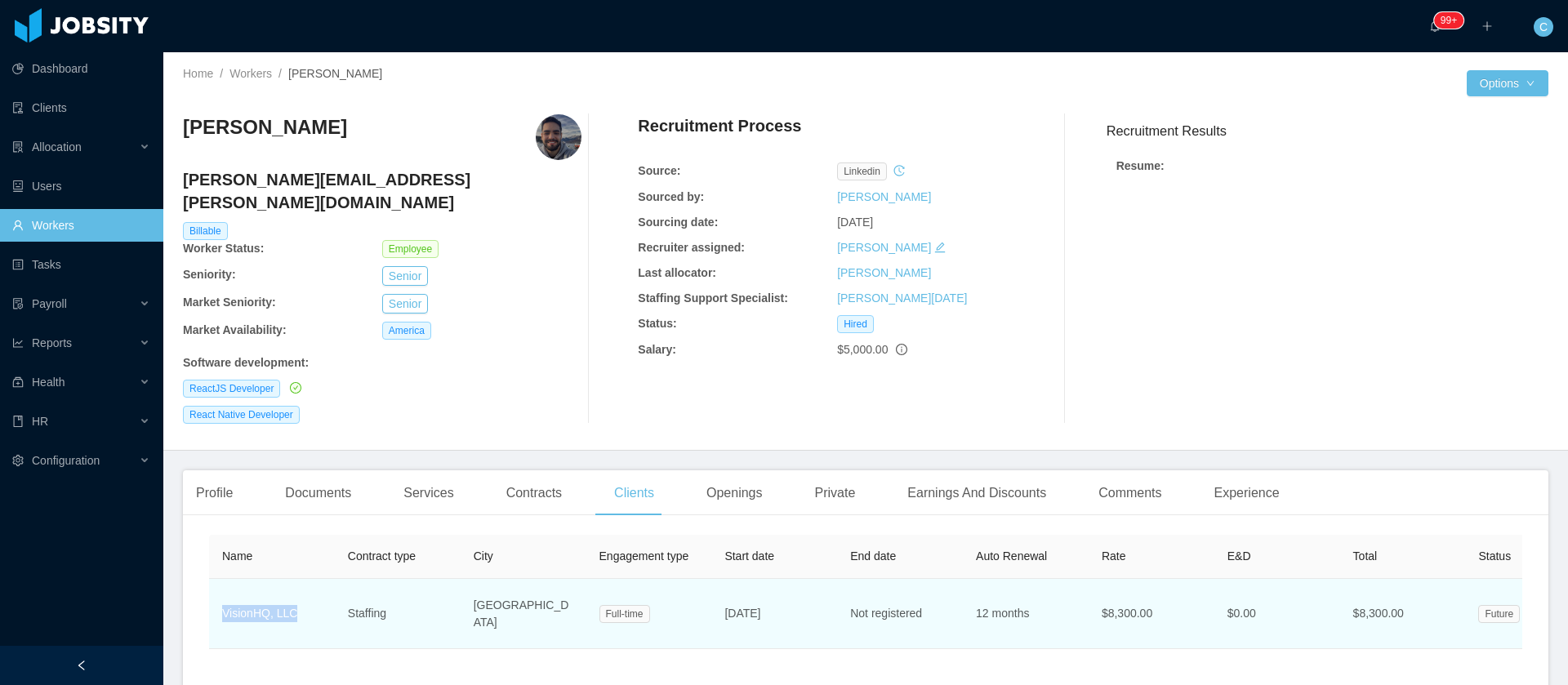
drag, startPoint x: 303, startPoint y: 592, endPoint x: 221, endPoint y: 594, distance: 82.0
click at [221, 594] on td "VisionHQ, LLC" at bounding box center [272, 613] width 125 height 70
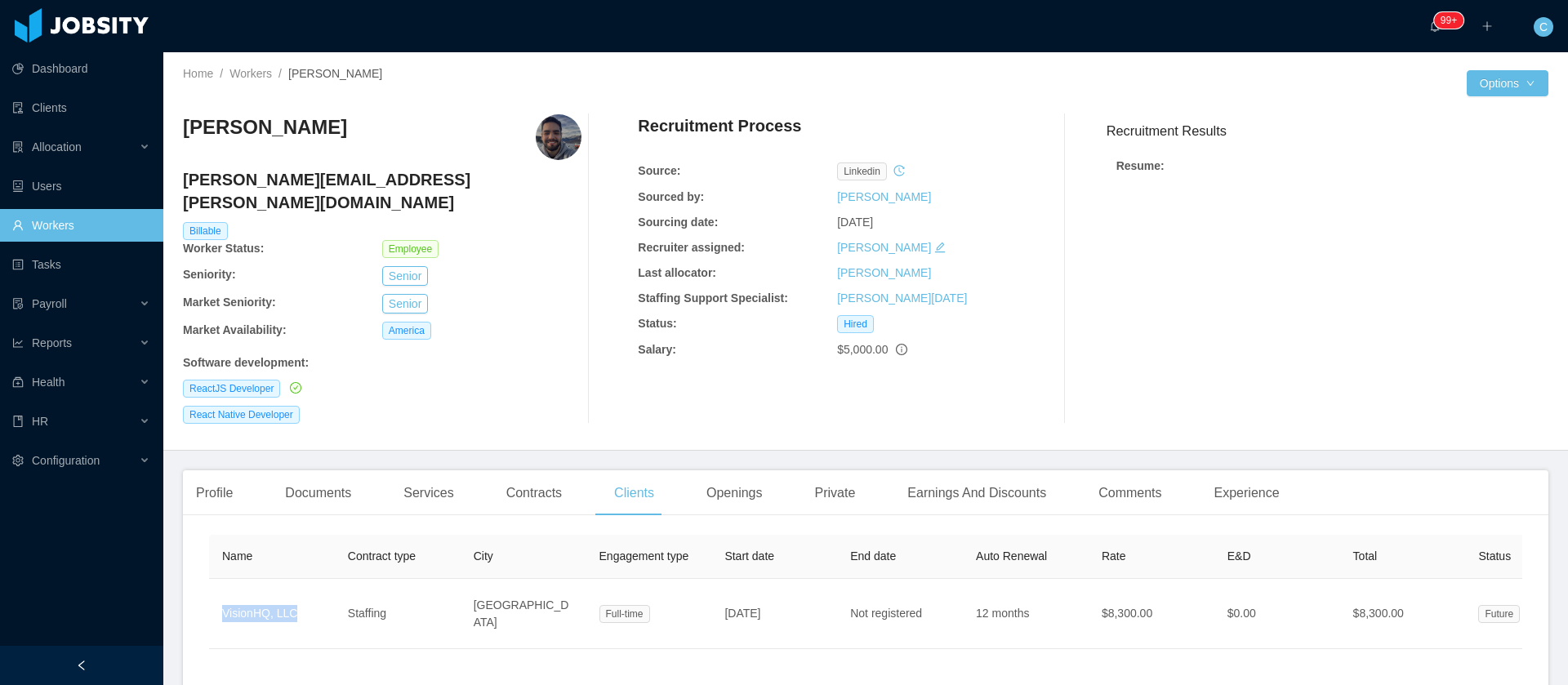
copy link "VisionHQ, LLC"
